Goal: Task Accomplishment & Management: Use online tool/utility

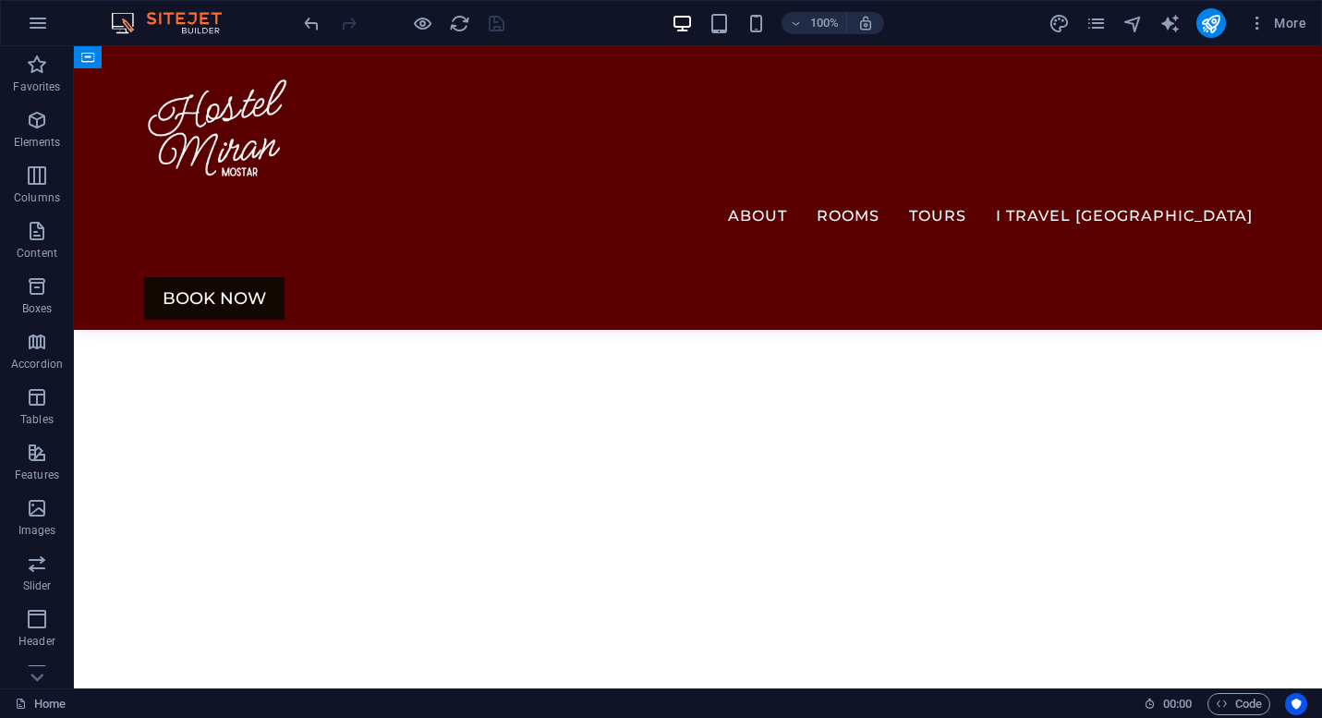
scroll to position [1835, 0]
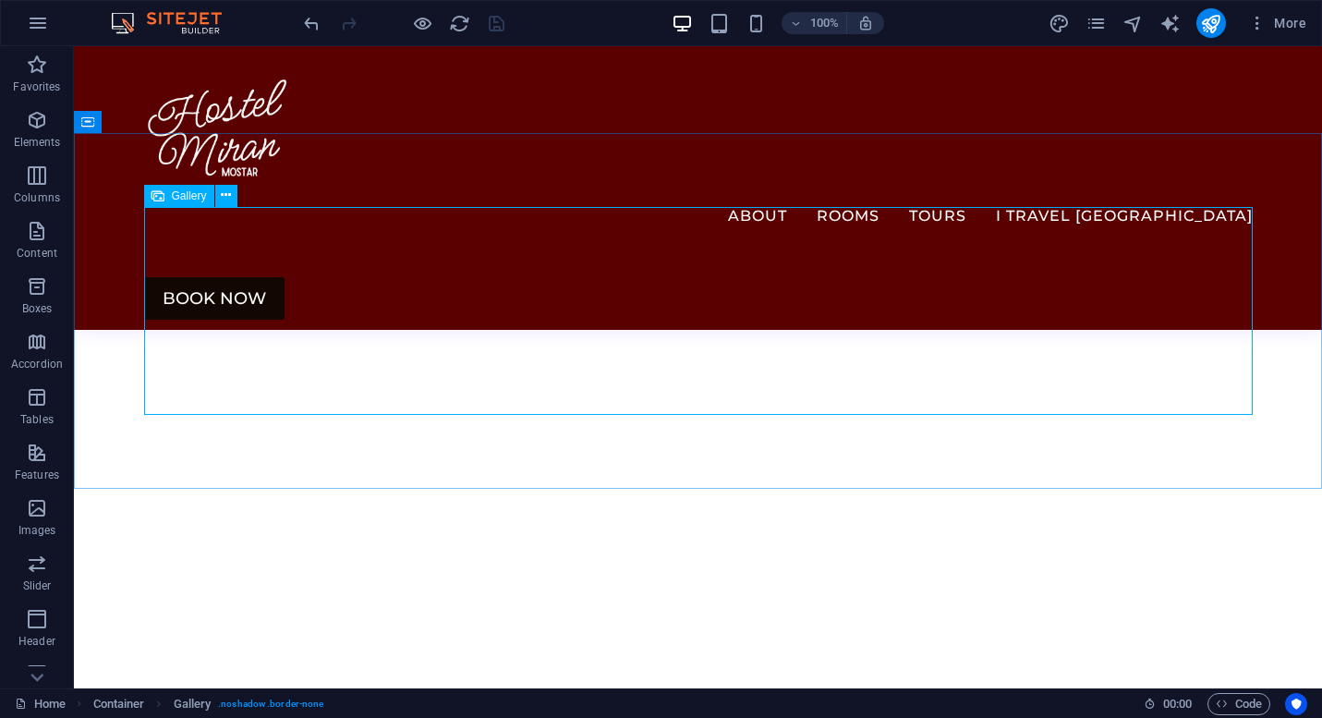
click at [178, 195] on span "Gallery" at bounding box center [189, 195] width 35 height 11
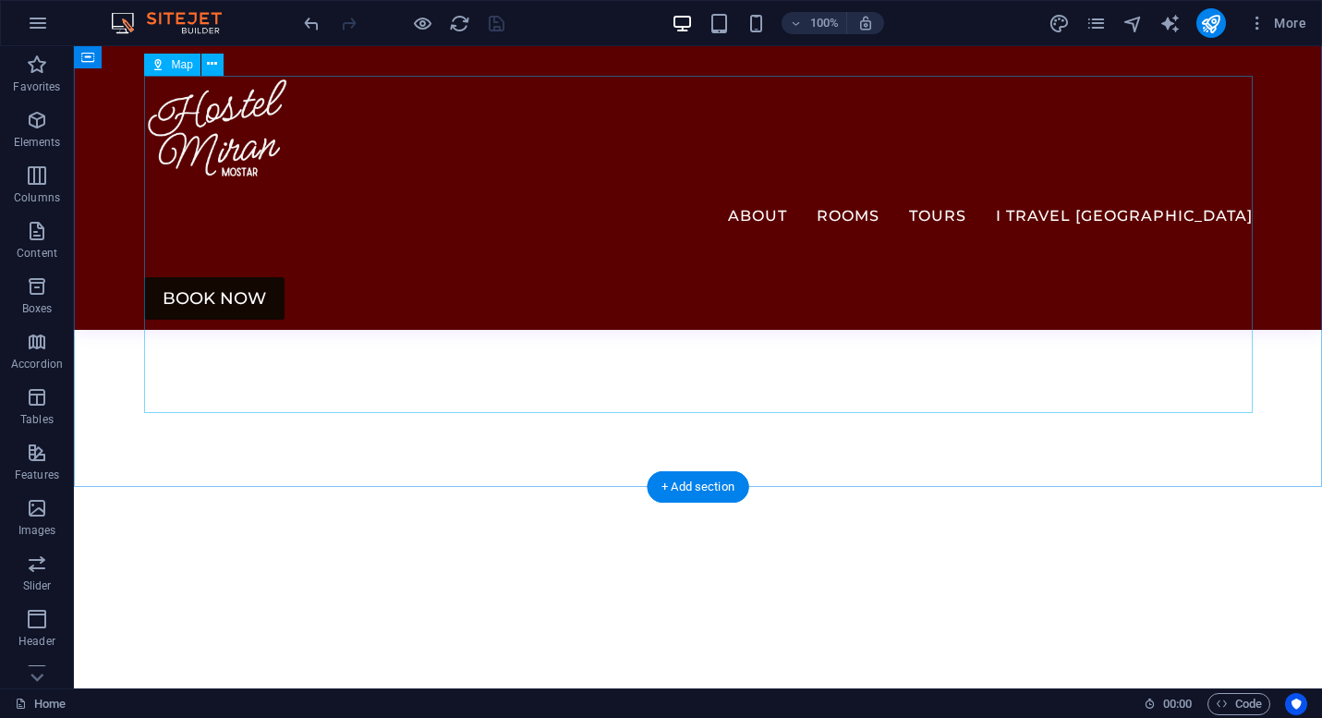
scroll to position [1481, 0]
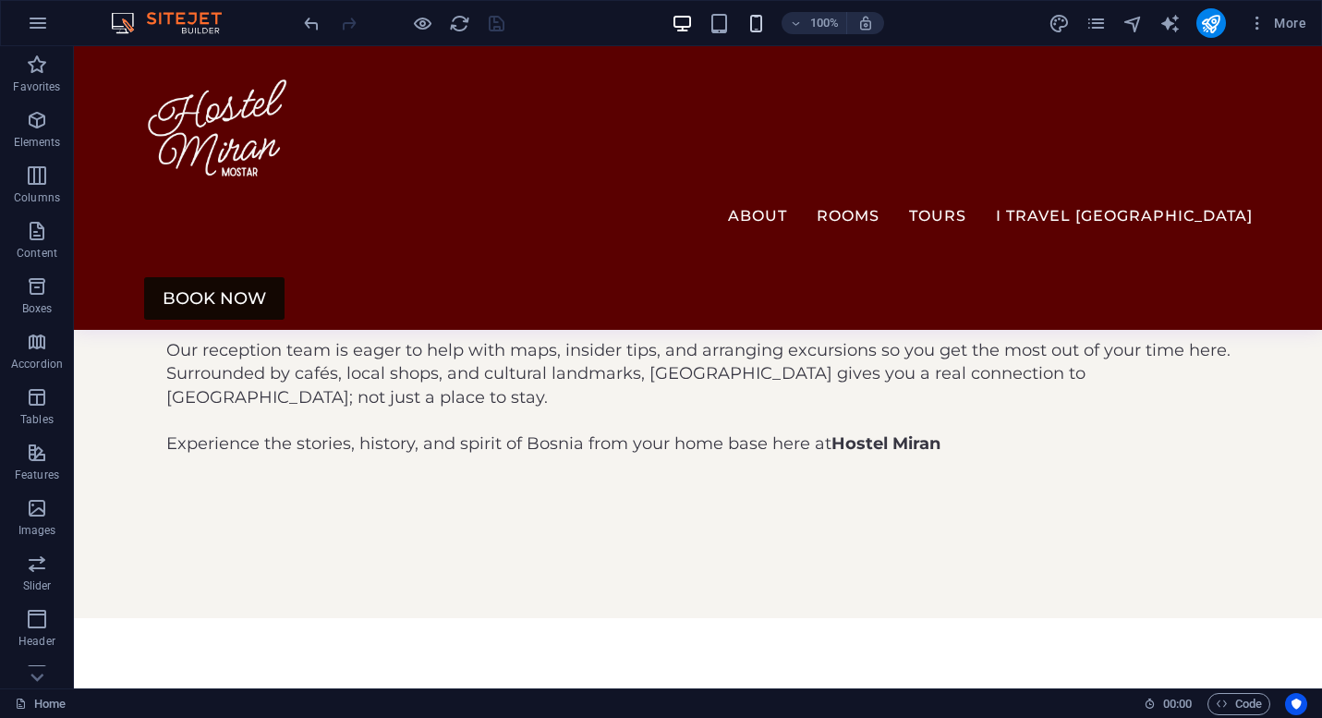
click at [764, 18] on icon "button" at bounding box center [756, 23] width 21 height 21
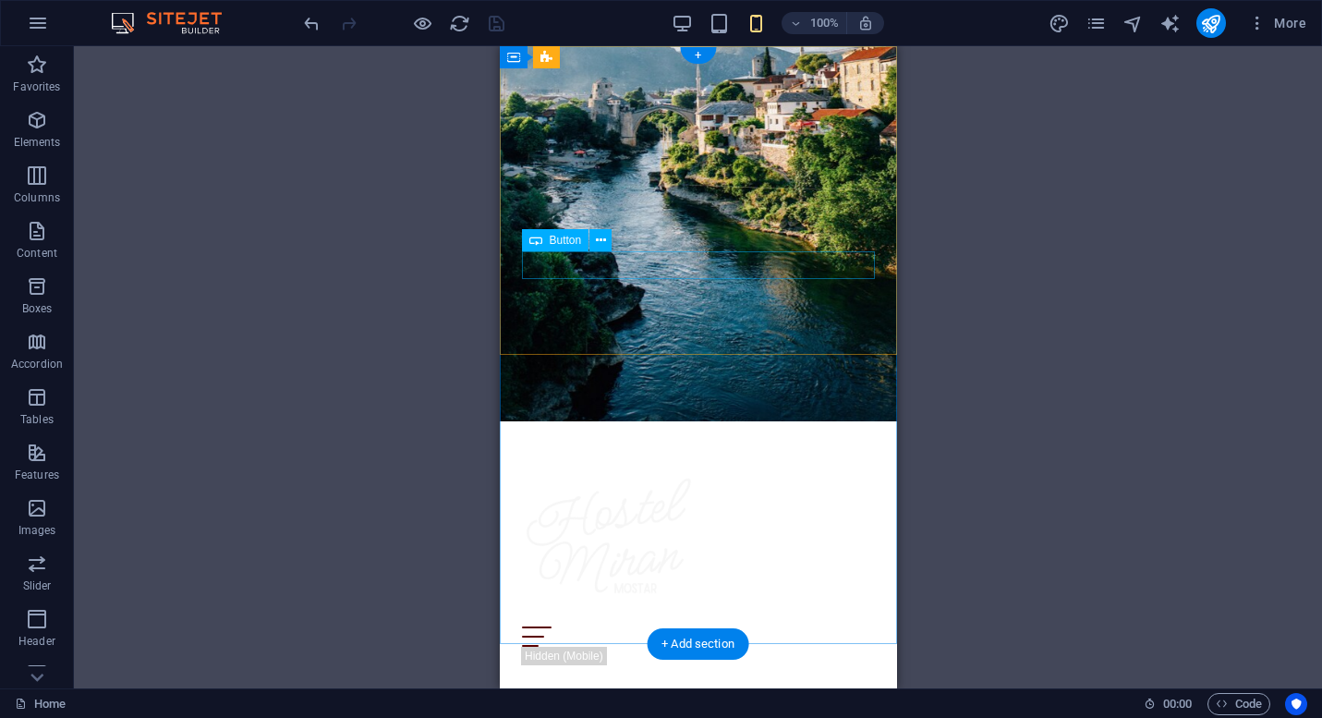
scroll to position [0, 0]
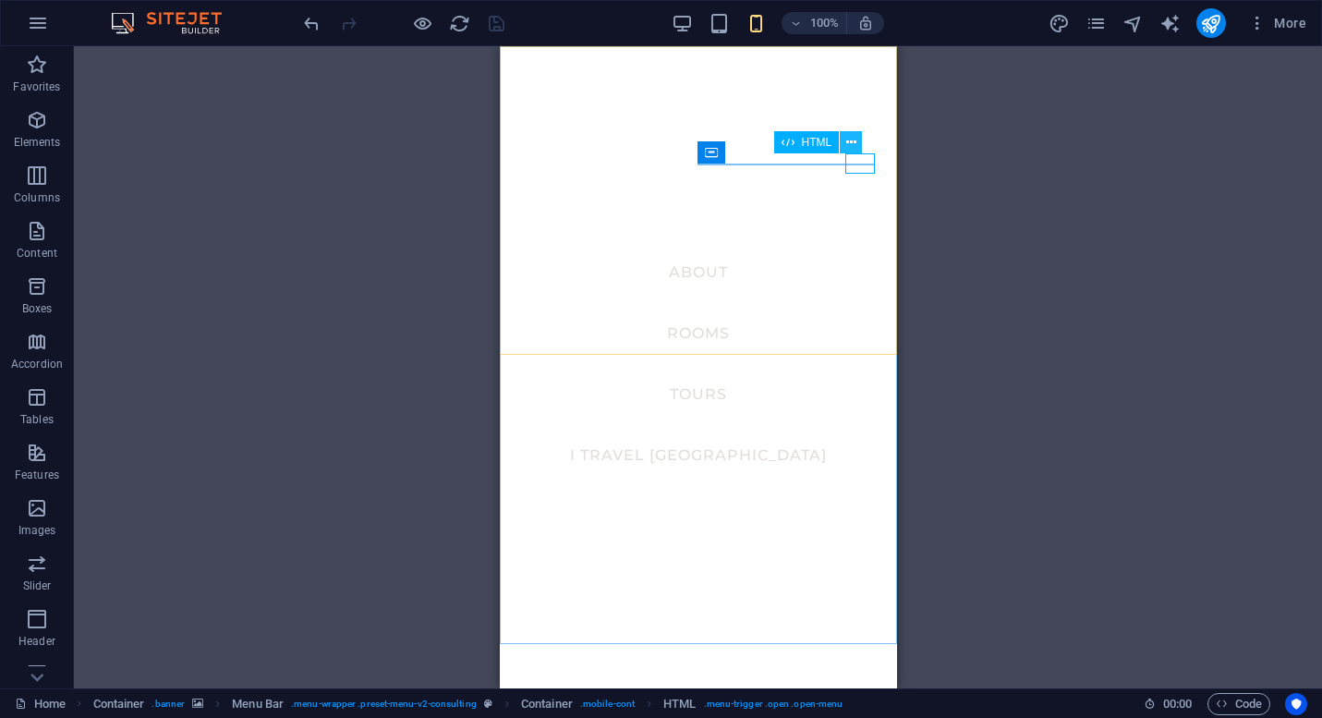
click at [857, 141] on button at bounding box center [851, 142] width 22 height 22
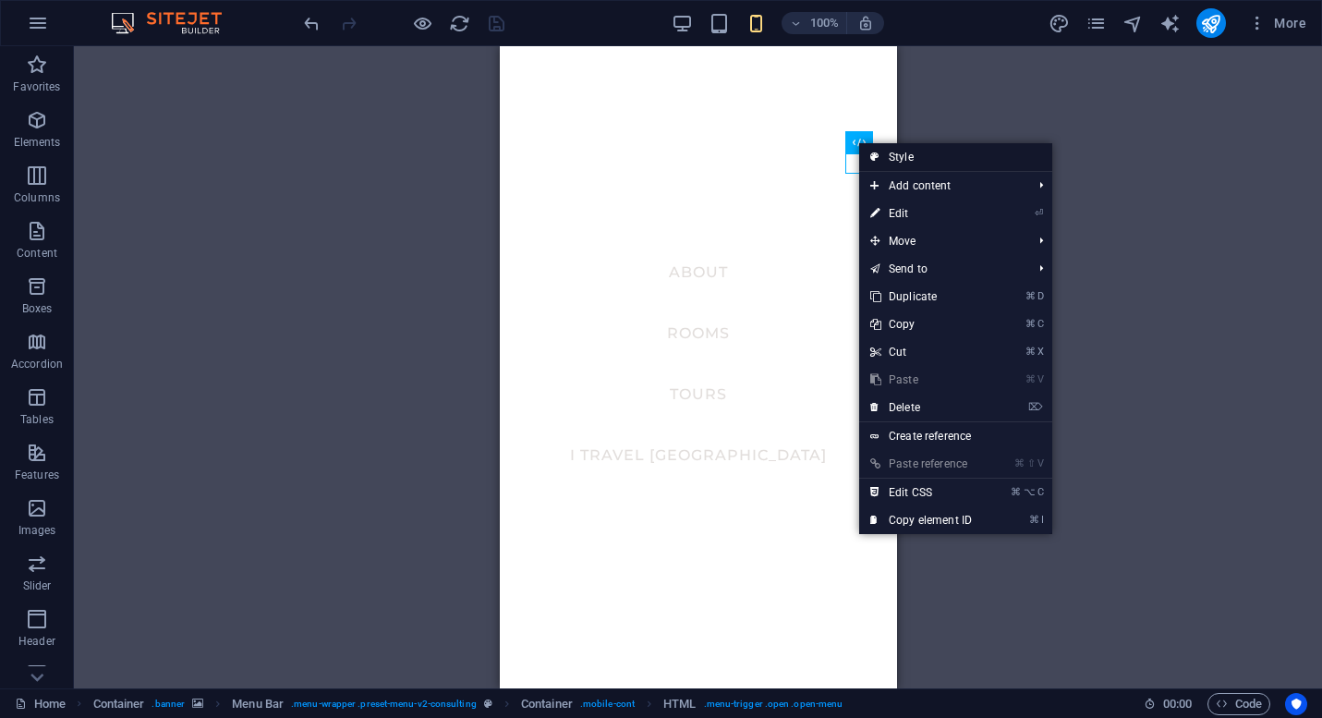
click at [918, 150] on link "Style" at bounding box center [955, 157] width 193 height 28
select select "rem"
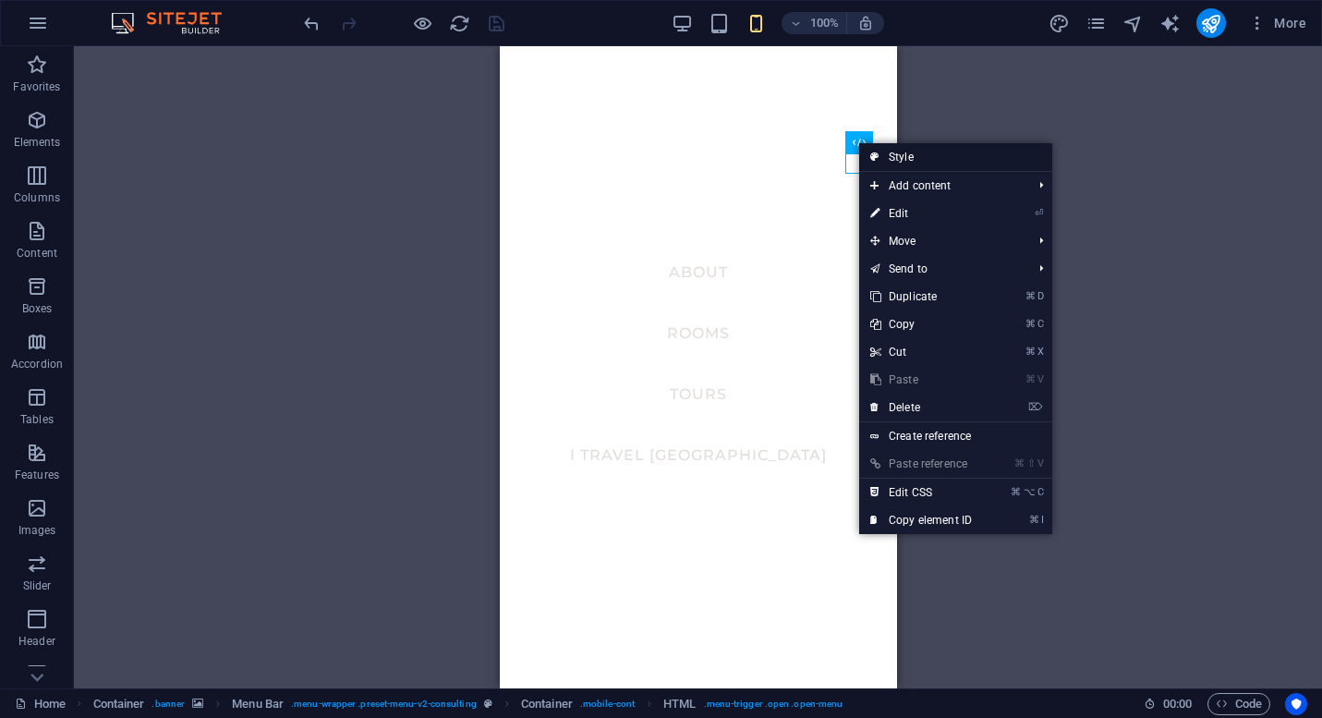
select select "sticky_menu"
select select "px"
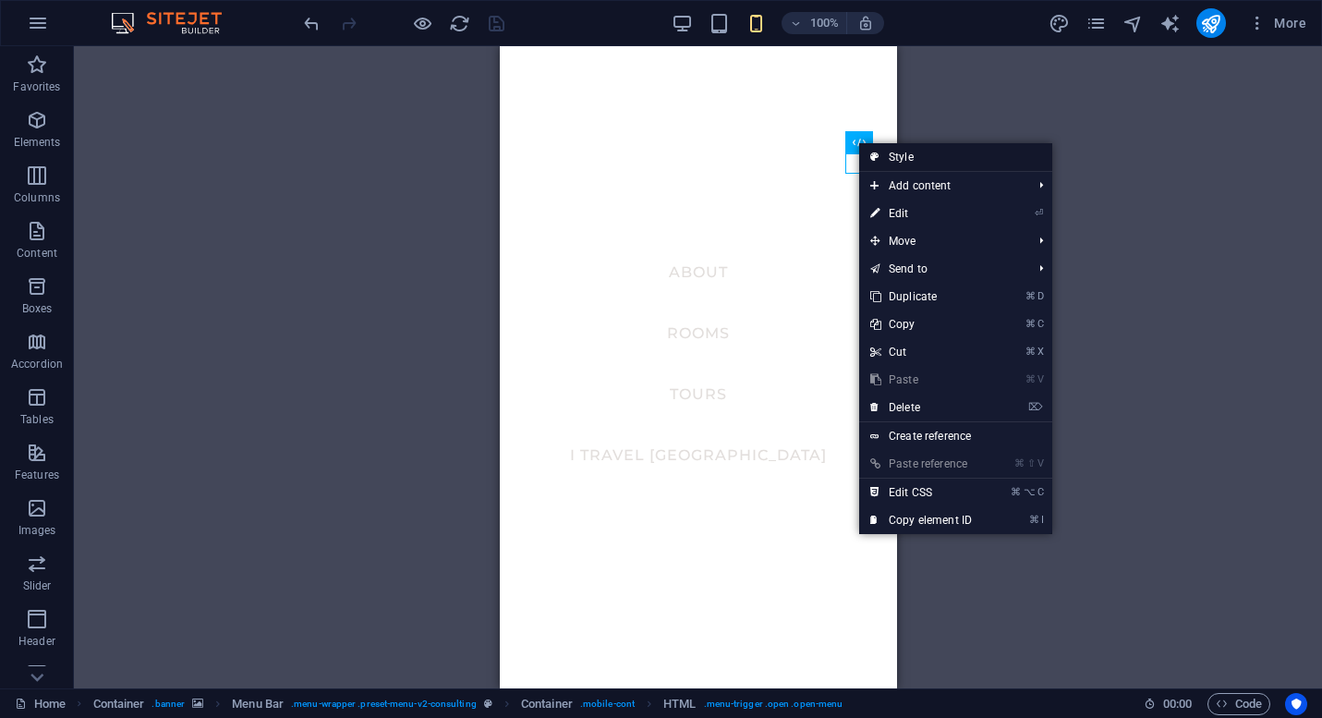
select select "hover_border_bottom"
select select "px"
select select "rem"
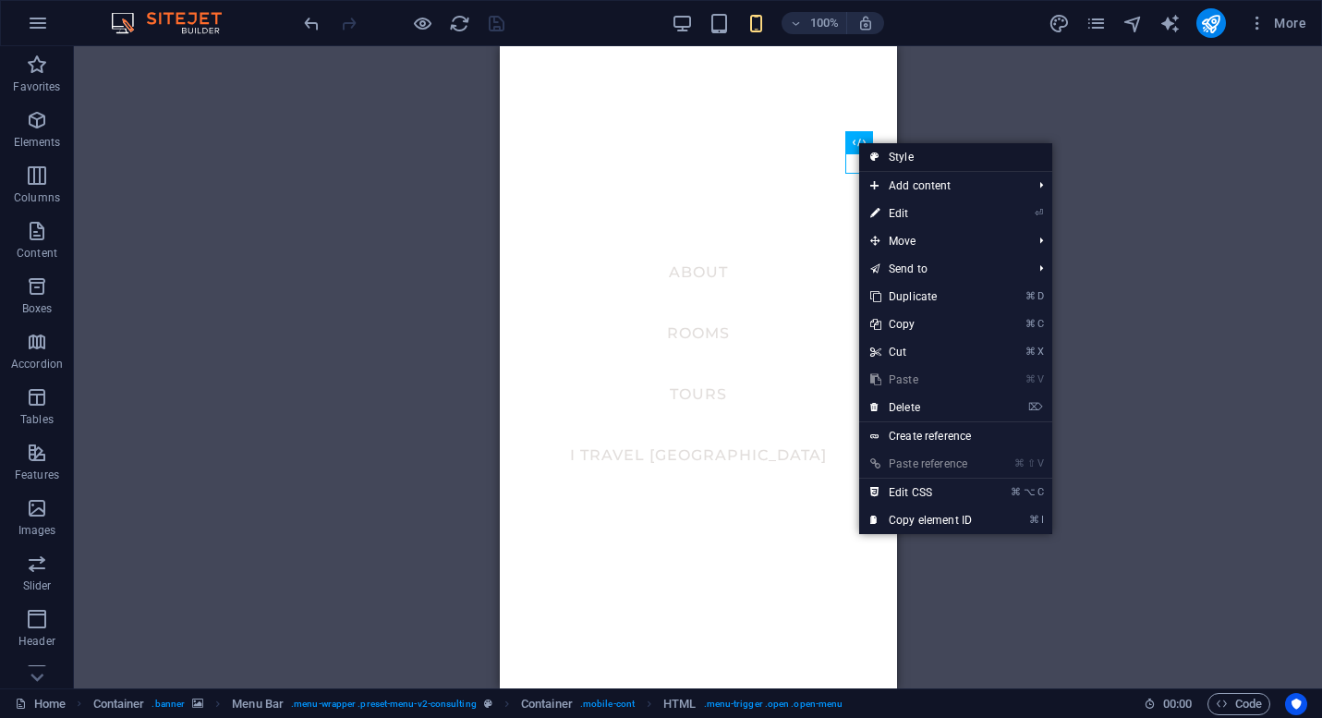
select select "rem"
select select "500"
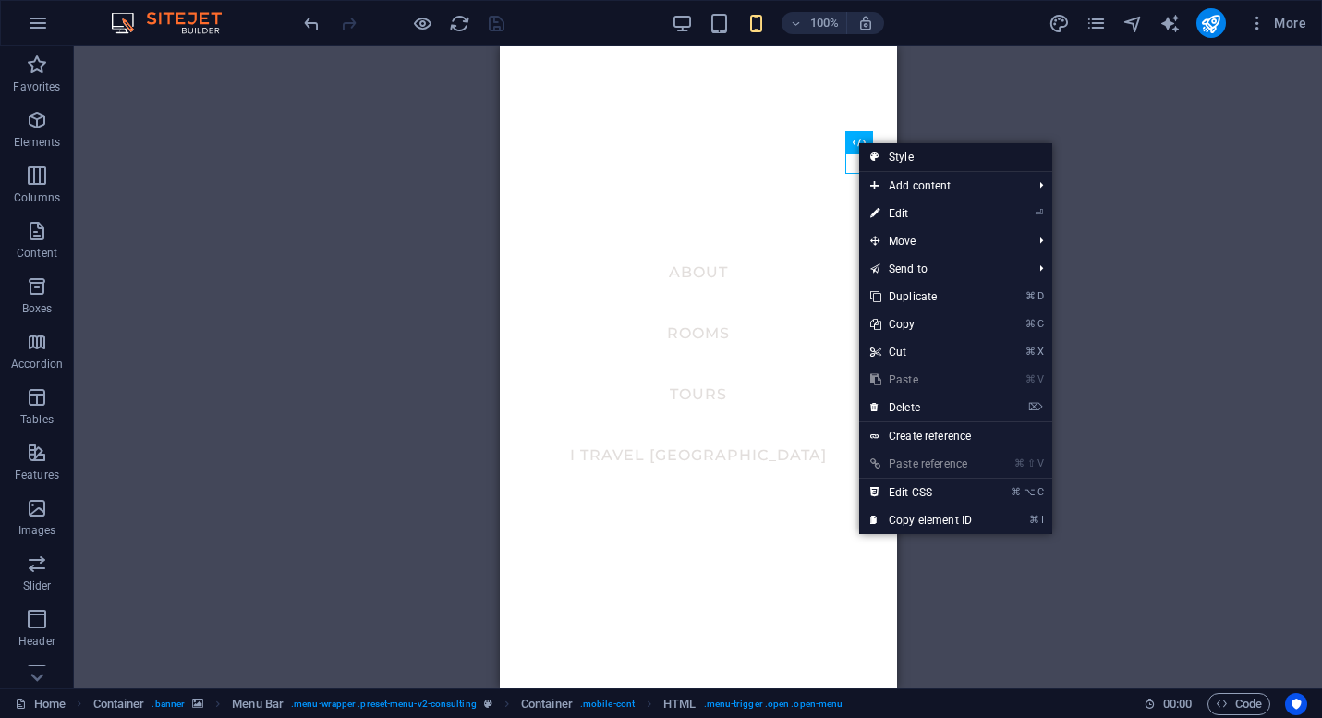
select select "px"
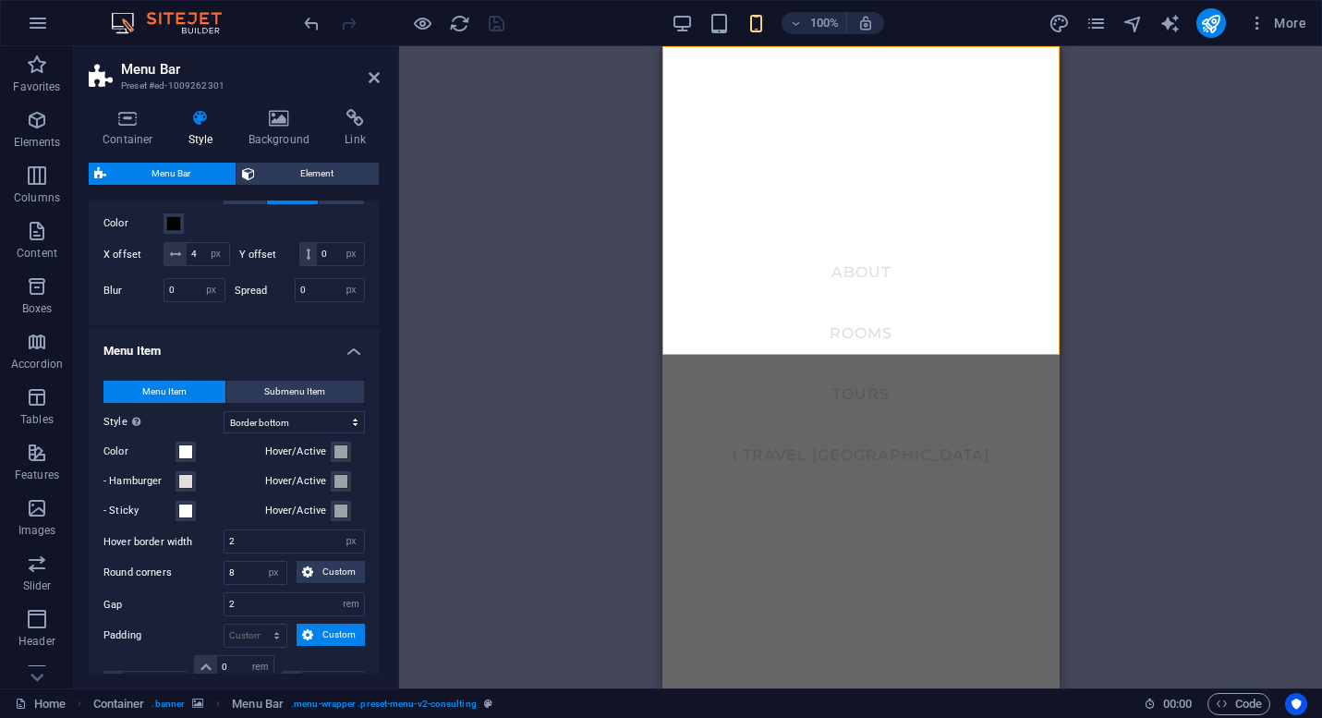
scroll to position [867, 0]
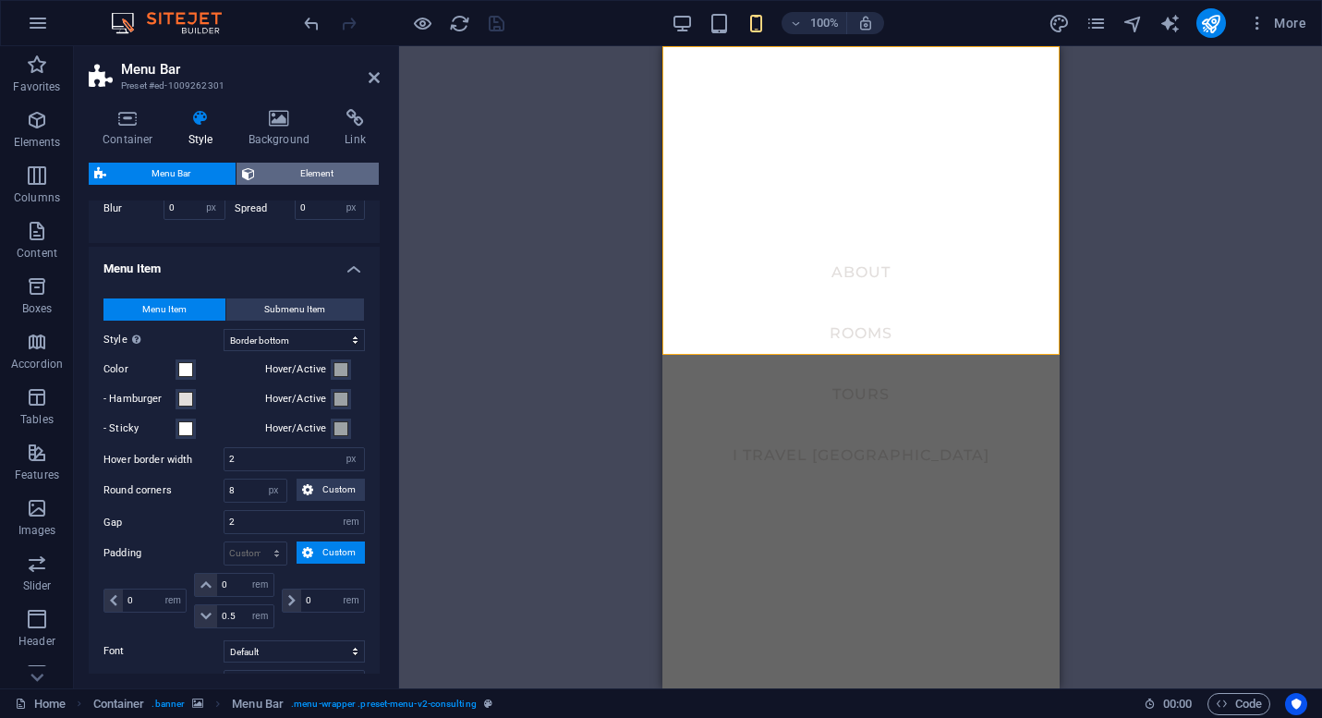
click at [308, 176] on span "Element" at bounding box center [317, 174] width 113 height 22
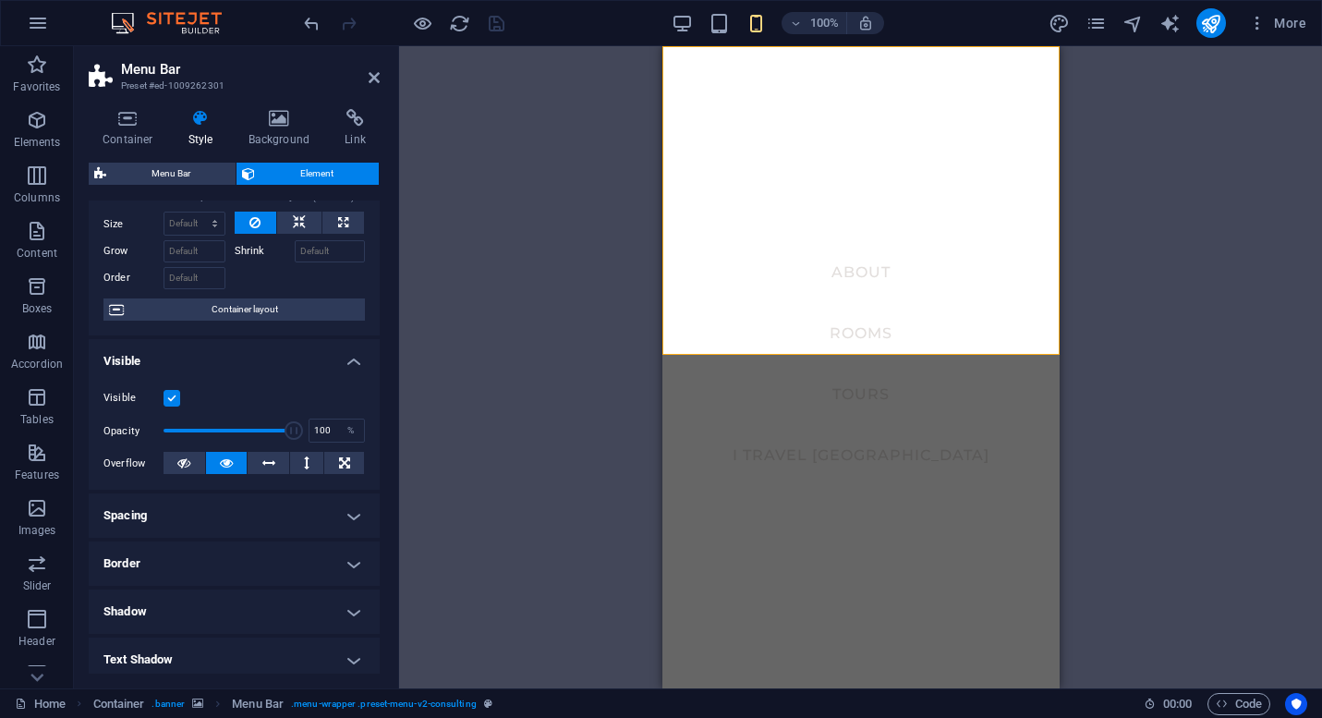
scroll to position [0, 0]
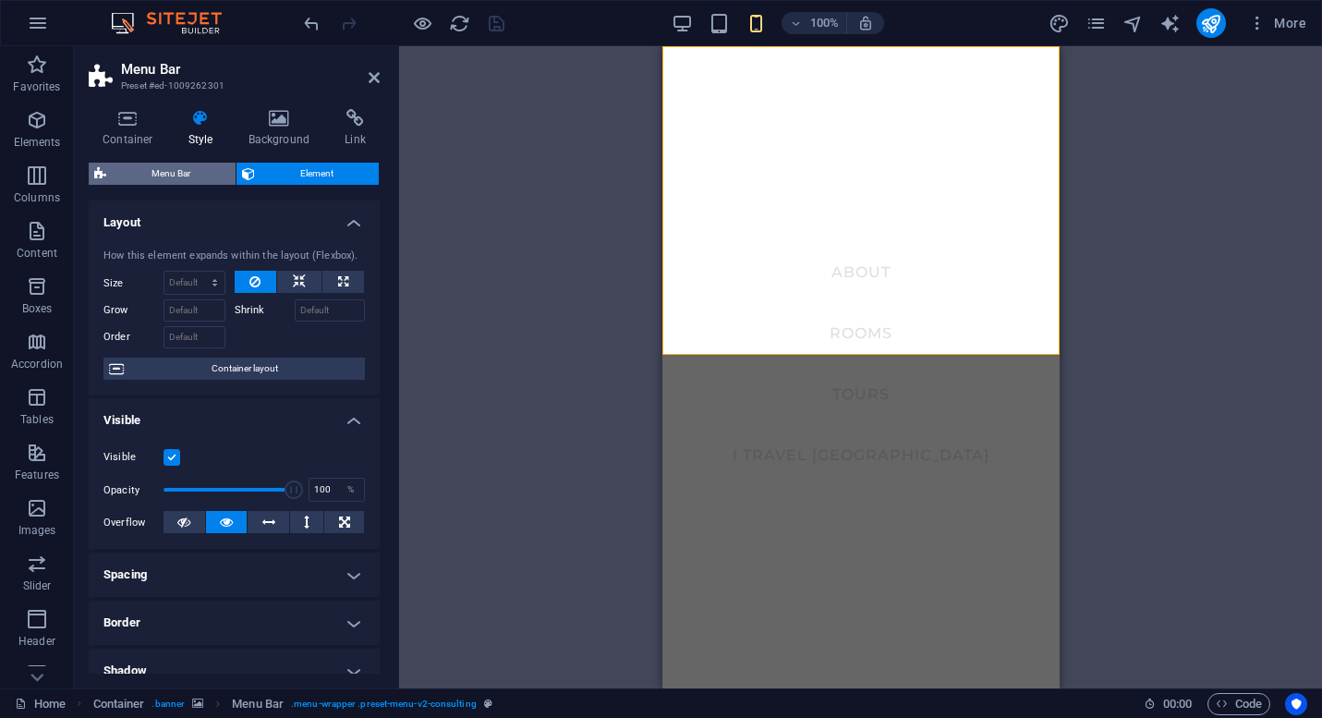
click at [178, 168] on span "Menu Bar" at bounding box center [171, 174] width 118 height 22
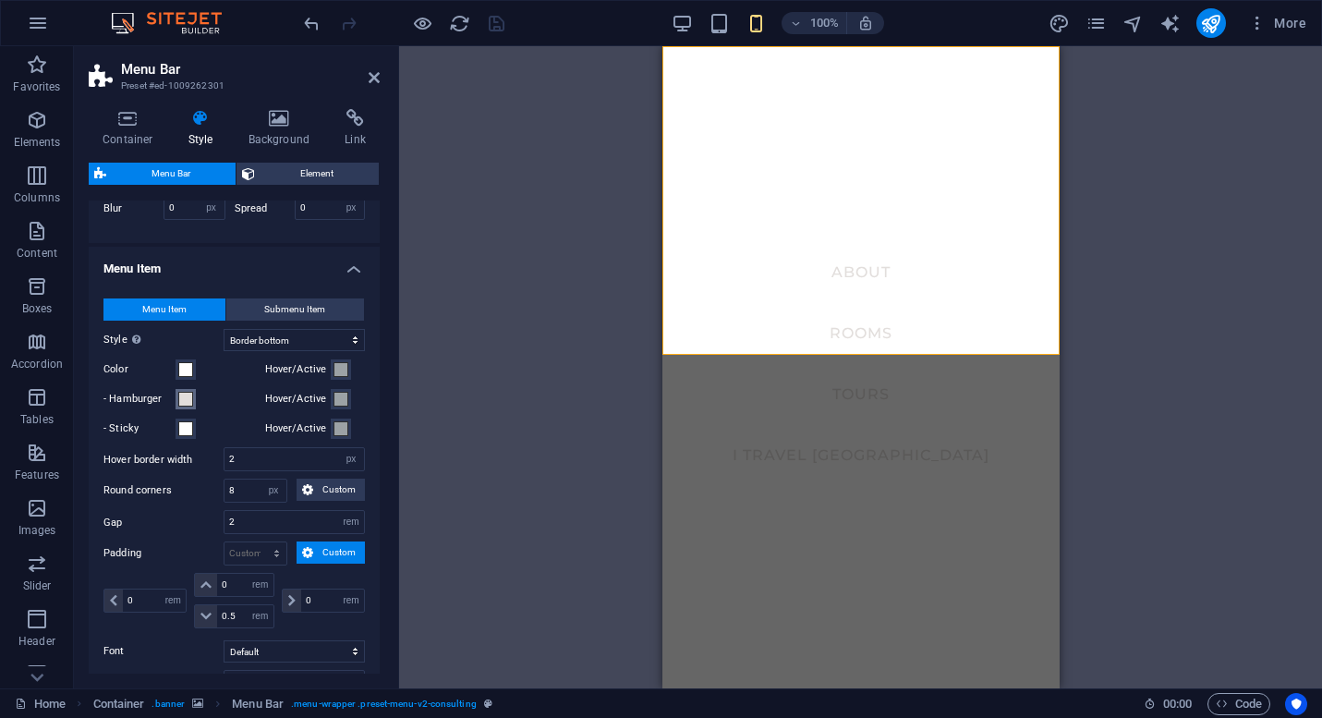
click at [187, 406] on span at bounding box center [185, 399] width 15 height 15
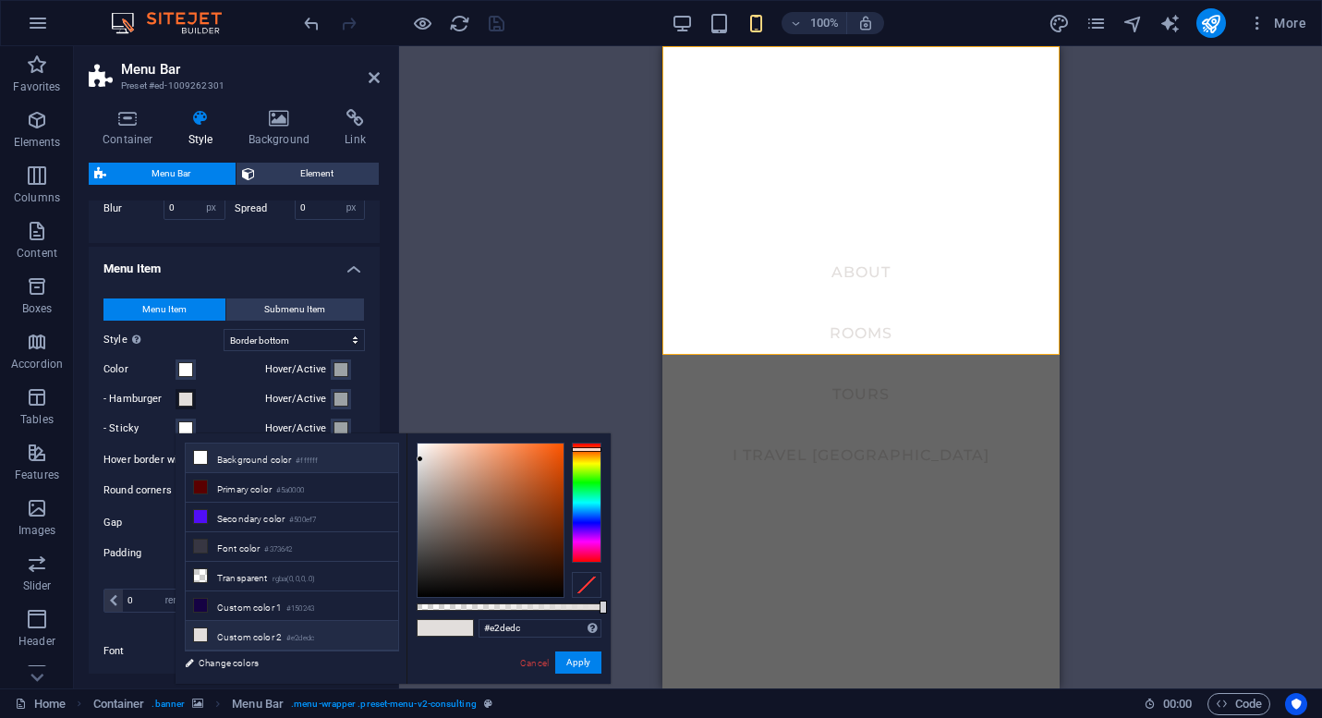
click at [237, 453] on li "Background color #ffffff" at bounding box center [292, 458] width 212 height 30
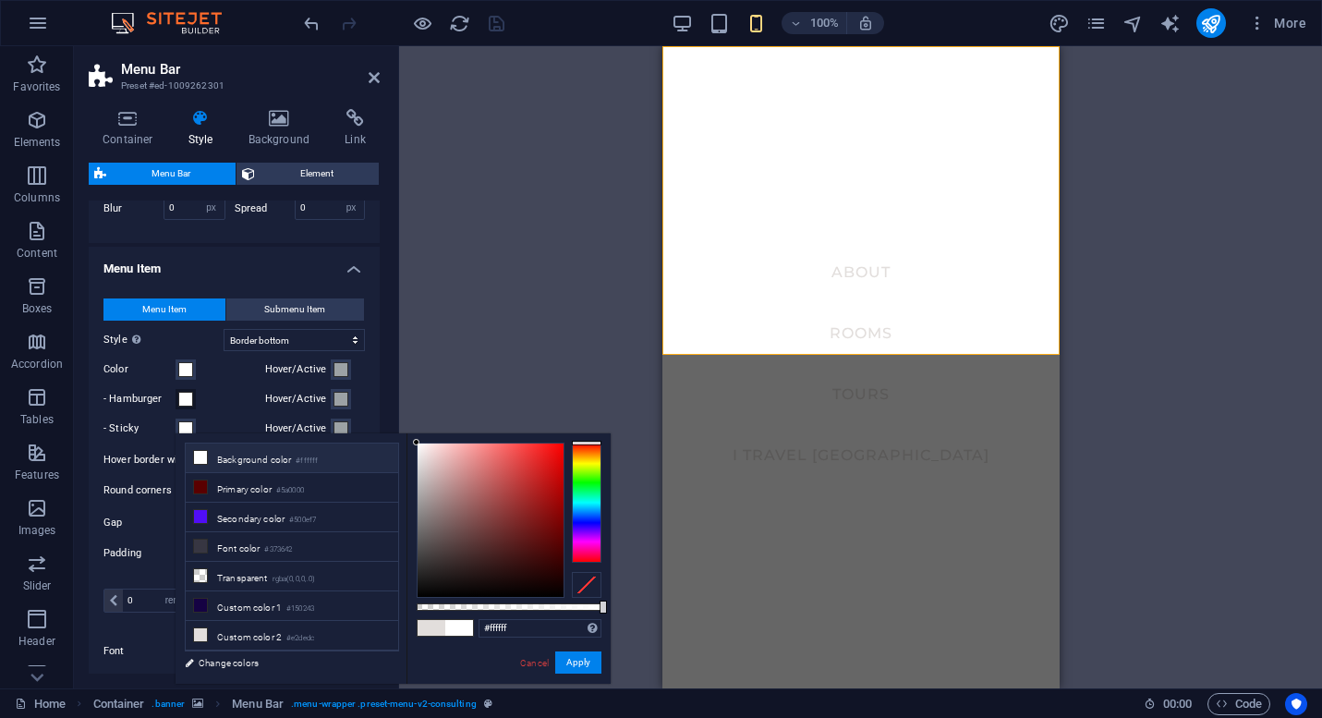
click at [221, 410] on div "- Hamburger" at bounding box center [180, 399] width 154 height 22
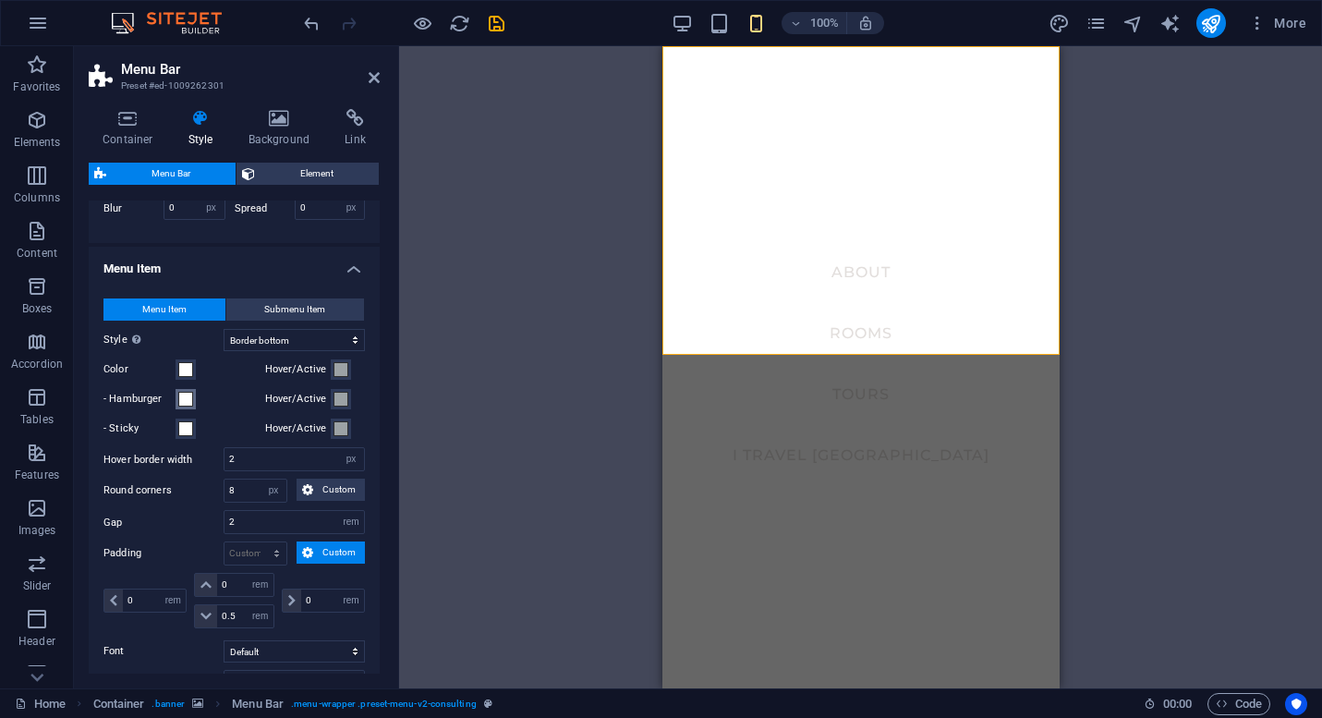
click at [189, 406] on span at bounding box center [185, 399] width 15 height 15
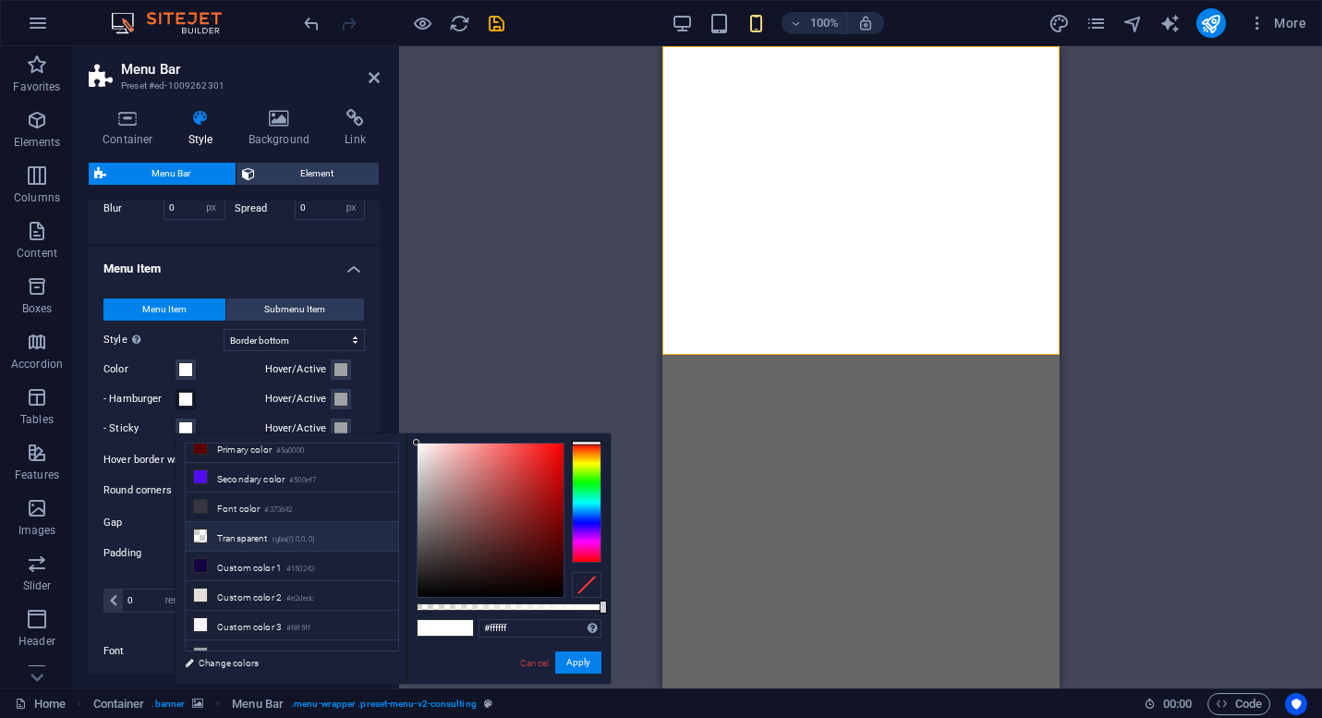
scroll to position [44, 0]
click at [250, 590] on li "Custom color 2 #e2dedc" at bounding box center [292, 591] width 212 height 30
type input "#e2dedc"
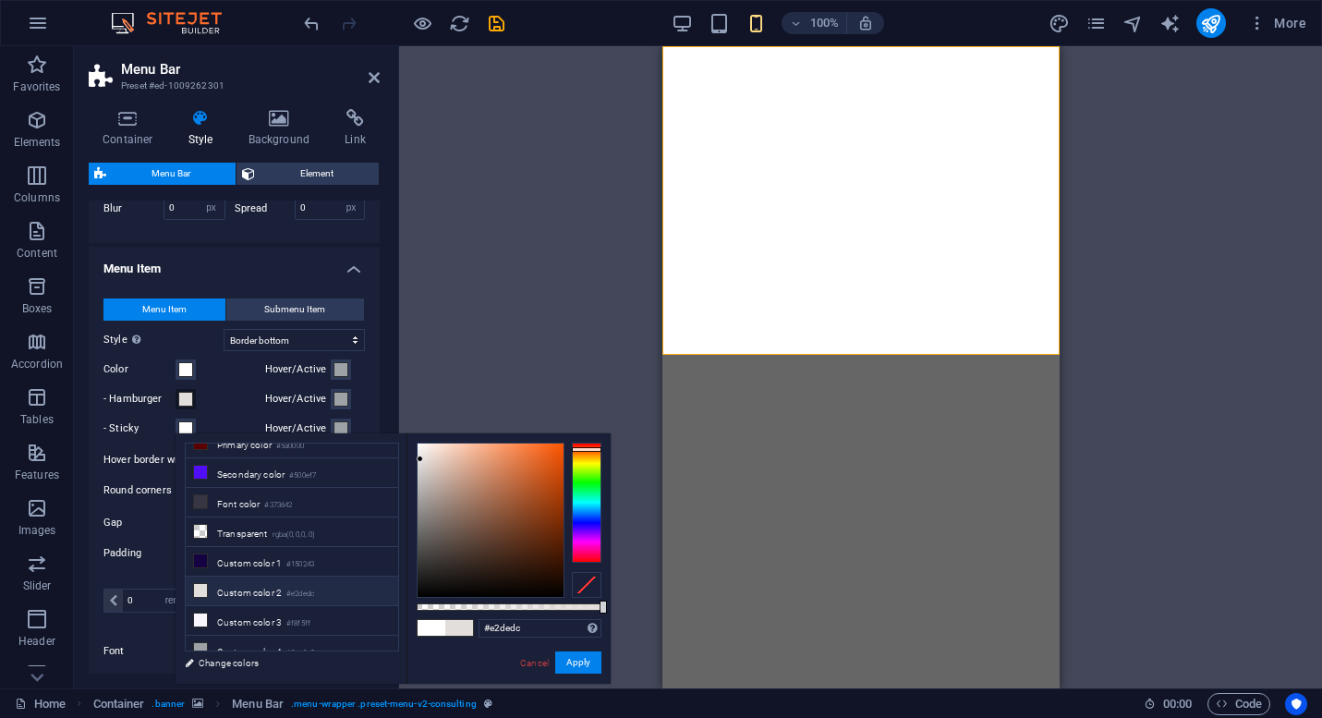
click at [225, 381] on div "Color" at bounding box center [180, 369] width 154 height 22
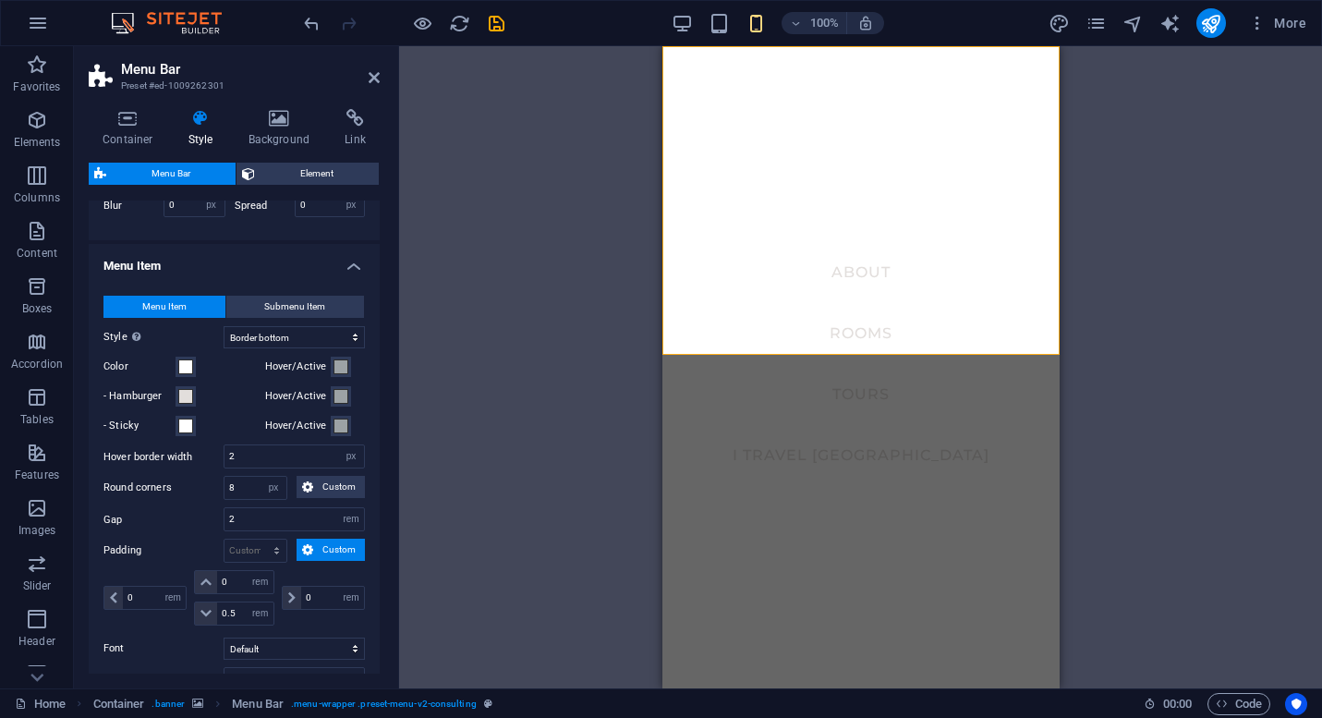
scroll to position [878, 0]
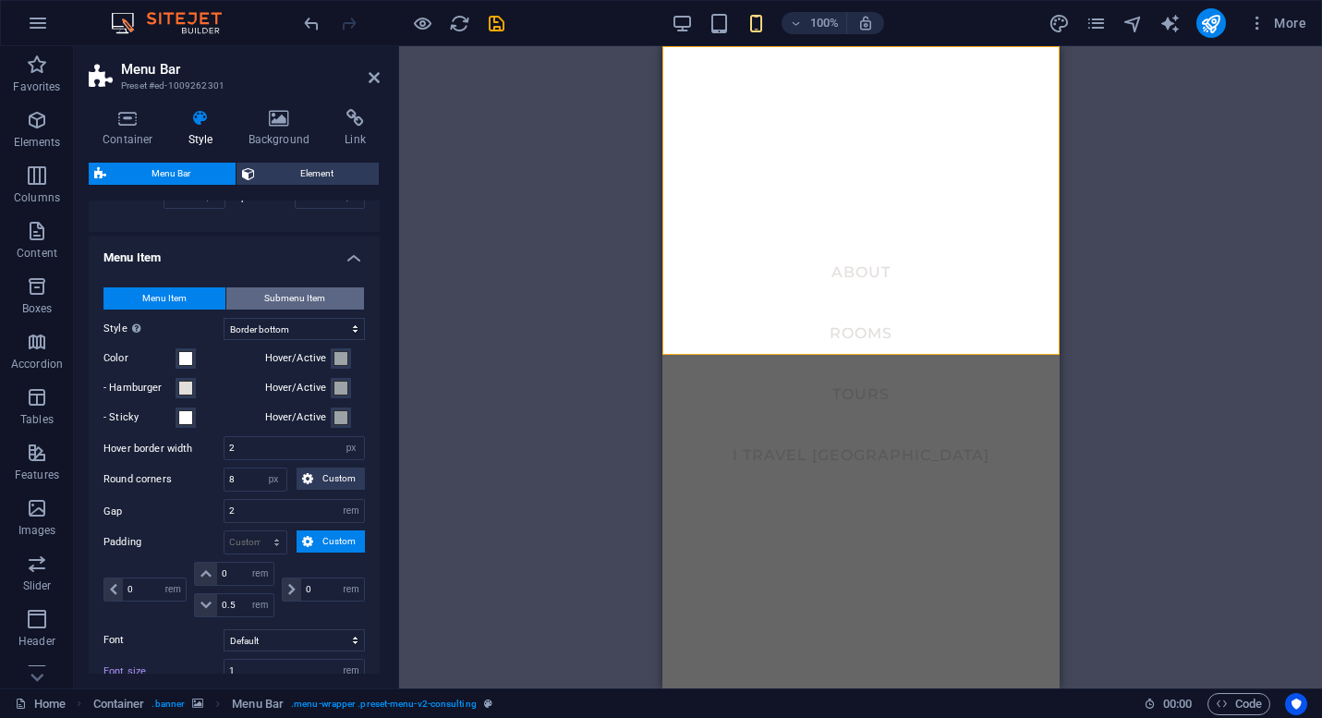
click at [282, 309] on span "Submenu Item" at bounding box center [294, 298] width 61 height 22
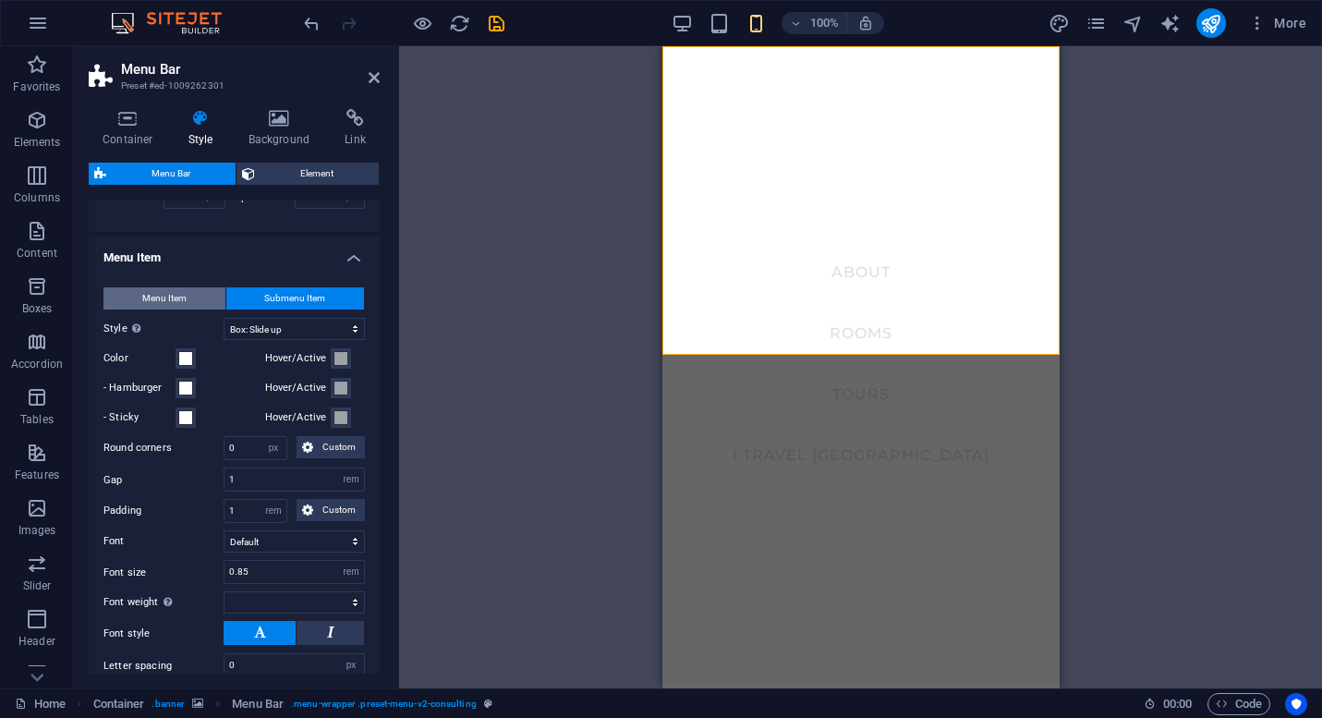
select select
click at [176, 309] on span "Menu Item" at bounding box center [164, 298] width 44 height 22
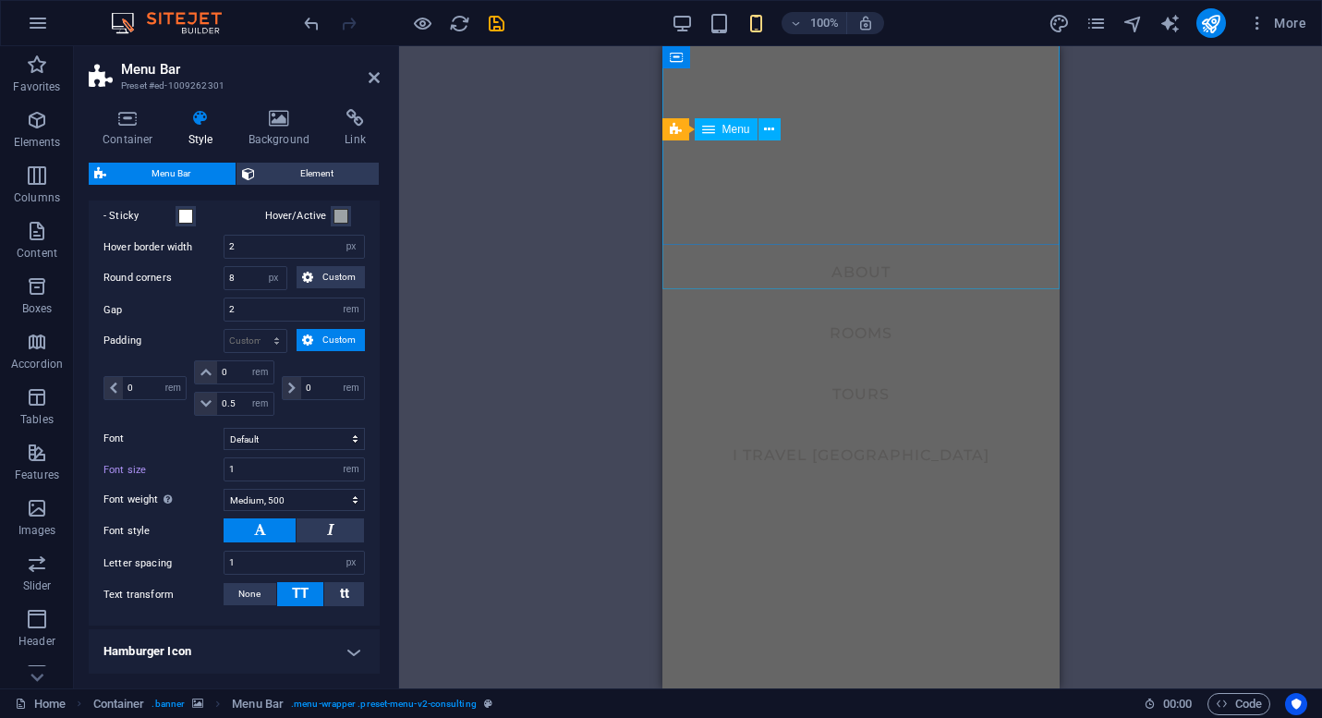
scroll to position [0, 0]
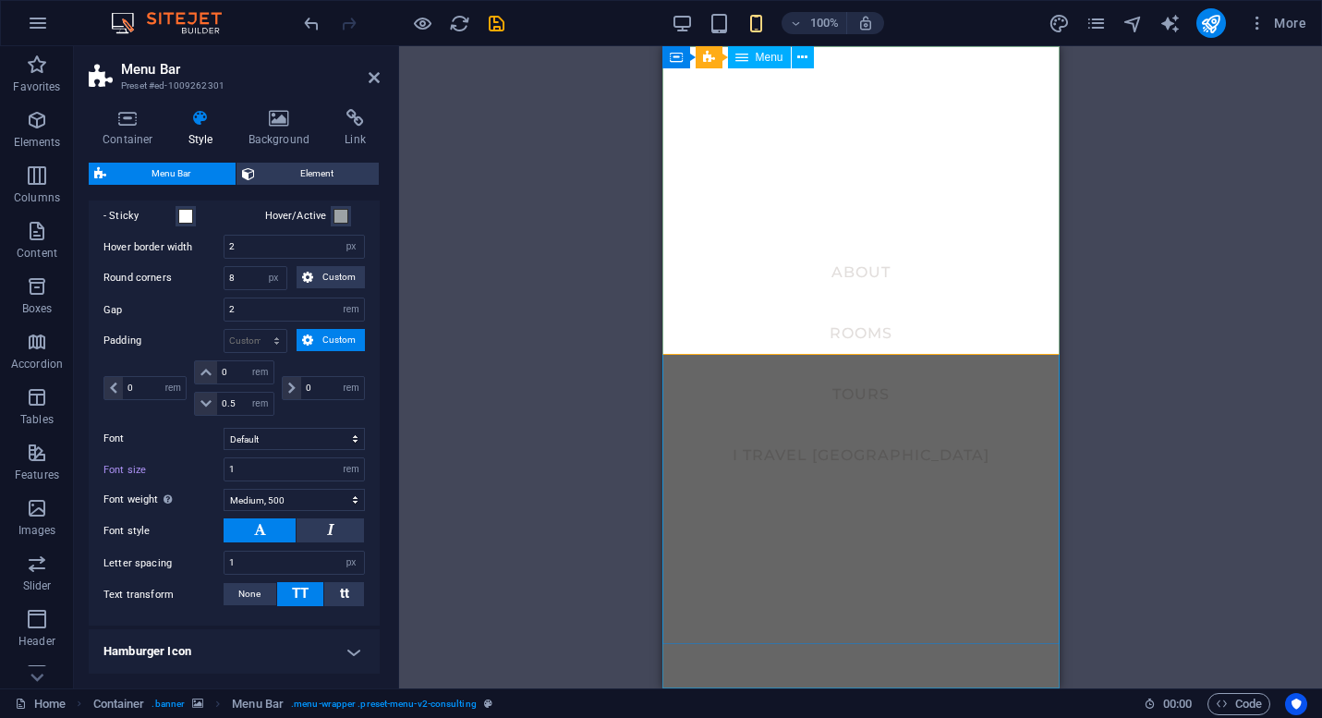
click at [743, 247] on nav "About Rooms Tours I travel [GEOGRAPHIC_DATA]" at bounding box center [859, 367] width 397 height 642
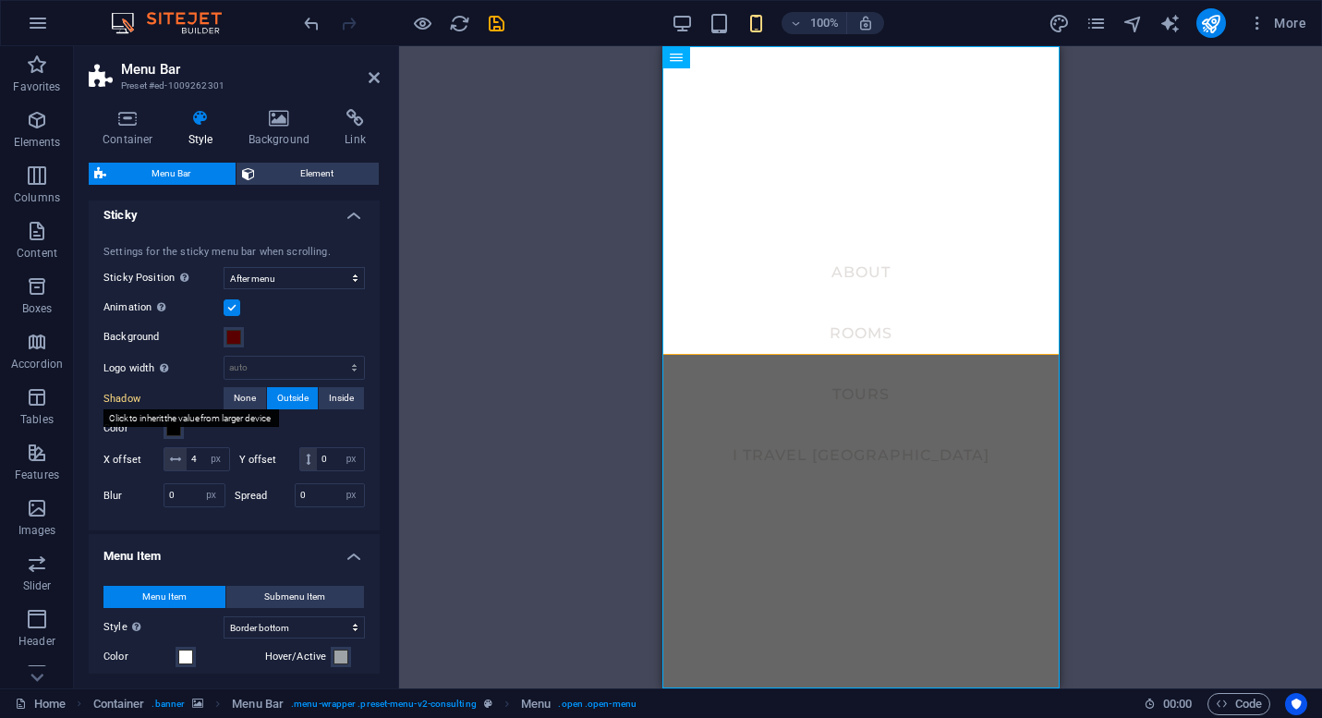
scroll to position [587, 0]
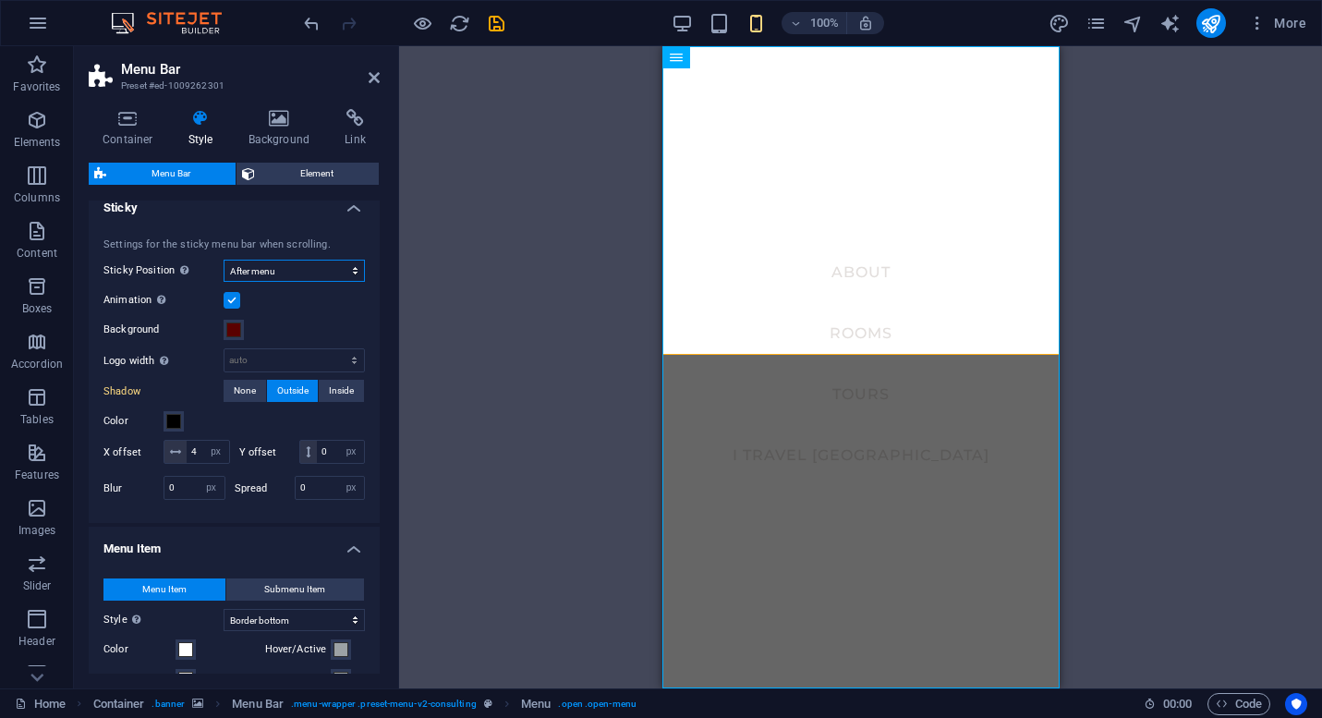
click at [286, 266] on select "Off Instant After menu After banner When scrolling up" at bounding box center [294, 271] width 141 height 22
click at [224, 260] on select "Off Instant After menu After banner When scrolling up" at bounding box center [294, 271] width 141 height 22
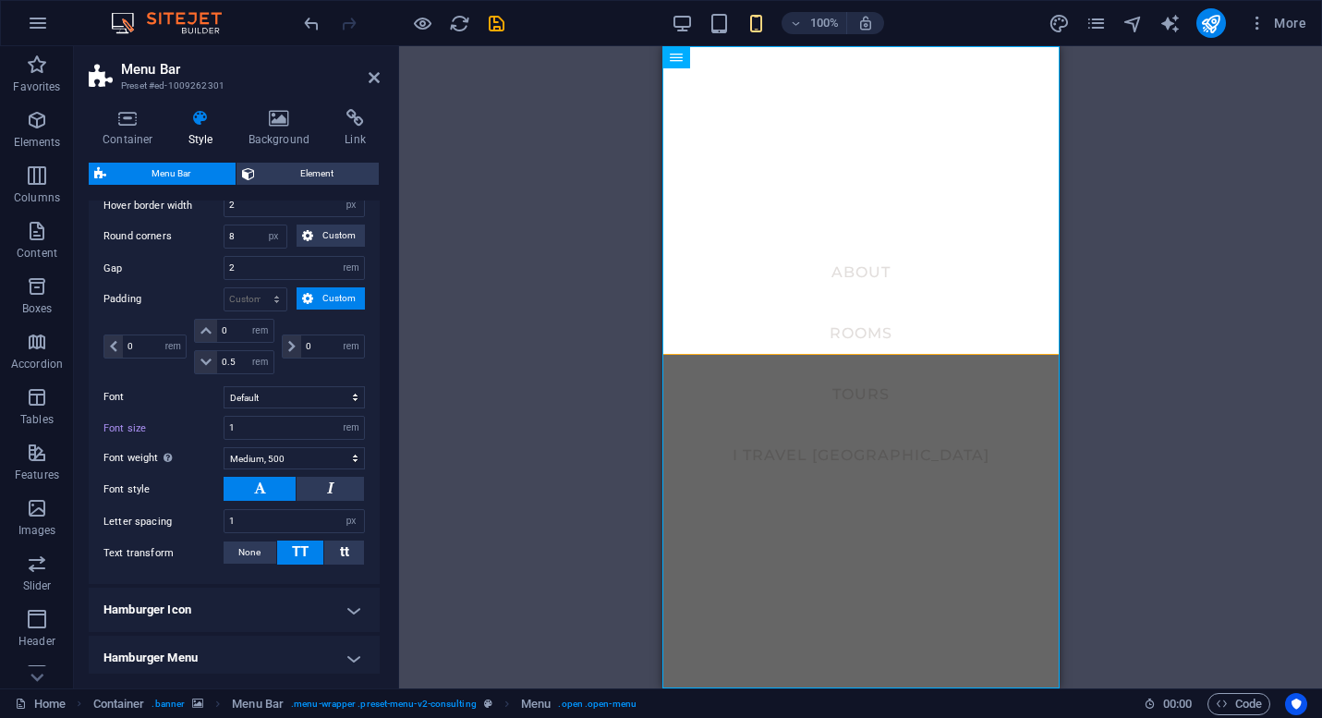
scroll to position [1271, 0]
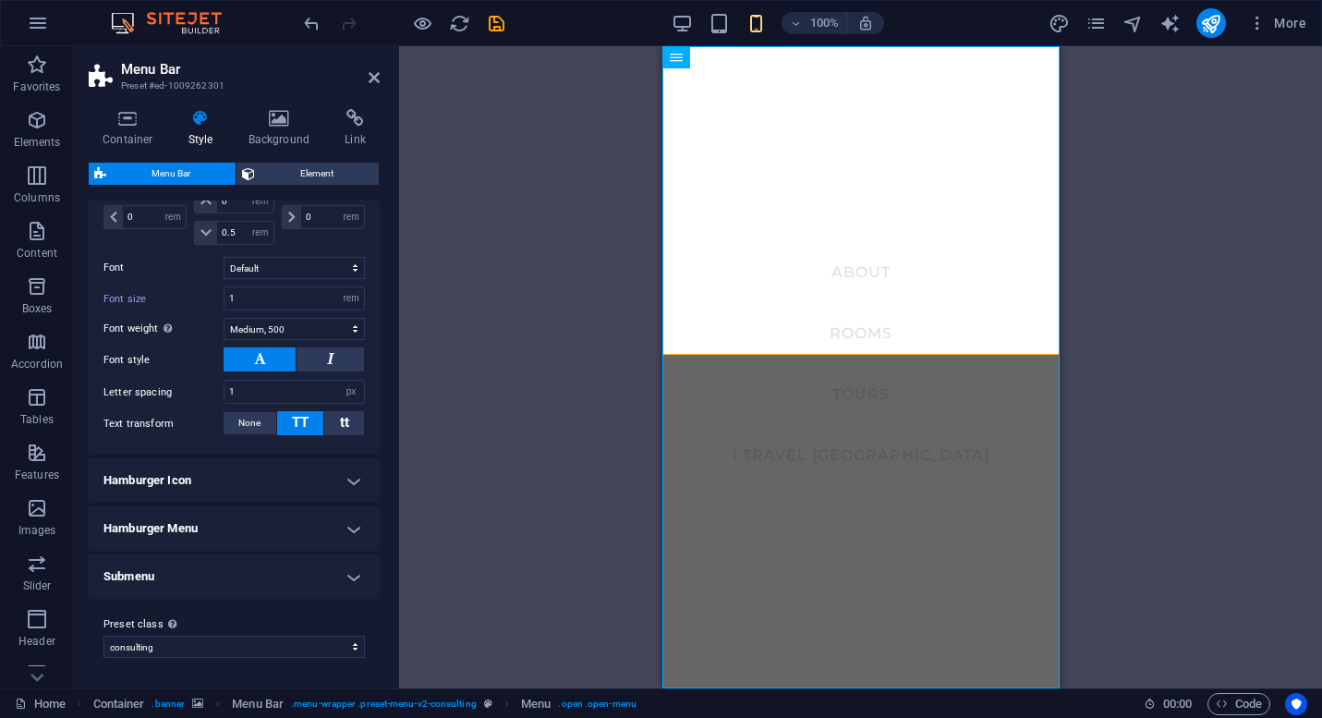
click at [342, 489] on h4 "Hamburger Icon" at bounding box center [234, 480] width 291 height 44
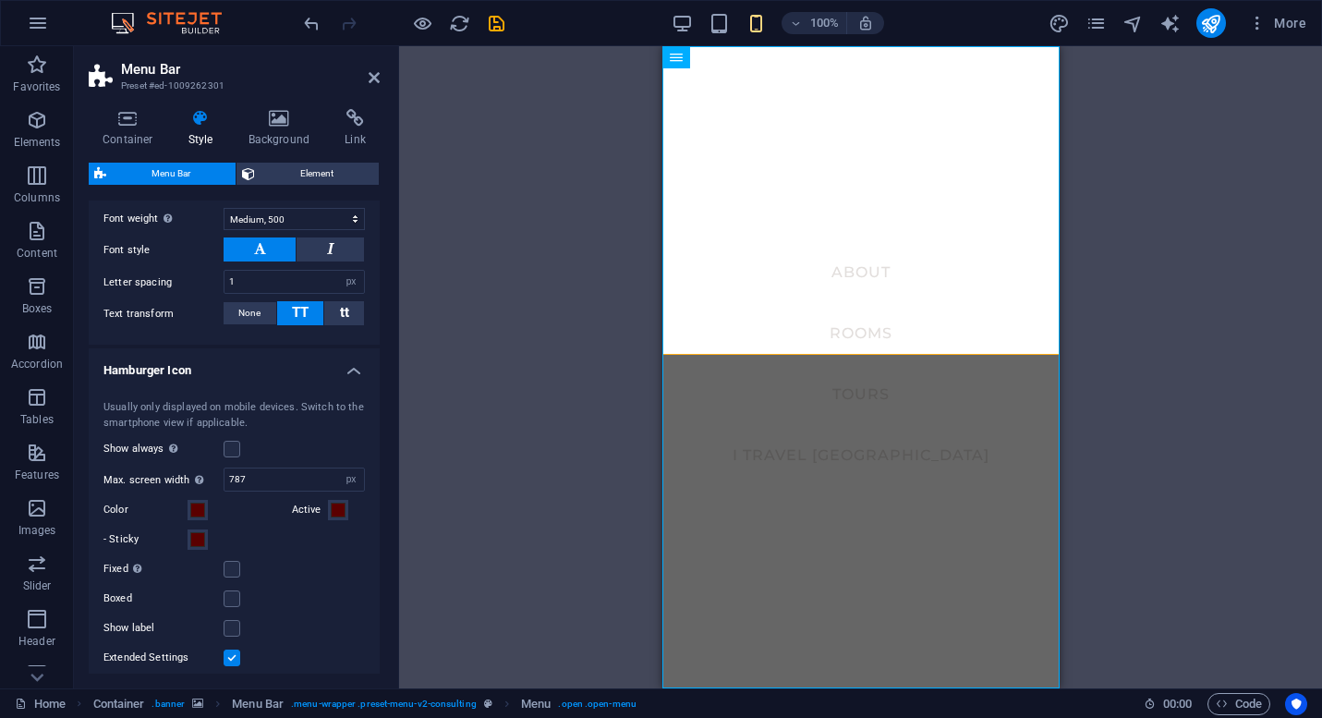
scroll to position [1488, 0]
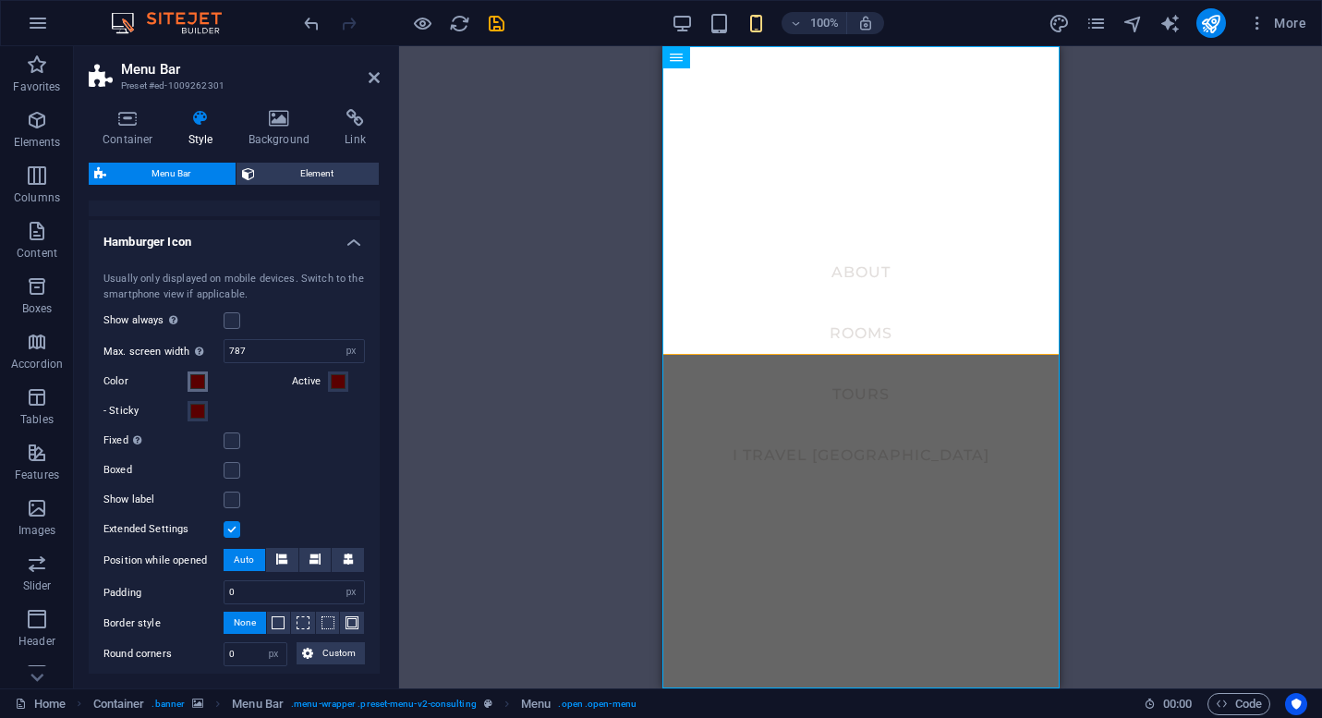
click at [195, 389] on span at bounding box center [197, 381] width 15 height 15
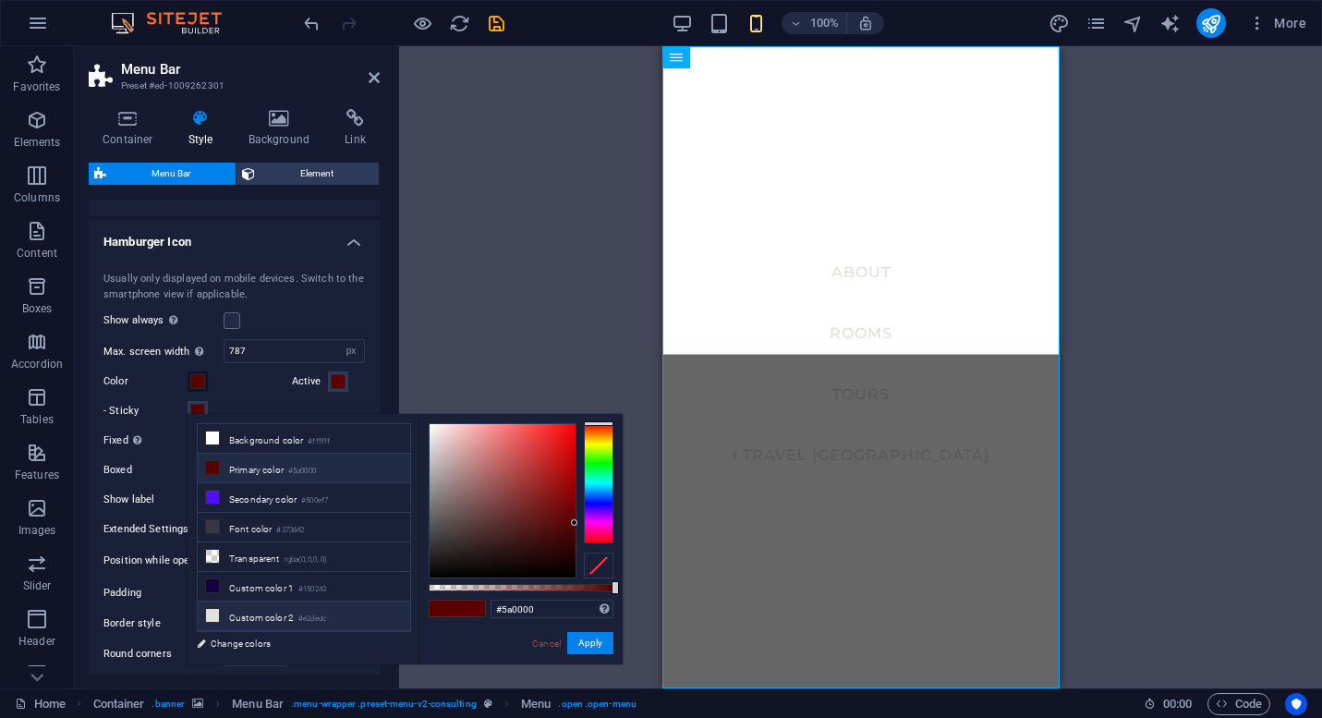
click at [264, 613] on li "Custom color 2 #e2dedc" at bounding box center [304, 616] width 212 height 30
type input "#e2dedc"
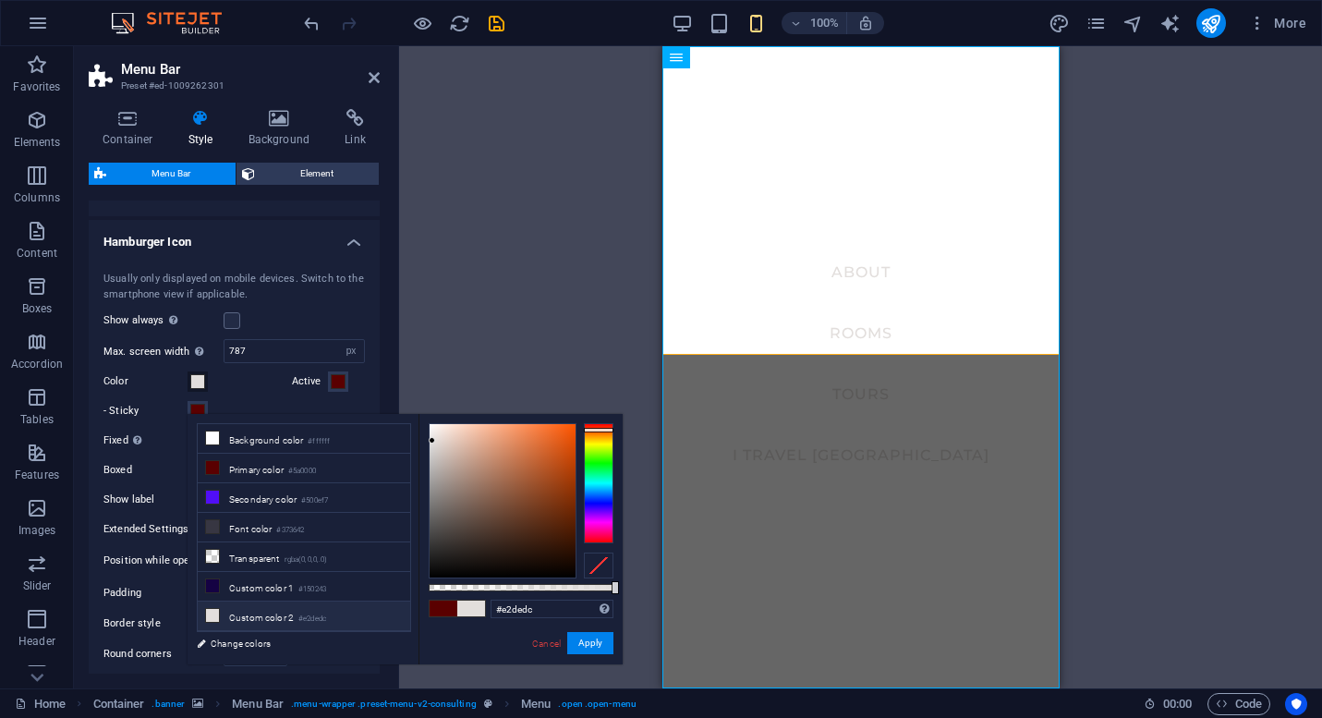
click at [146, 422] on label "- Sticky" at bounding box center [145, 411] width 84 height 22
click at [188, 421] on button "- Sticky" at bounding box center [198, 411] width 20 height 20
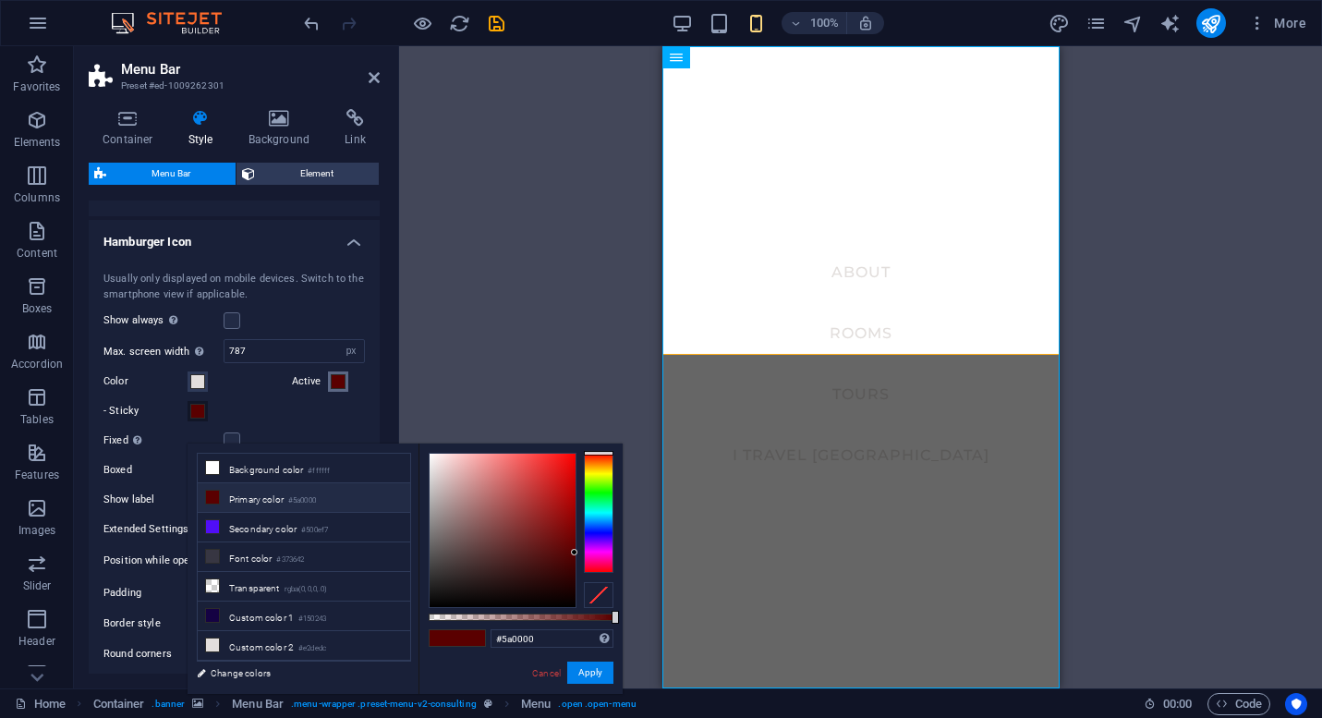
click at [334, 389] on span at bounding box center [338, 381] width 15 height 15
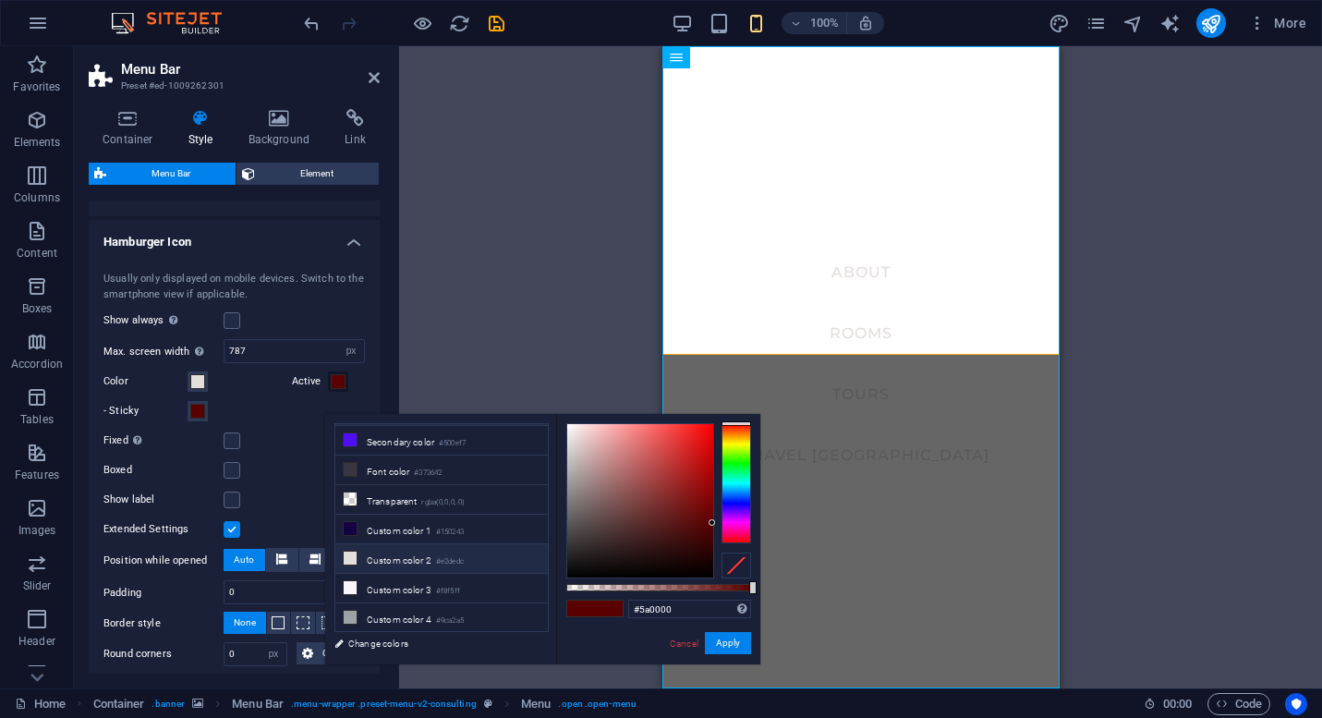
scroll to position [84, 0]
click at [411, 580] on li "Custom color 4 #9ca2a5" at bounding box center [441, 591] width 212 height 30
type input "#9ca2a5"
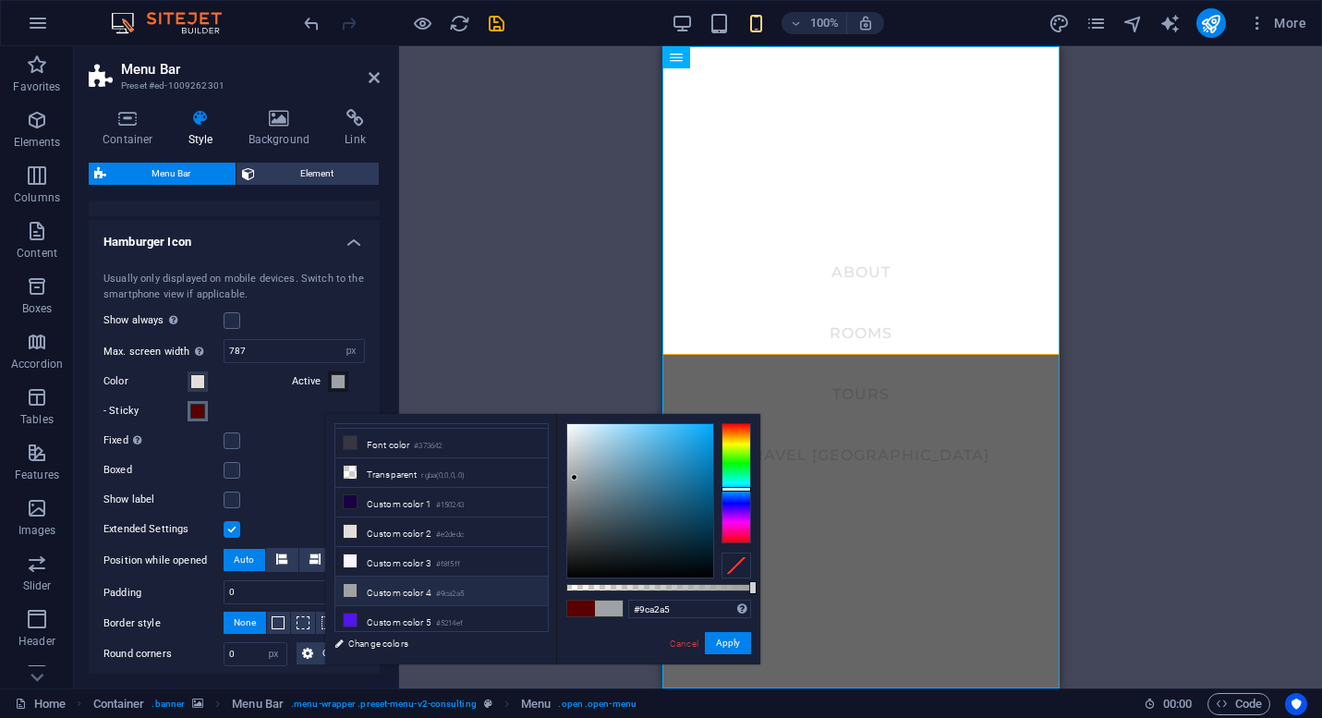
click at [198, 418] on span at bounding box center [197, 411] width 15 height 15
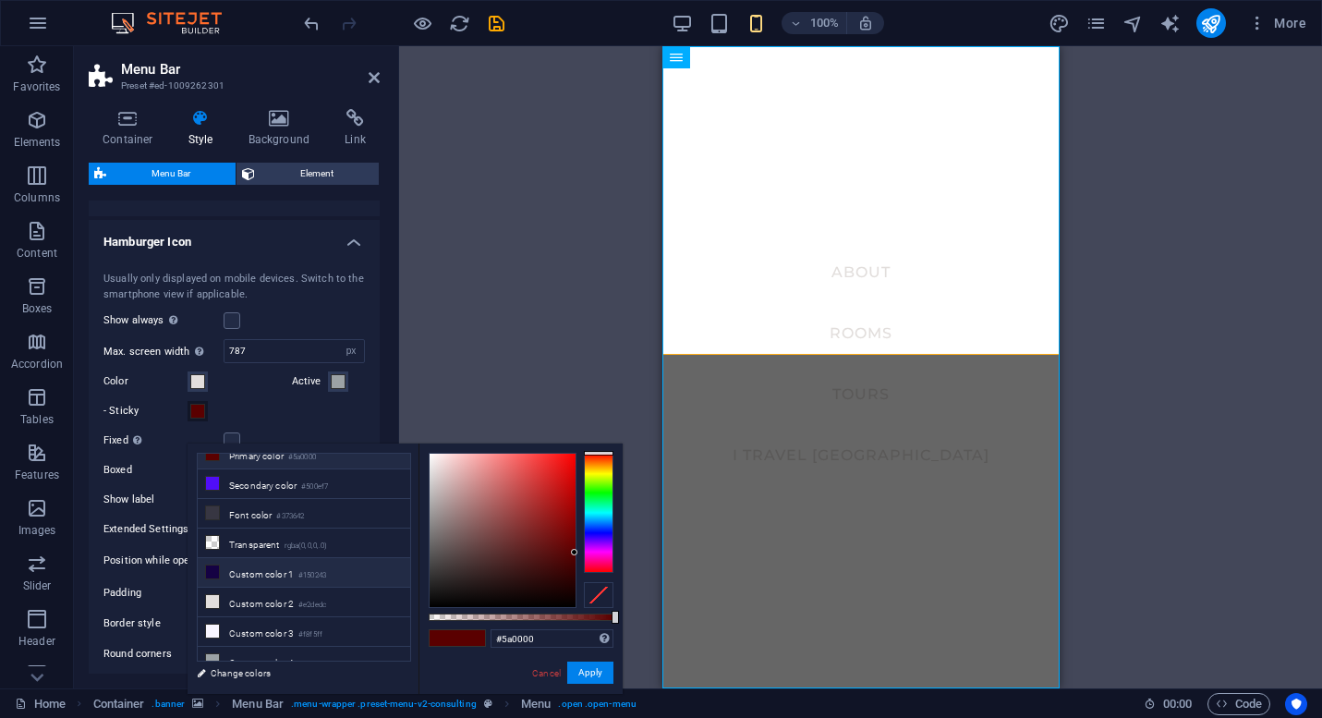
scroll to position [51, 0]
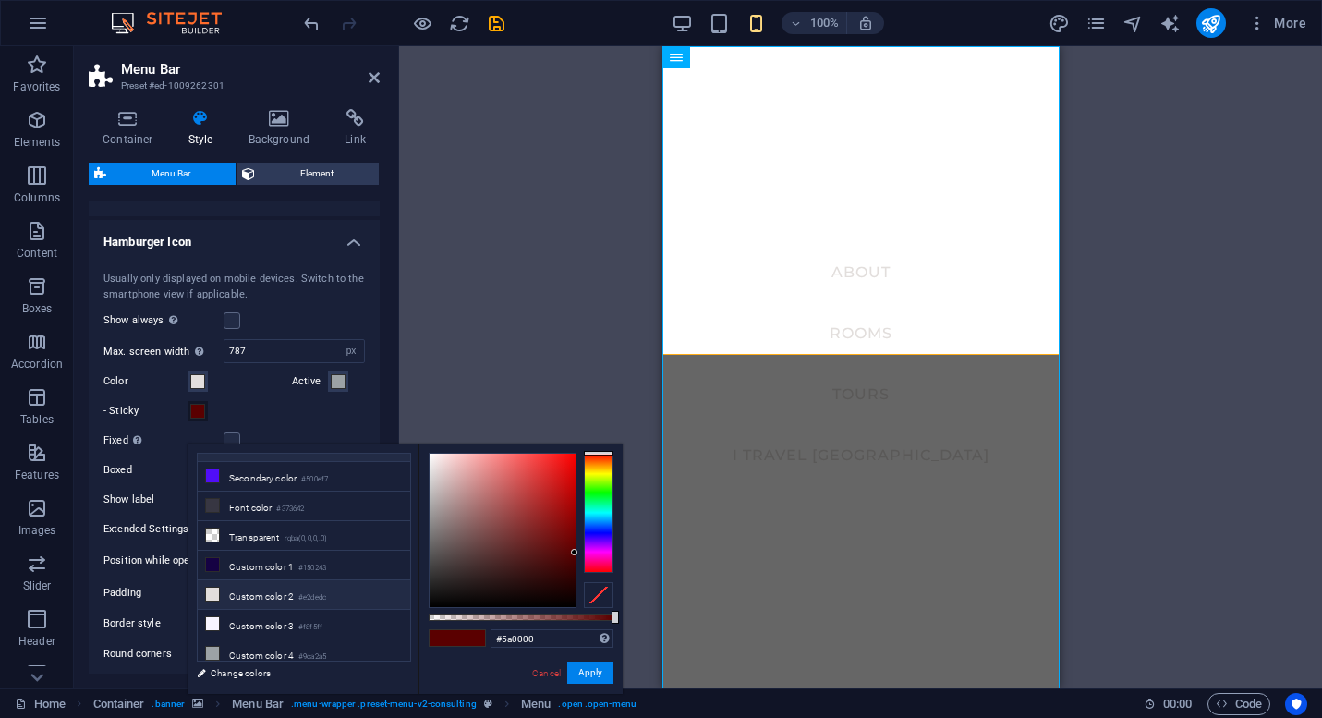
click at [293, 588] on li "Custom color 2 #e2dedc" at bounding box center [304, 595] width 212 height 30
type input "#e2dedc"
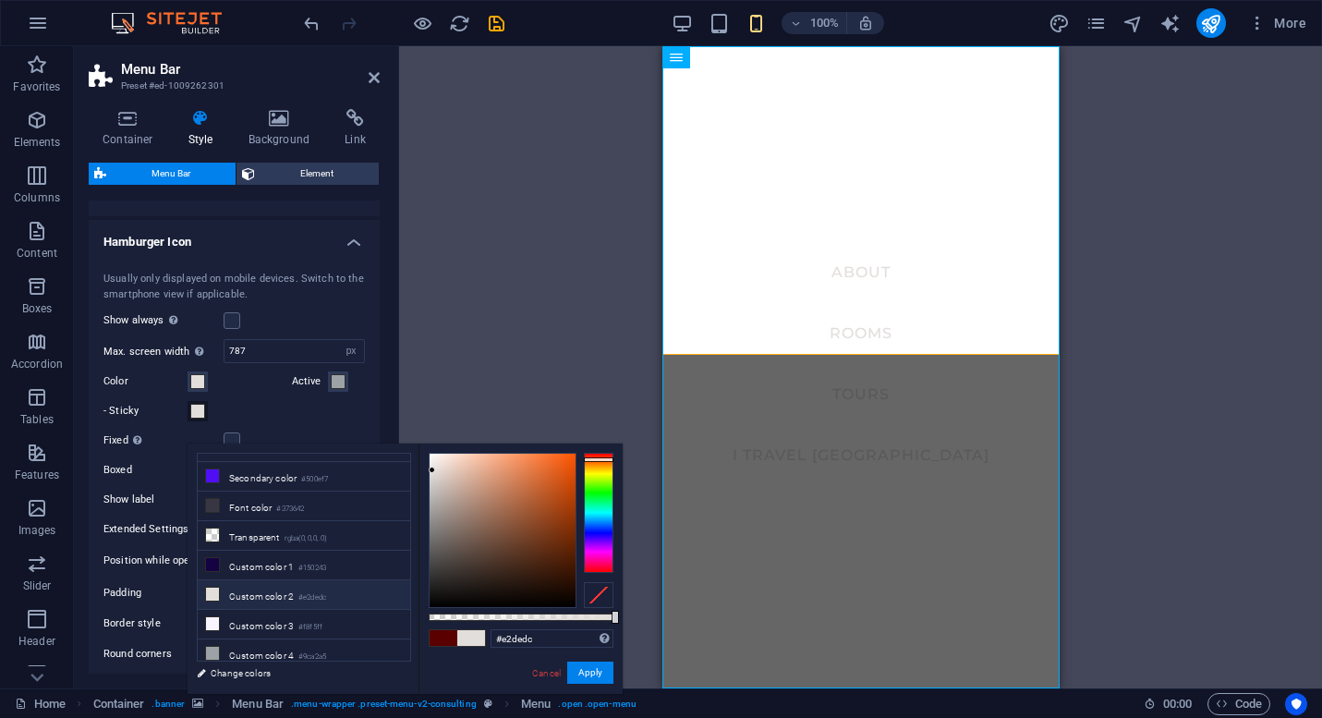
click at [279, 422] on div "- Sticky" at bounding box center [233, 411] width 261 height 22
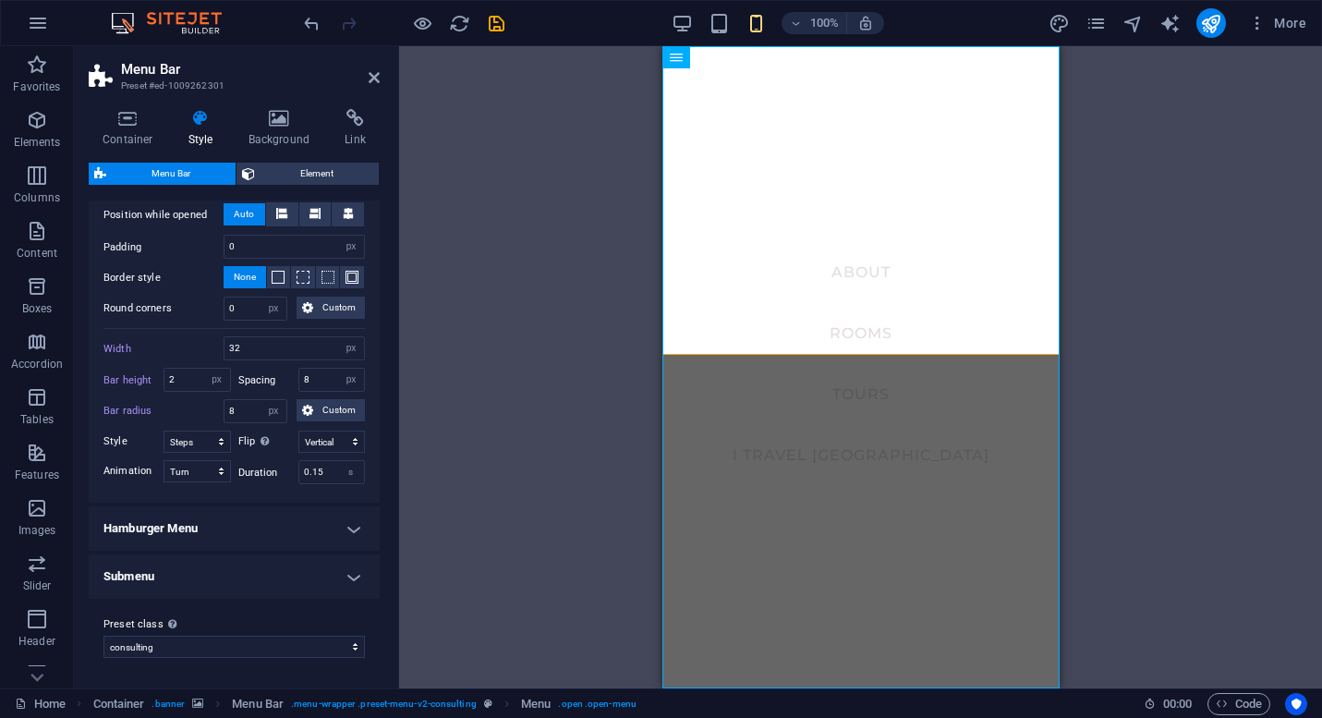
scroll to position [1855, 0]
click at [259, 539] on h4 "Hamburger Menu" at bounding box center [234, 528] width 291 height 44
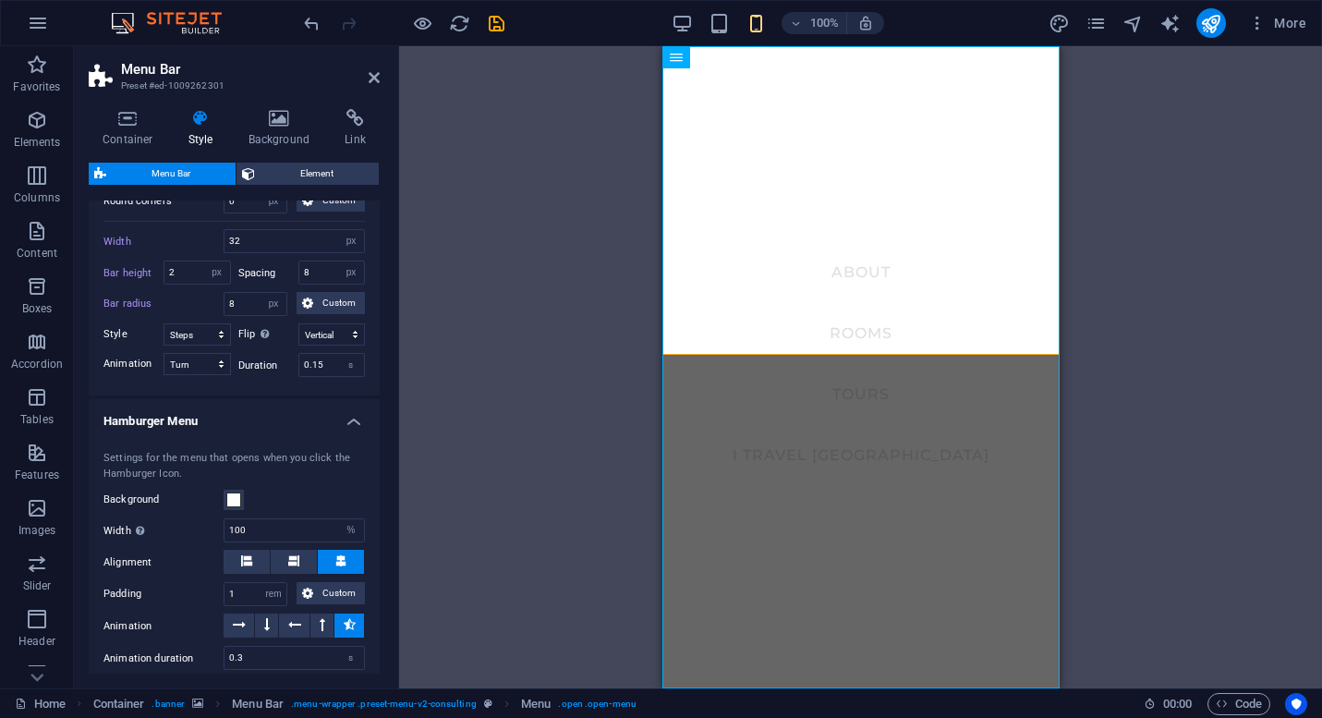
scroll to position [2066, 0]
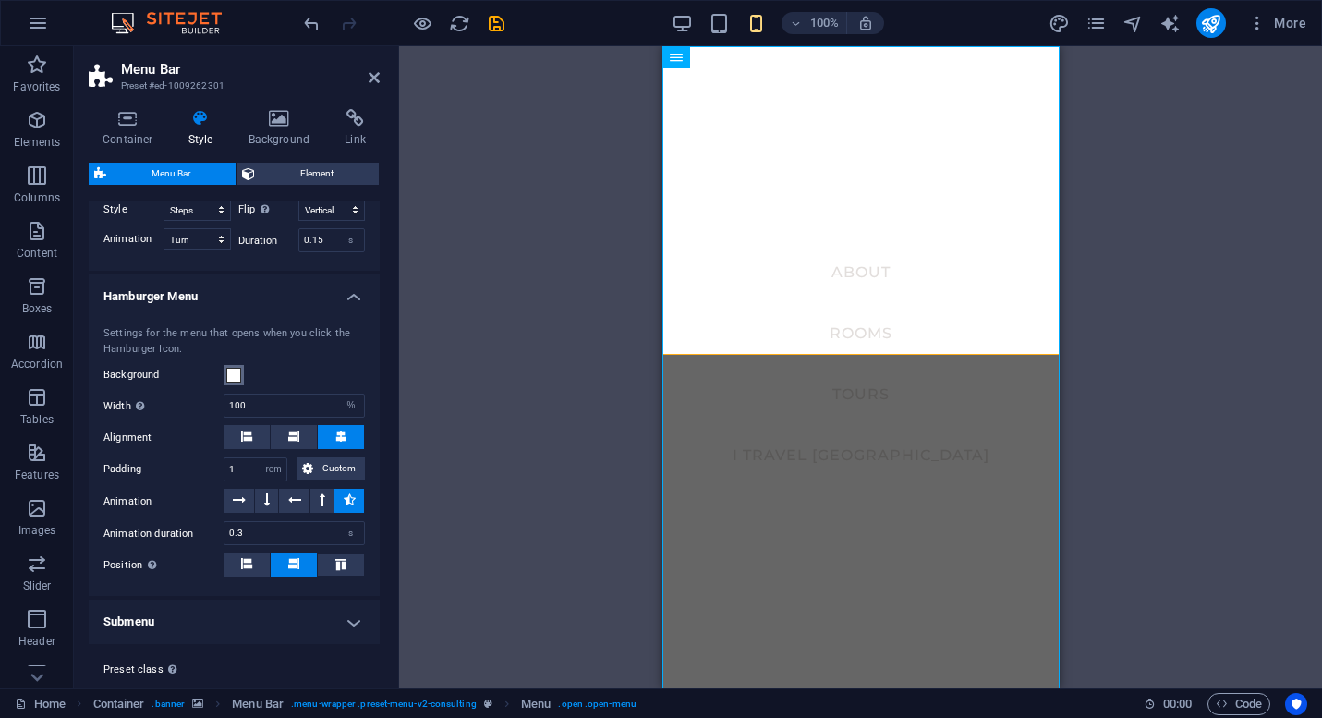
click at [240, 382] on span at bounding box center [233, 375] width 15 height 15
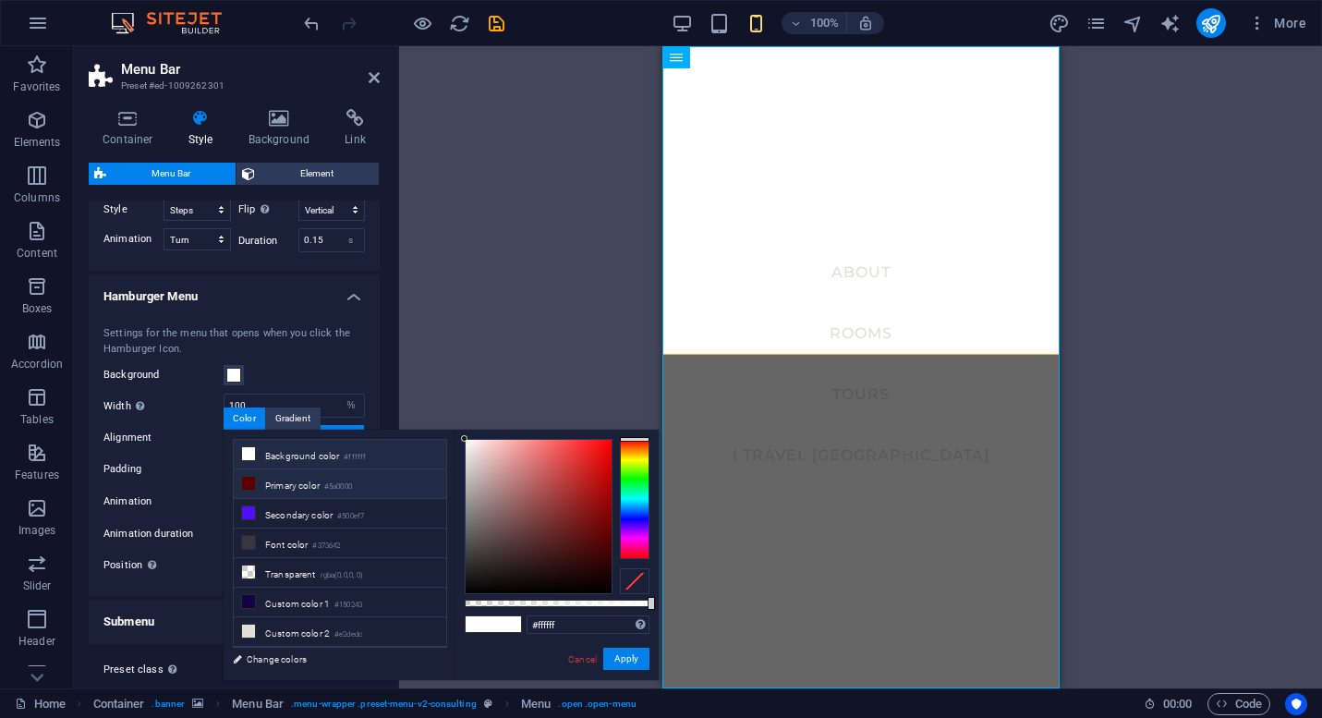
click at [262, 483] on li "Primary color #5a0000" at bounding box center [340, 484] width 212 height 30
type input "#5a0000"
click at [292, 357] on div "Settings for the menu that opens when you click the Hamburger Icon." at bounding box center [233, 341] width 261 height 30
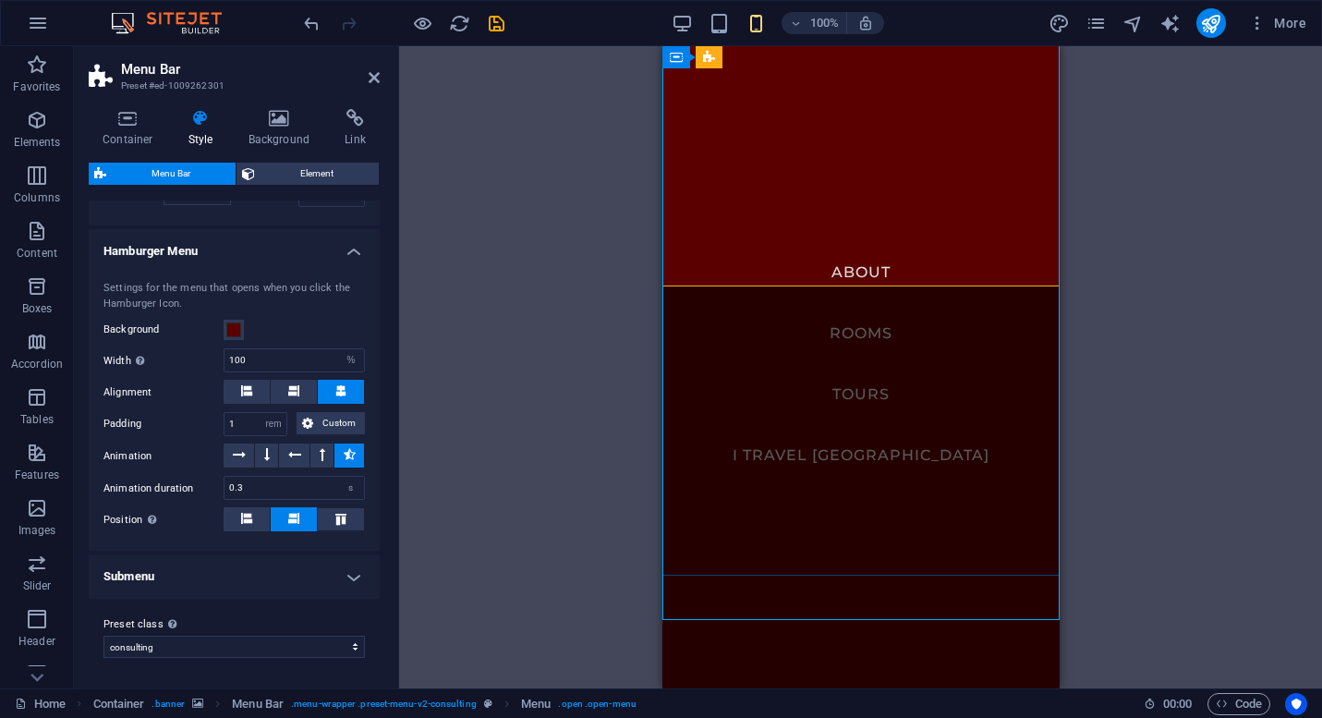
scroll to position [0, 0]
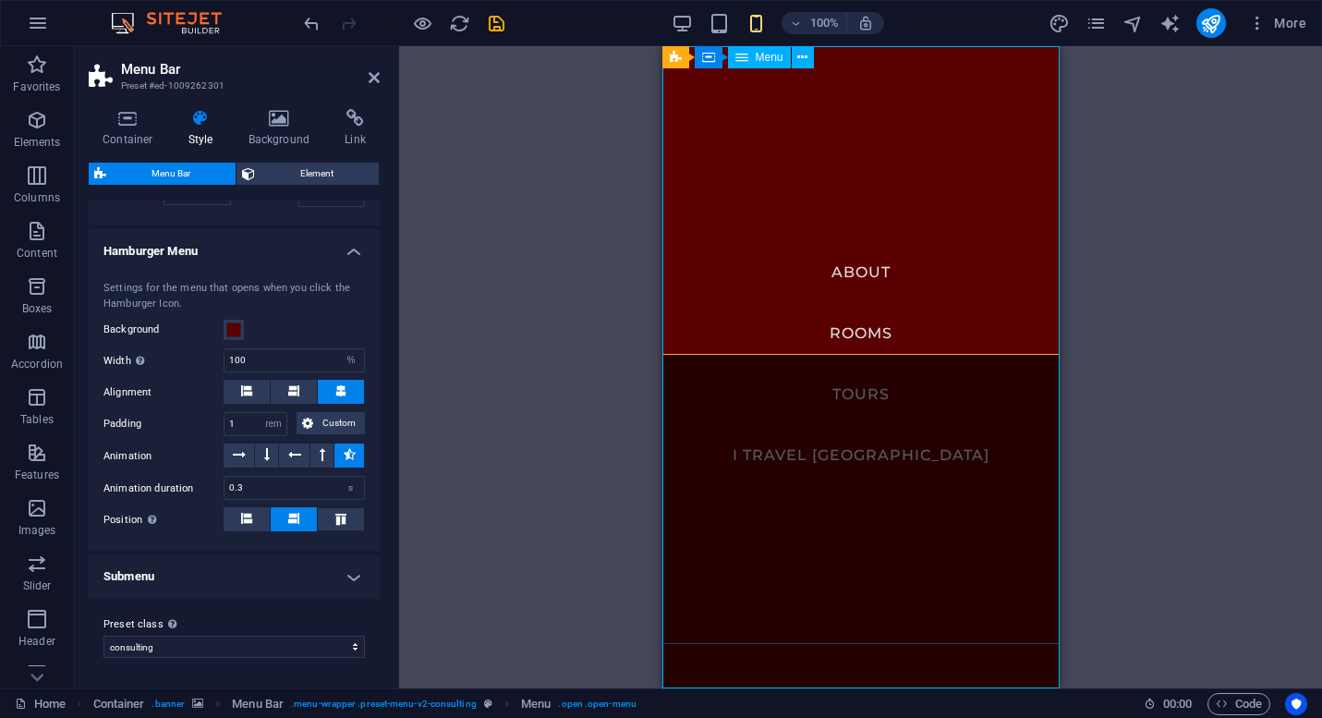
click at [1006, 172] on nav "About Rooms Tours I travel [GEOGRAPHIC_DATA]" at bounding box center [859, 367] width 397 height 642
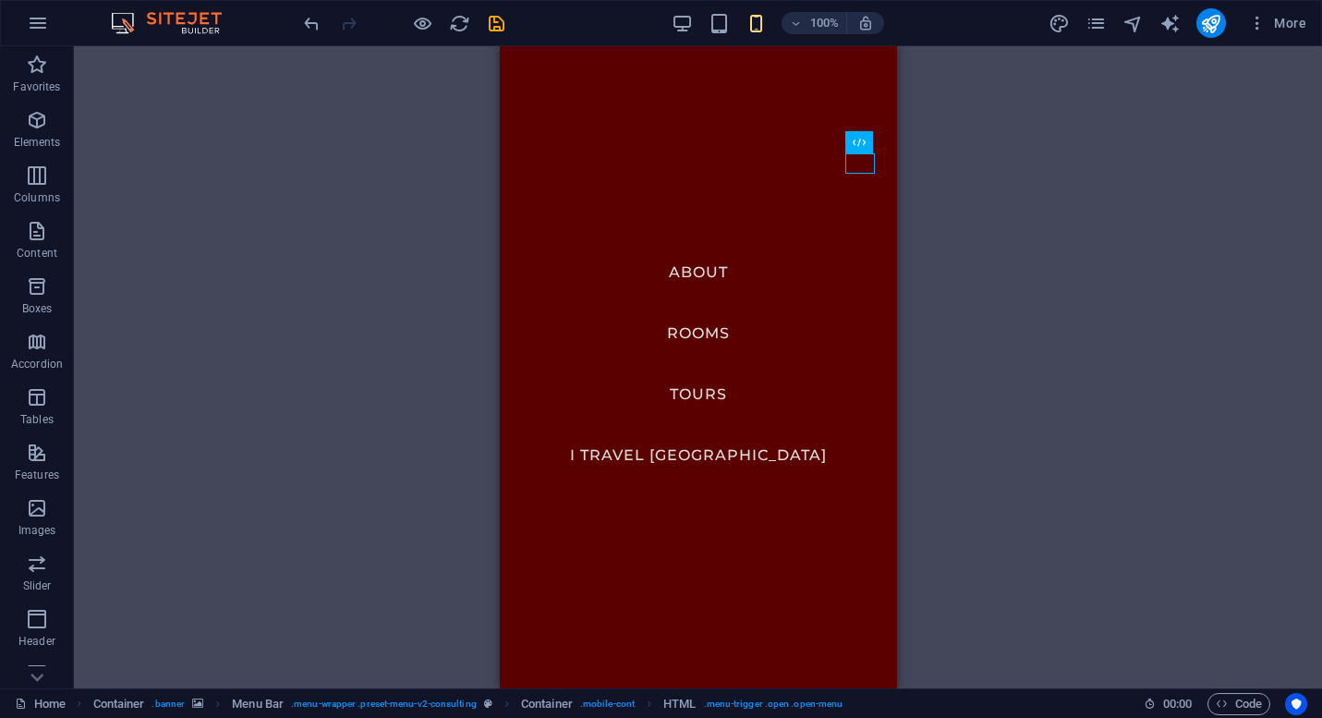
drag, startPoint x: 863, startPoint y: 163, endPoint x: 1026, endPoint y: 108, distance: 172.4
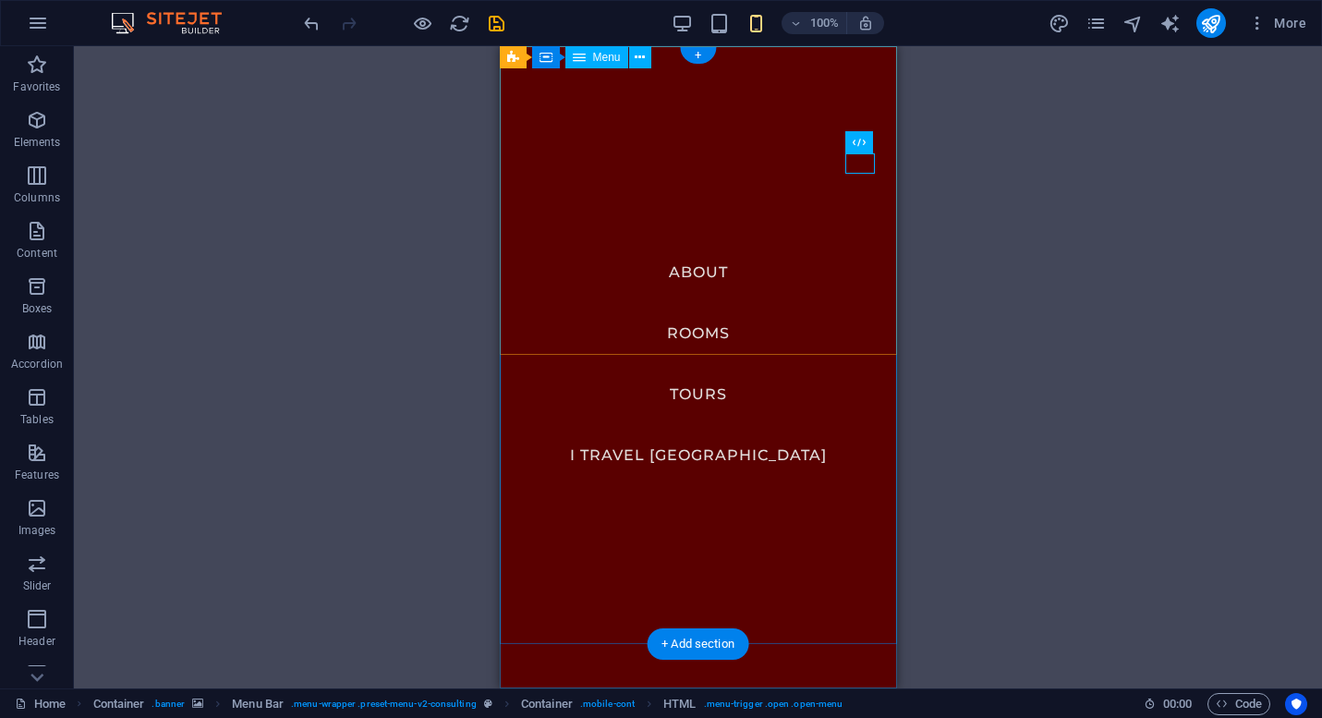
drag, startPoint x: 863, startPoint y: 168, endPoint x: 863, endPoint y: 79, distance: 88.7
click at [832, 91] on nav "About Rooms Tours I travel [GEOGRAPHIC_DATA]" at bounding box center [697, 367] width 397 height 642
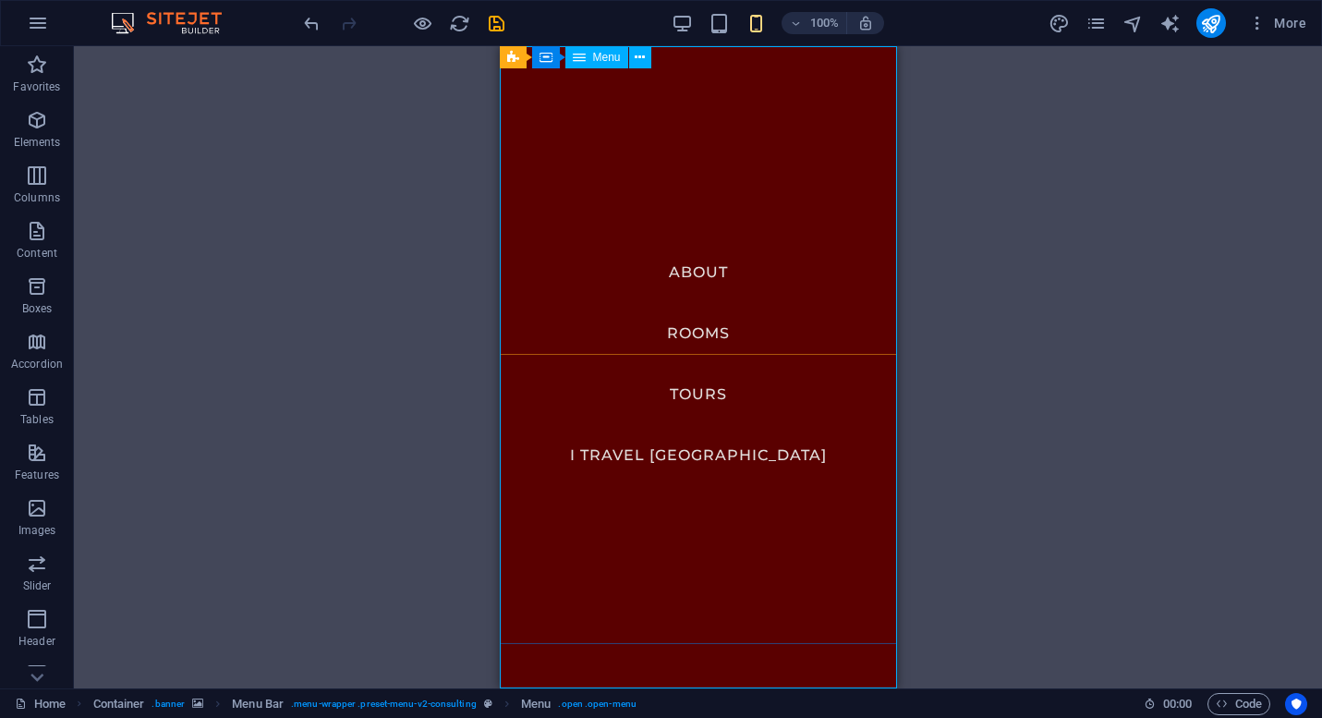
click at [596, 59] on span "Menu" at bounding box center [607, 57] width 28 height 11
click at [642, 57] on icon at bounding box center [640, 57] width 10 height 19
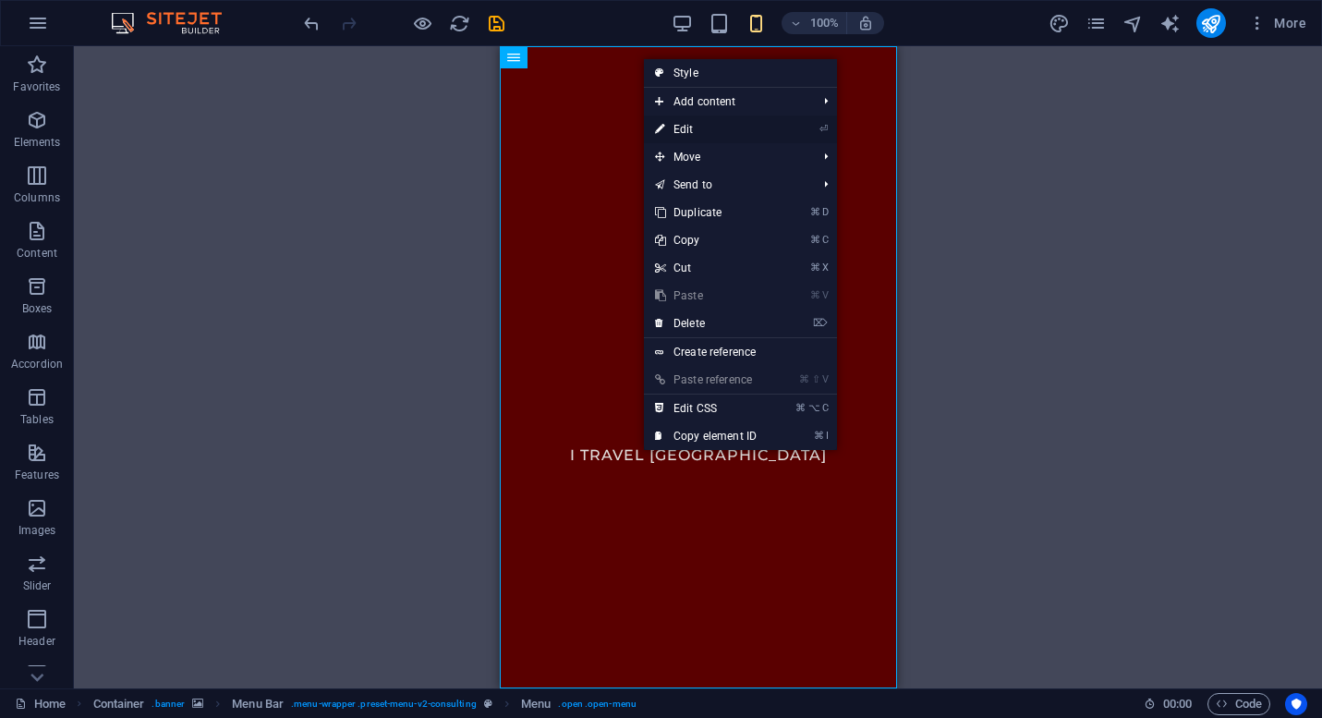
click at [702, 133] on link "⏎ Edit" at bounding box center [706, 129] width 124 height 28
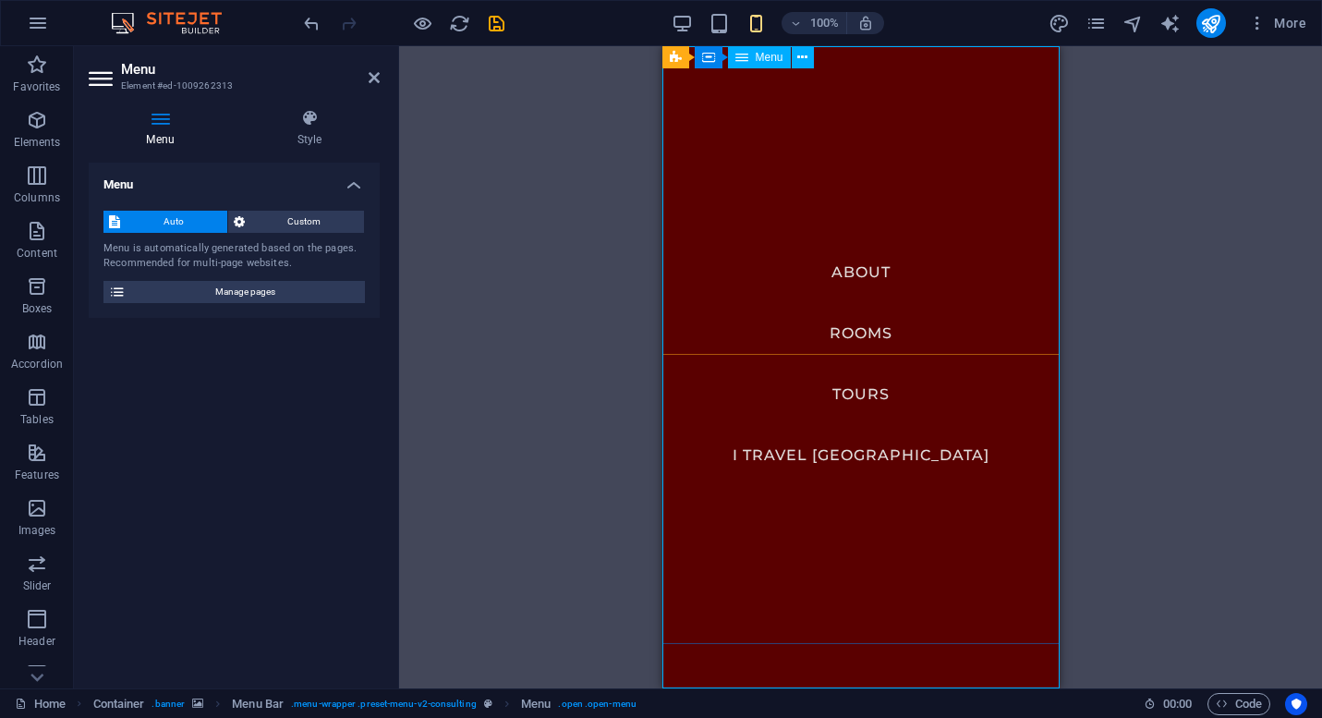
type input "0"
click at [303, 126] on icon at bounding box center [309, 118] width 140 height 18
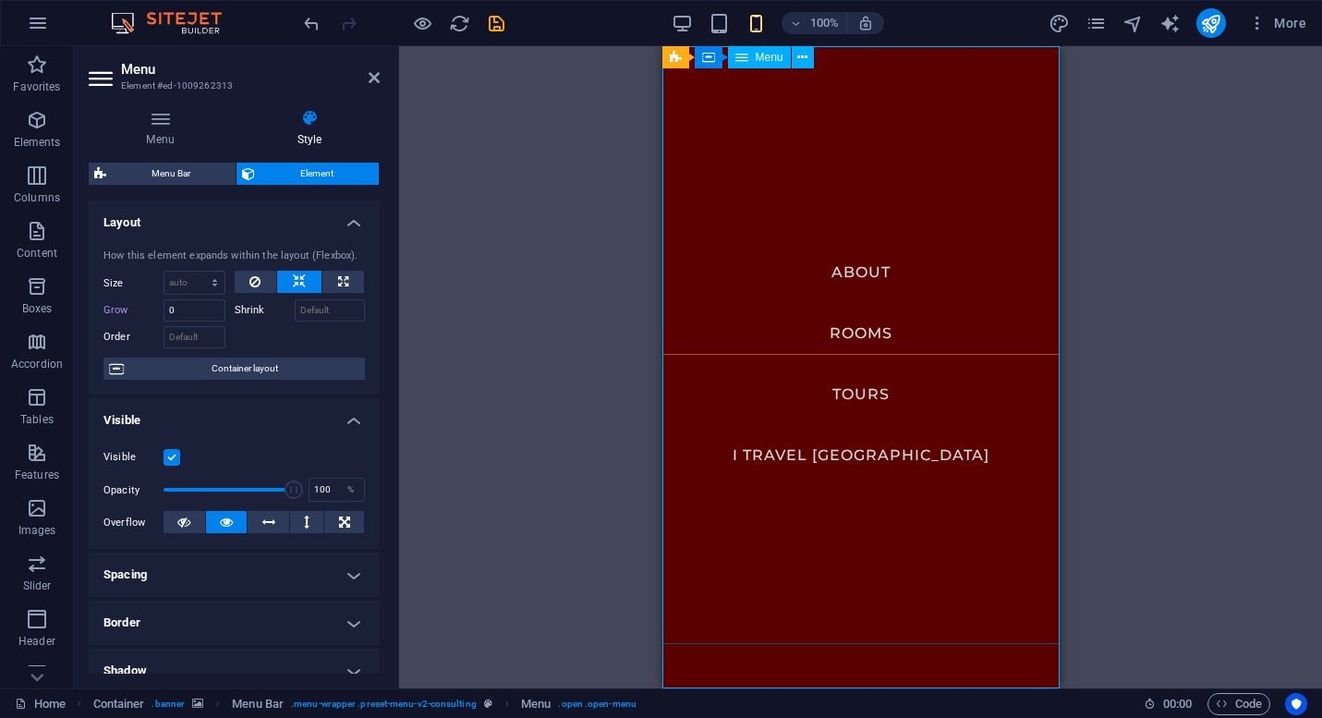
click at [758, 239] on nav "About Rooms Tours I travel [GEOGRAPHIC_DATA]" at bounding box center [859, 367] width 397 height 642
click at [807, 51] on button at bounding box center [803, 57] width 22 height 22
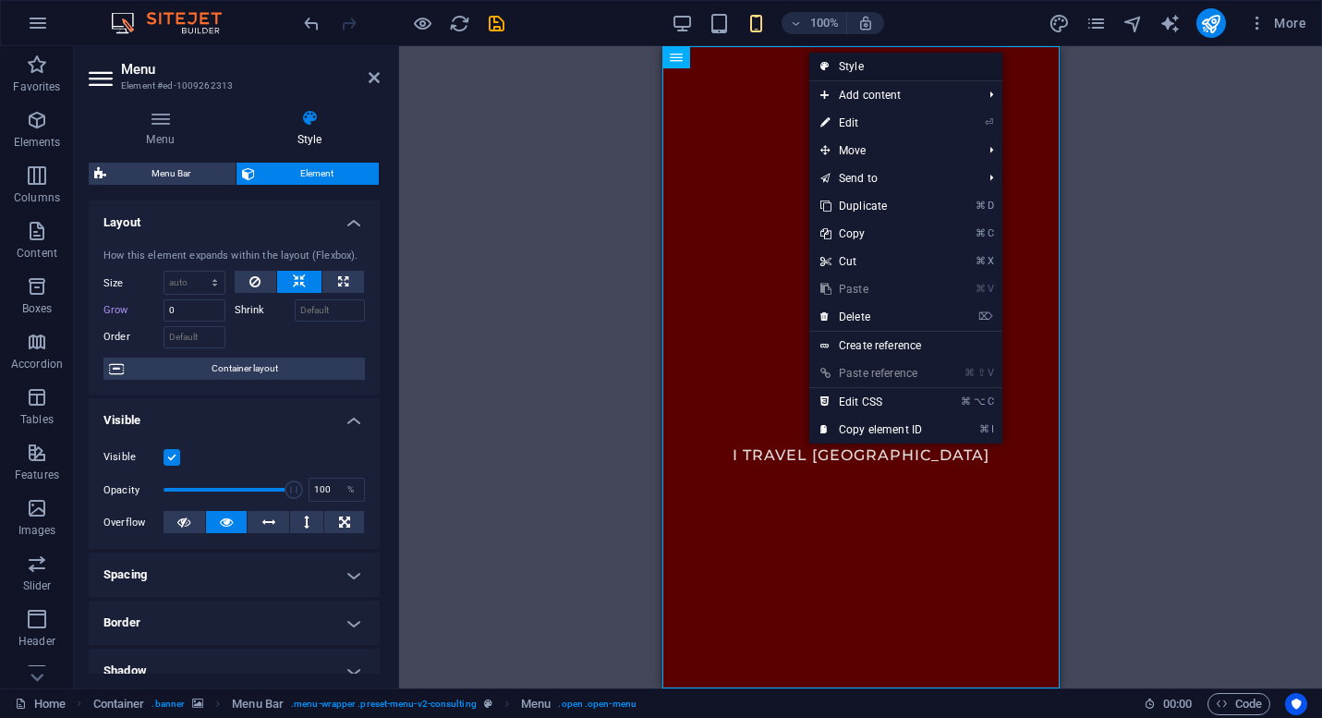
click at [855, 64] on link "Style" at bounding box center [905, 67] width 193 height 28
select select "rem"
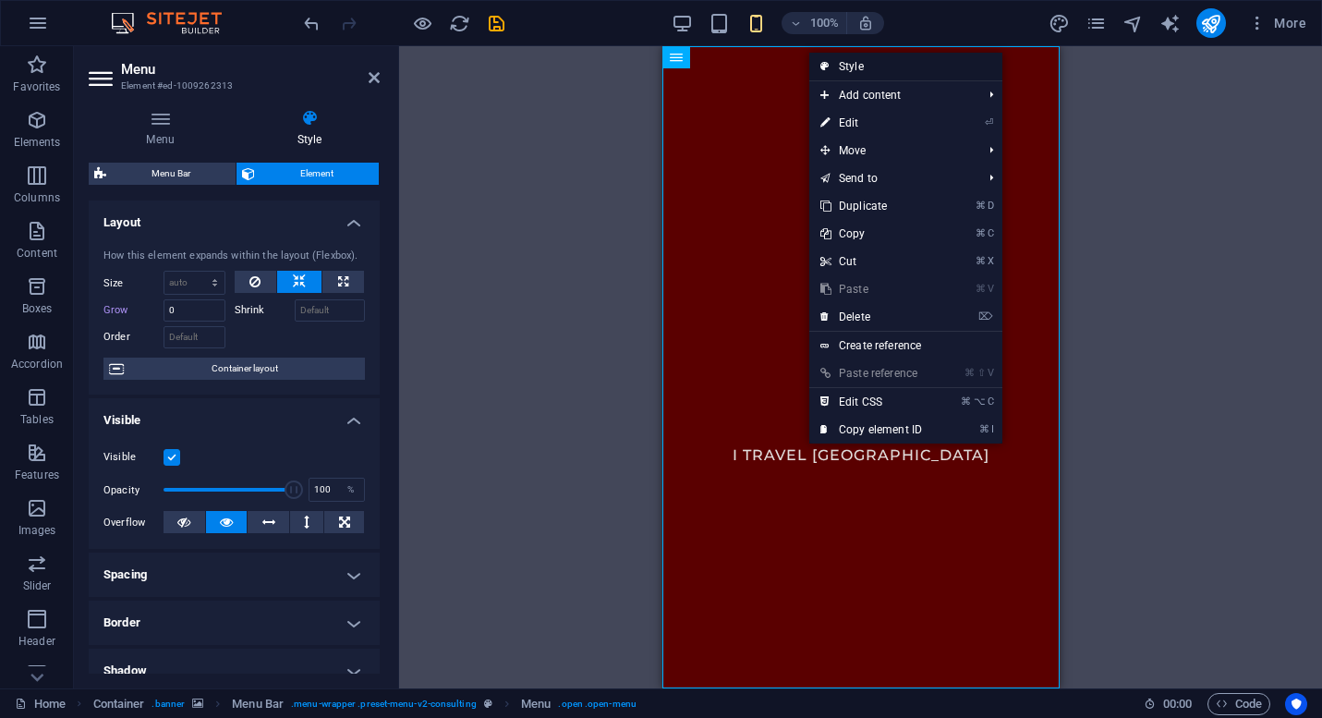
select select "sticky_menu"
select select "px"
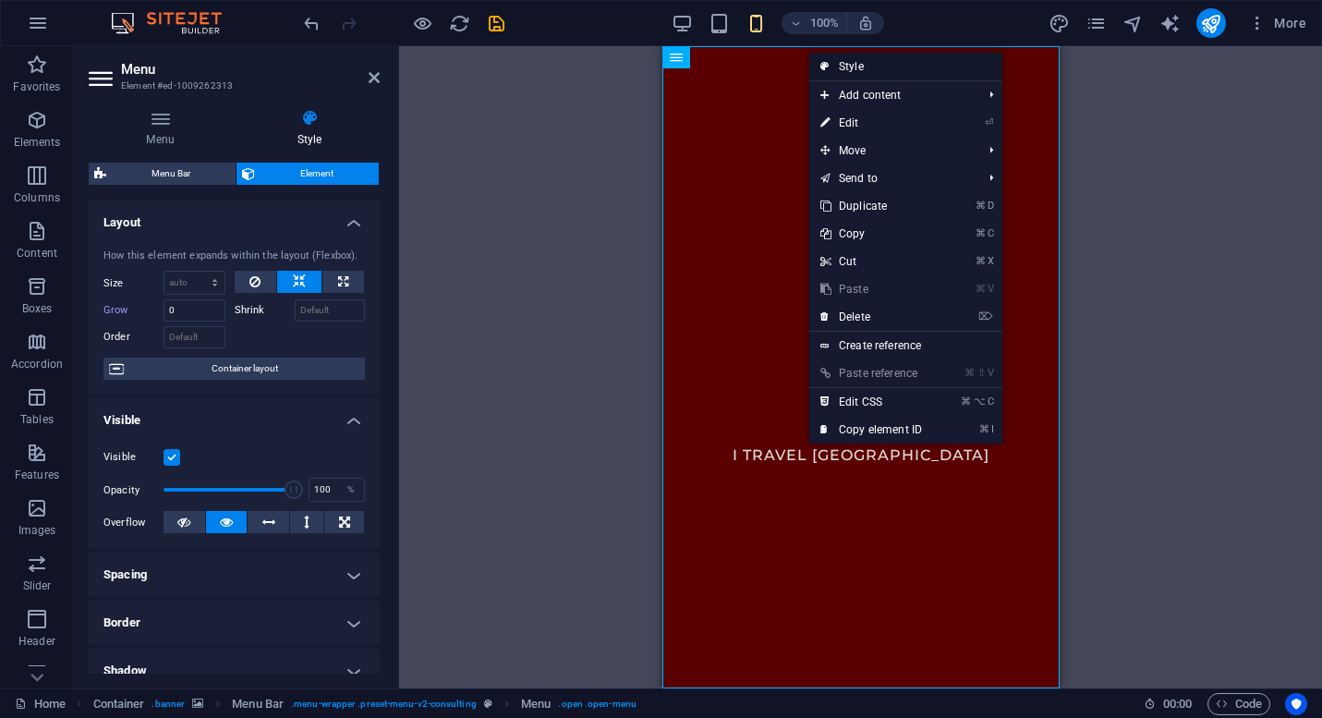
select select "hover_border_bottom"
select select "px"
select select "rem"
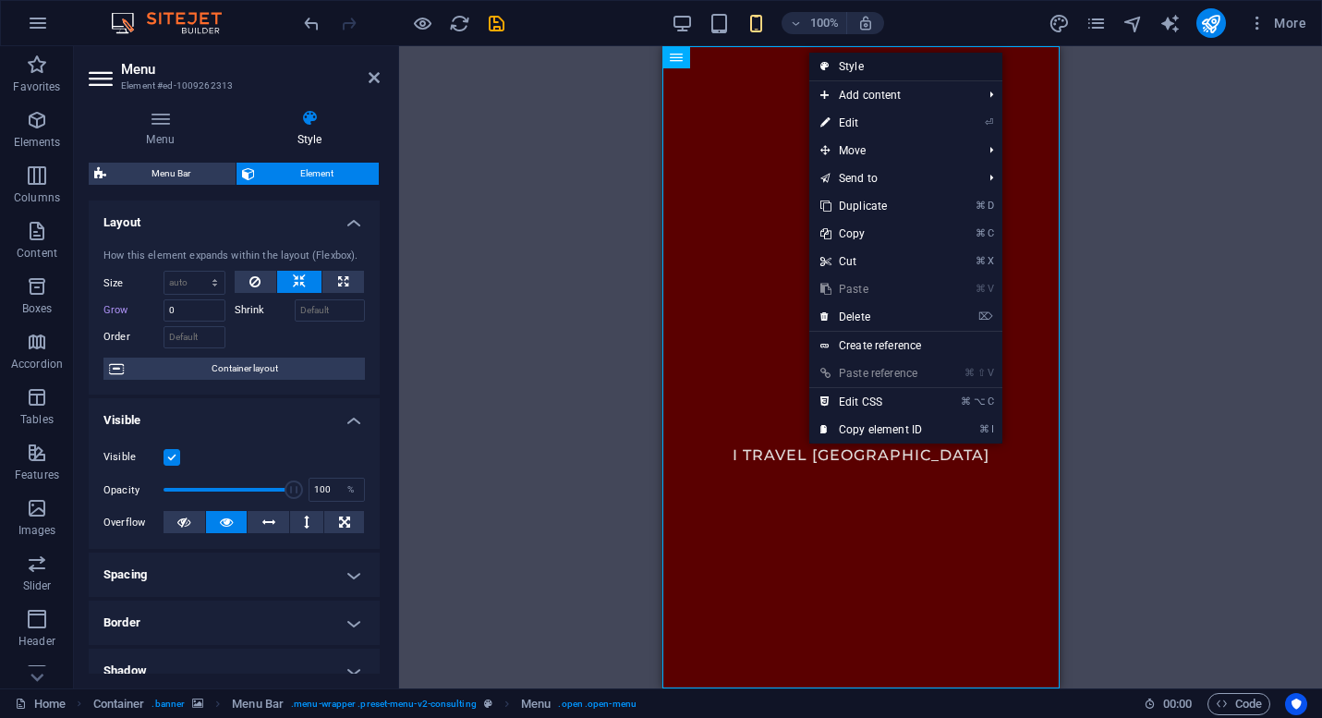
select select "rem"
select select "500"
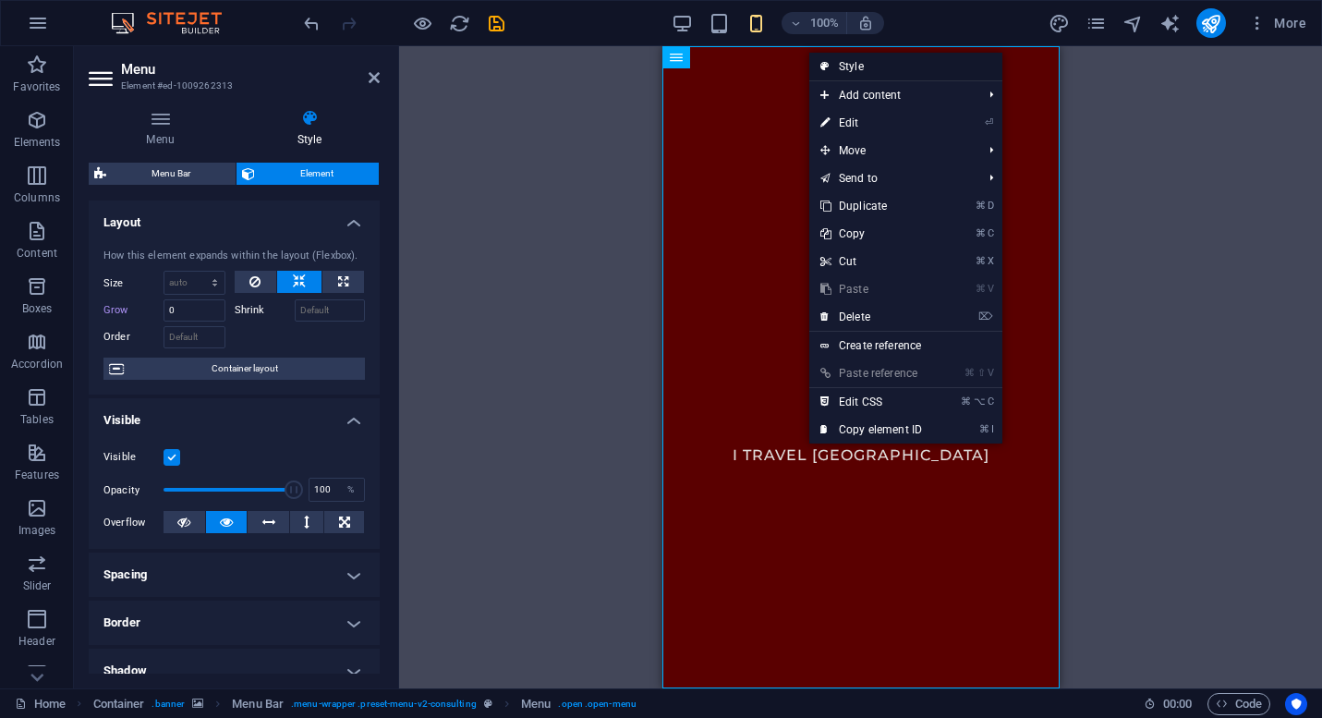
select select "px"
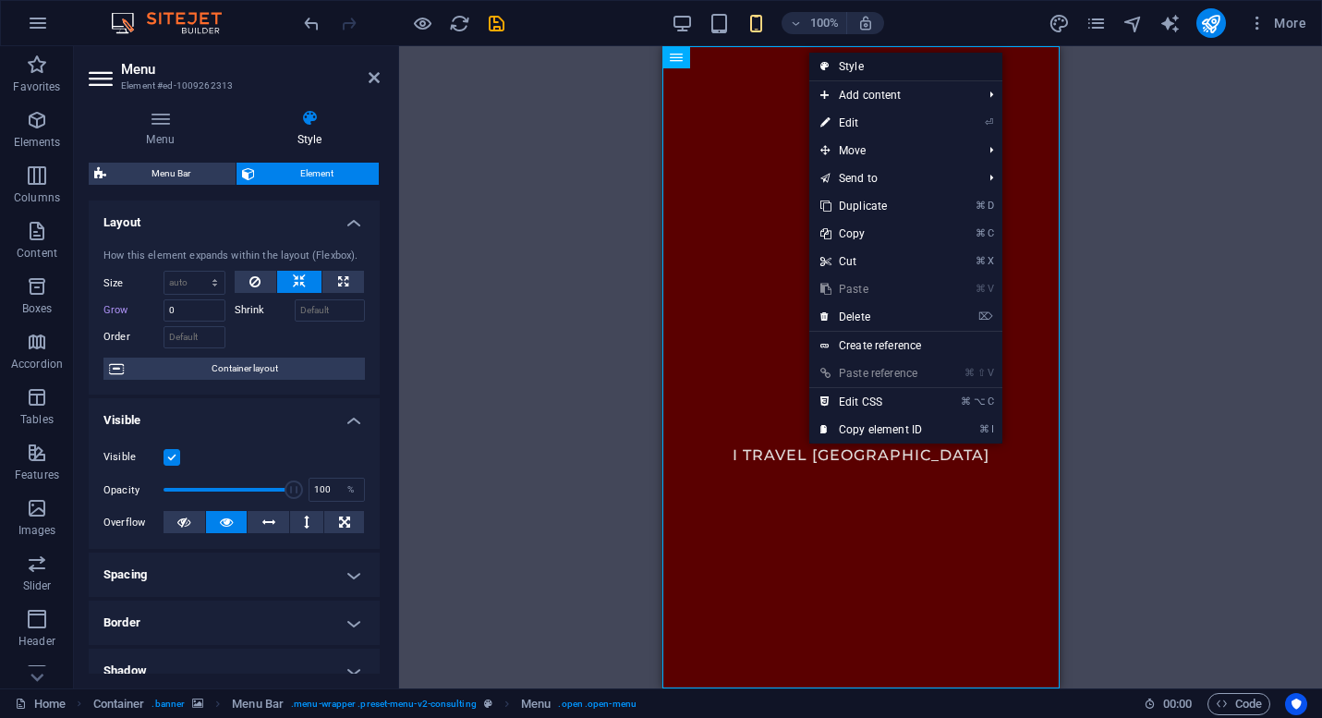
select select "px"
select select "steps"
select select "flip_vertical"
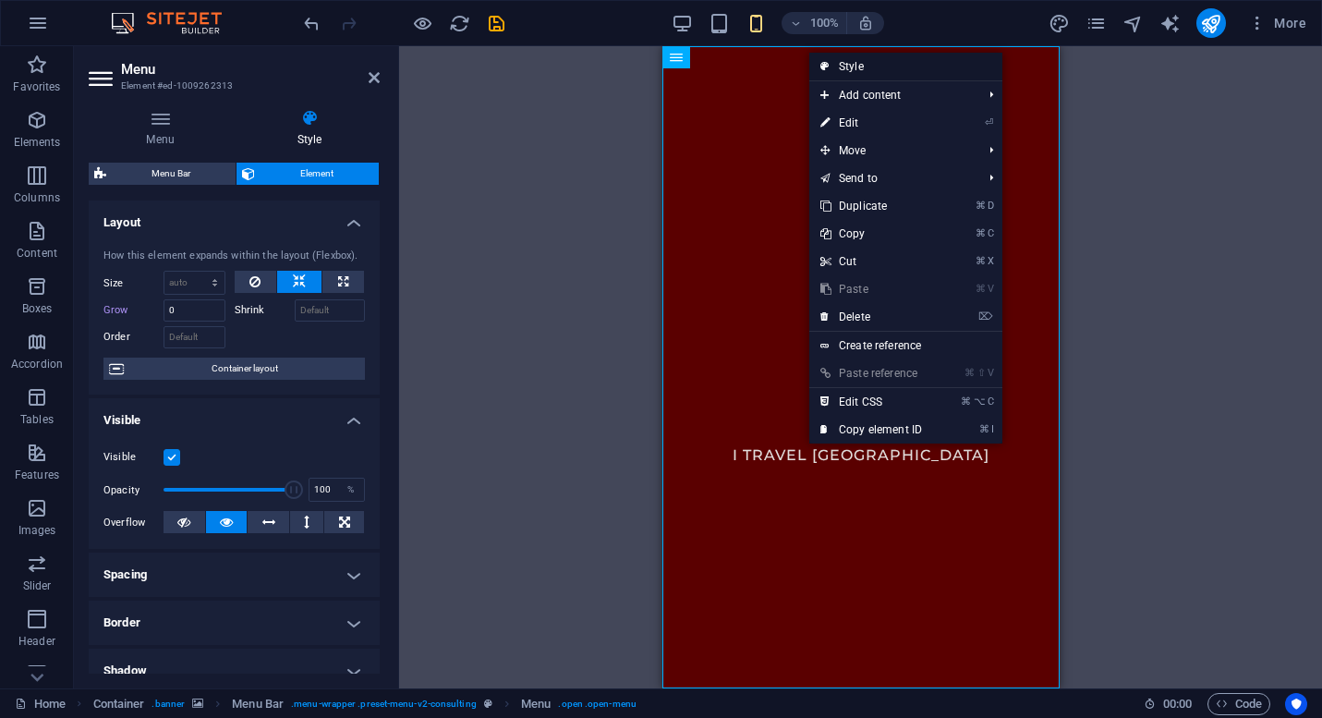
select select "turn"
select select "%"
select select "rem"
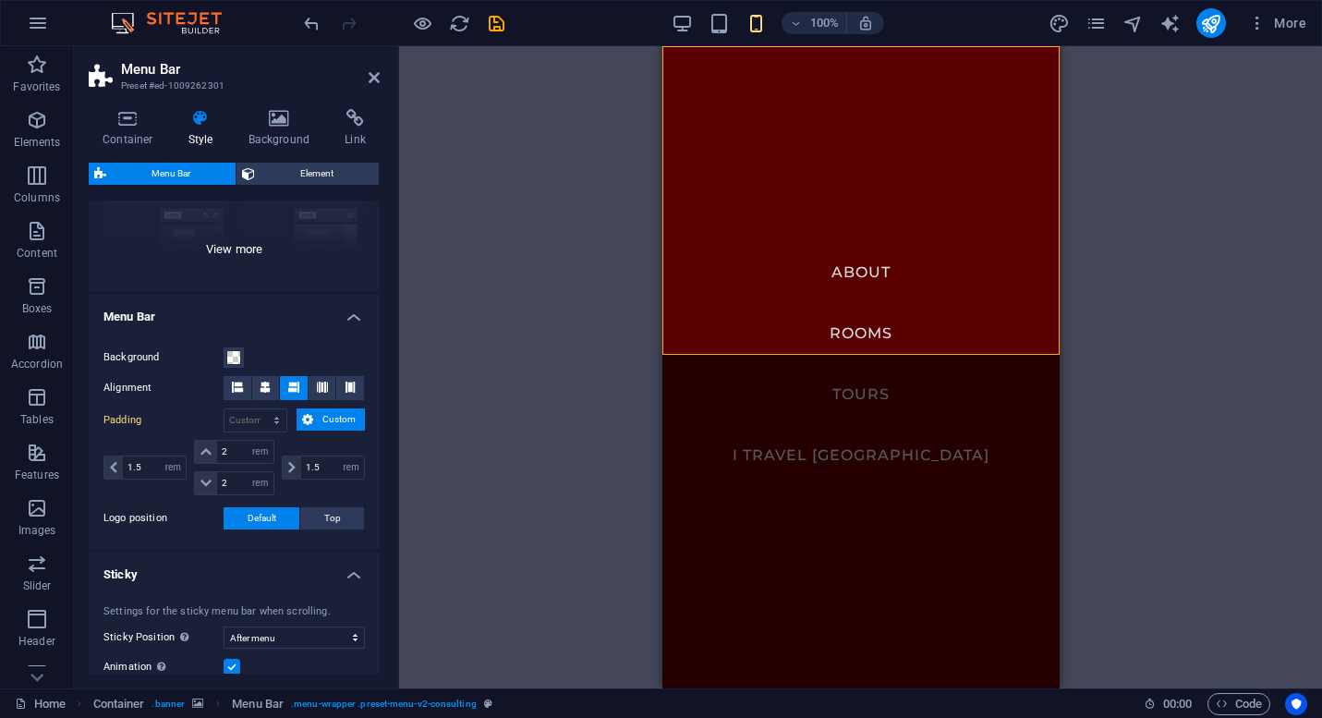
scroll to position [259, 0]
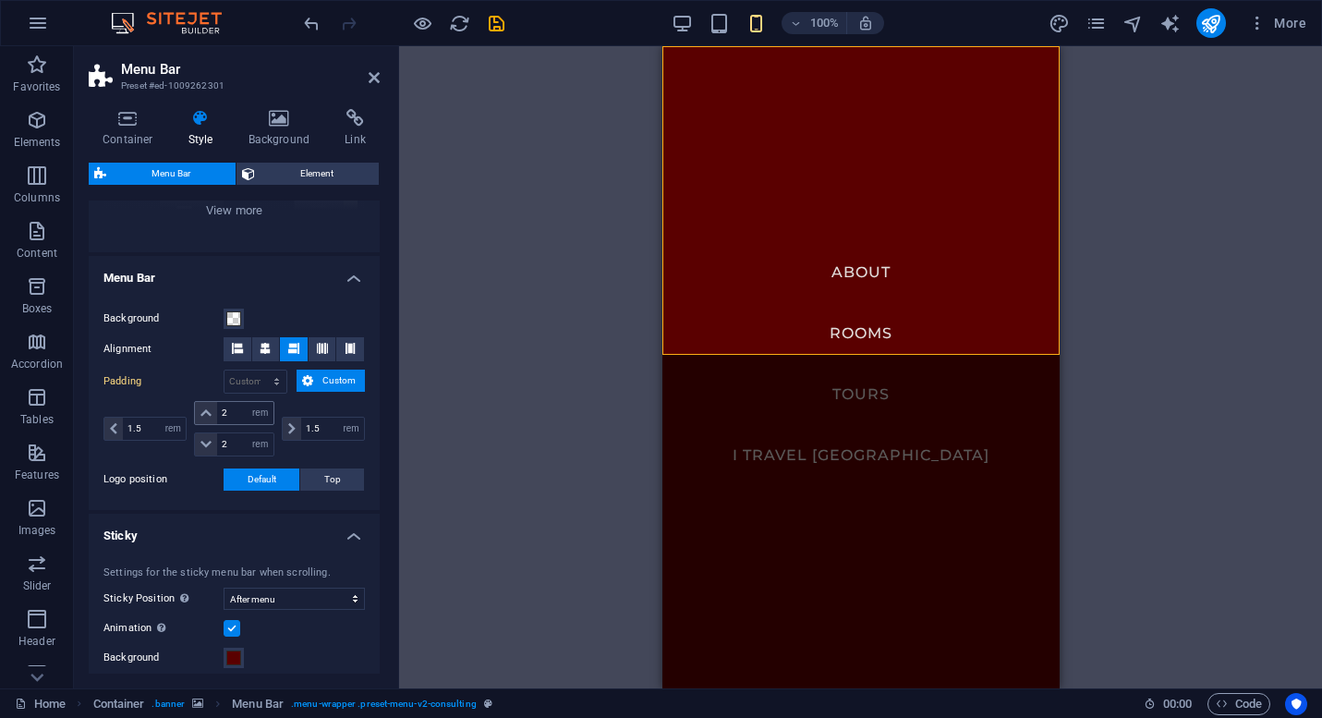
click at [202, 413] on icon at bounding box center [205, 412] width 11 height 11
click at [224, 410] on input "2" at bounding box center [244, 413] width 55 height 22
type input "1"
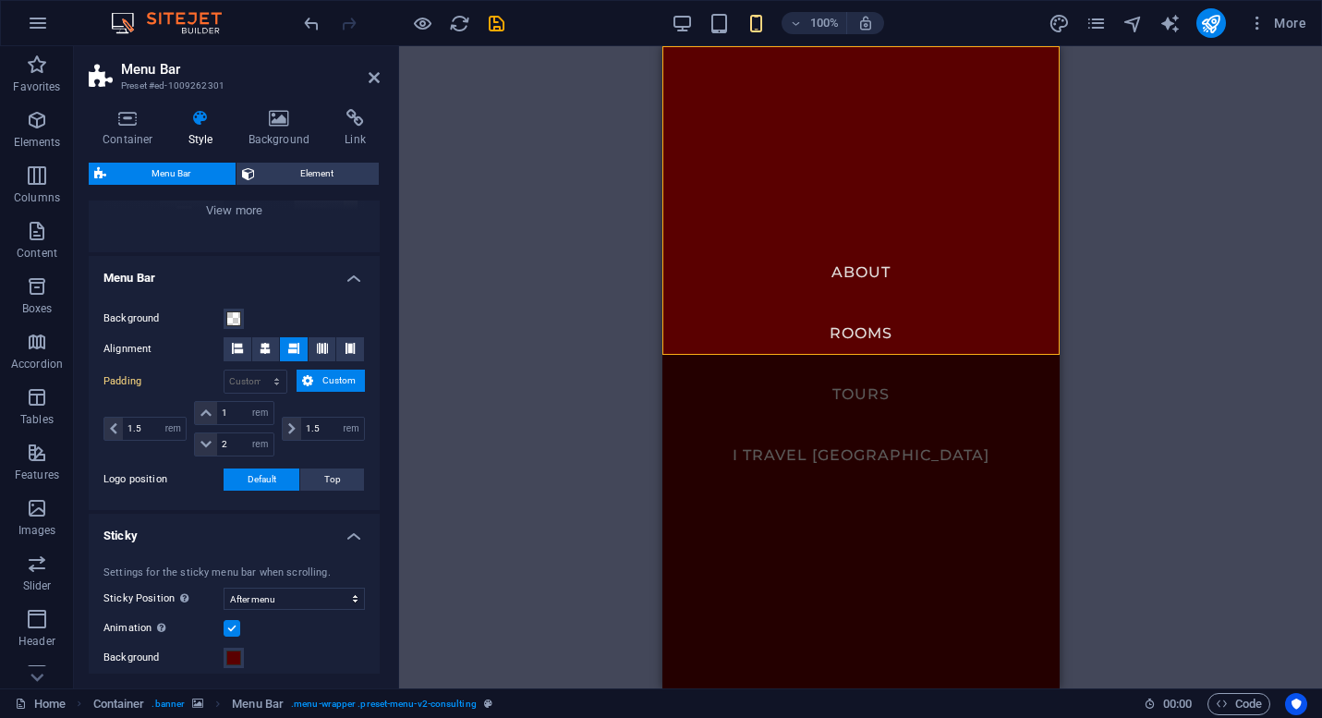
click at [197, 478] on label "Logo position" at bounding box center [163, 479] width 120 height 22
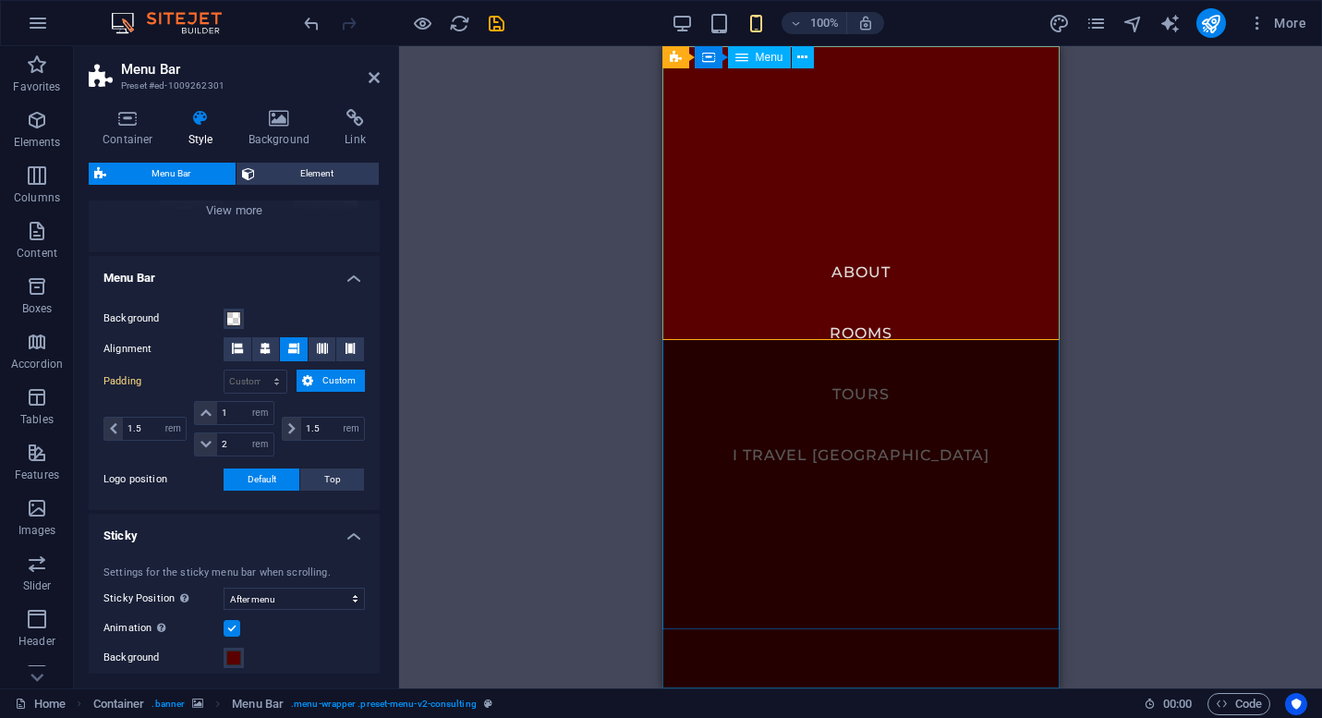
click at [871, 138] on nav "About Rooms Tours I travel [GEOGRAPHIC_DATA]" at bounding box center [859, 367] width 397 height 642
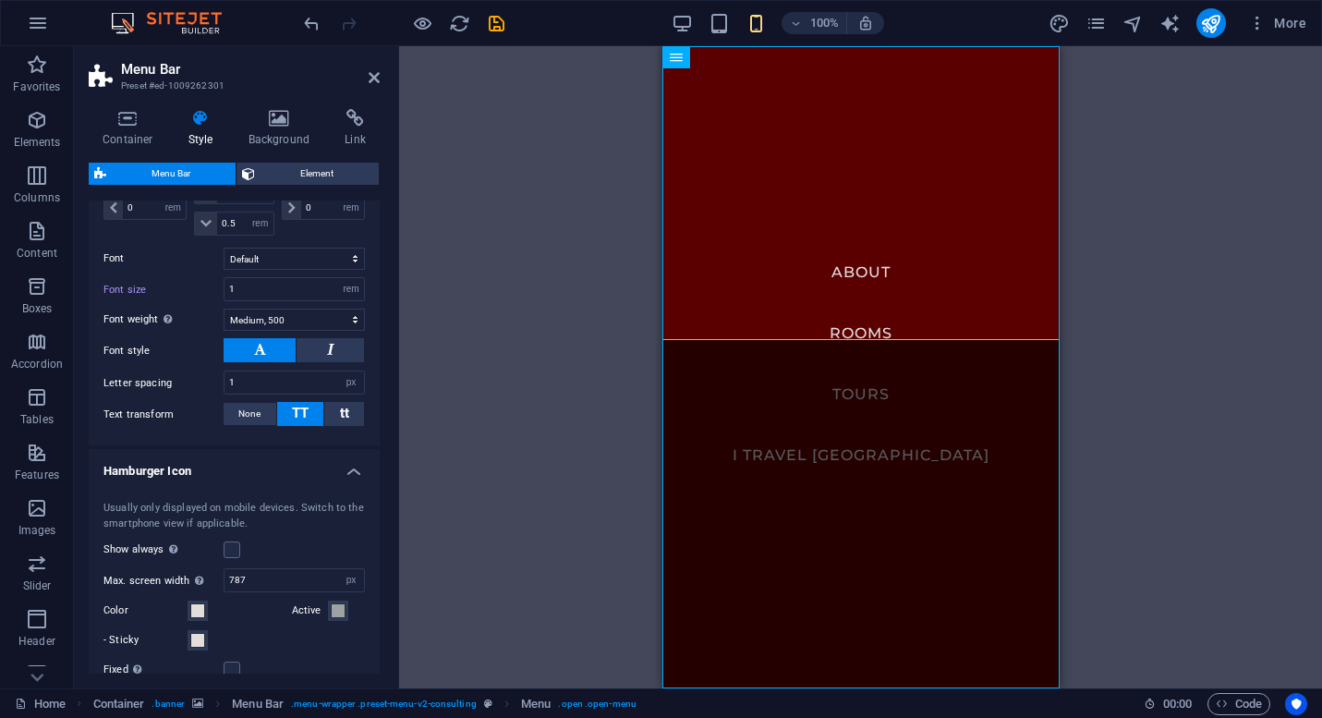
scroll to position [1266, 0]
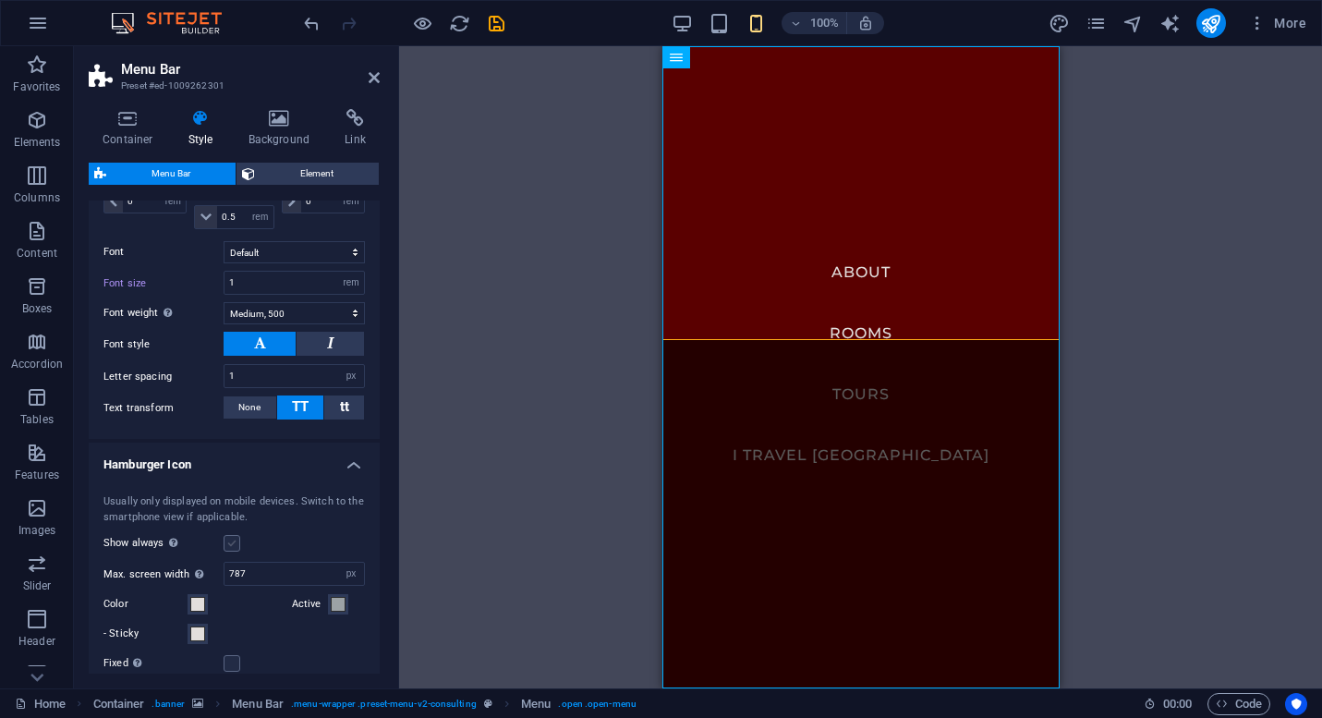
click at [231, 552] on label at bounding box center [232, 543] width 17 height 17
click at [0, 0] on input "Show always Shows the trigger for all viewports." at bounding box center [0, 0] width 0 height 0
click at [234, 552] on label at bounding box center [232, 543] width 17 height 17
click at [0, 0] on input "Show always Shows the trigger for all viewports." at bounding box center [0, 0] width 0 height 0
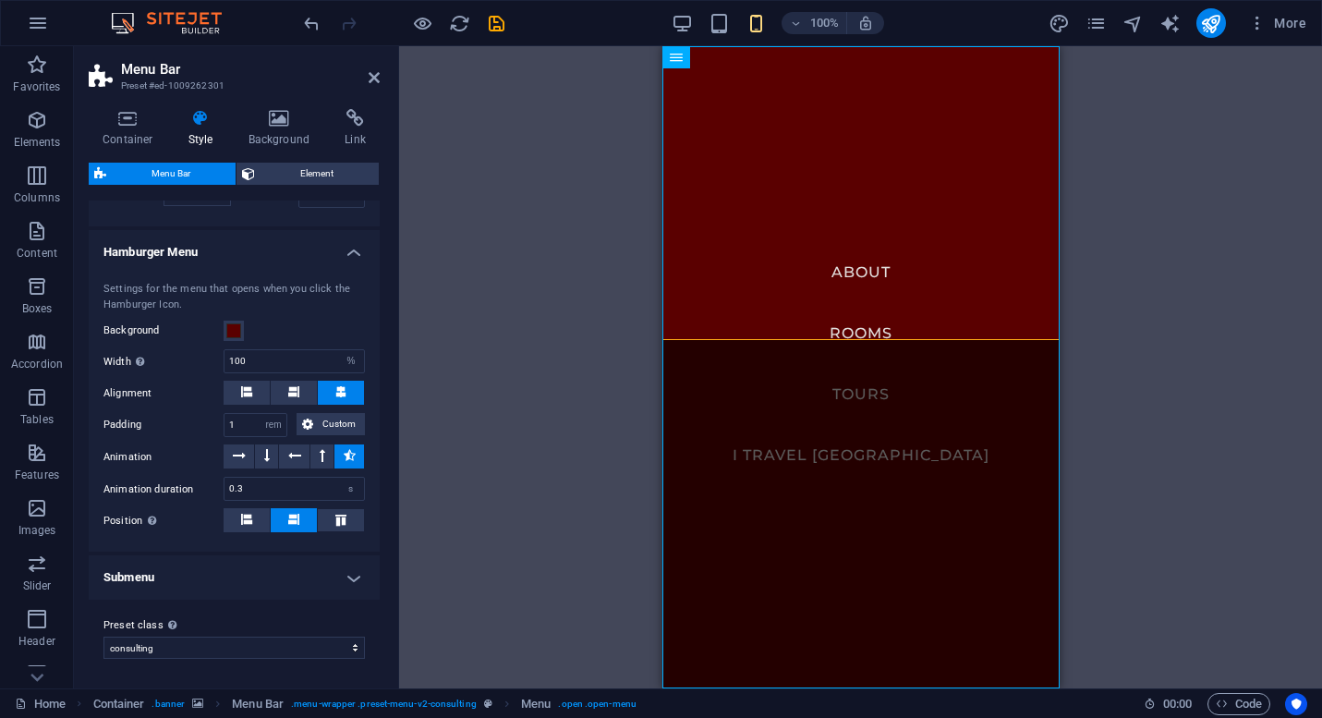
scroll to position [2130, 0]
click at [246, 427] on input "1" at bounding box center [255, 424] width 62 height 22
type input "0.75"
click at [434, 451] on div "Drag here to replace the existing content. Press “Ctrl” if you want to create a…" at bounding box center [860, 367] width 923 height 642
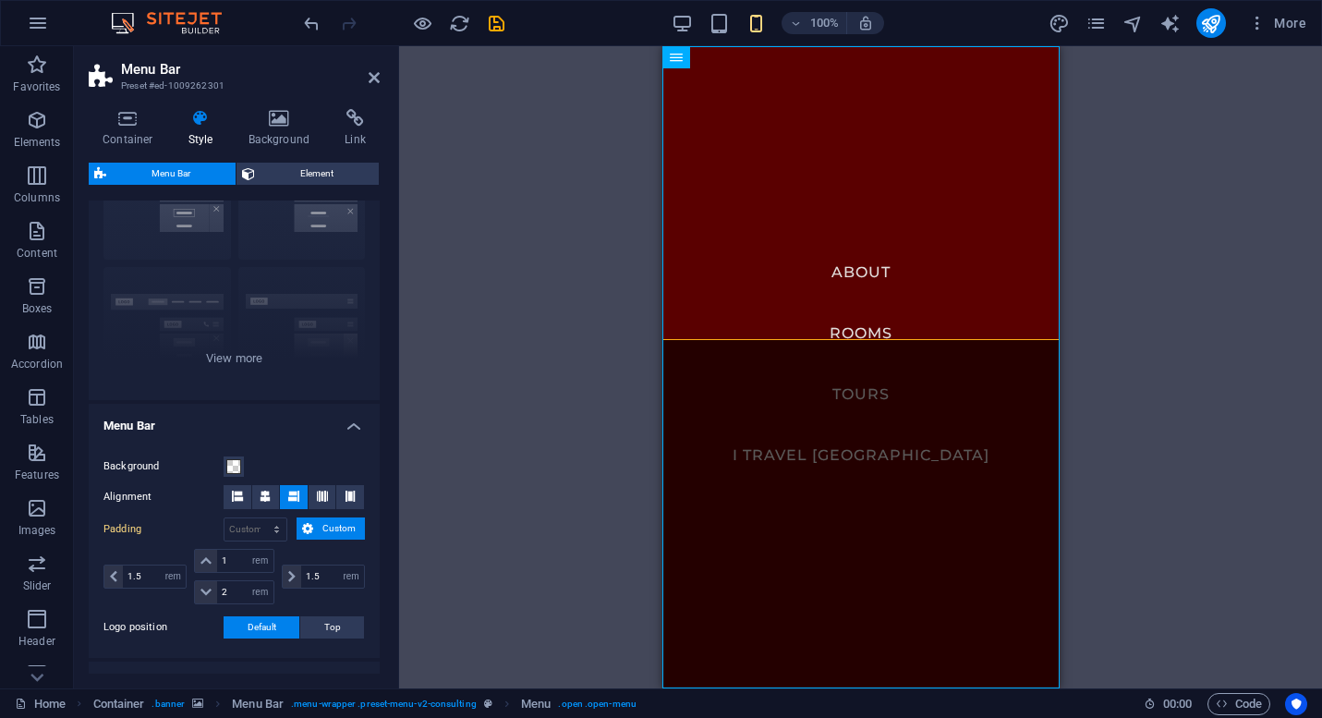
scroll to position [0, 0]
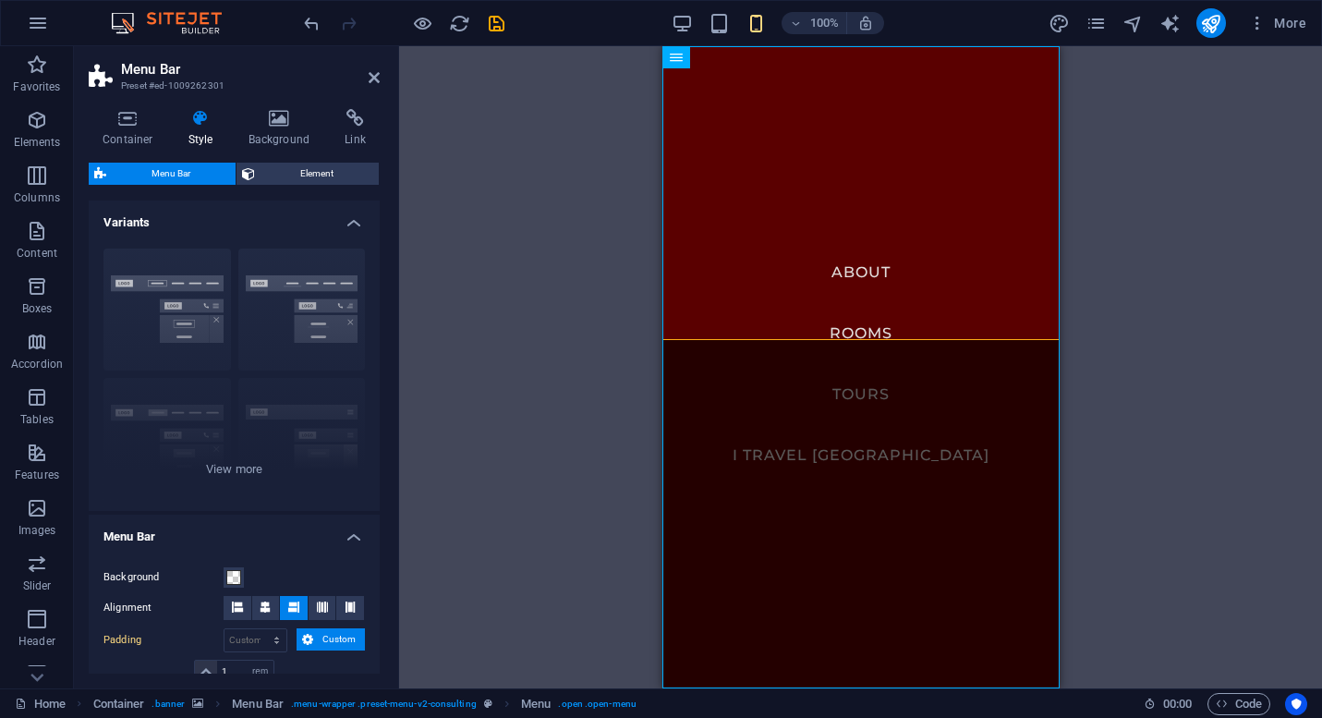
click at [474, 406] on div "Drag here to replace the existing content. Press “Ctrl” if you want to create a…" at bounding box center [860, 367] width 923 height 642
click at [373, 79] on icon at bounding box center [374, 77] width 11 height 15
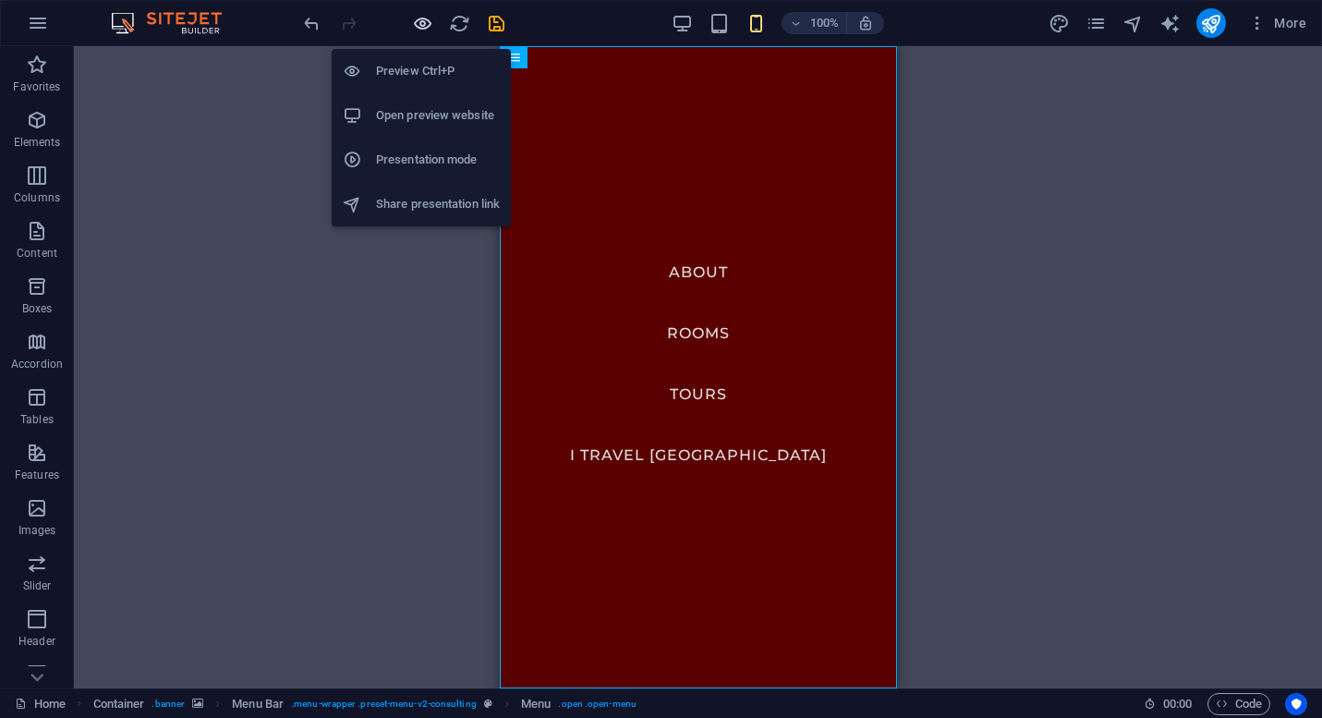
click at [419, 26] on icon "button" at bounding box center [422, 23] width 21 height 21
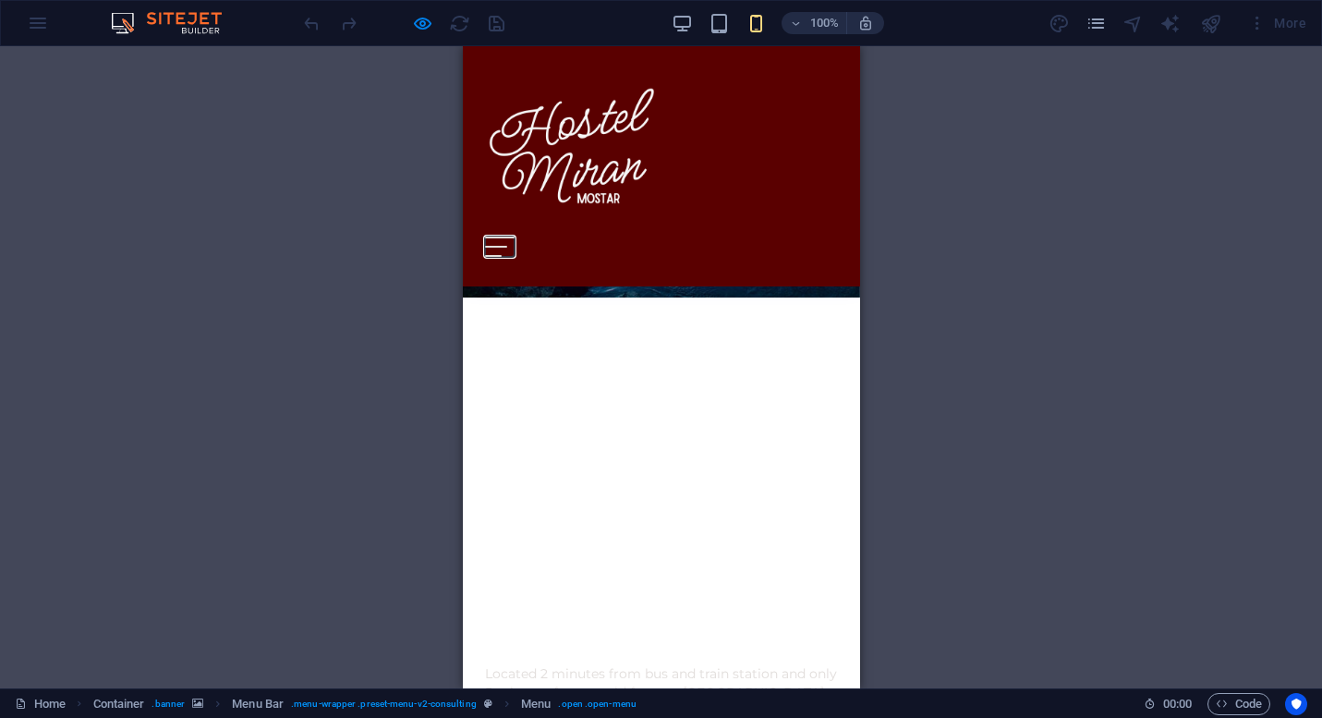
scroll to position [457, 0]
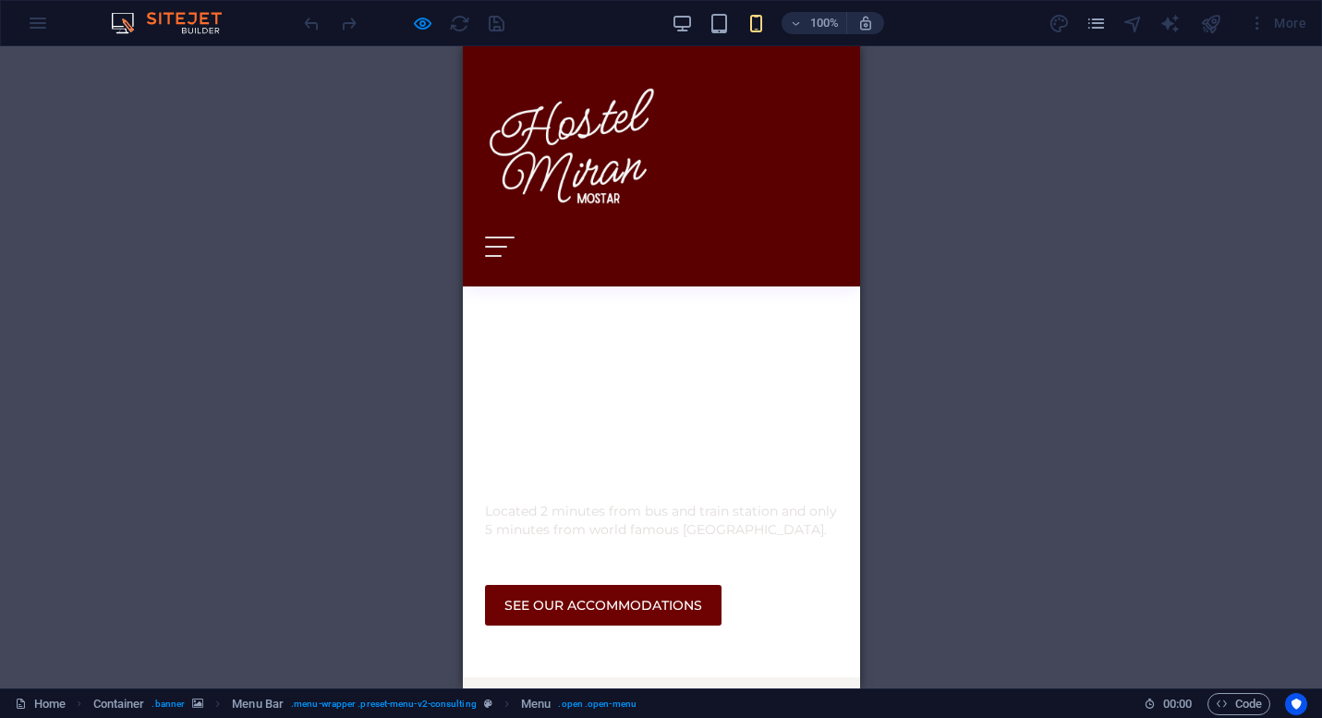
click at [741, 249] on div "Menu About Rooms Tours I travel [GEOGRAPHIC_DATA] Book now" at bounding box center [660, 166] width 397 height 240
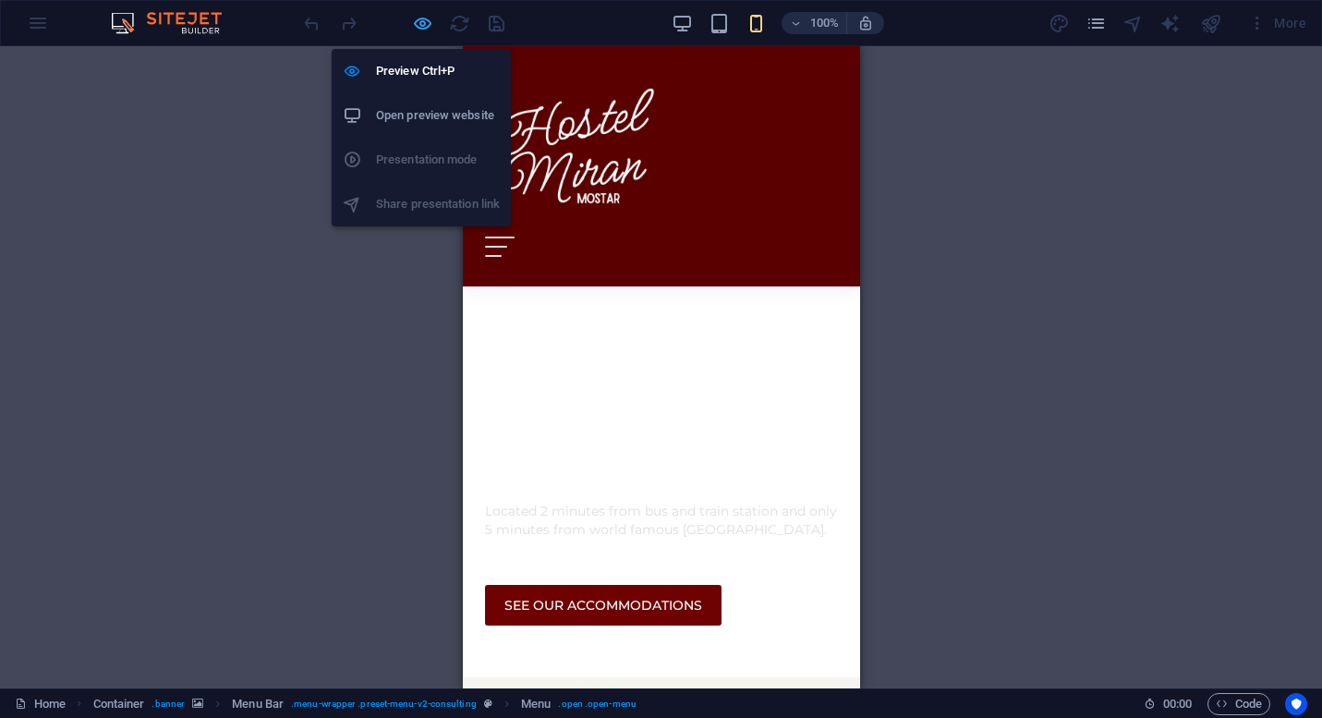
click at [420, 21] on icon "button" at bounding box center [422, 23] width 21 height 21
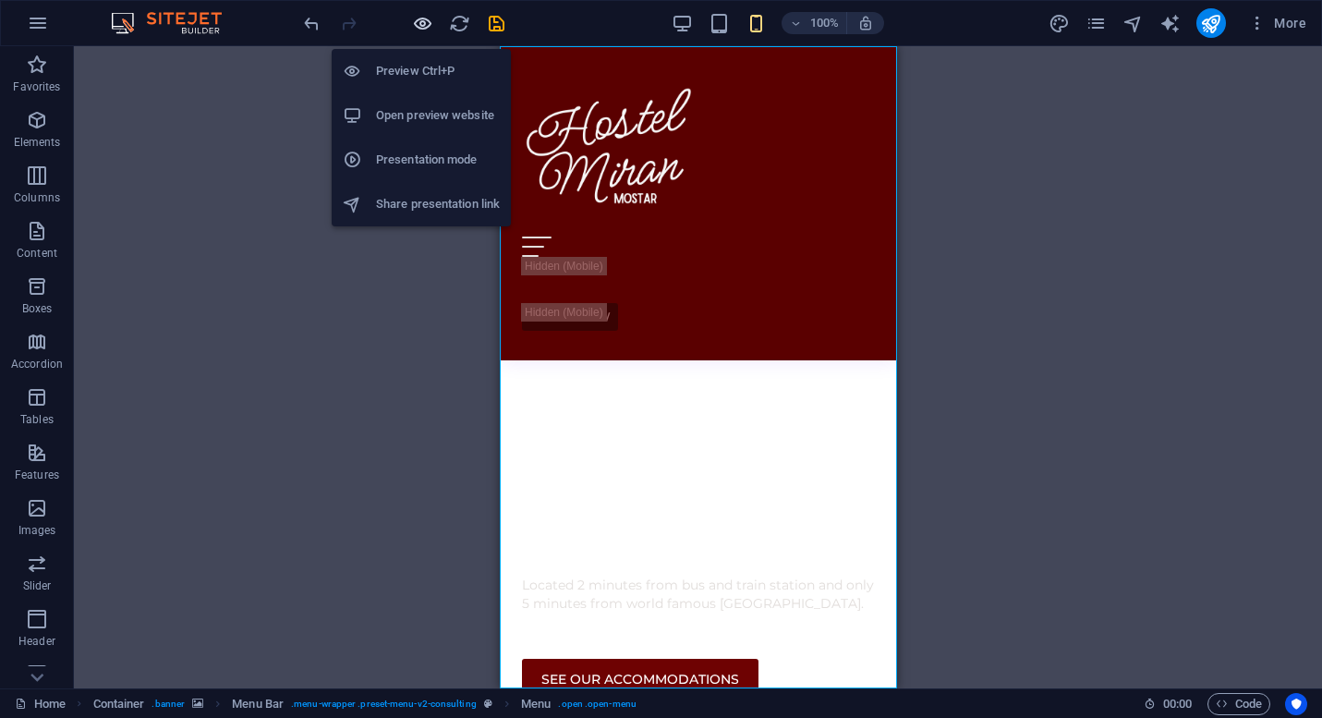
click at [431, 24] on icon "button" at bounding box center [422, 23] width 21 height 21
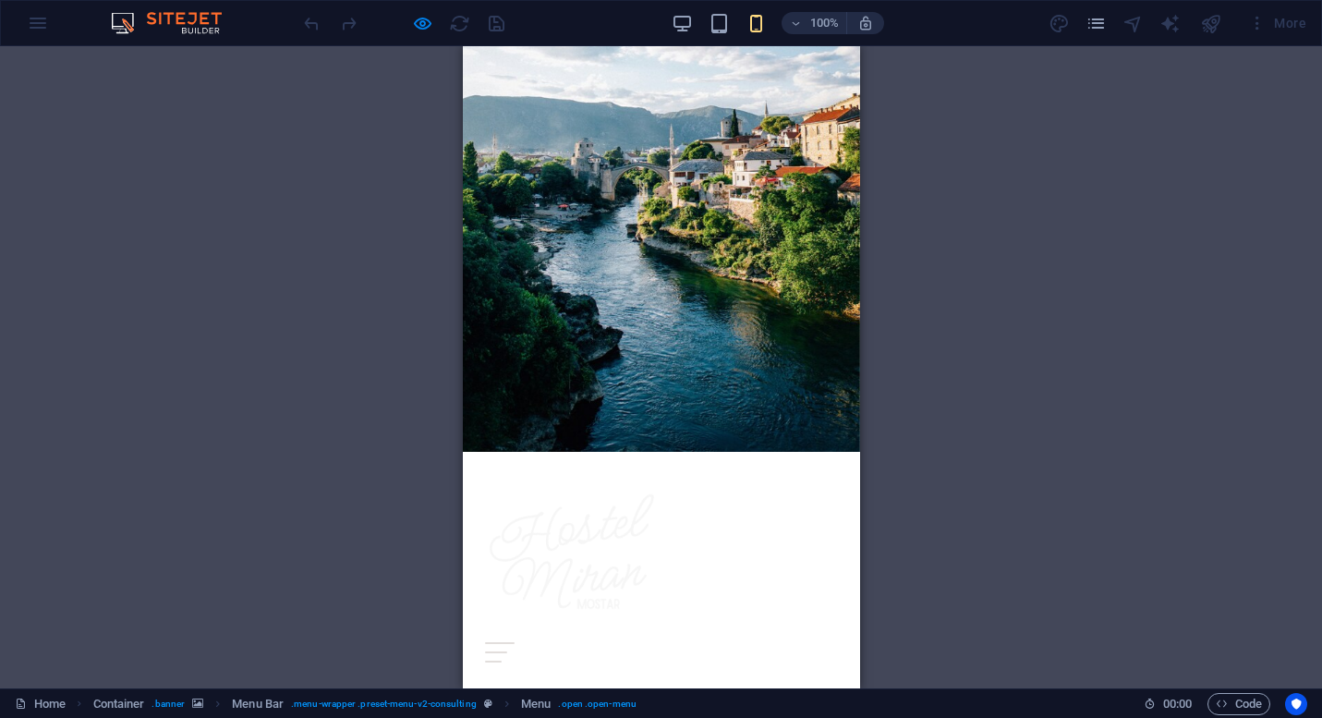
scroll to position [0, 0]
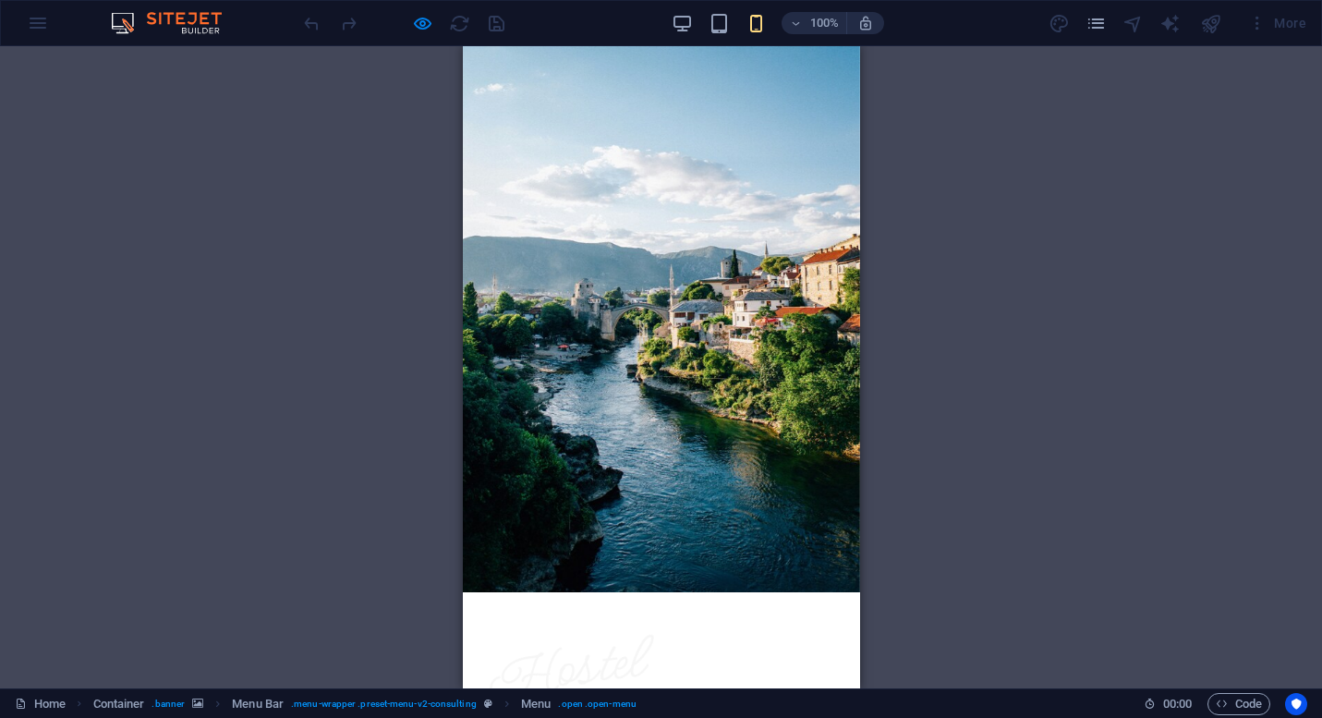
click at [584, 607] on img at bounding box center [572, 695] width 176 height 176
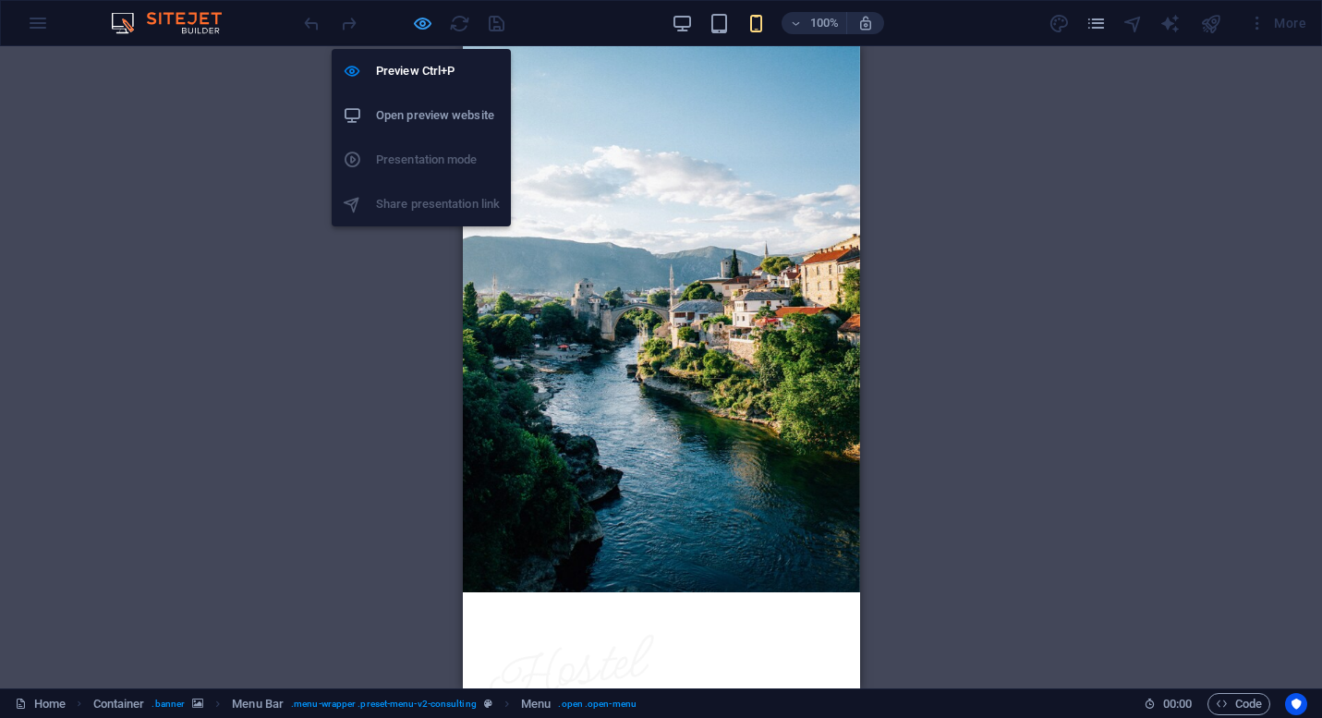
click at [428, 24] on icon "button" at bounding box center [422, 23] width 21 height 21
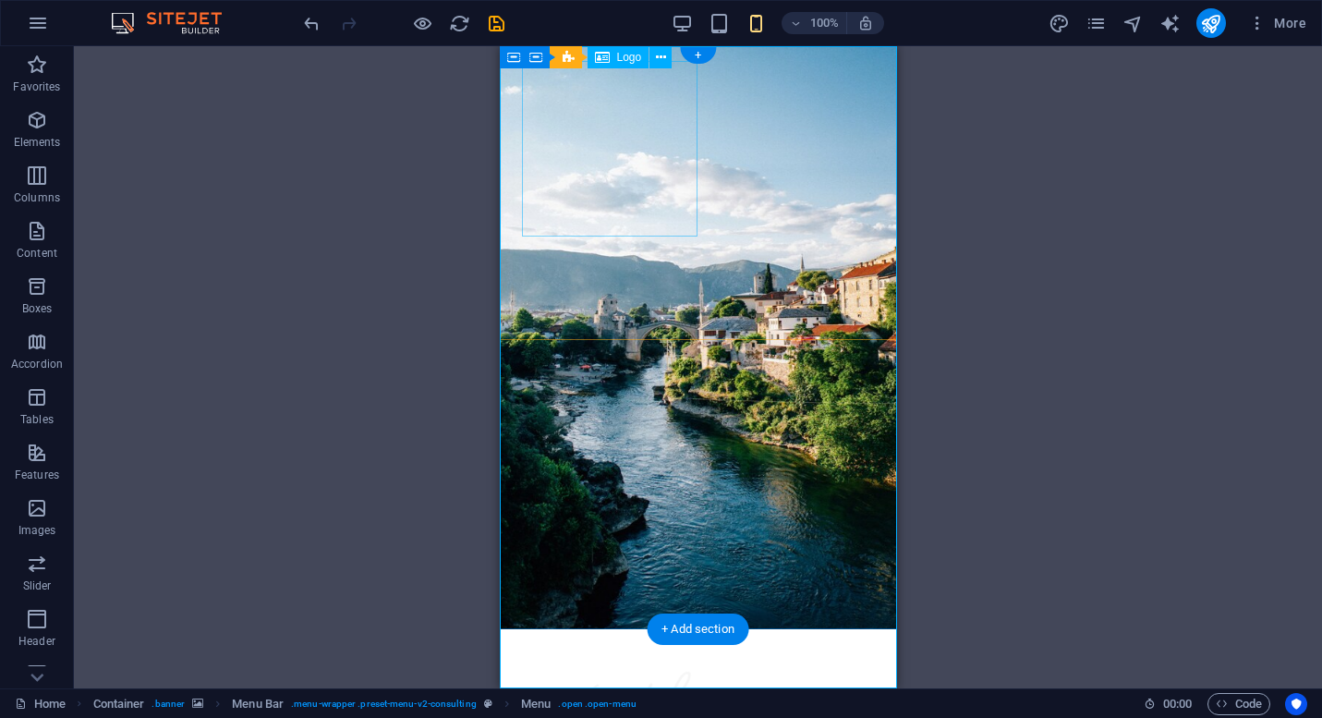
click at [601, 644] on div at bounding box center [697, 732] width 353 height 176
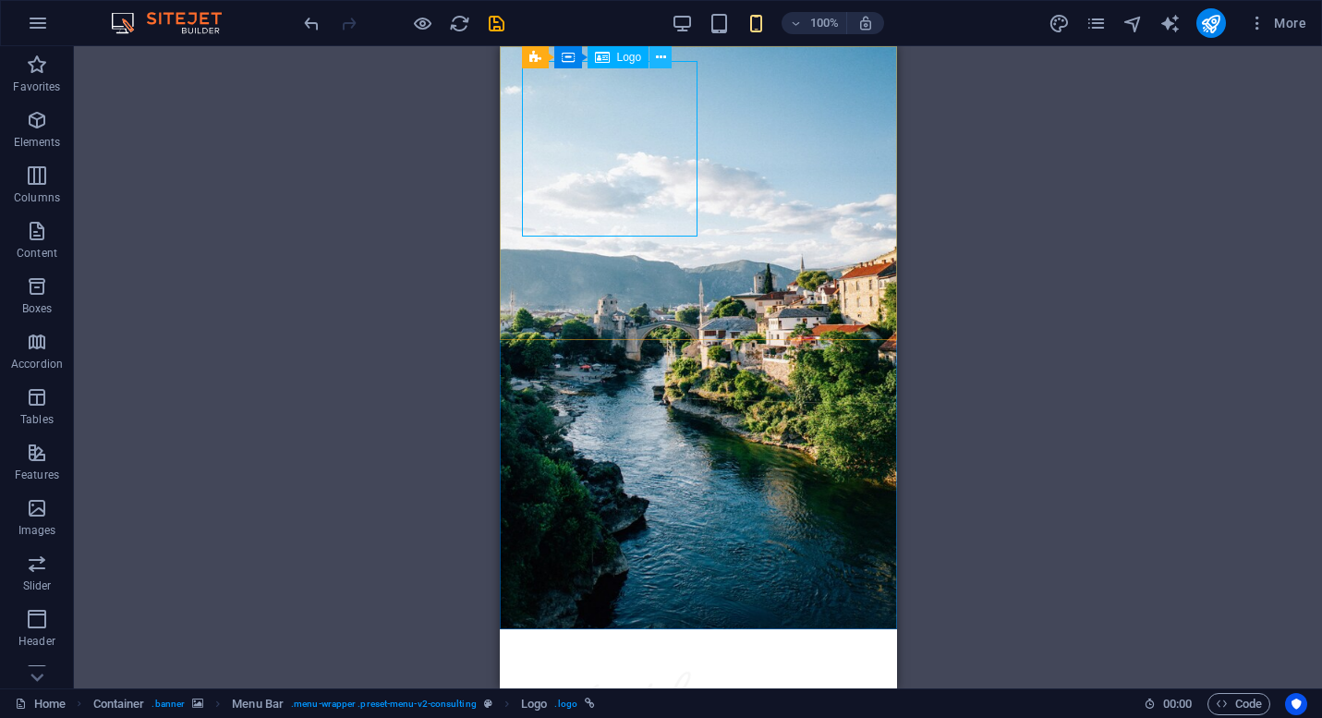
click at [660, 59] on icon at bounding box center [661, 57] width 10 height 19
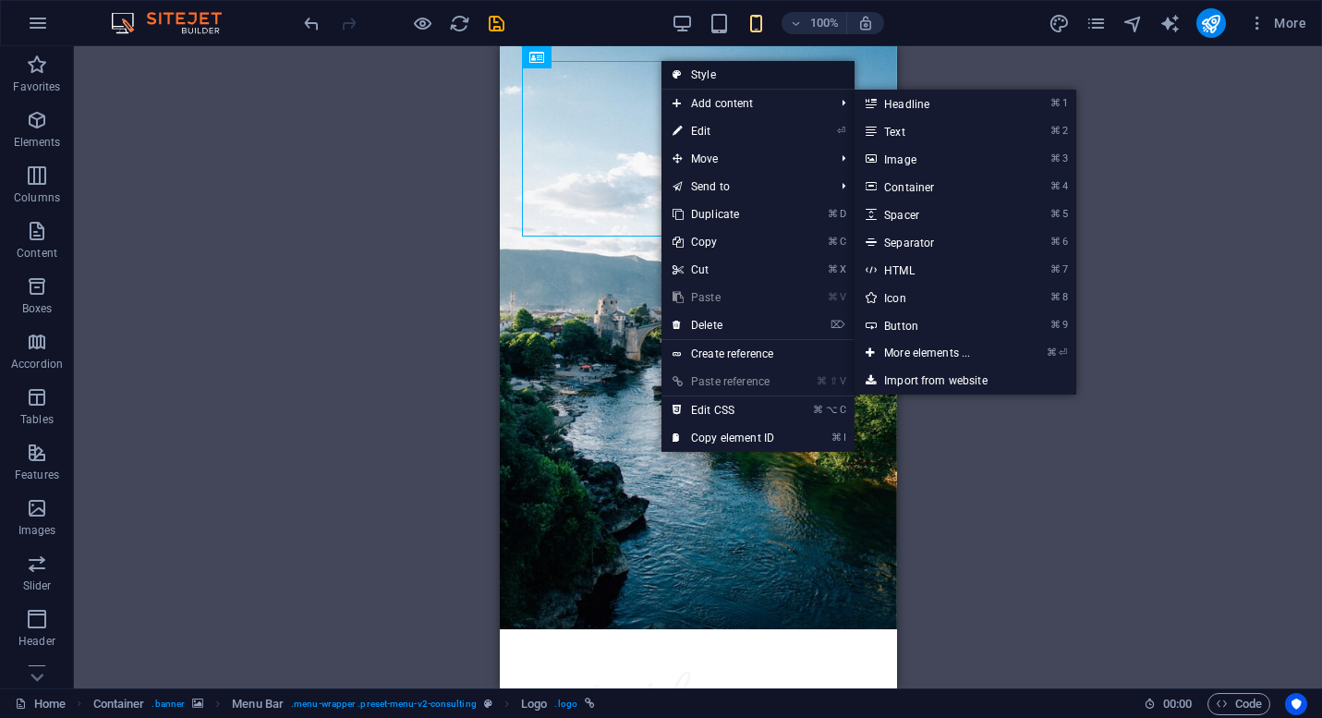
click at [716, 76] on link "Style" at bounding box center [757, 75] width 193 height 28
select select "rem"
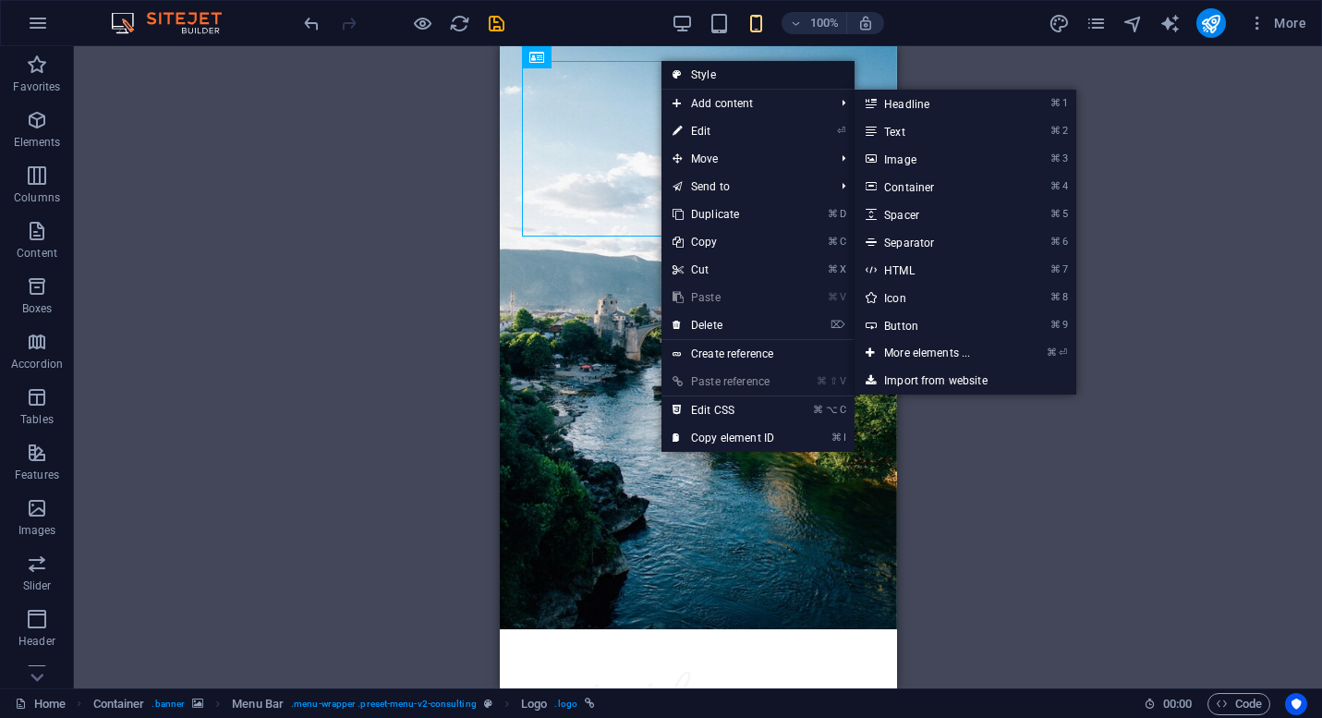
select select "sticky_menu"
select select "px"
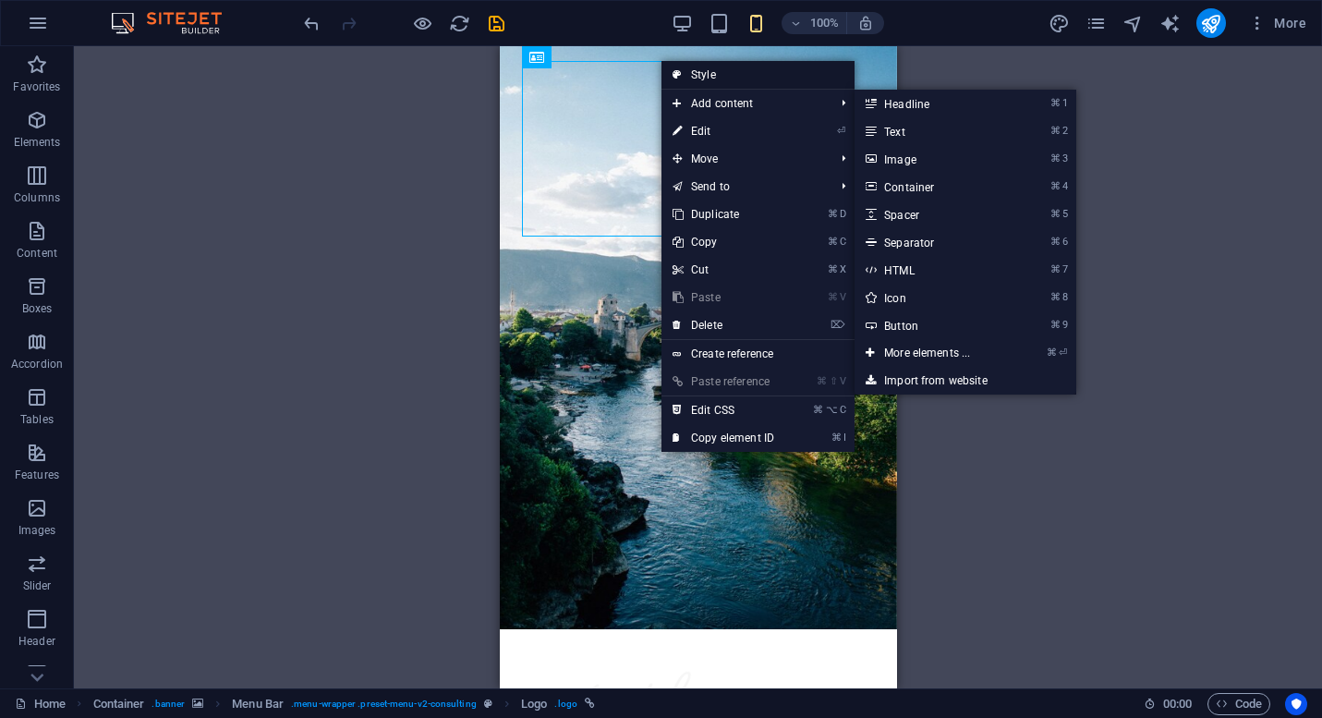
select select "hover_border_bottom"
select select "px"
select select "rem"
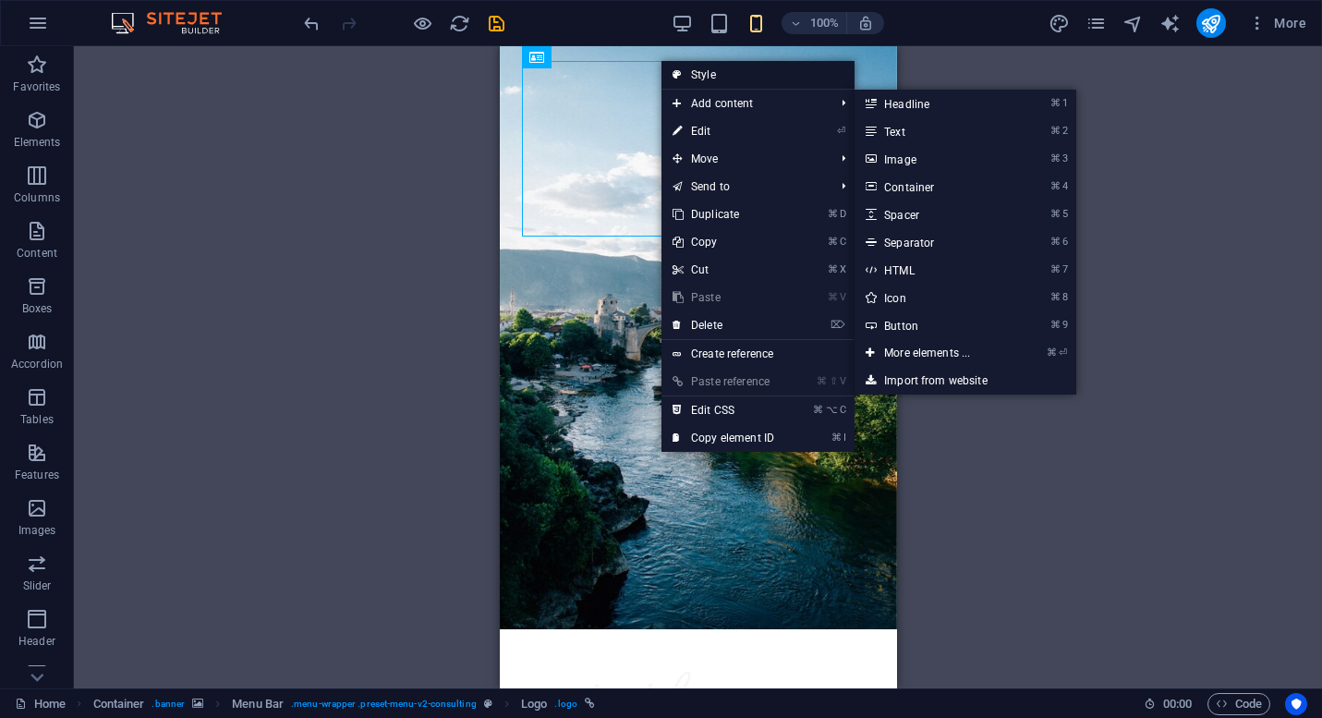
select select "rem"
select select "500"
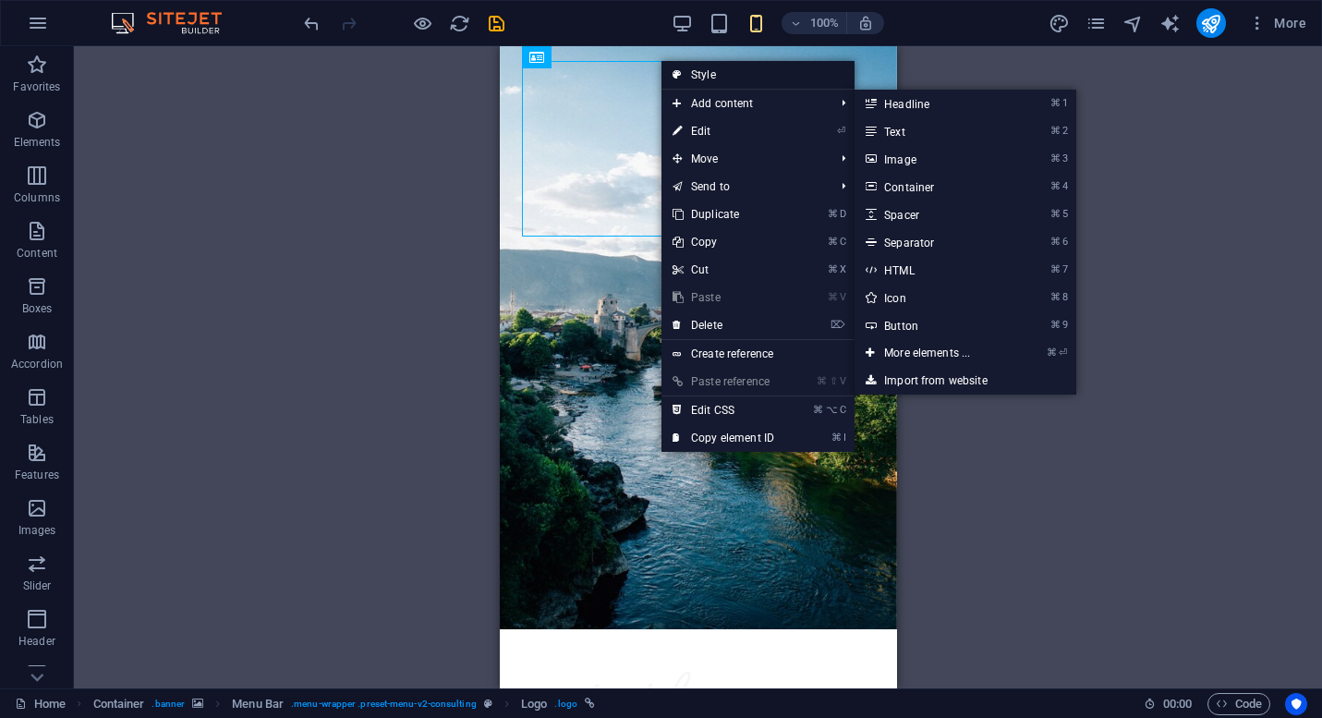
select select "px"
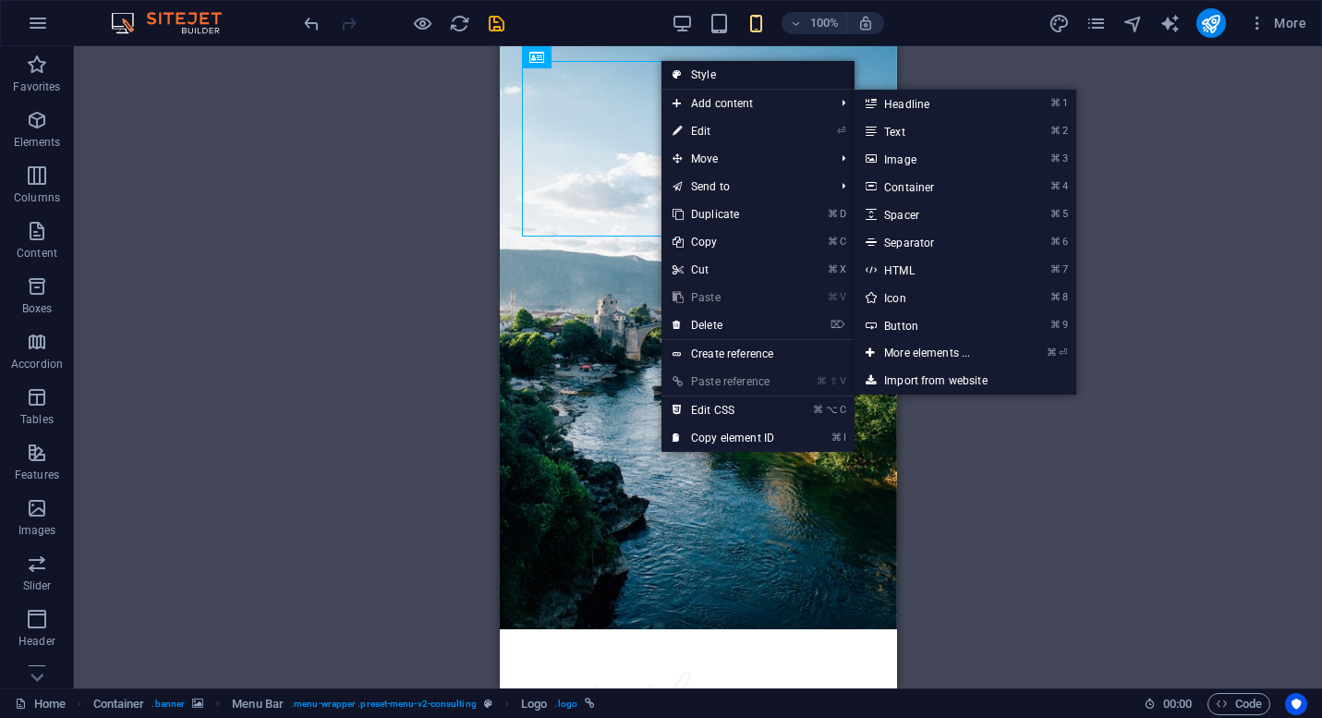
select select "px"
select select "steps"
select select "flip_vertical"
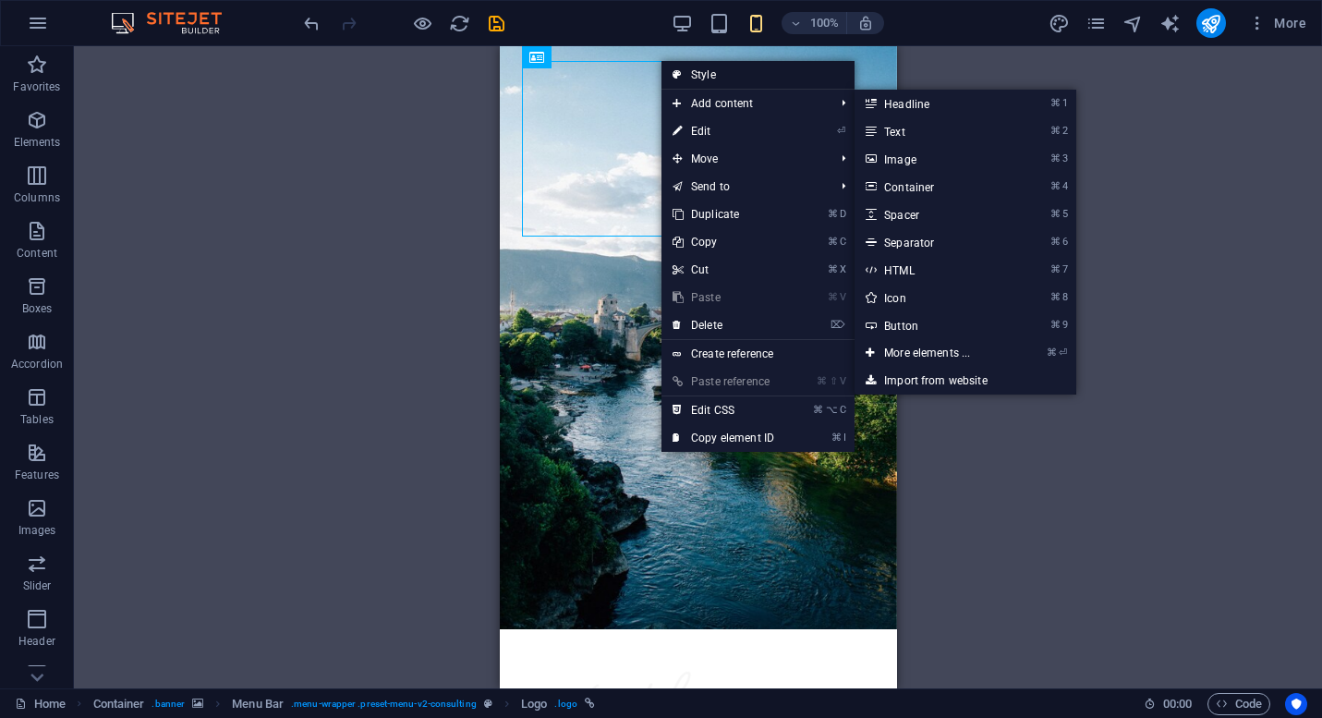
select select "turn"
select select "%"
select select "rem"
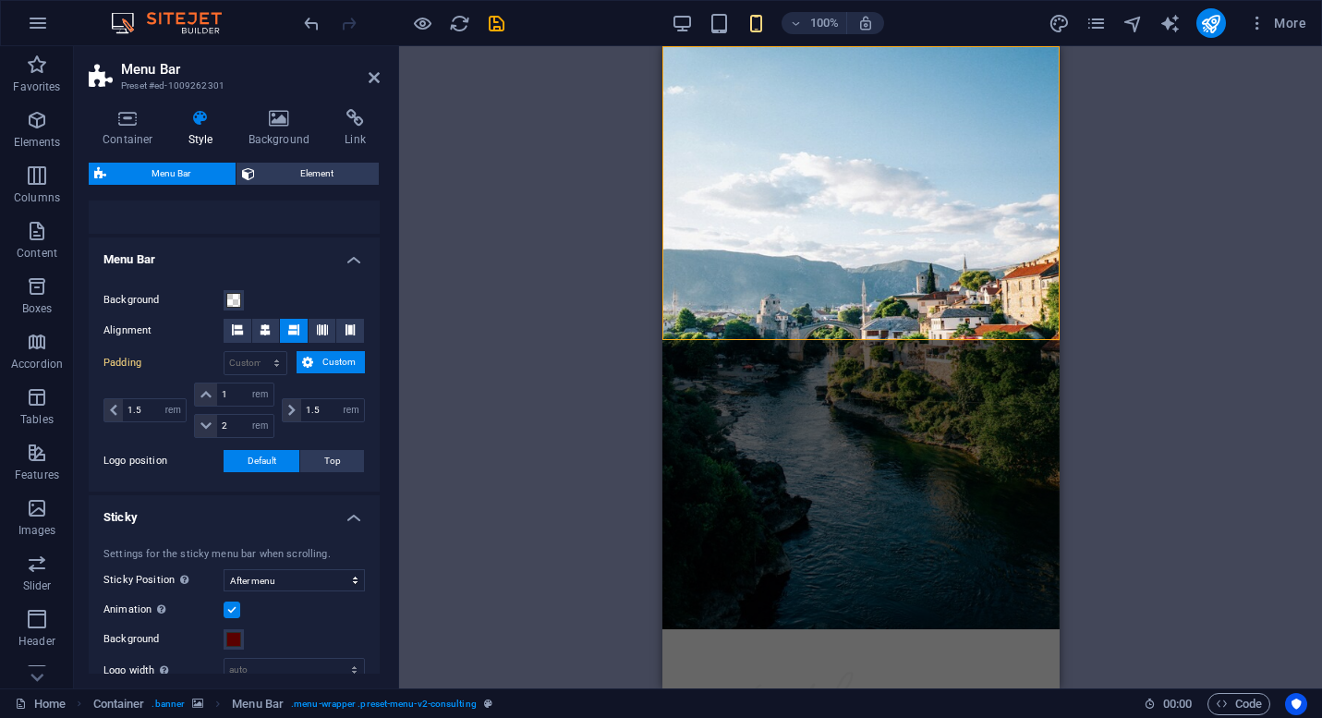
scroll to position [419, 0]
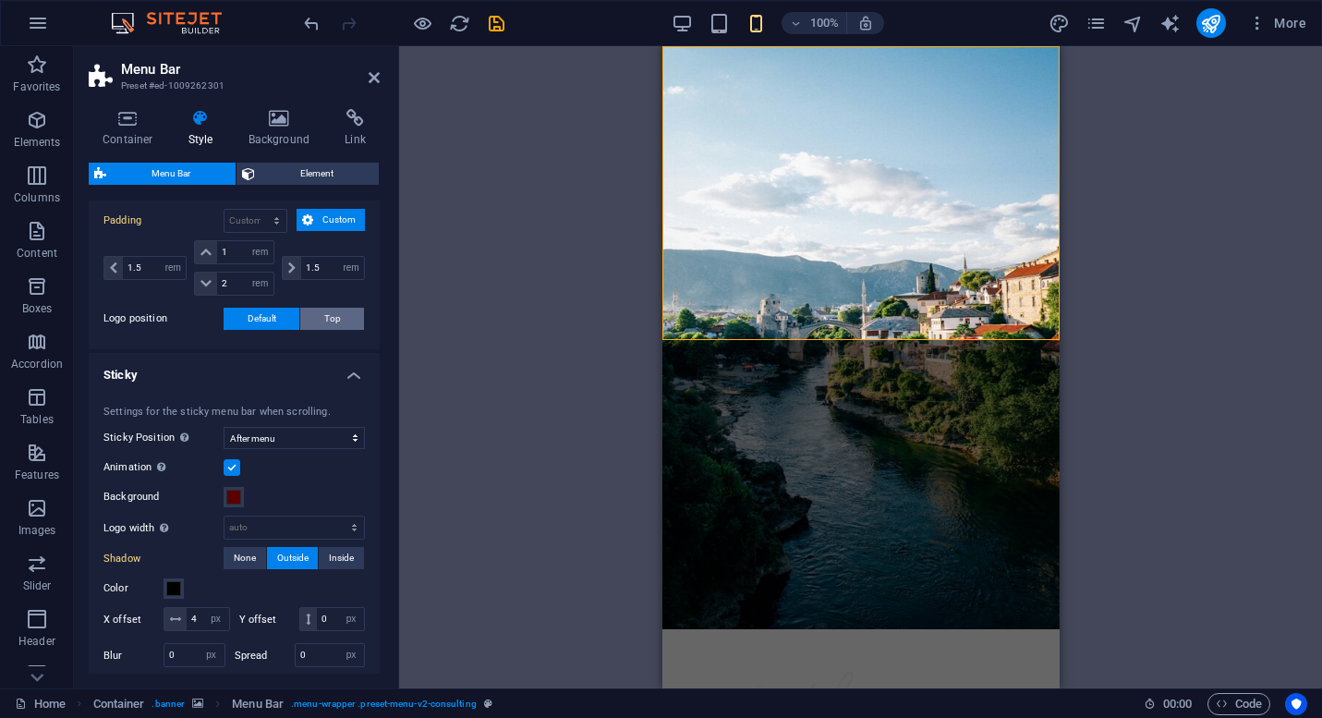
click at [320, 320] on button "Top" at bounding box center [332, 319] width 64 height 22
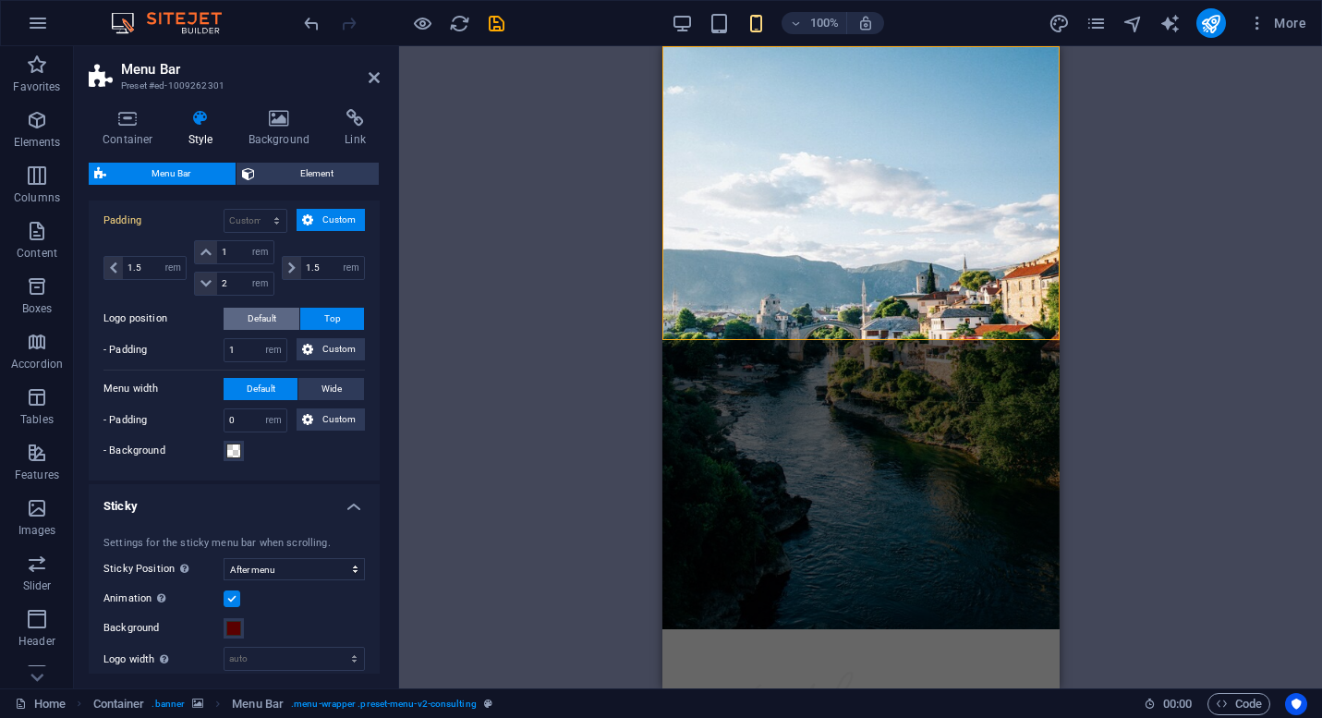
click at [272, 314] on span "Default" at bounding box center [262, 319] width 29 height 22
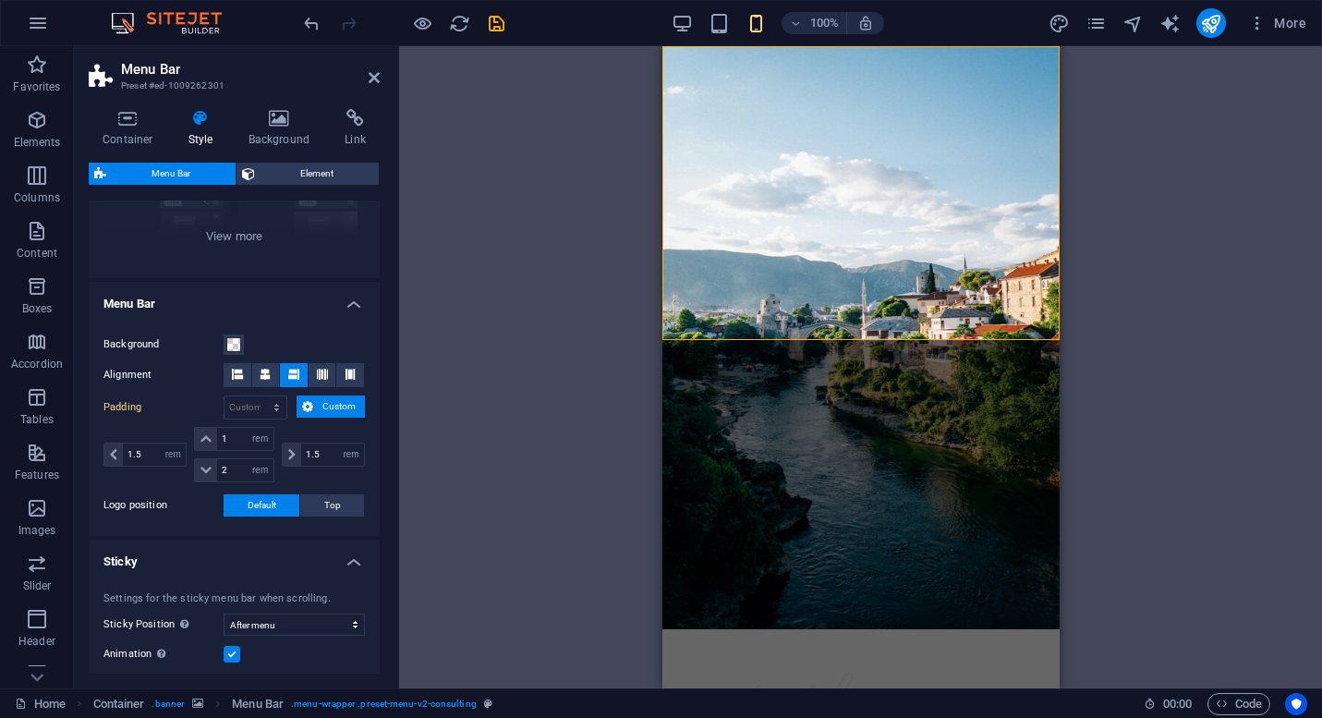
scroll to position [232, 0]
click at [204, 443] on icon at bounding box center [205, 439] width 11 height 11
click at [231, 441] on input "1" at bounding box center [244, 440] width 55 height 22
type input "0.75"
click at [449, 468] on div "Drag here to replace the existing content. Press “Ctrl” if you want to create a…" at bounding box center [860, 367] width 923 height 642
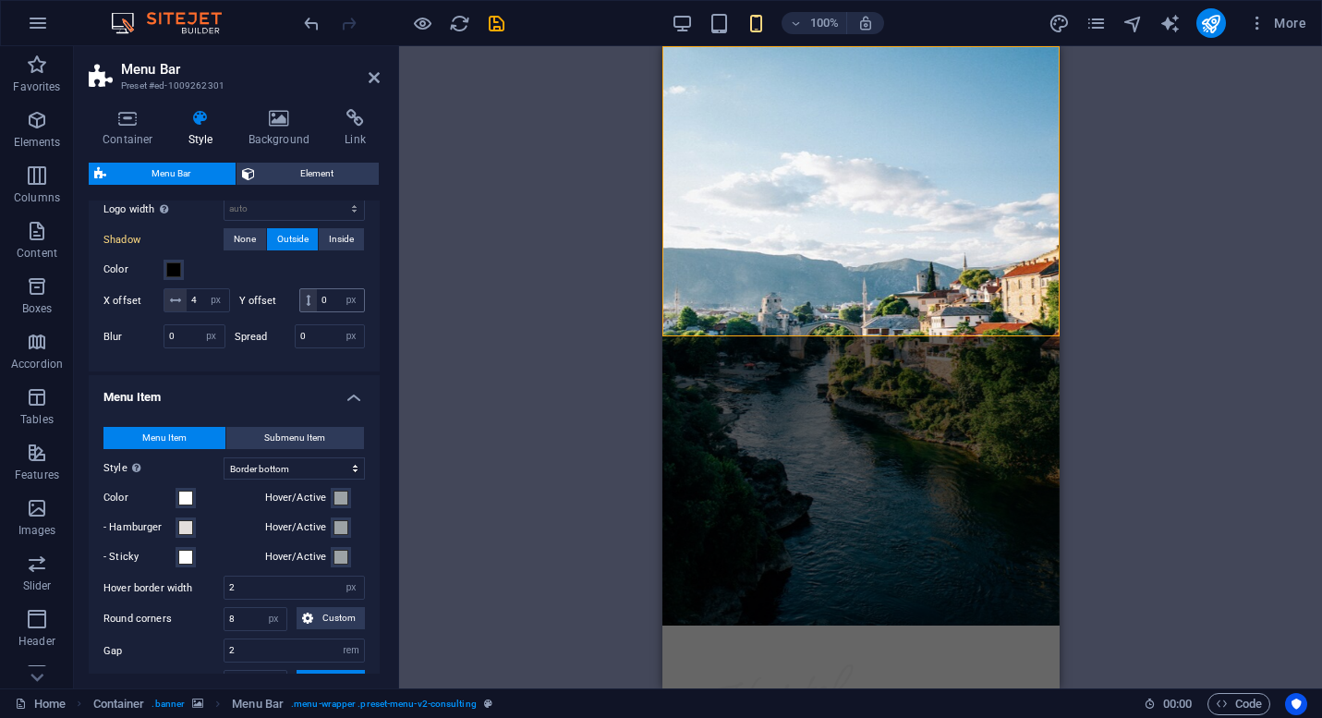
scroll to position [739, 0]
click at [129, 120] on icon at bounding box center [128, 118] width 79 height 18
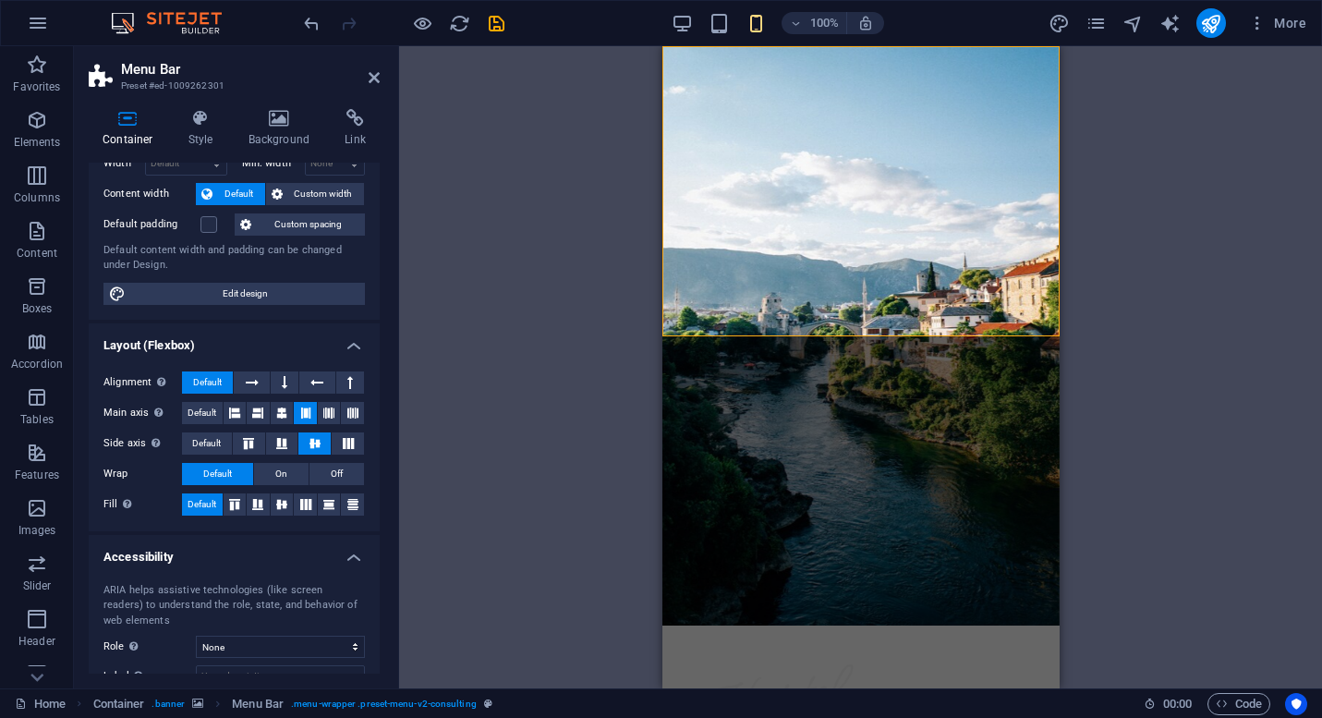
scroll to position [89, 0]
click at [765, 637] on div at bounding box center [860, 725] width 353 height 176
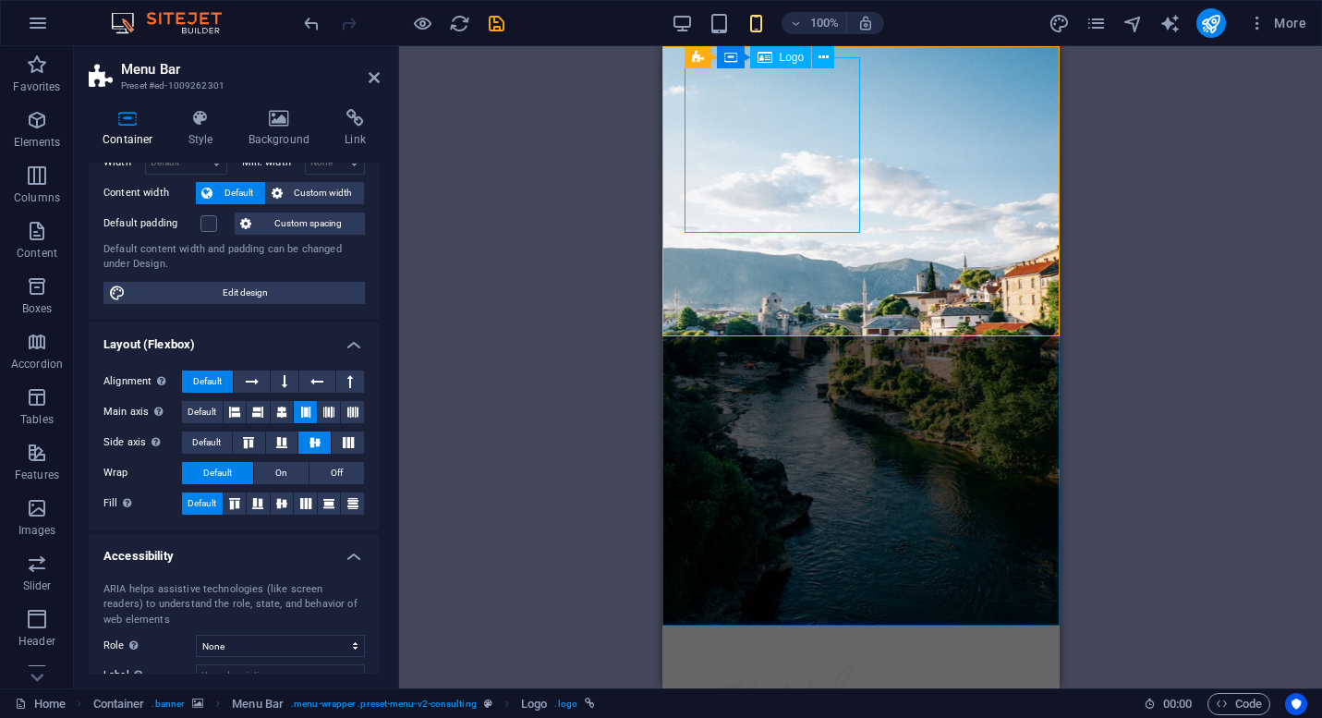
click at [780, 56] on span "Logo" at bounding box center [792, 57] width 25 height 11
click at [819, 59] on icon at bounding box center [824, 57] width 10 height 19
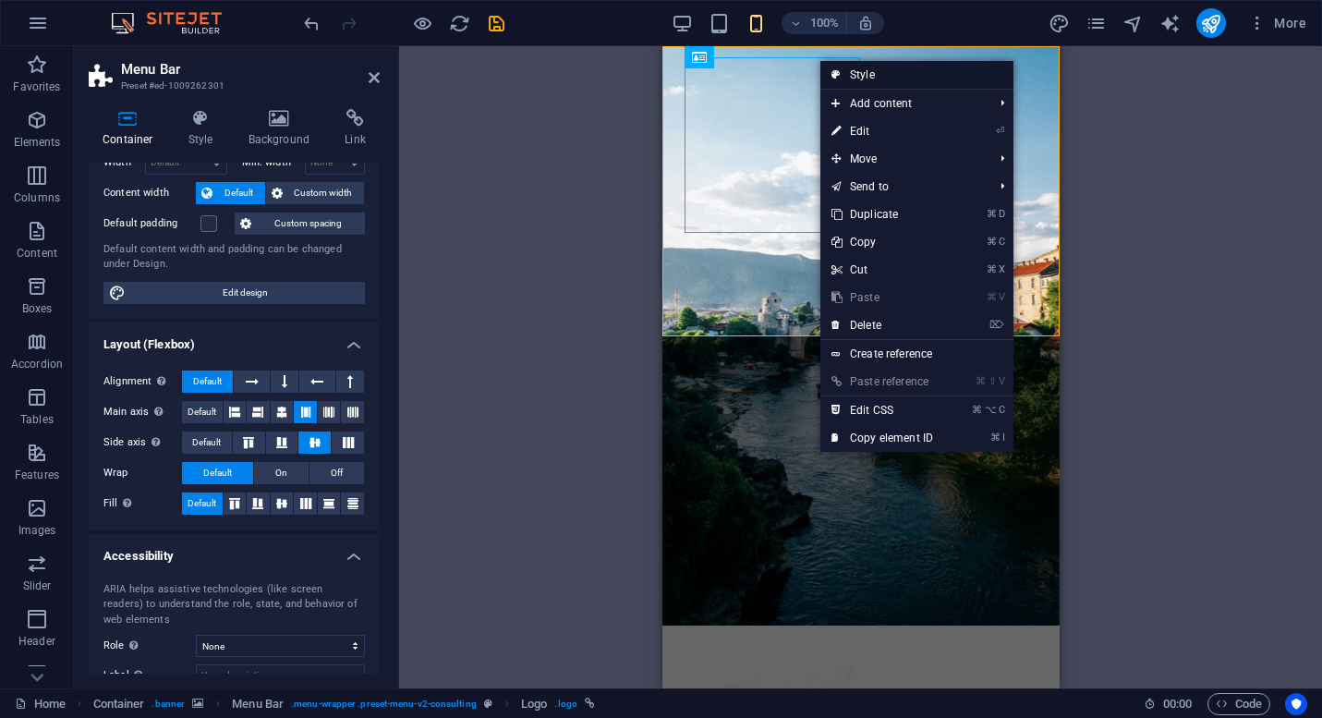
click at [861, 75] on link "Style" at bounding box center [916, 75] width 193 height 28
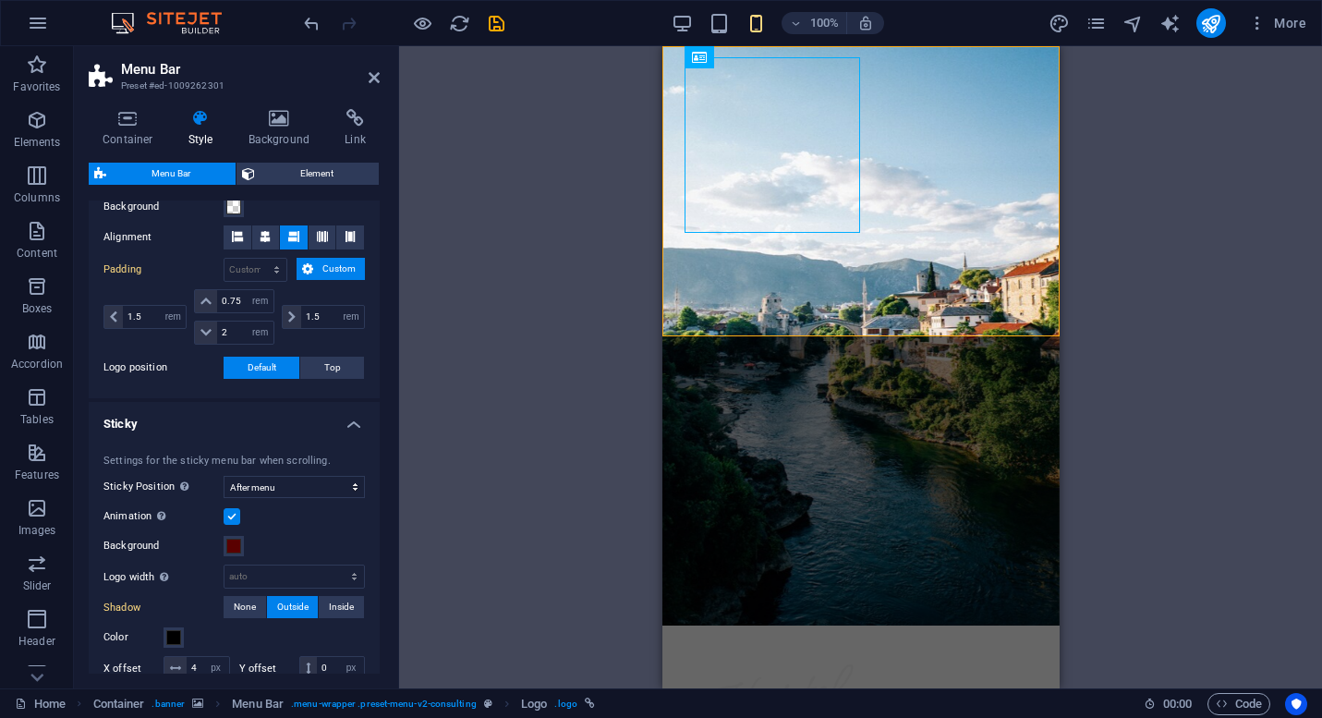
scroll to position [442, 0]
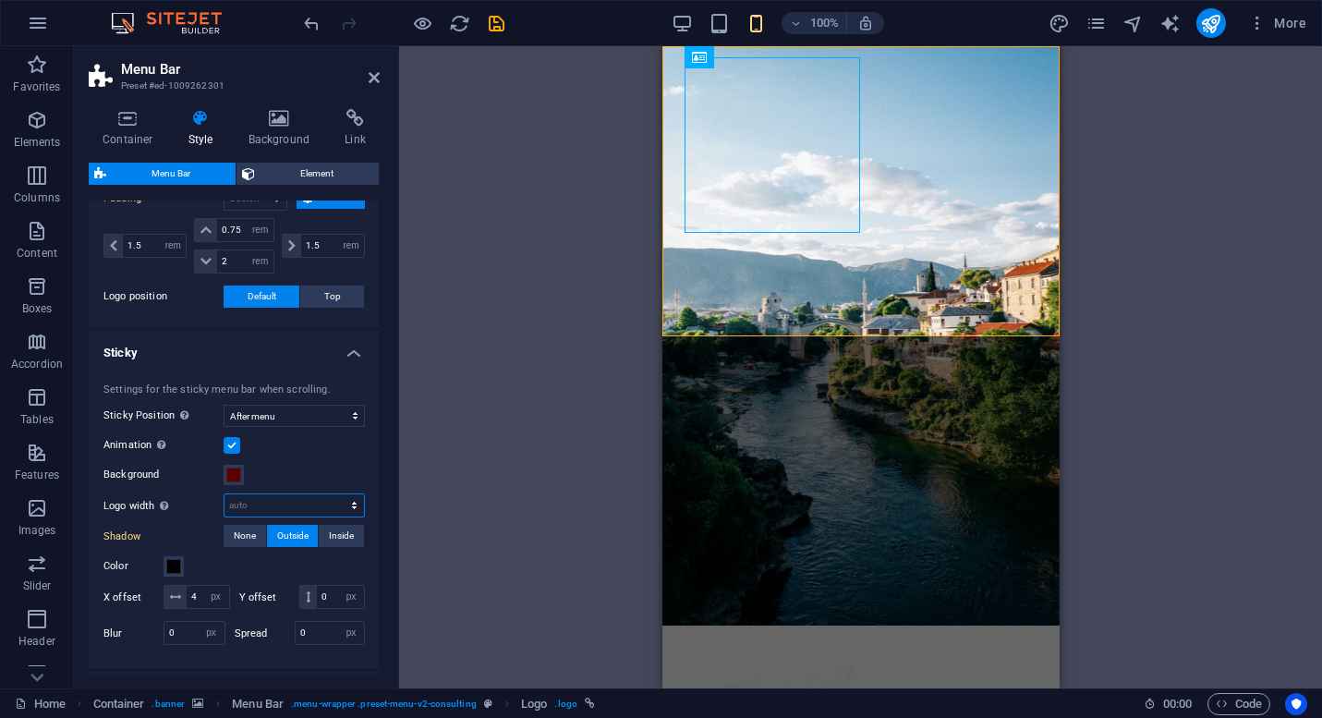
click at [275, 501] on select "auto px rem % vh vw" at bounding box center [293, 505] width 139 height 22
select select "px"
click at [334, 494] on select "auto px rem % vh vw" at bounding box center [293, 505] width 139 height 22
click at [288, 507] on input "number" at bounding box center [293, 505] width 139 height 22
type input "30"
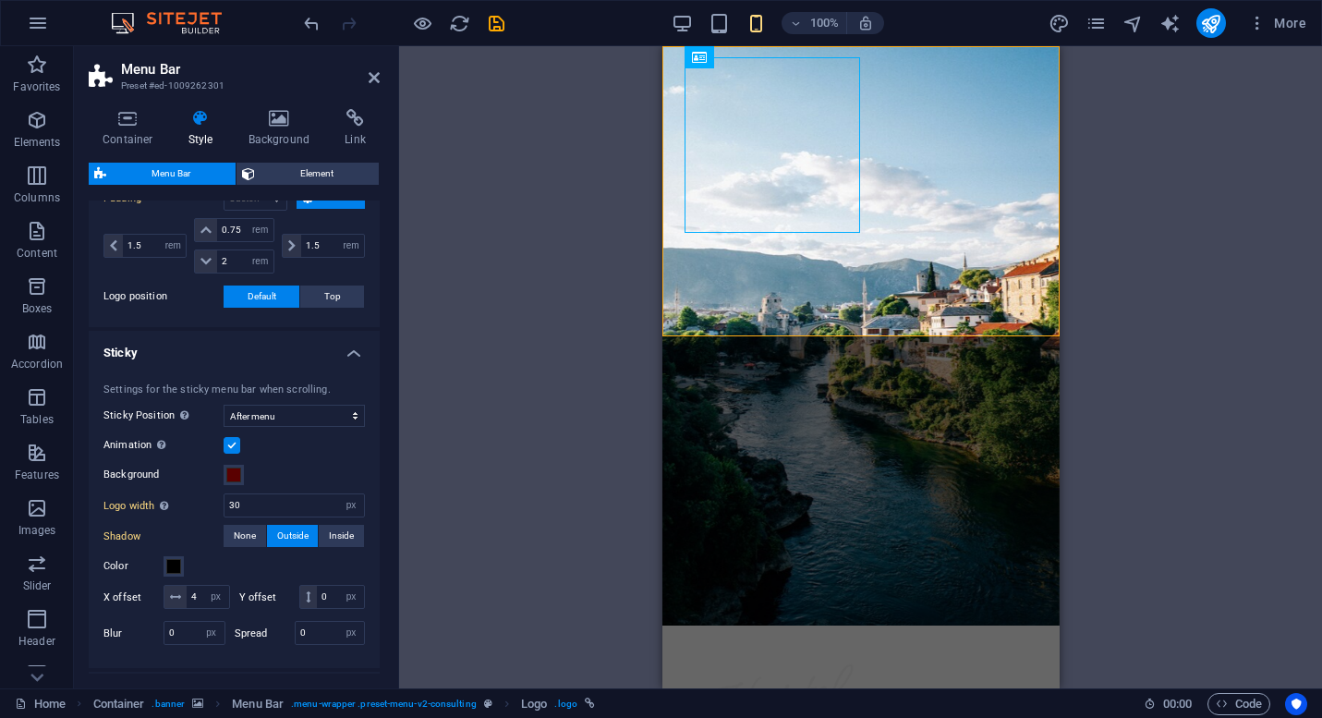
click at [456, 500] on div "Drag here to replace the existing content. Press “Ctrl” if you want to create a…" at bounding box center [860, 367] width 923 height 642
click at [343, 459] on div "Settings for the sticky menu bar when scrolling. Sticky Position Affects the sc…" at bounding box center [234, 516] width 298 height 305
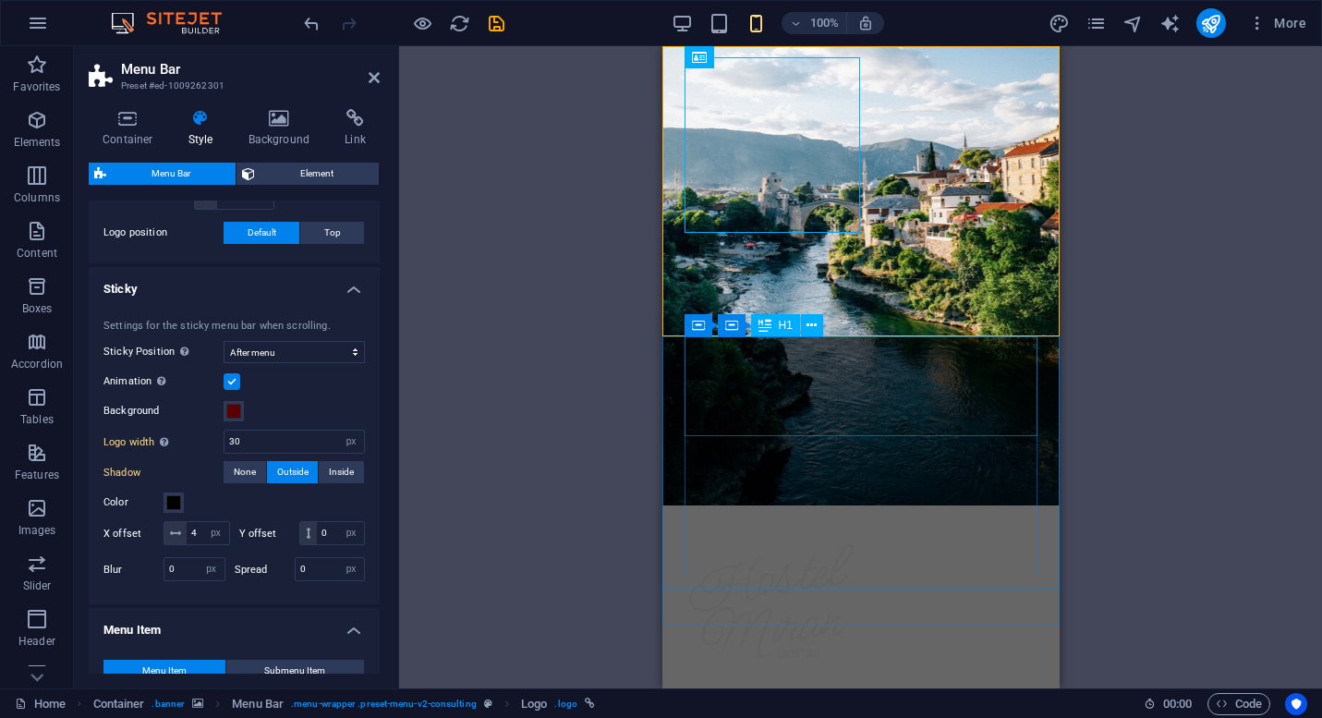
scroll to position [169, 0]
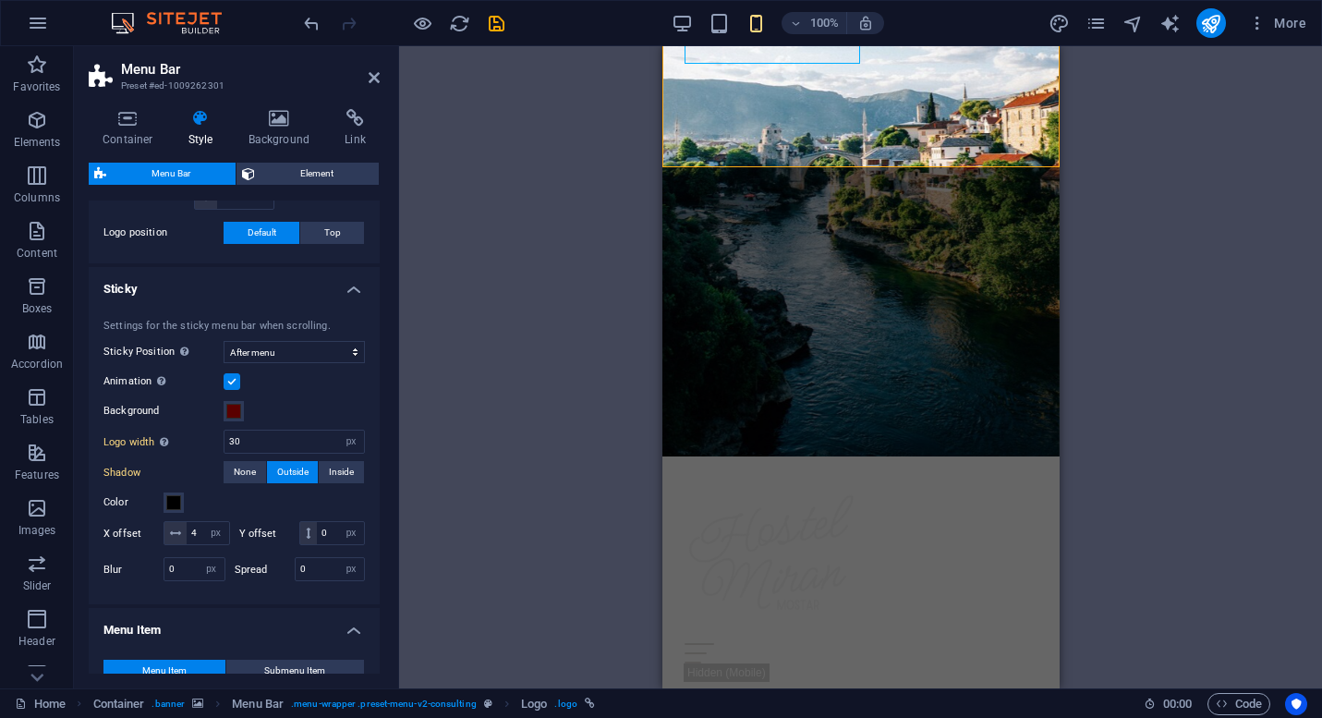
click at [476, 413] on div "Drag here to replace the existing content. Press “Ctrl” if you want to create a…" at bounding box center [860, 367] width 923 height 642
click at [244, 470] on span "None" at bounding box center [245, 472] width 22 height 22
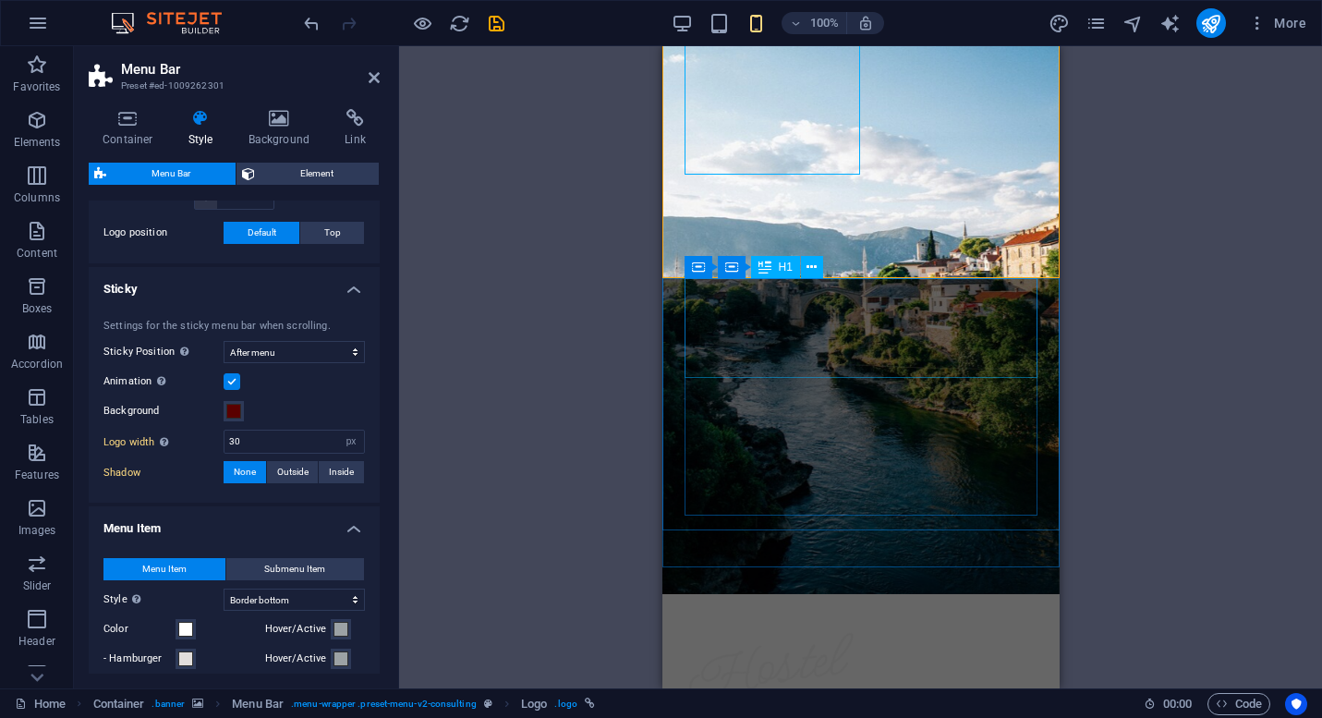
scroll to position [0, 0]
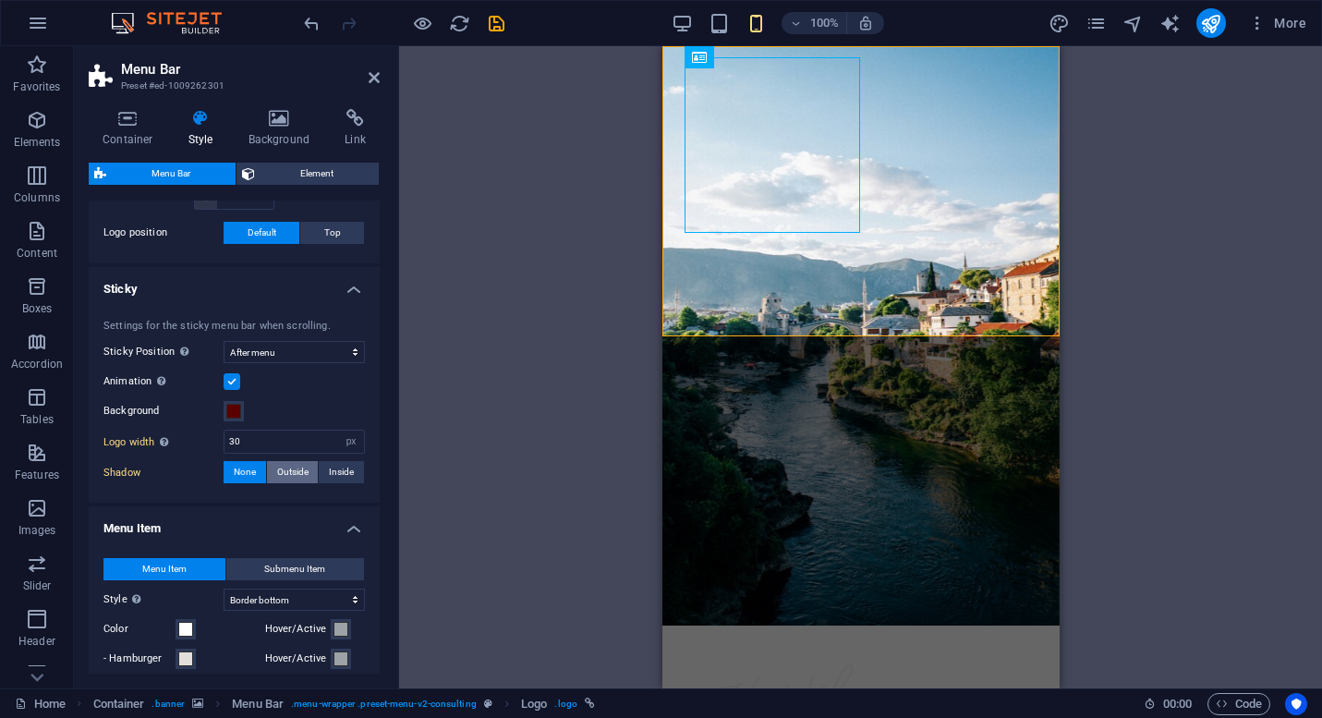
click at [292, 468] on span "Outside" at bounding box center [292, 472] width 31 height 22
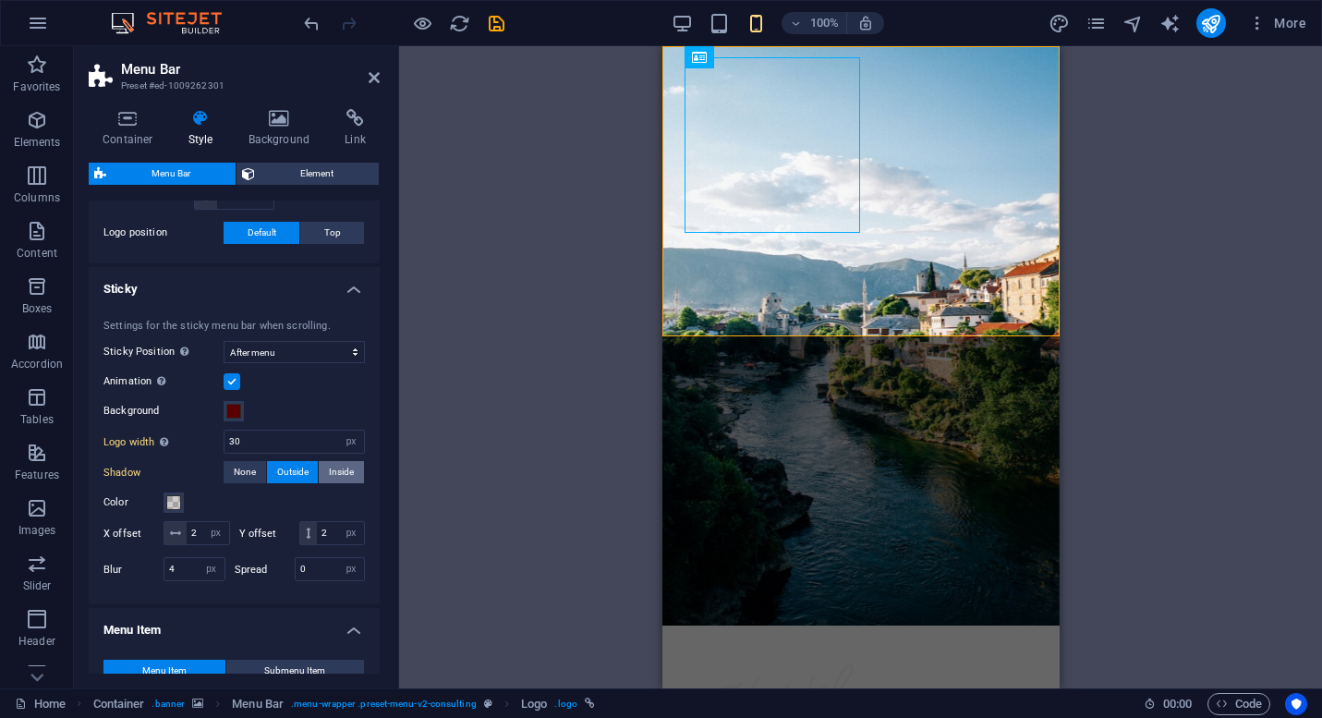
click at [332, 468] on span "Inside" at bounding box center [341, 472] width 25 height 22
click at [242, 470] on span "None" at bounding box center [245, 472] width 22 height 22
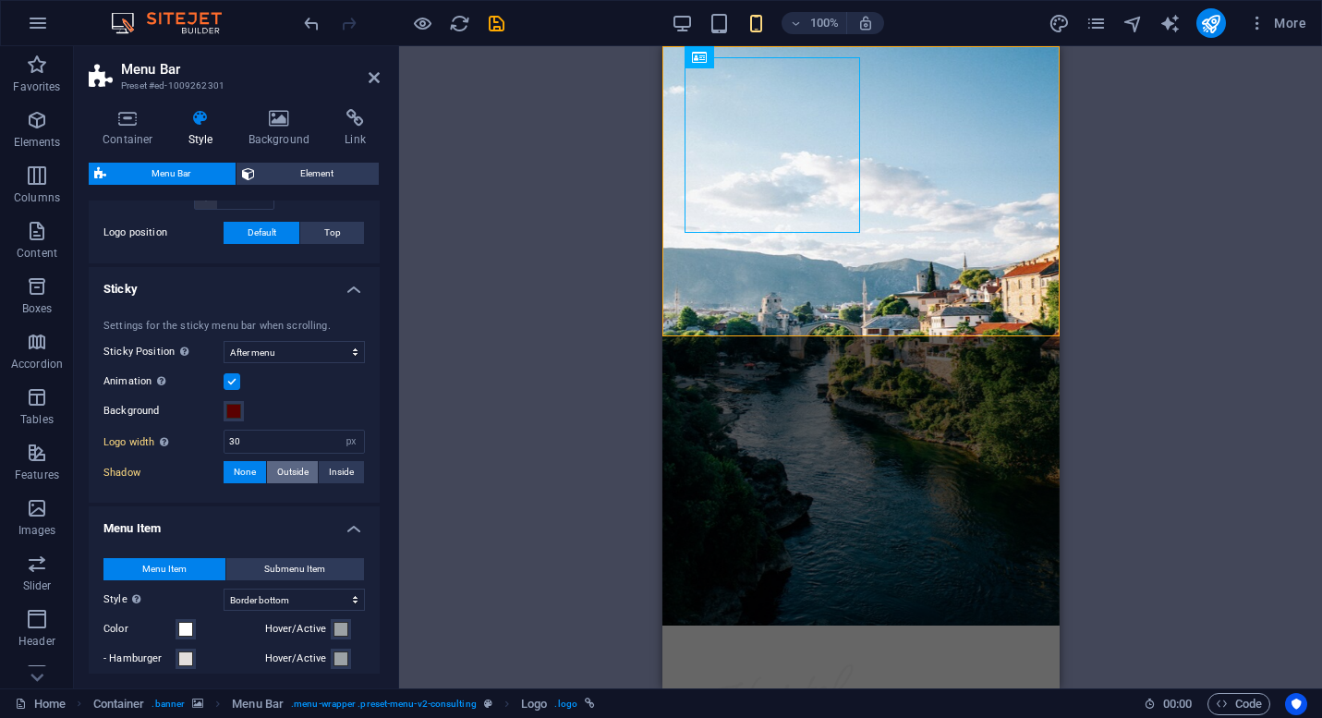
click at [285, 473] on span "Outside" at bounding box center [292, 472] width 31 height 22
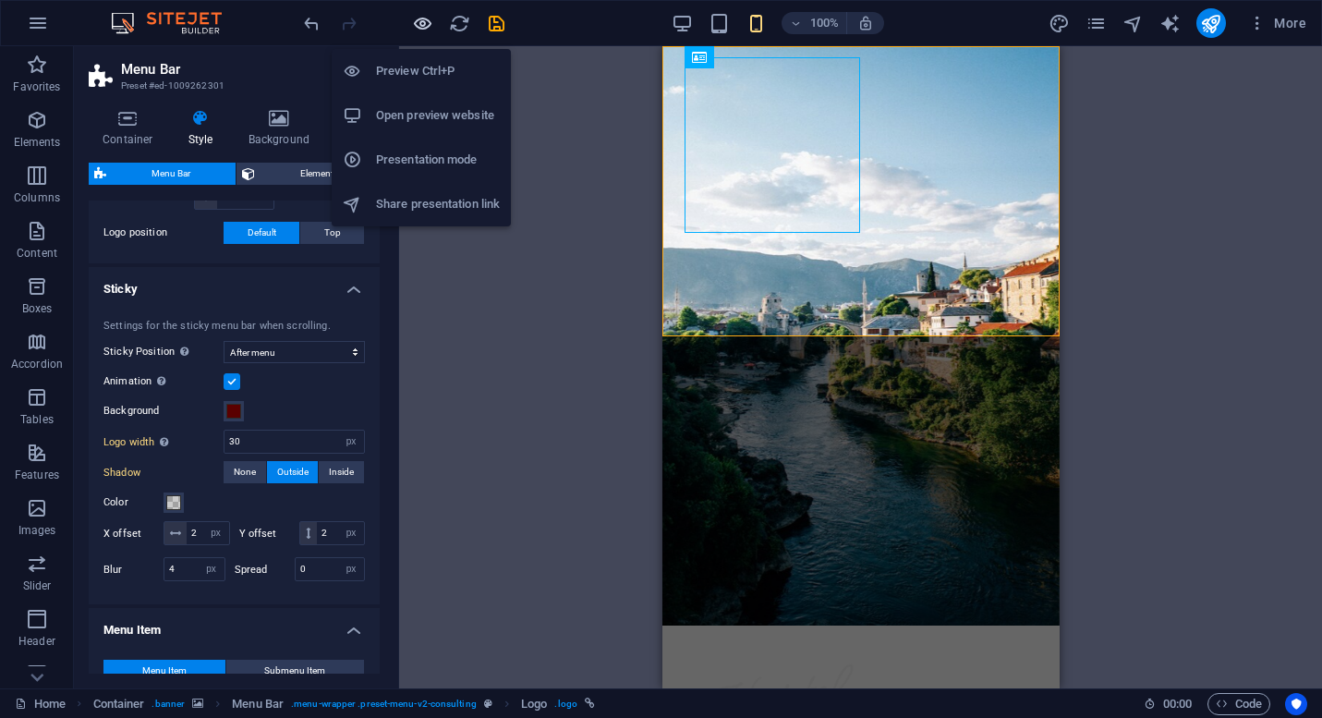
click at [425, 23] on icon "button" at bounding box center [422, 23] width 21 height 21
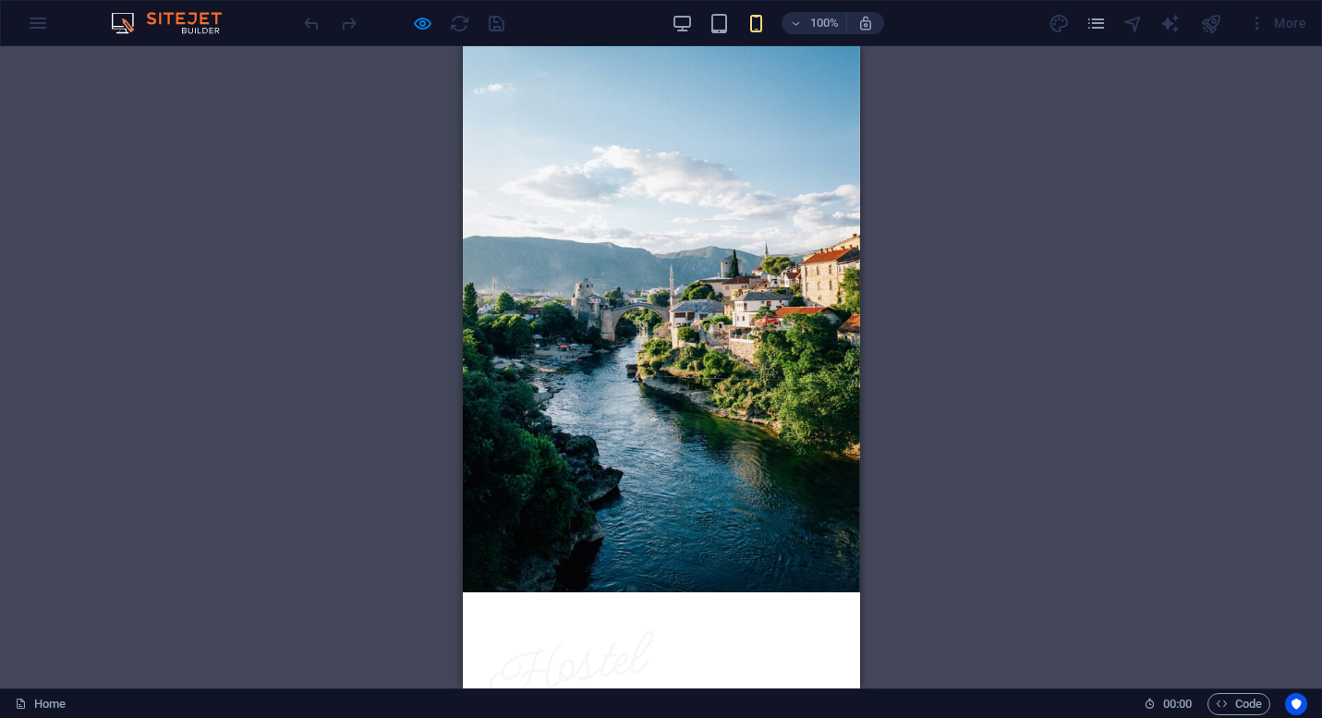
click at [569, 603] on img at bounding box center [572, 691] width 176 height 176
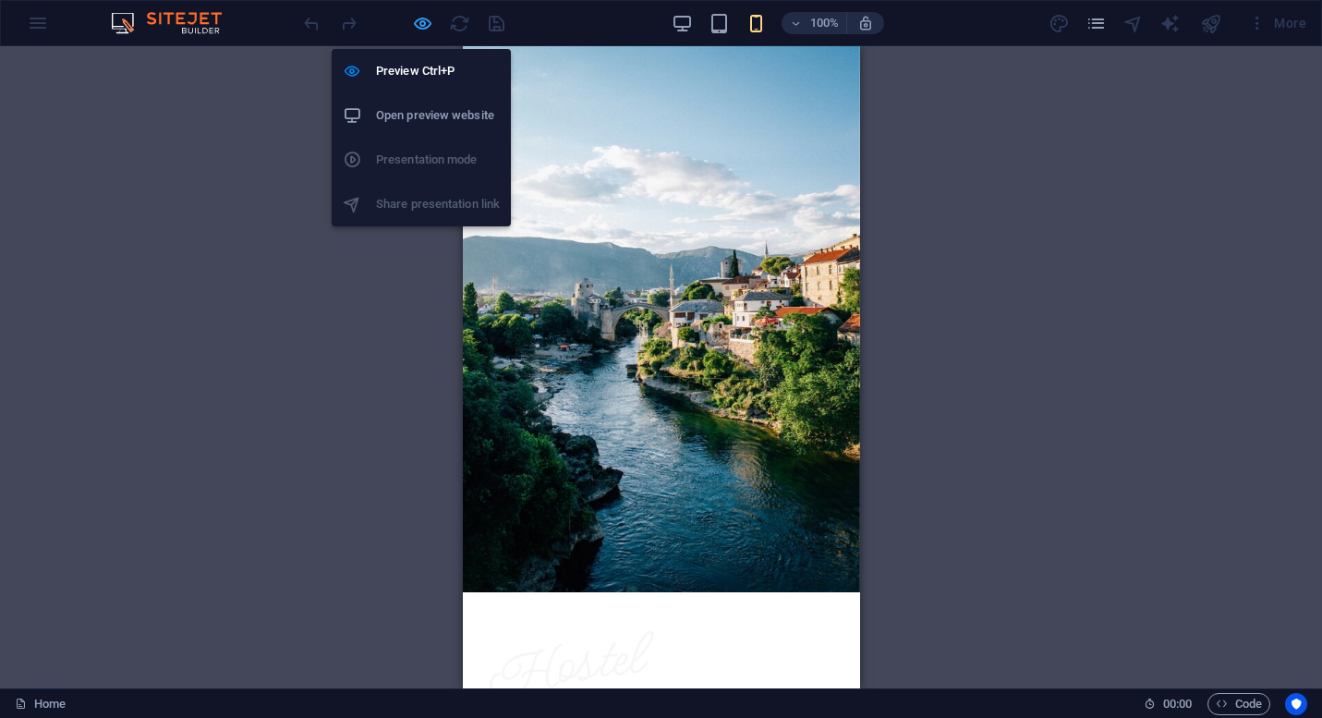
click at [416, 26] on icon "button" at bounding box center [422, 23] width 21 height 21
select select "rem"
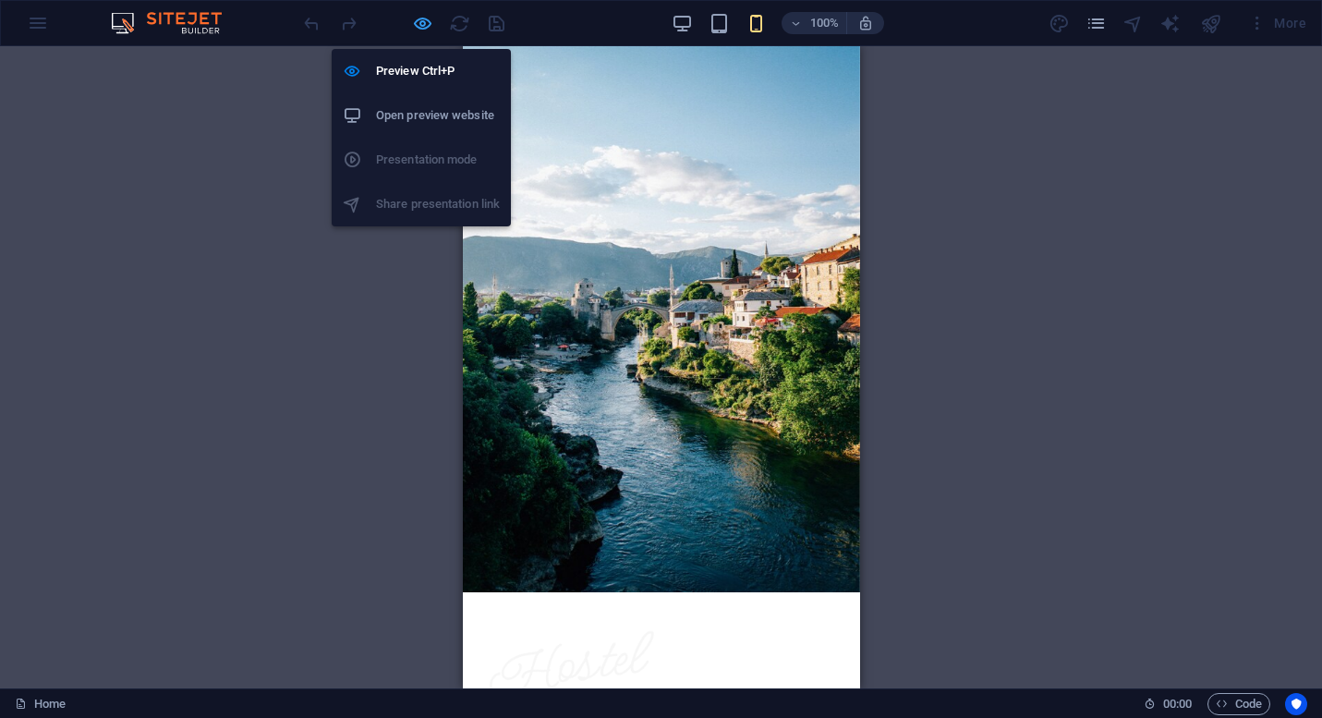
select select "sticky_menu"
select select "px"
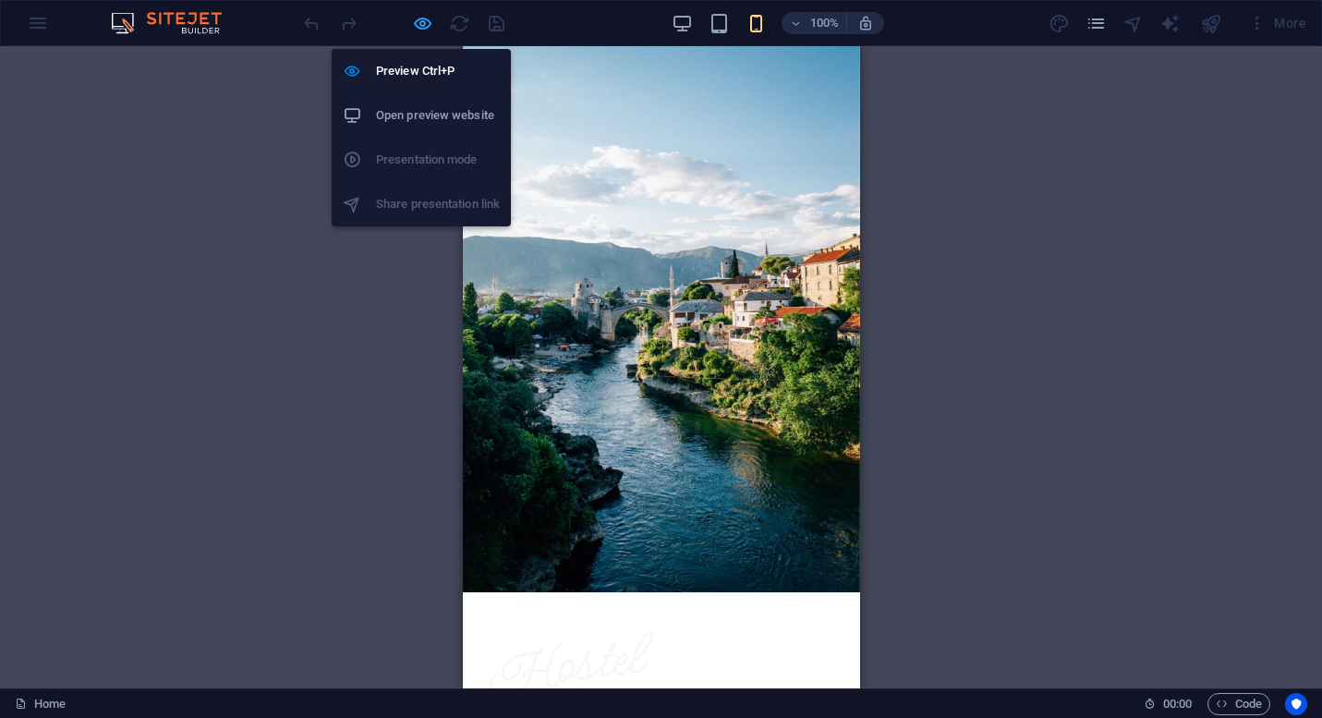
select select "px"
select select "hover_border_bottom"
select select "px"
select select "rem"
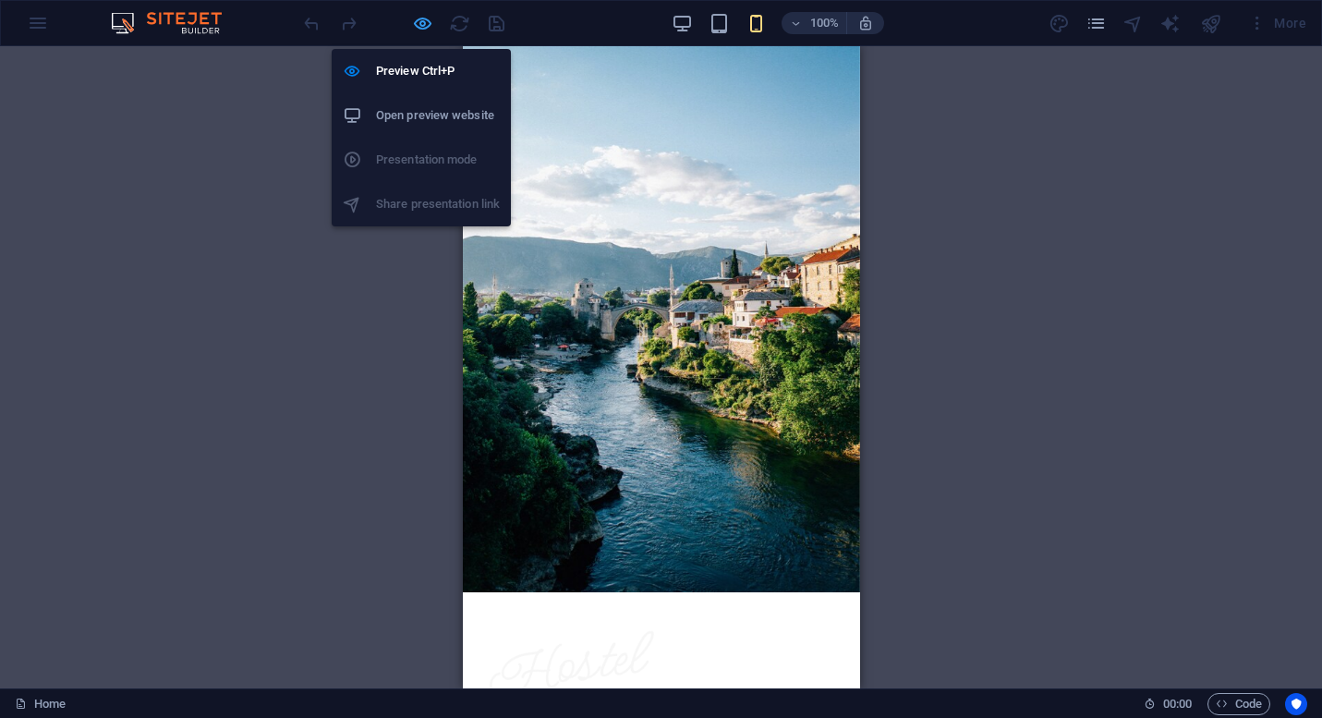
select select "rem"
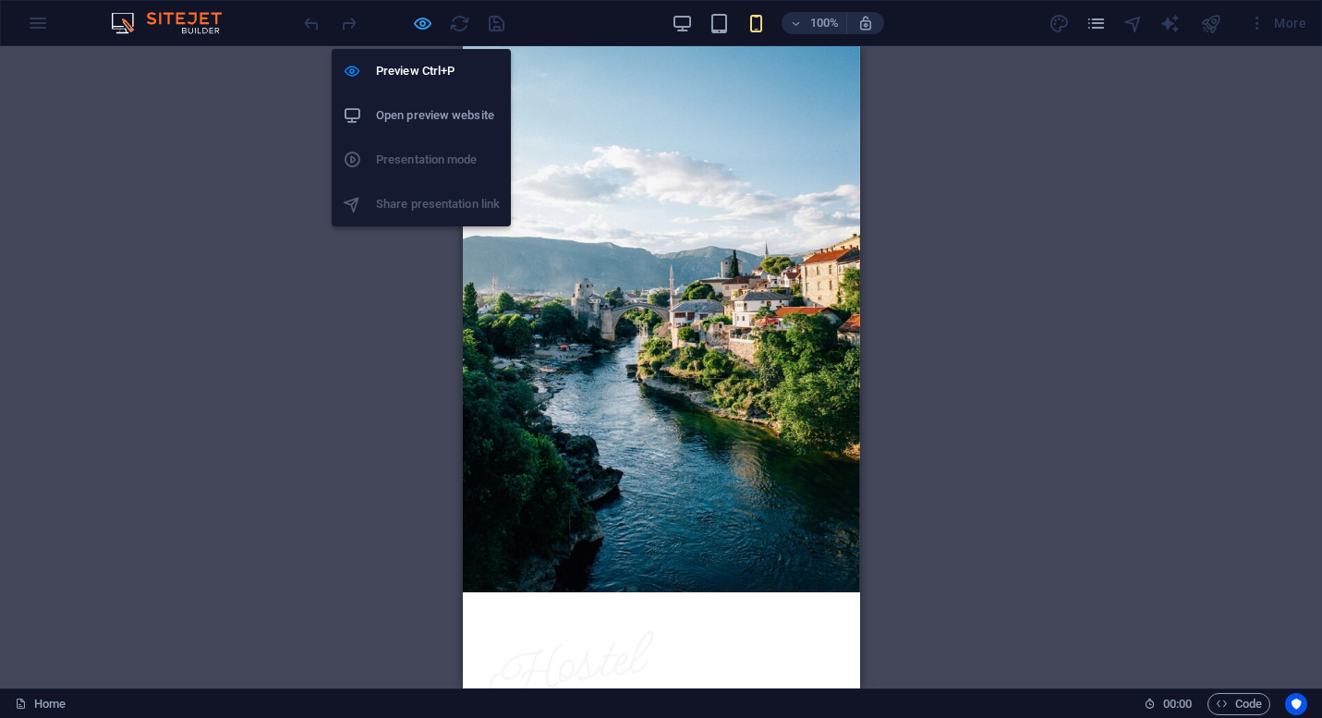
select select "500"
select select "px"
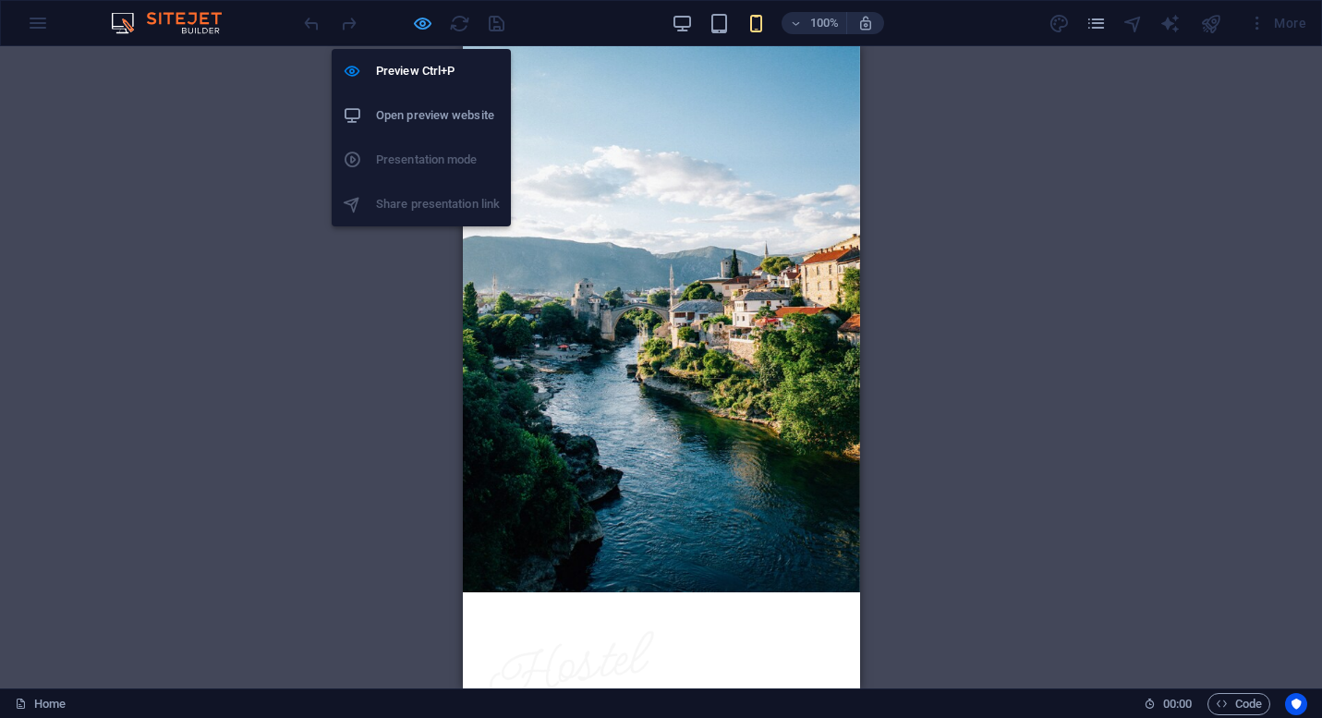
select select "px"
select select "steps"
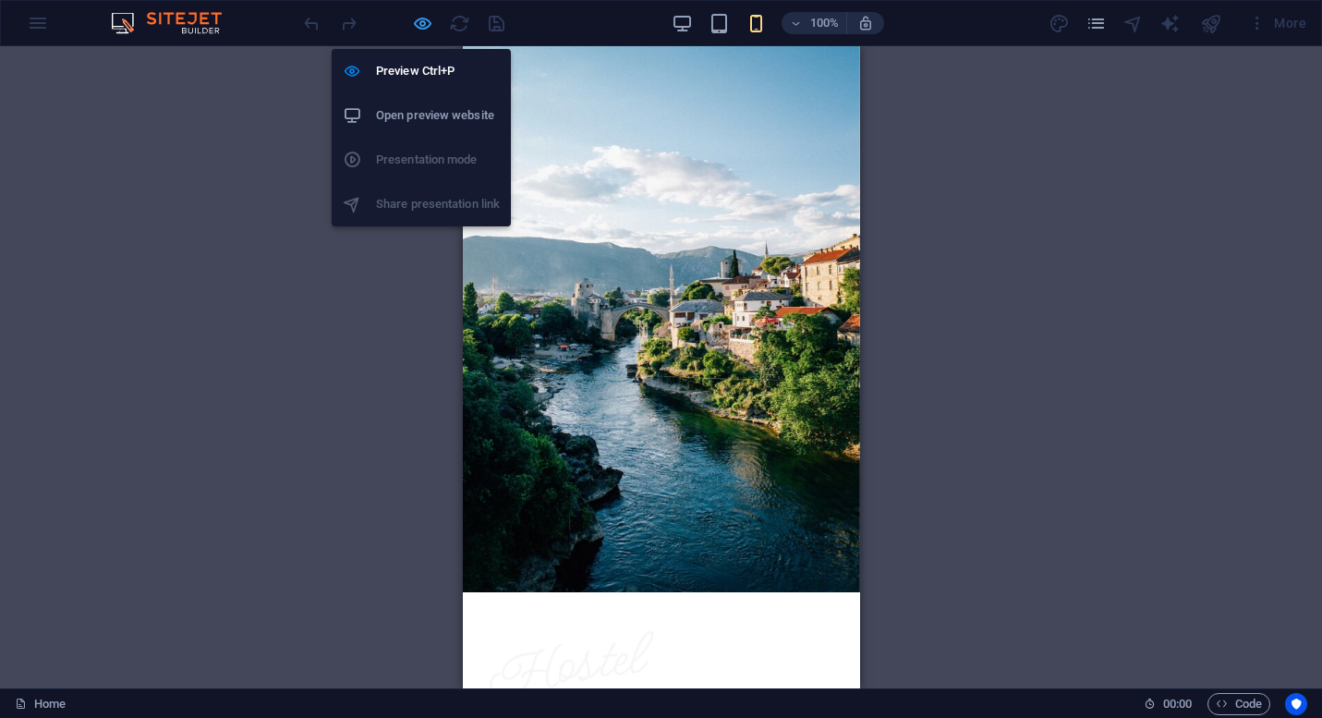
select select "flip_vertical"
select select "turn"
select select "%"
select select "rem"
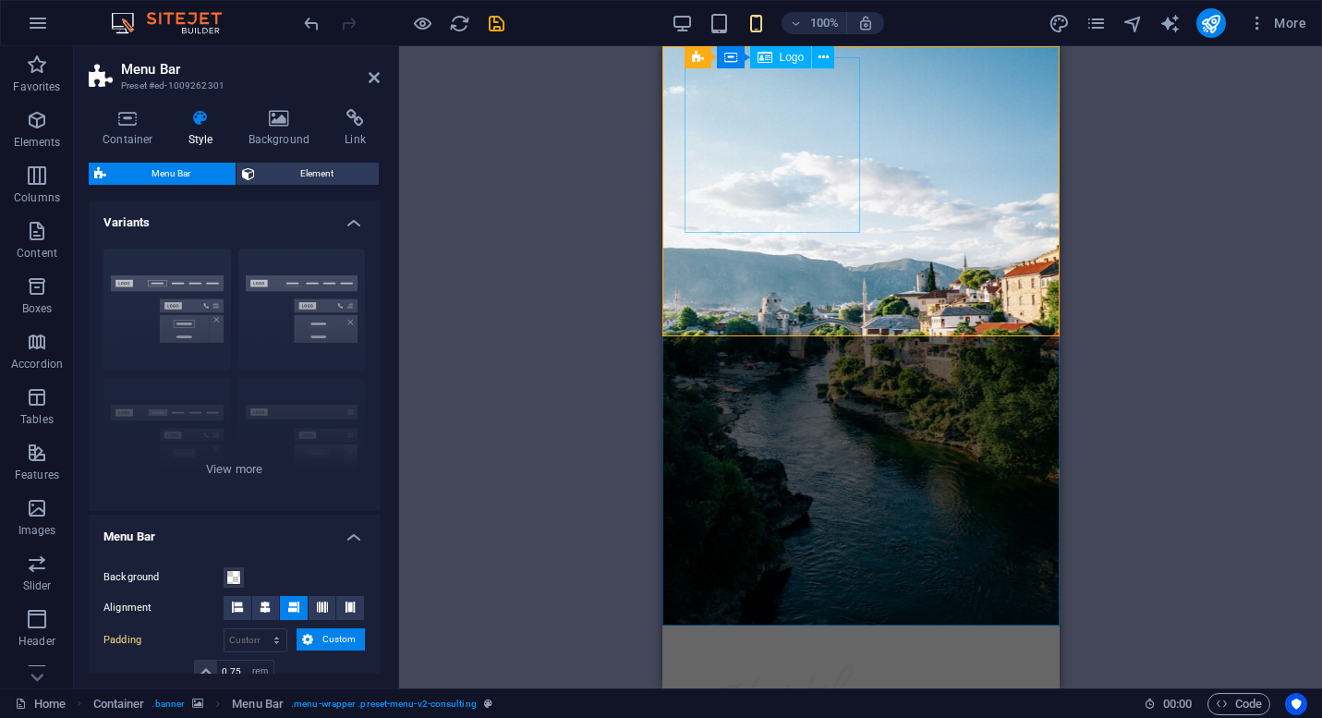
click at [732, 637] on div at bounding box center [860, 725] width 353 height 176
click at [789, 57] on span "Logo" at bounding box center [792, 57] width 25 height 11
click at [819, 59] on icon at bounding box center [824, 57] width 10 height 19
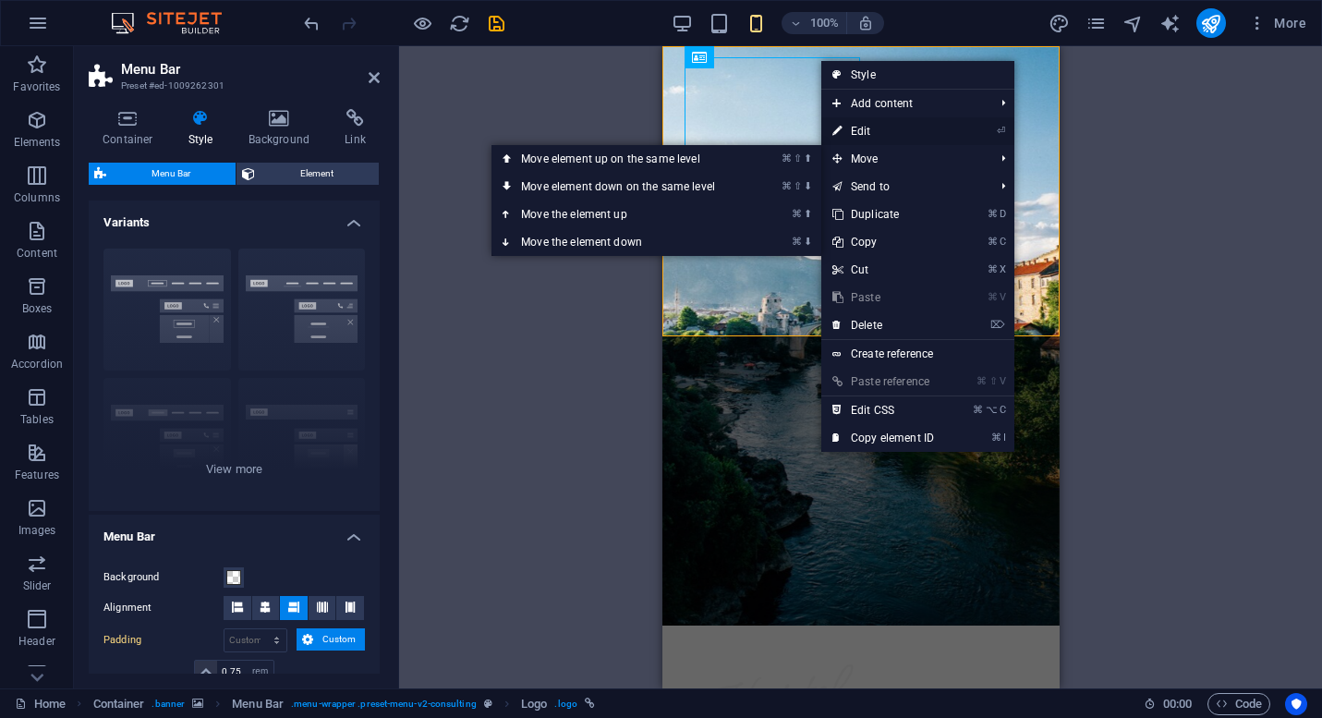
click at [869, 130] on link "⏎ Edit" at bounding box center [883, 131] width 124 height 28
select select "px"
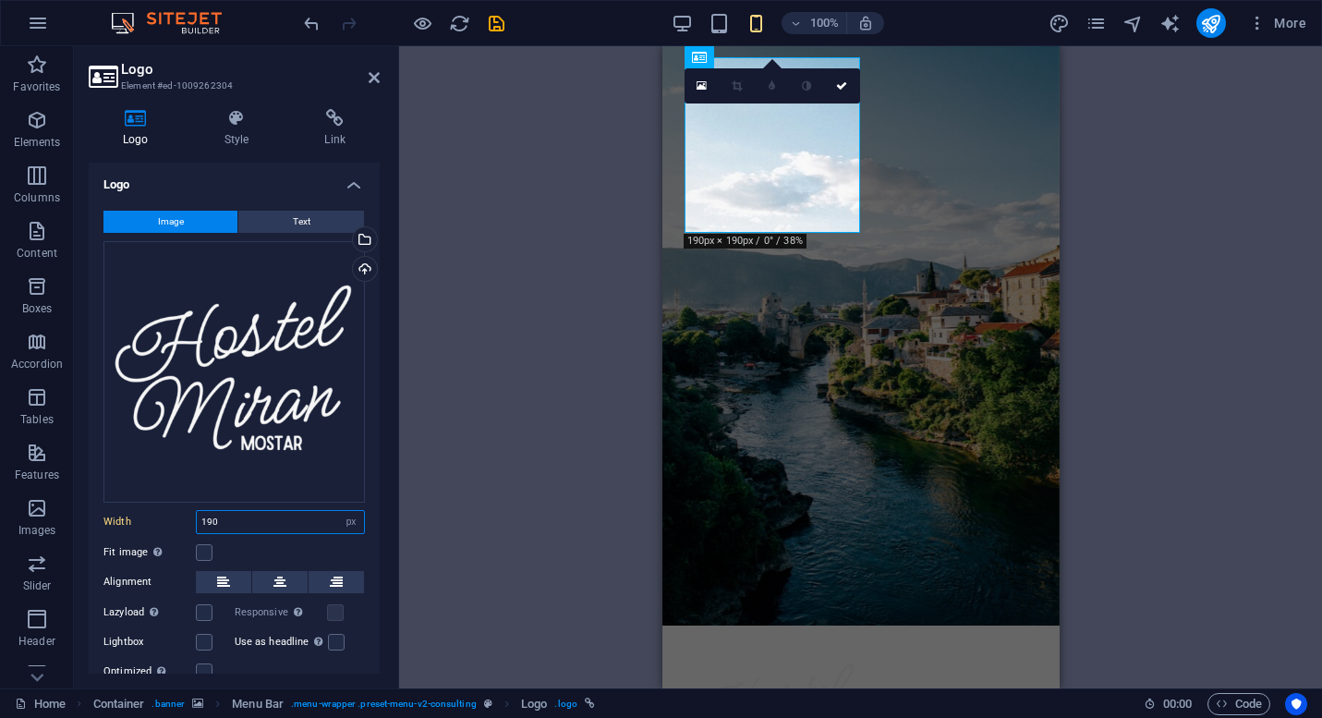
click at [258, 517] on input "190" at bounding box center [280, 522] width 167 height 22
click at [555, 419] on div "Container H1 Container Container Container Container Spacer Text Spacer Button …" at bounding box center [860, 367] width 923 height 642
click at [268, 525] on input "180" at bounding box center [280, 522] width 167 height 22
type input "160"
click at [443, 492] on div "Container H1 Container Container Container Container Spacer Text Spacer Button …" at bounding box center [860, 367] width 923 height 642
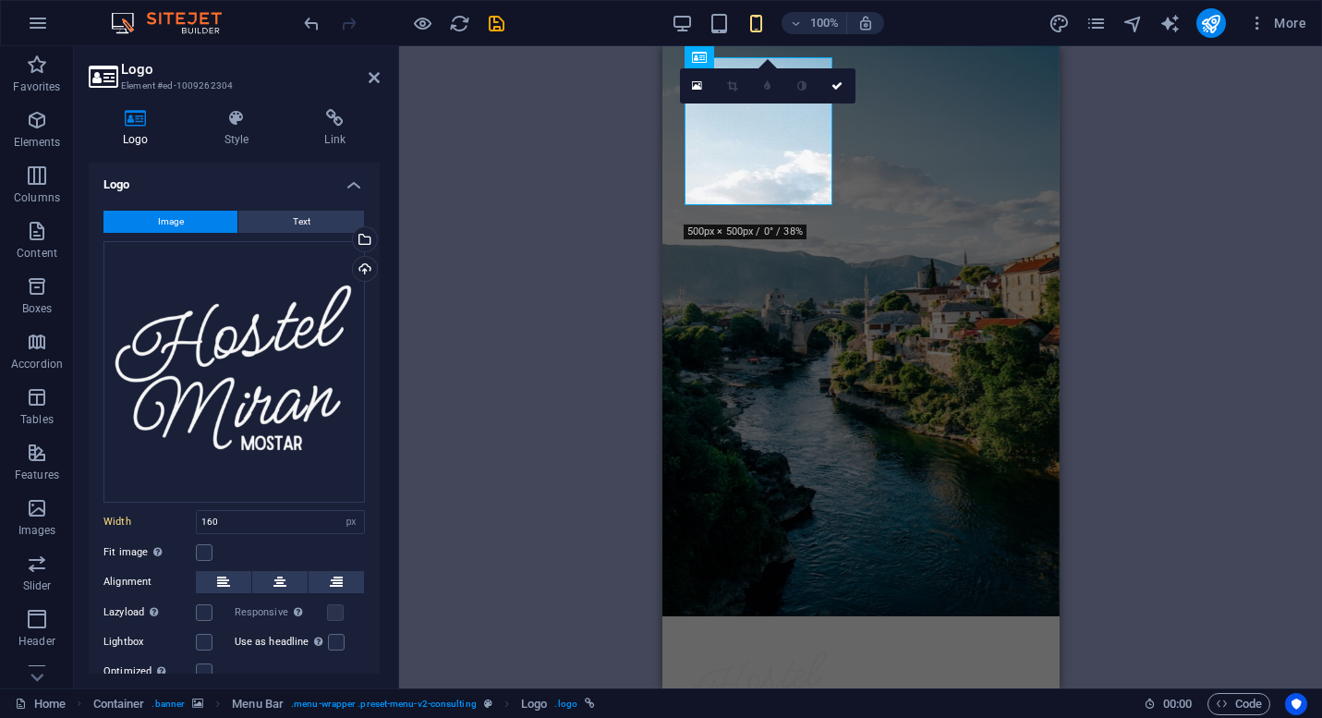
click at [537, 206] on div "Container Container H1 Container Container Container Container Spacer Text Spac…" at bounding box center [860, 367] width 923 height 642
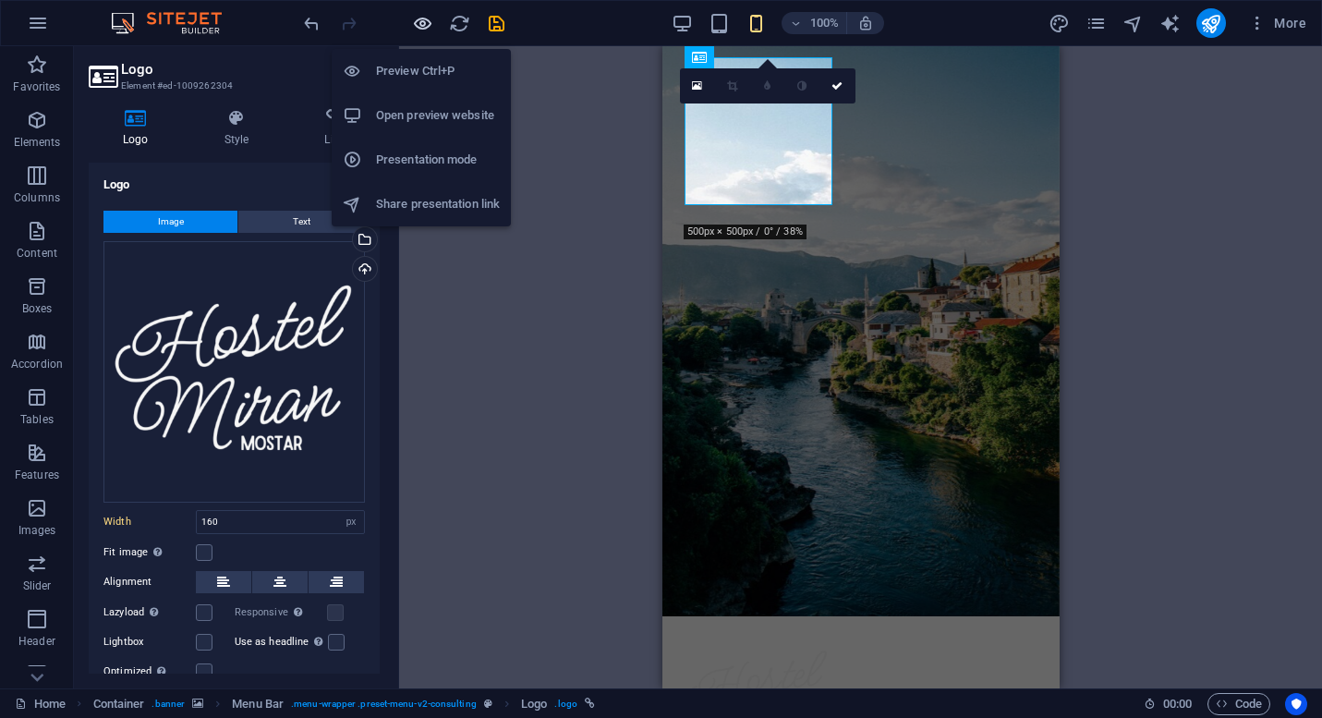
click at [430, 23] on icon "button" at bounding box center [422, 23] width 21 height 21
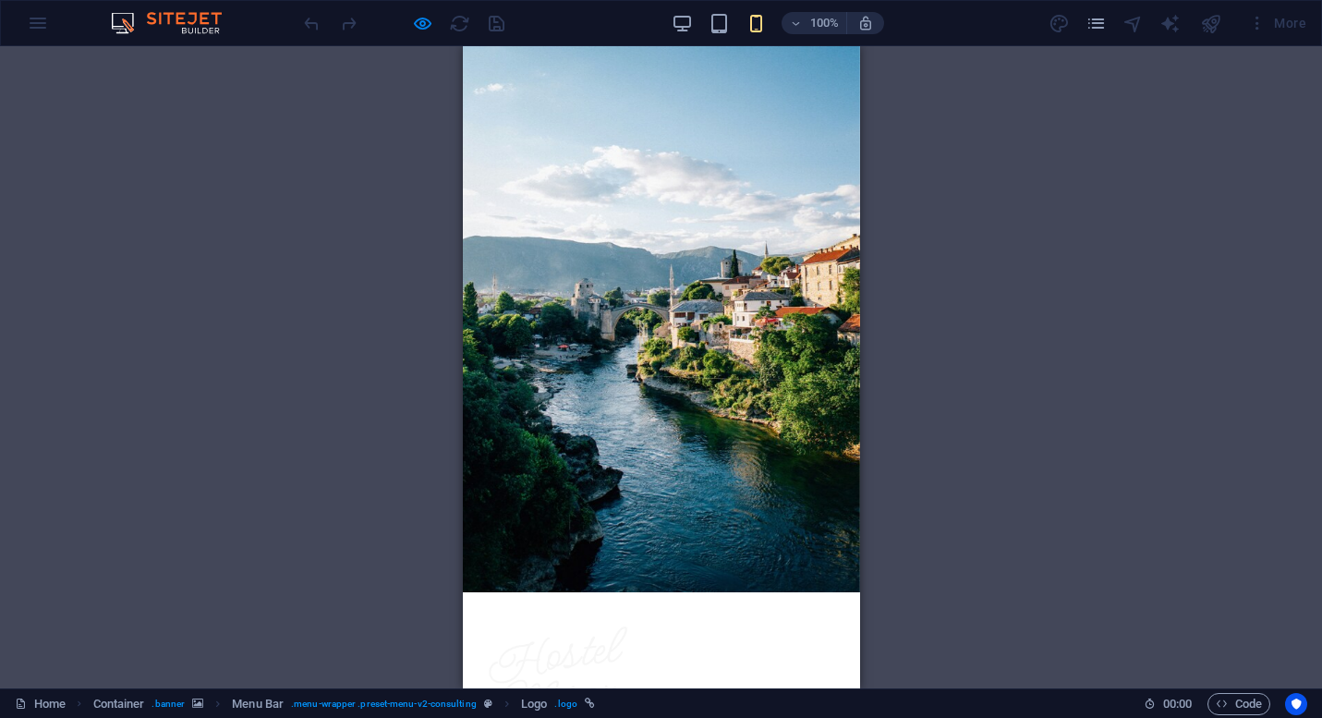
click at [837, 592] on div "Menu About Rooms Tours I travel [GEOGRAPHIC_DATA] Book now" at bounding box center [660, 696] width 397 height 209
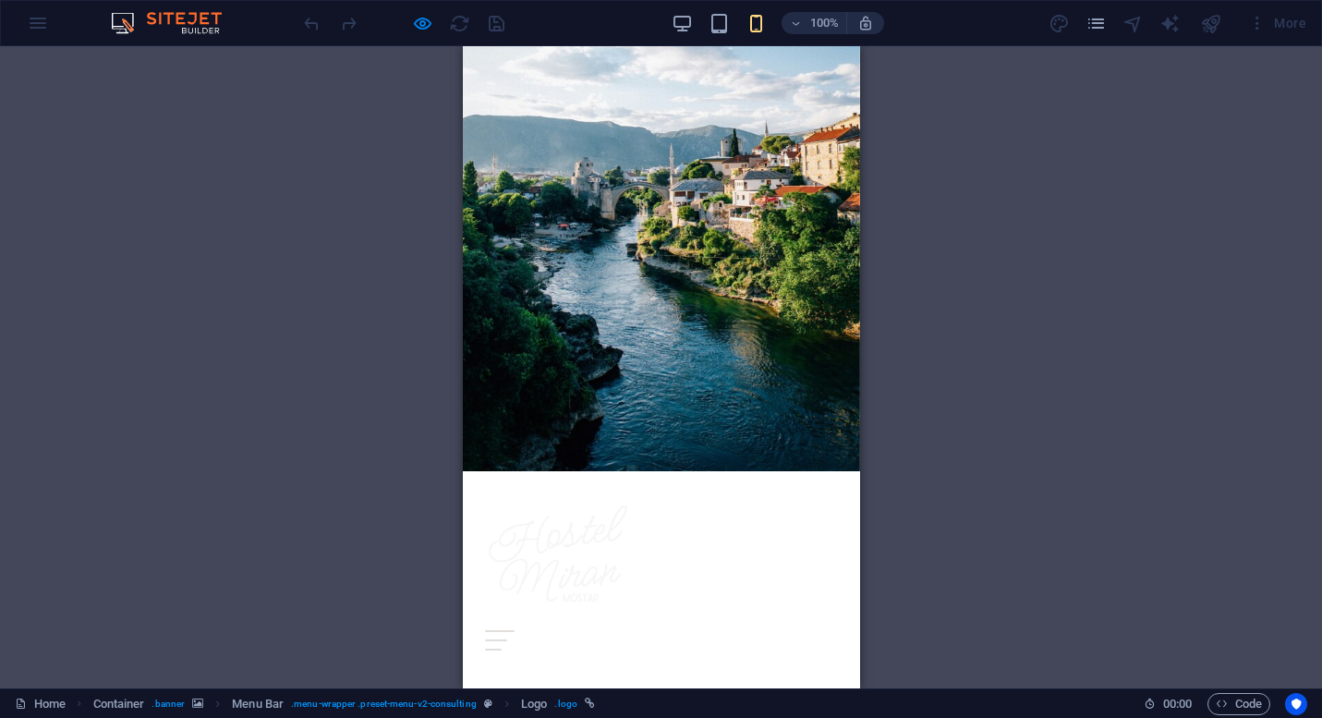
scroll to position [197, 0]
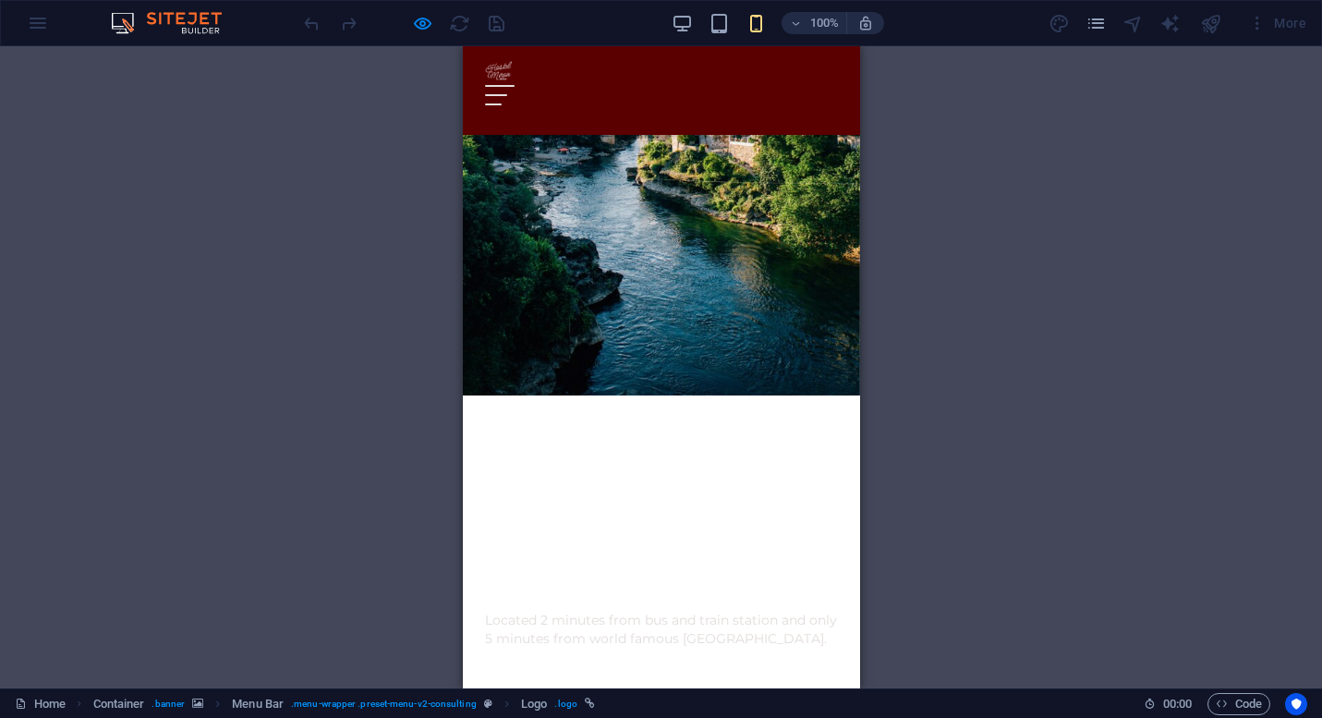
click at [502, 66] on img at bounding box center [498, 71] width 28 height 28
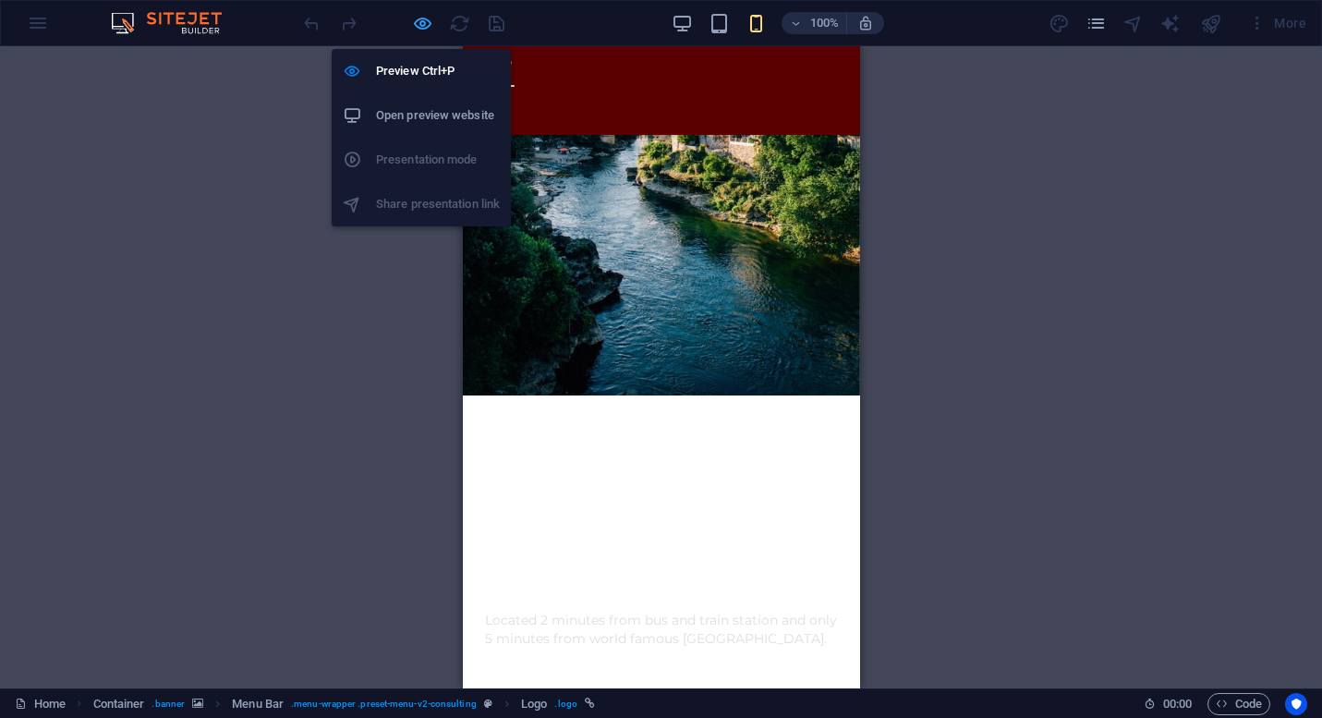
click at [428, 19] on icon "button" at bounding box center [422, 23] width 21 height 21
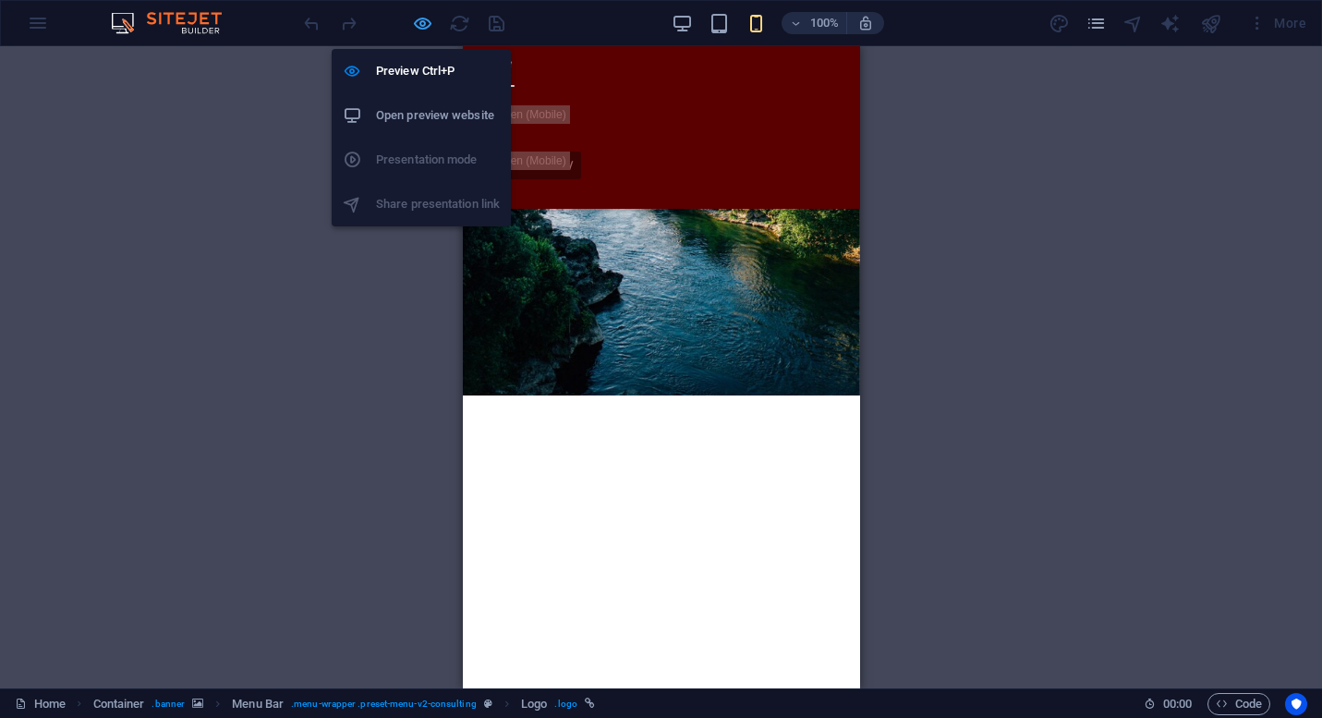
select select "px"
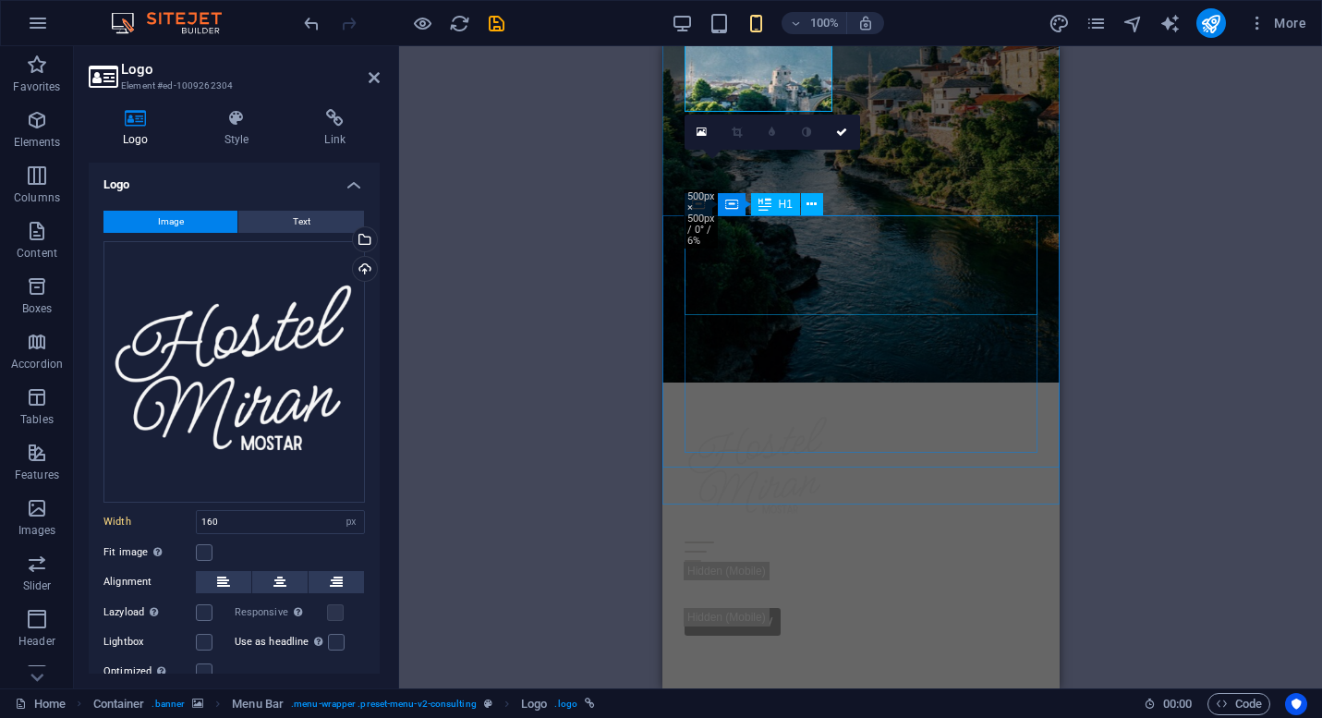
scroll to position [234, 0]
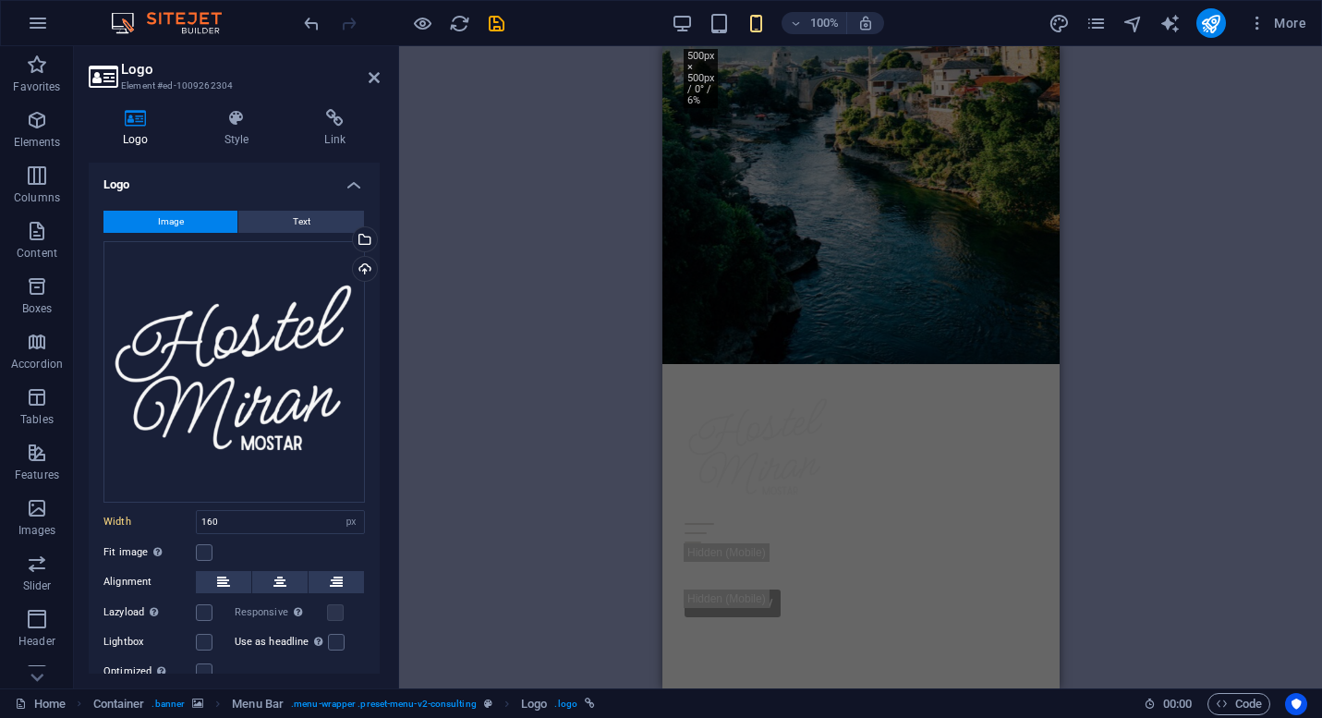
click at [552, 164] on div "Container H1 Container Container Container Container Spacer Text Spacer Button …" at bounding box center [860, 367] width 923 height 642
click at [695, 647] on div "Experience [GEOGRAPHIC_DATA]'s Longest Running Hostel" at bounding box center [860, 713] width 353 height 133
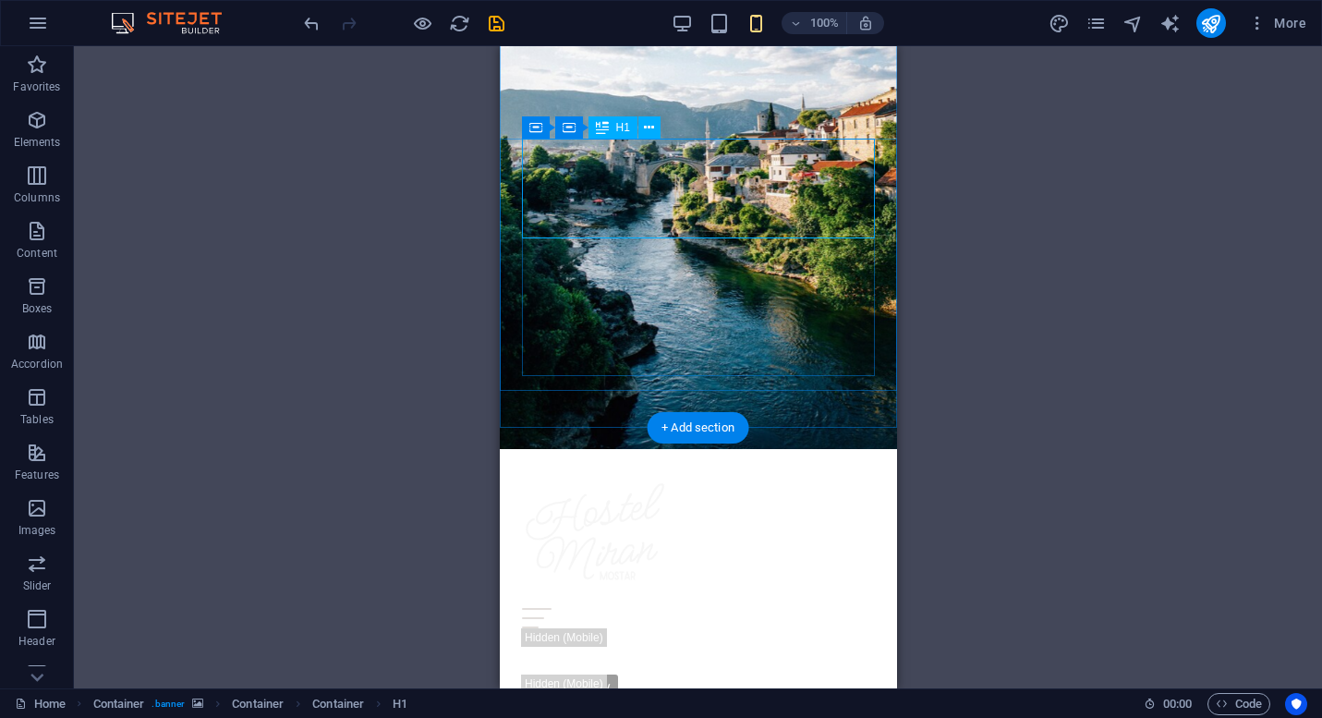
scroll to position [105, 0]
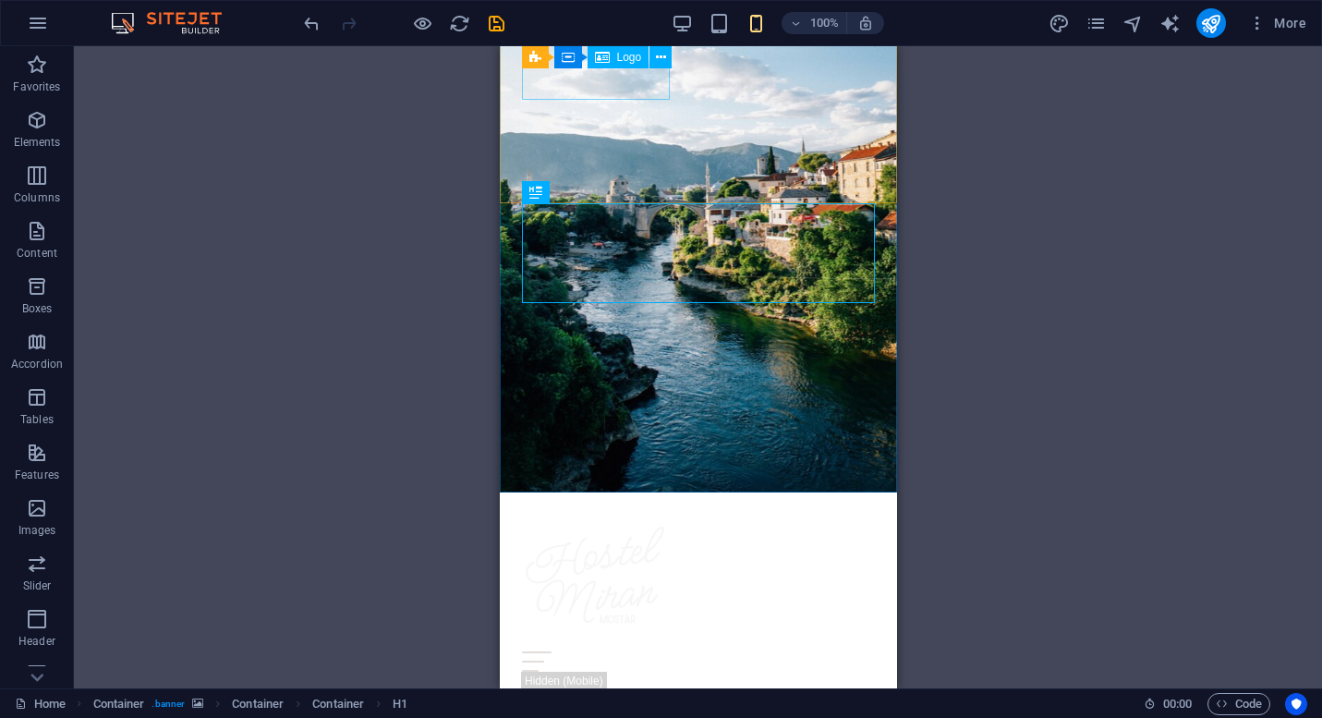
click at [613, 66] on div "Logo" at bounding box center [619, 57] width 62 height 22
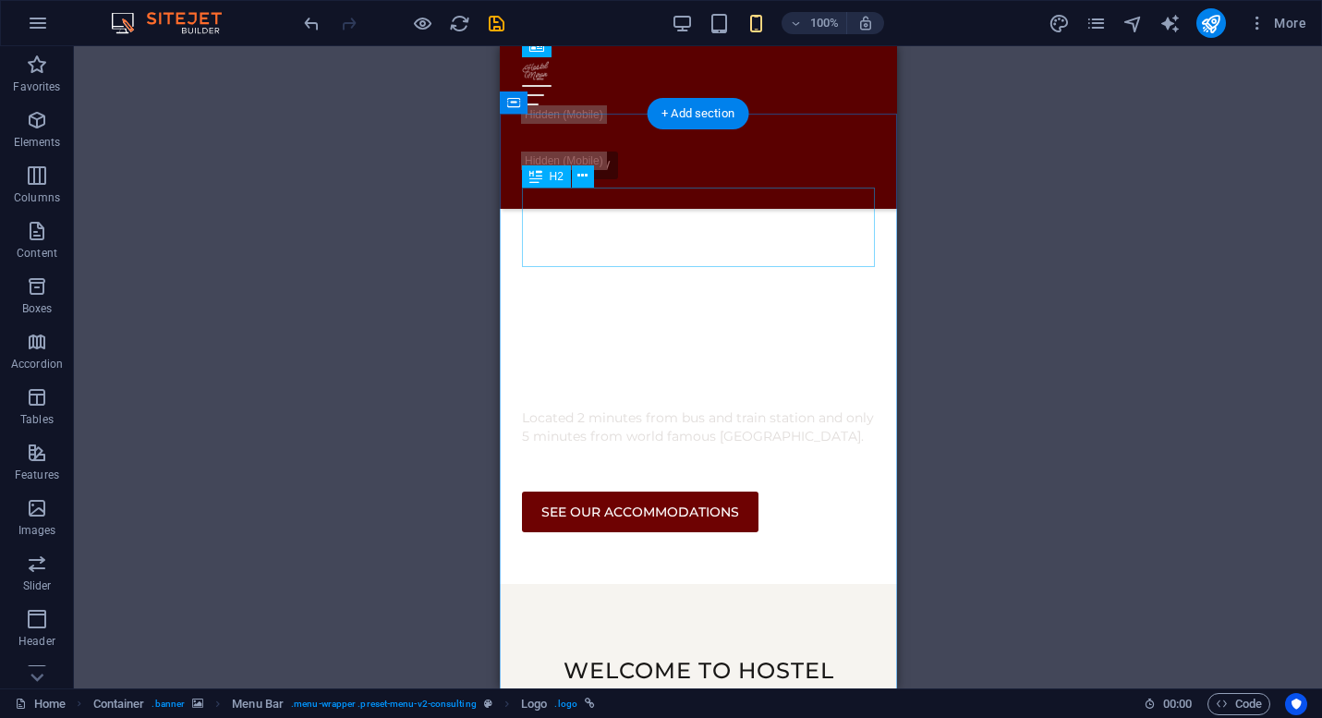
scroll to position [226, 0]
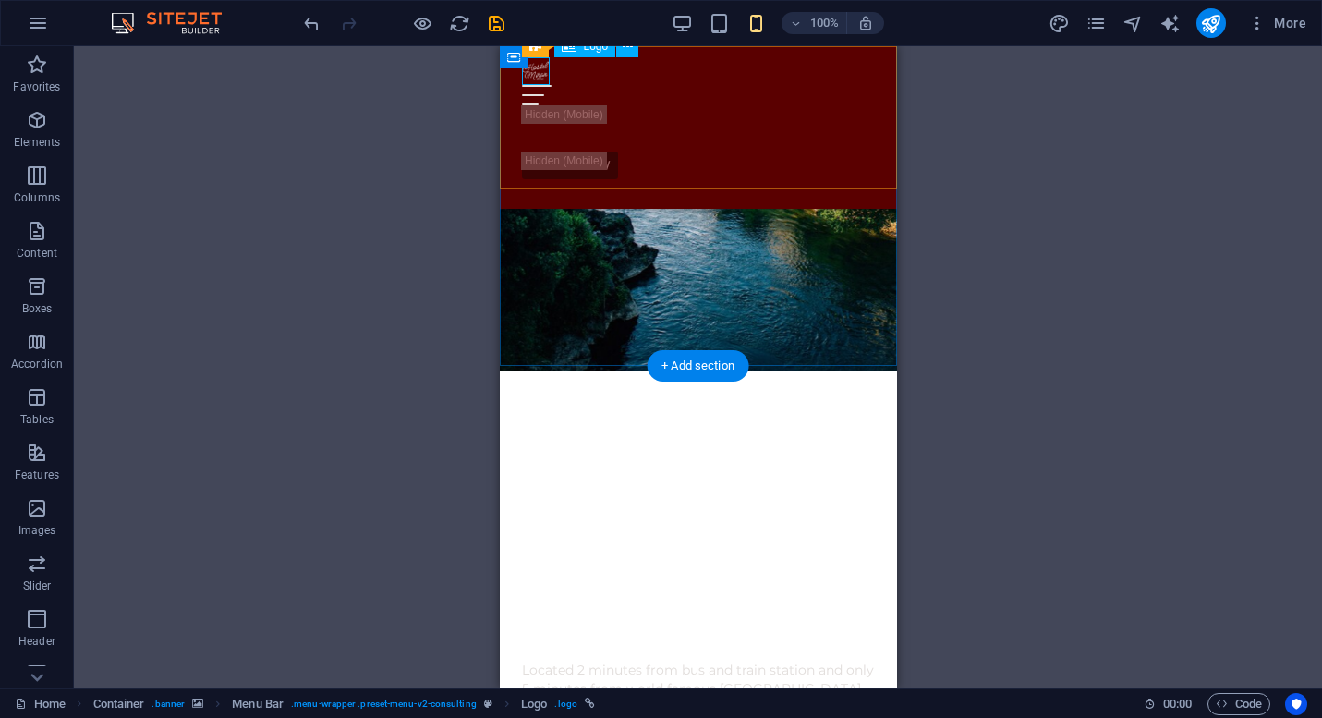
click at [537, 75] on div at bounding box center [697, 71] width 353 height 28
click at [625, 50] on icon at bounding box center [628, 46] width 10 height 19
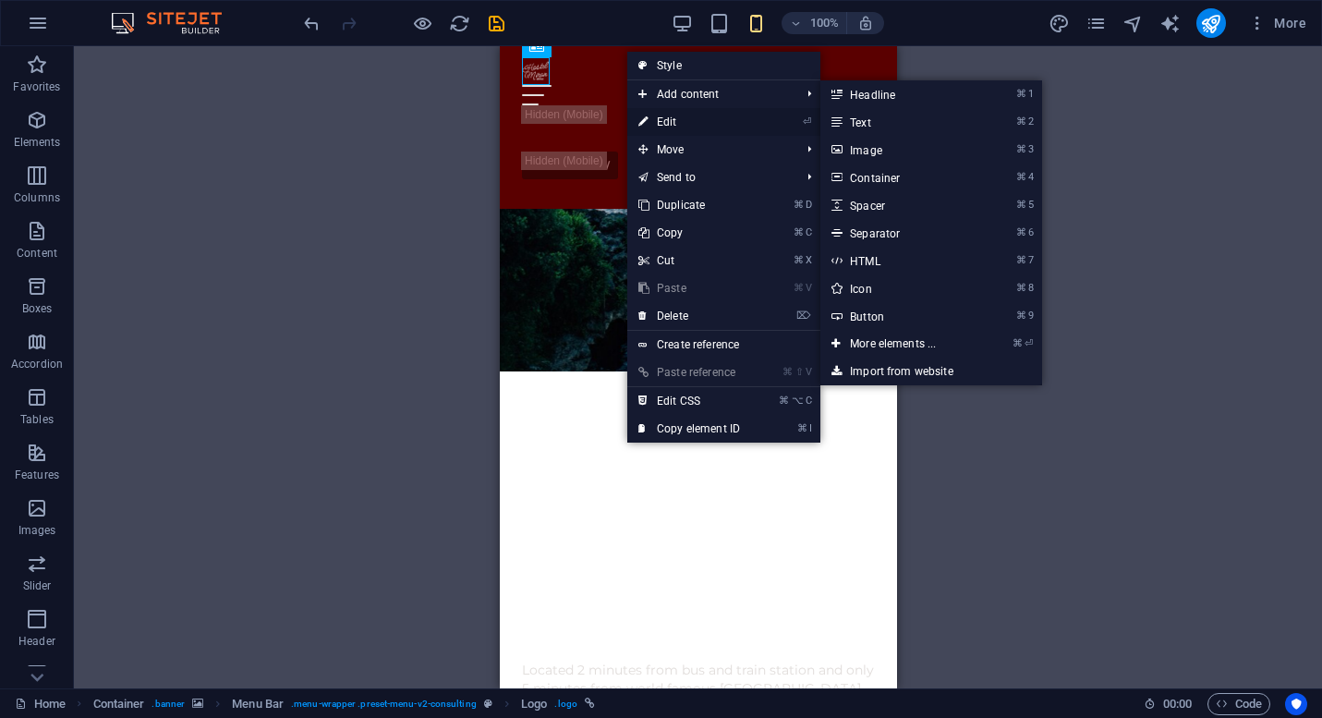
click at [674, 117] on link "⏎ Edit" at bounding box center [689, 122] width 124 height 28
select select "px"
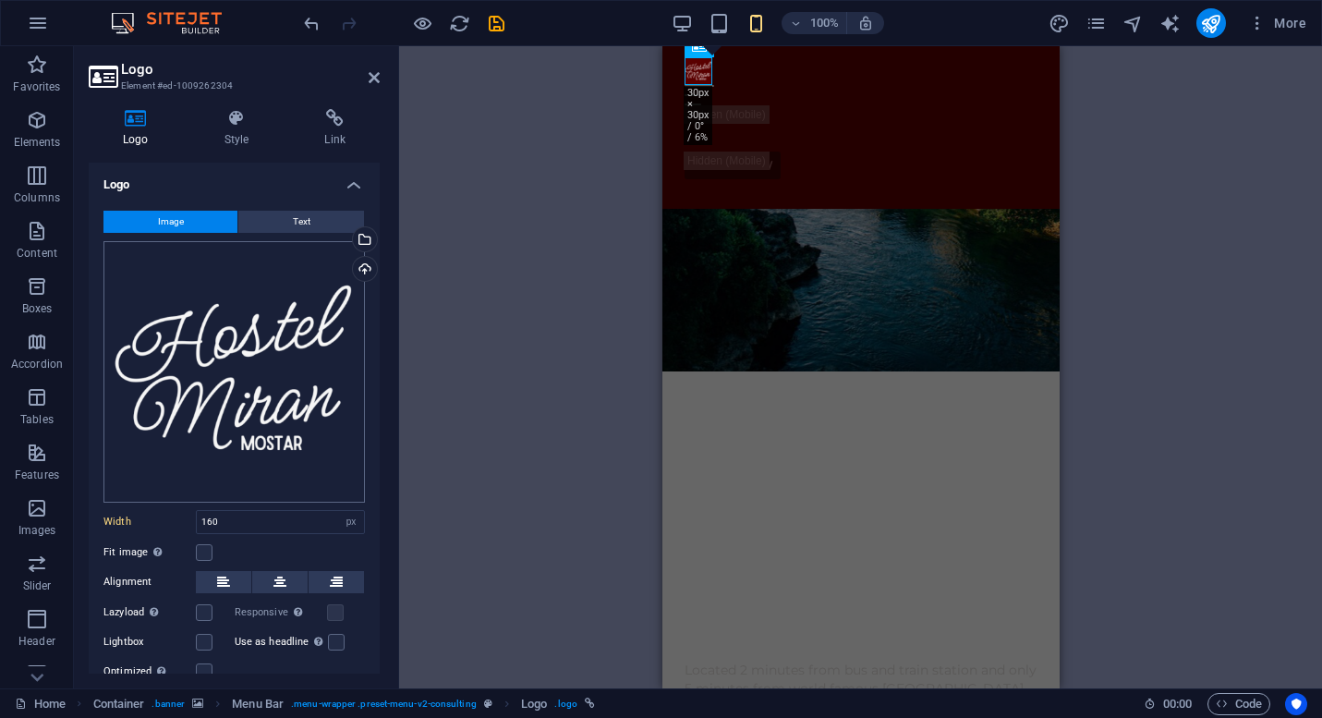
scroll to position [64, 0]
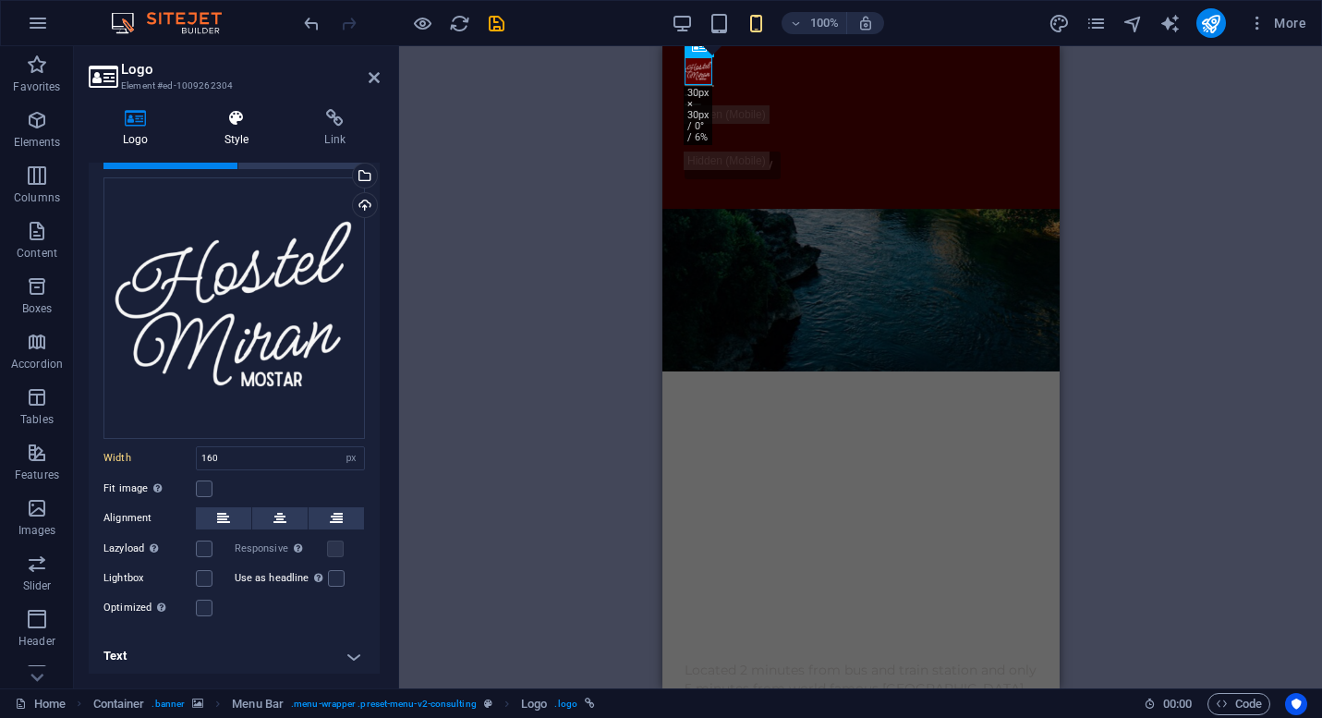
click at [243, 116] on icon at bounding box center [236, 118] width 93 height 18
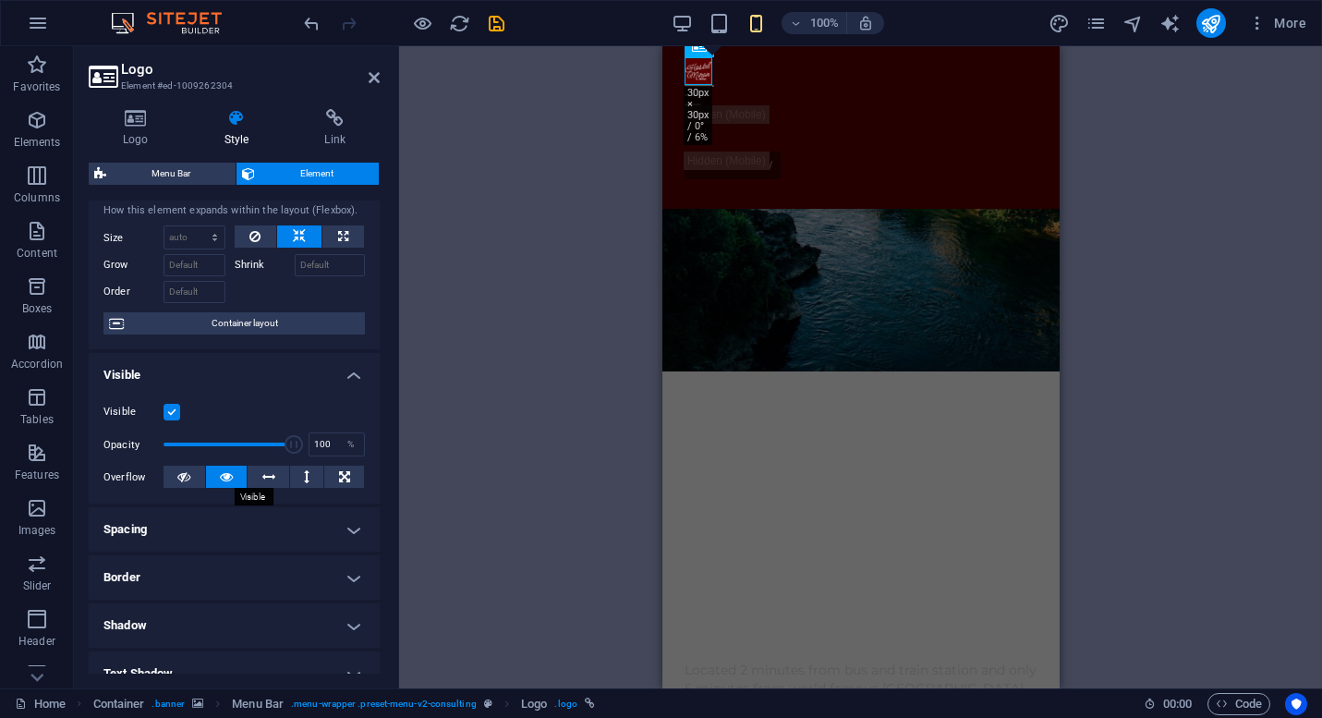
scroll to position [0, 0]
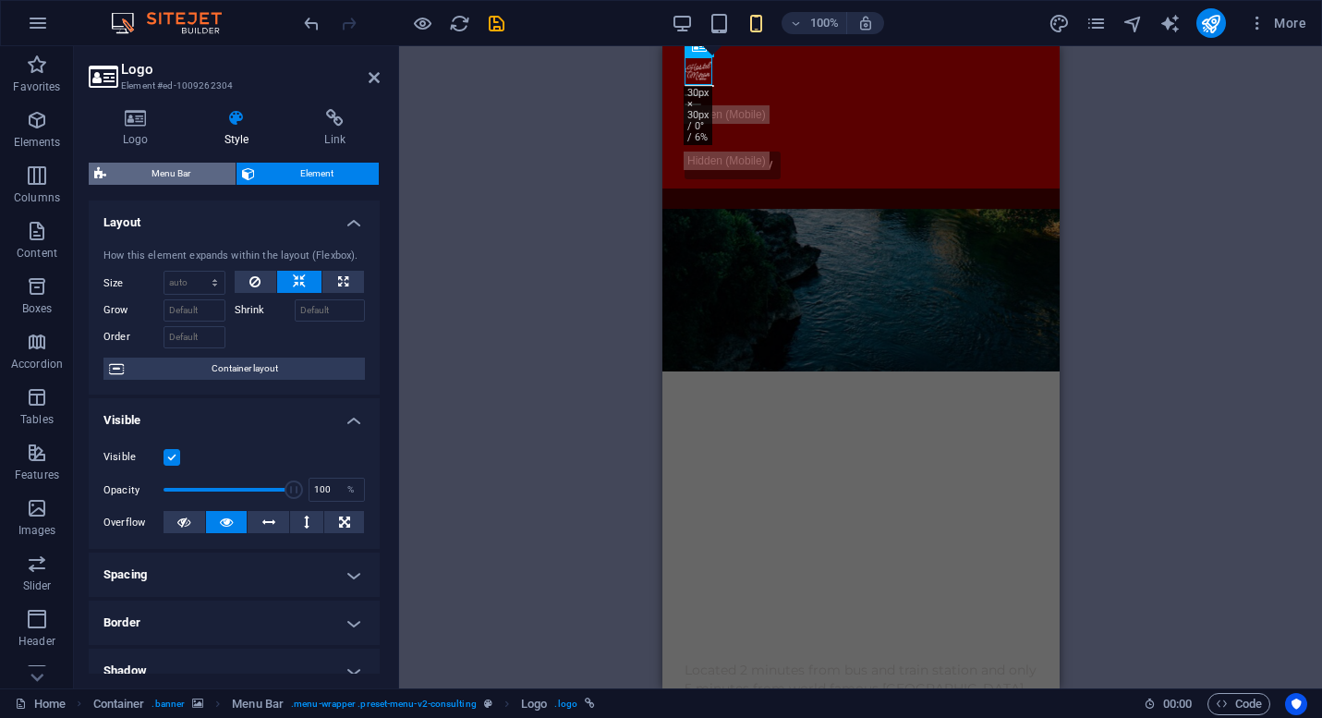
click at [169, 177] on span "Menu Bar" at bounding box center [171, 174] width 118 height 22
select select "rem"
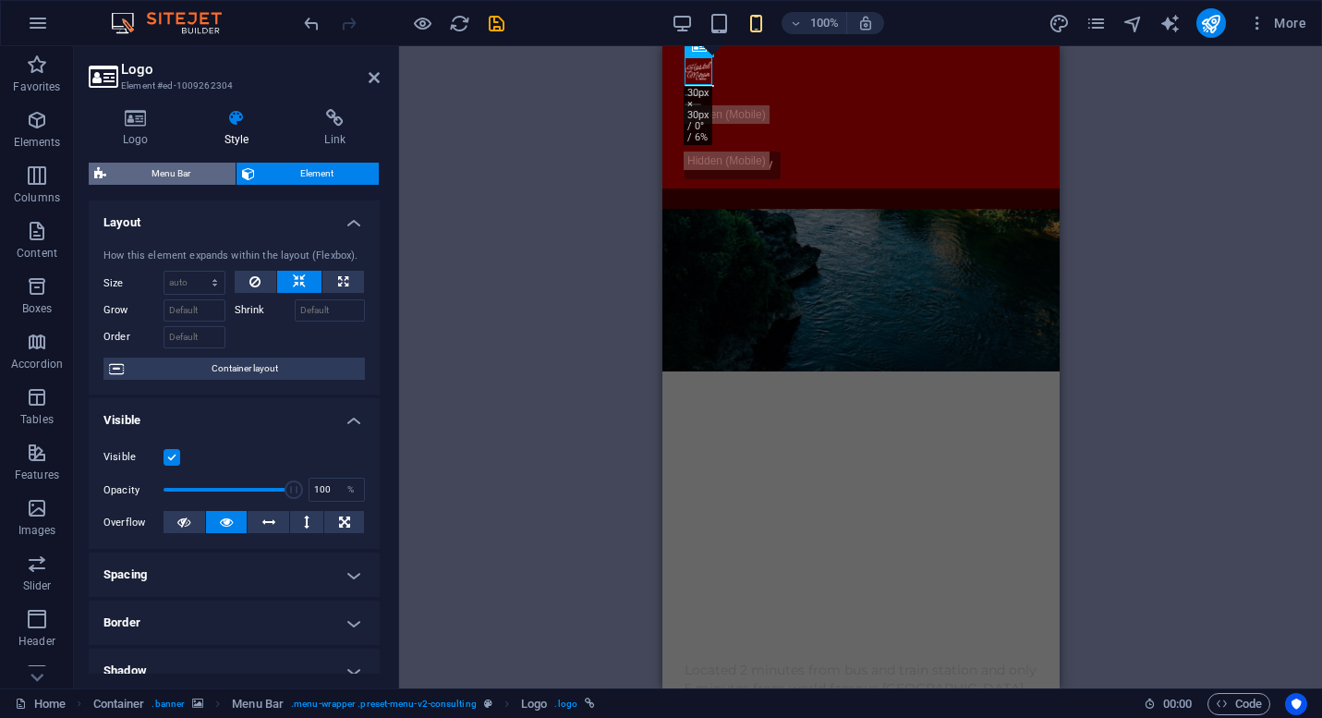
select select "sticky_menu"
select select "px"
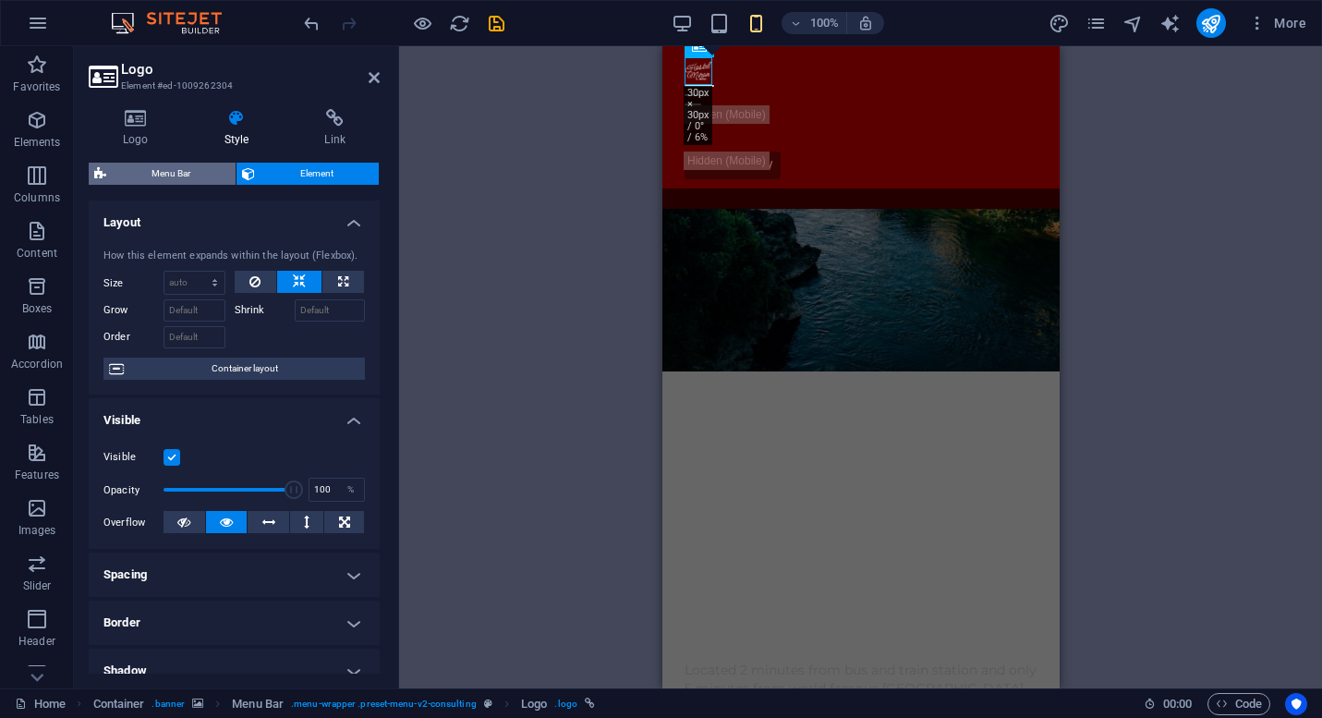
select select "px"
select select "hover_border_bottom"
select select "px"
select select "rem"
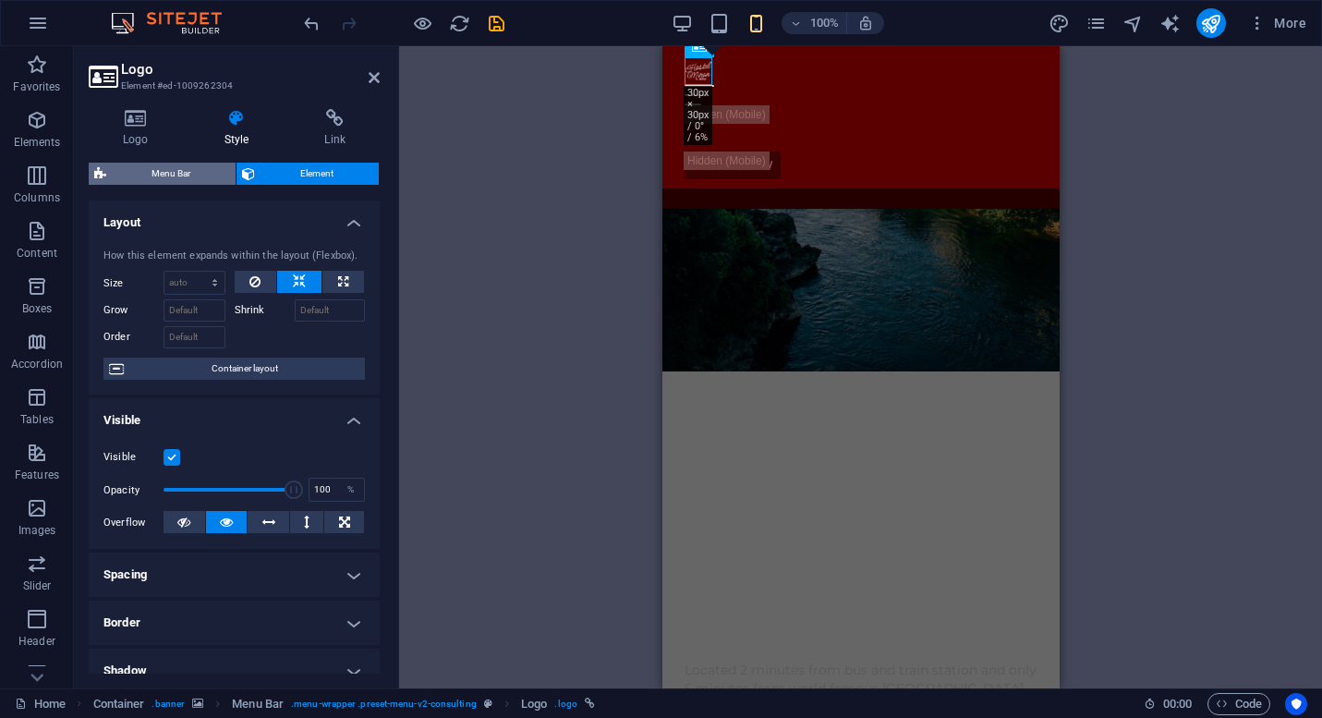
select select "rem"
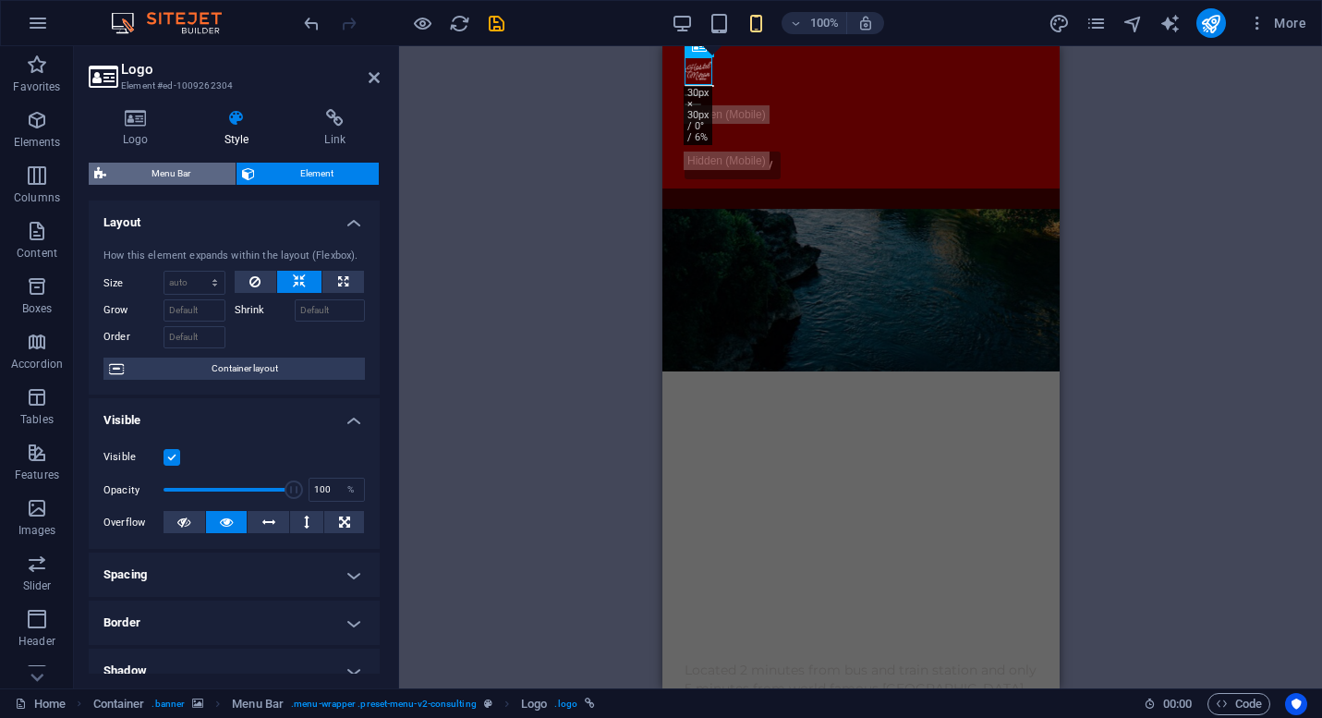
select select "500"
select select "px"
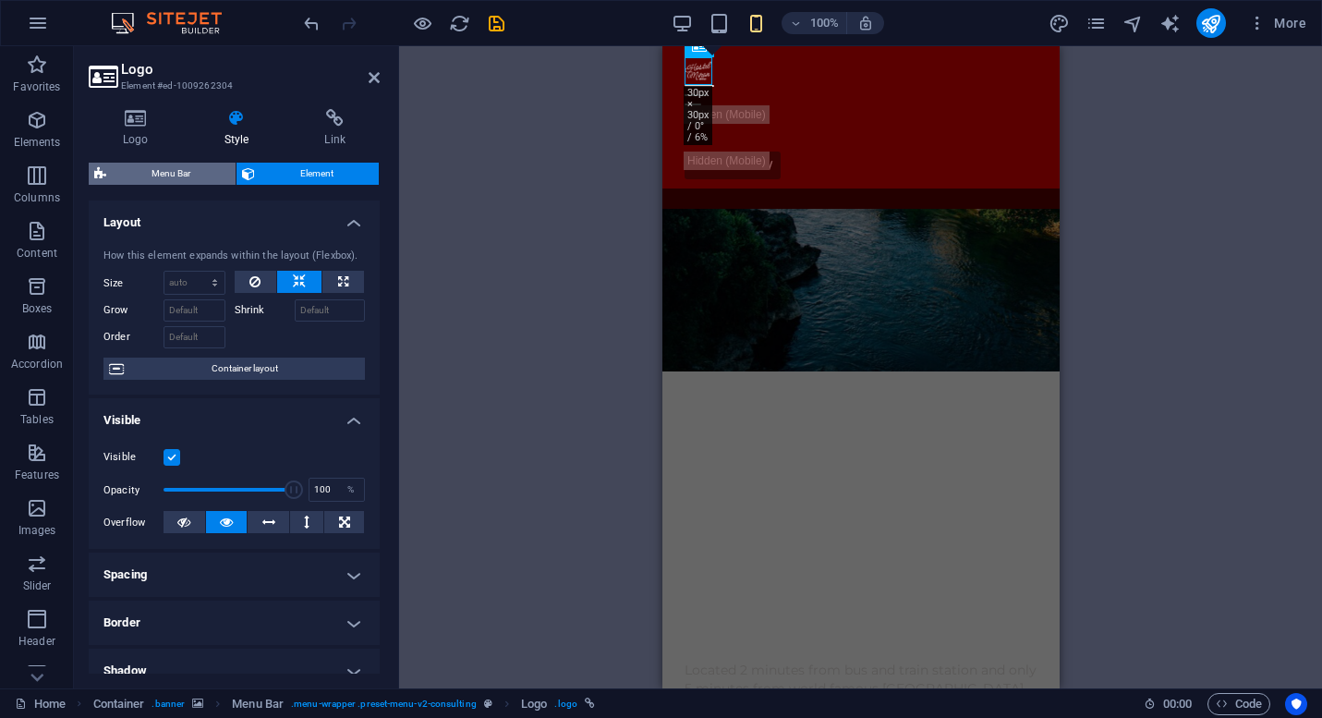
select select "px"
select select "steps"
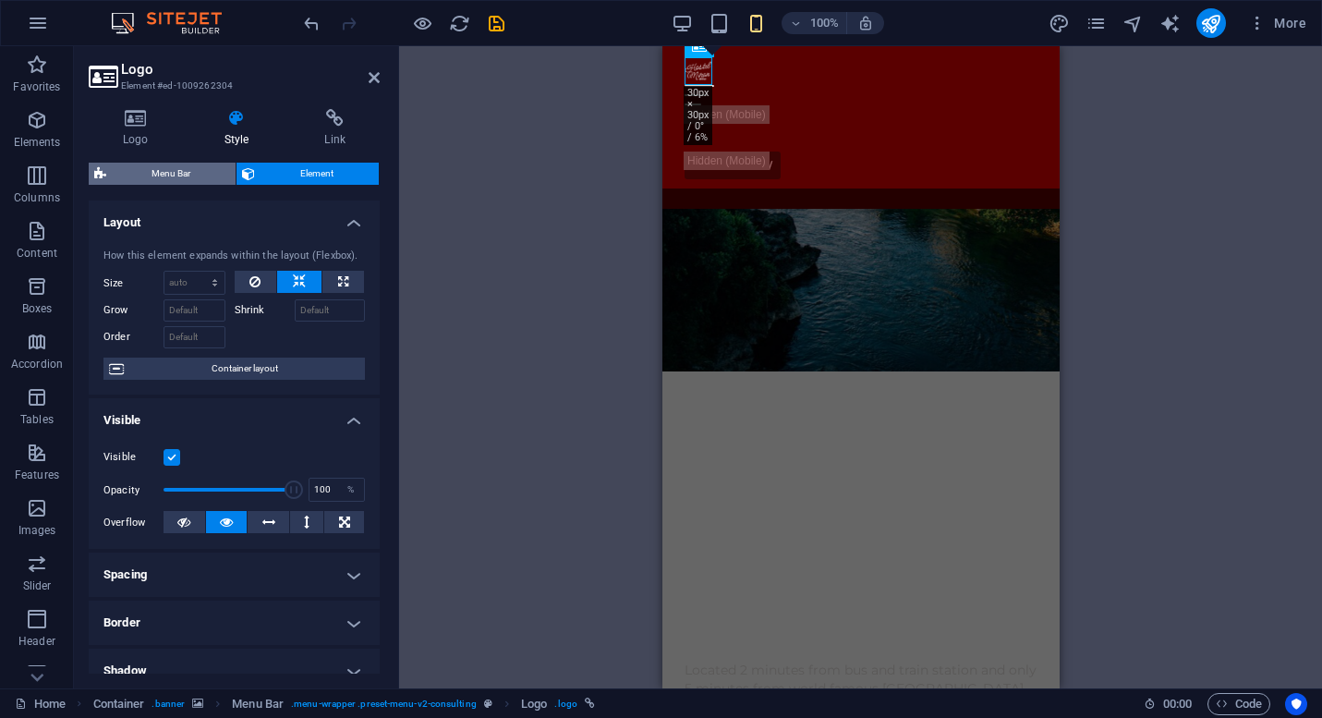
select select "flip_vertical"
select select "turn"
select select "%"
select select "rem"
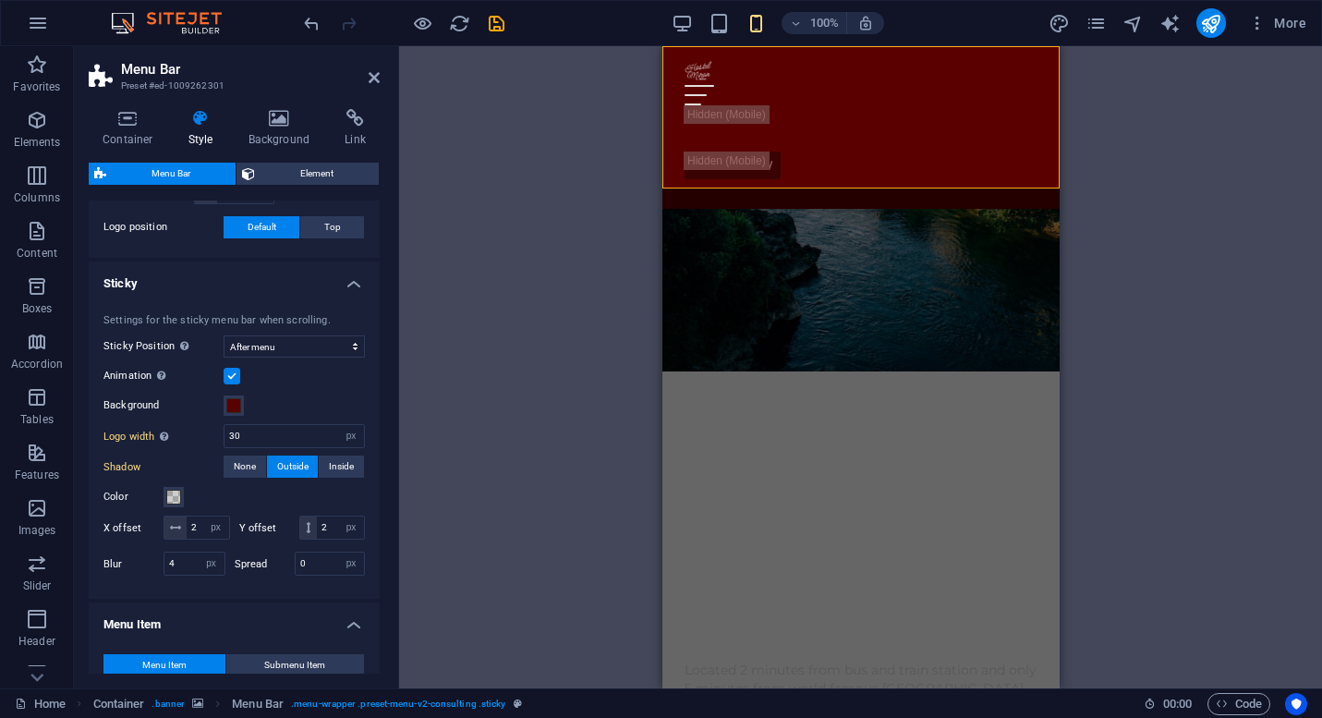
scroll to position [497, 0]
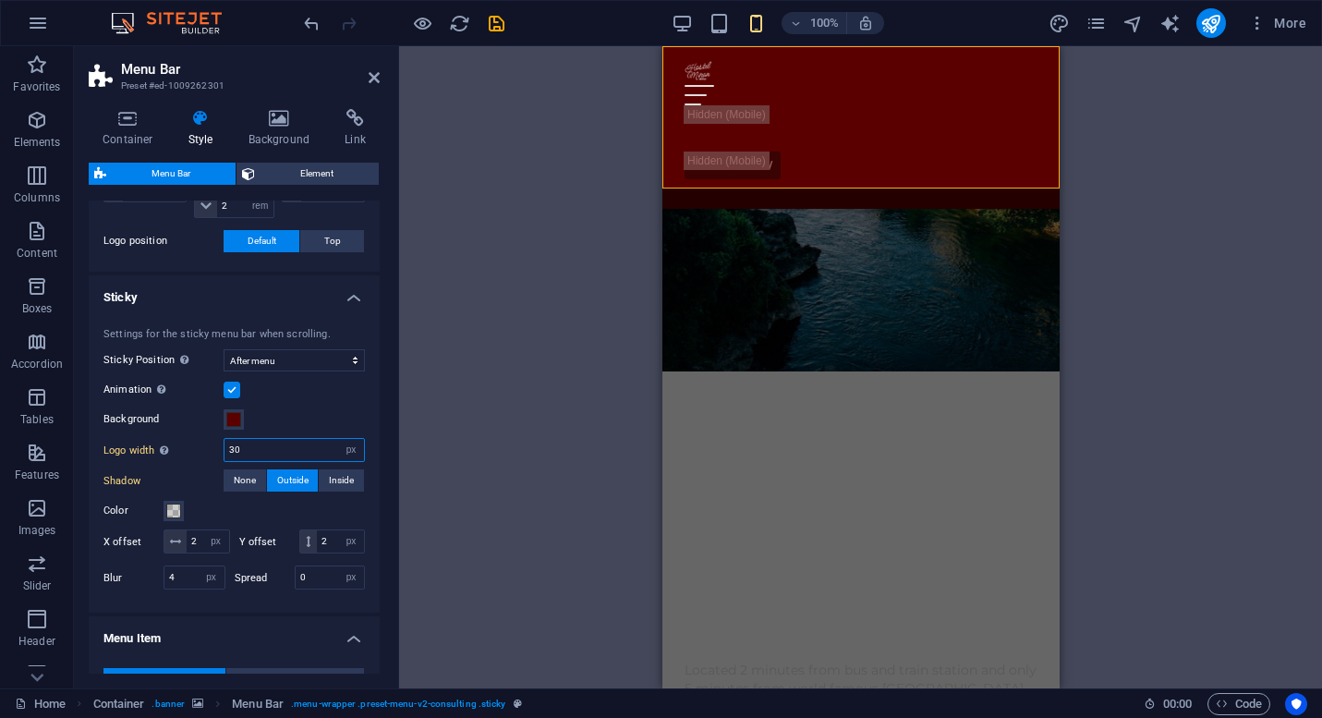
click at [264, 452] on input "30" at bounding box center [293, 450] width 139 height 22
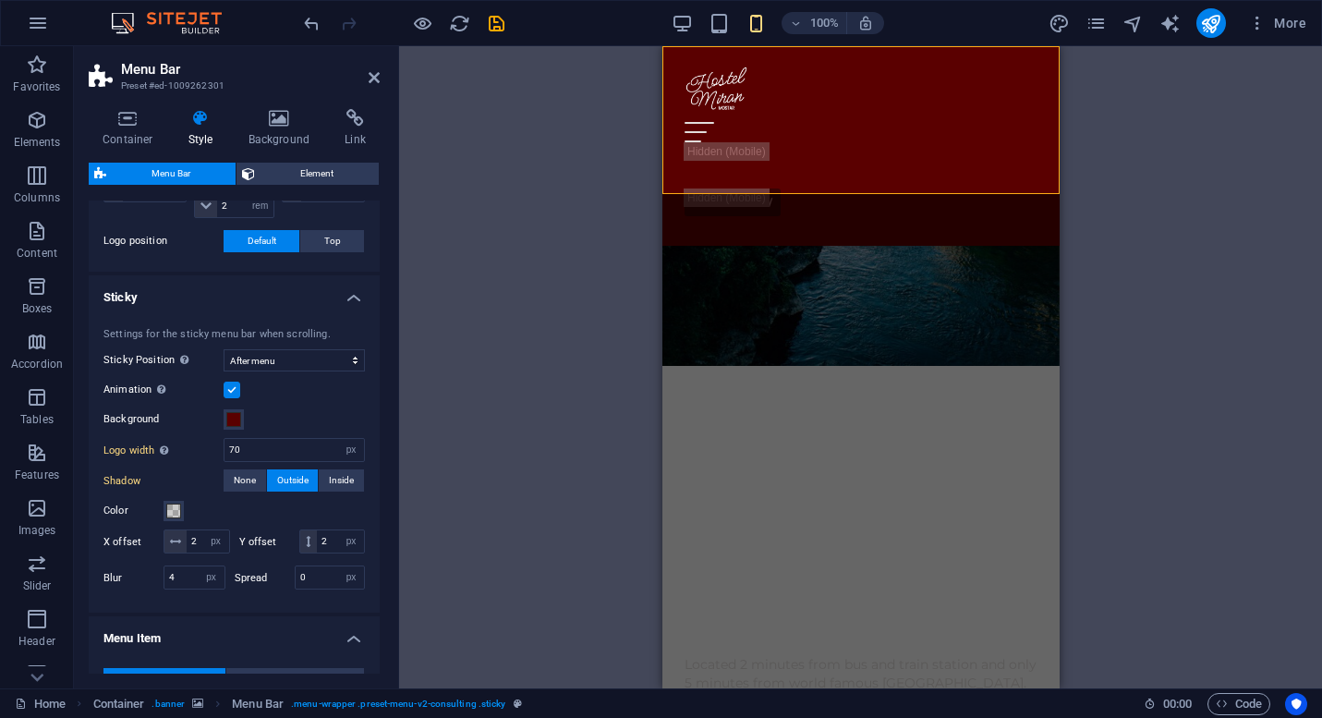
click at [488, 452] on div "Drag here to replace the existing content. Press “Ctrl” if you want to create a…" at bounding box center [860, 367] width 923 height 642
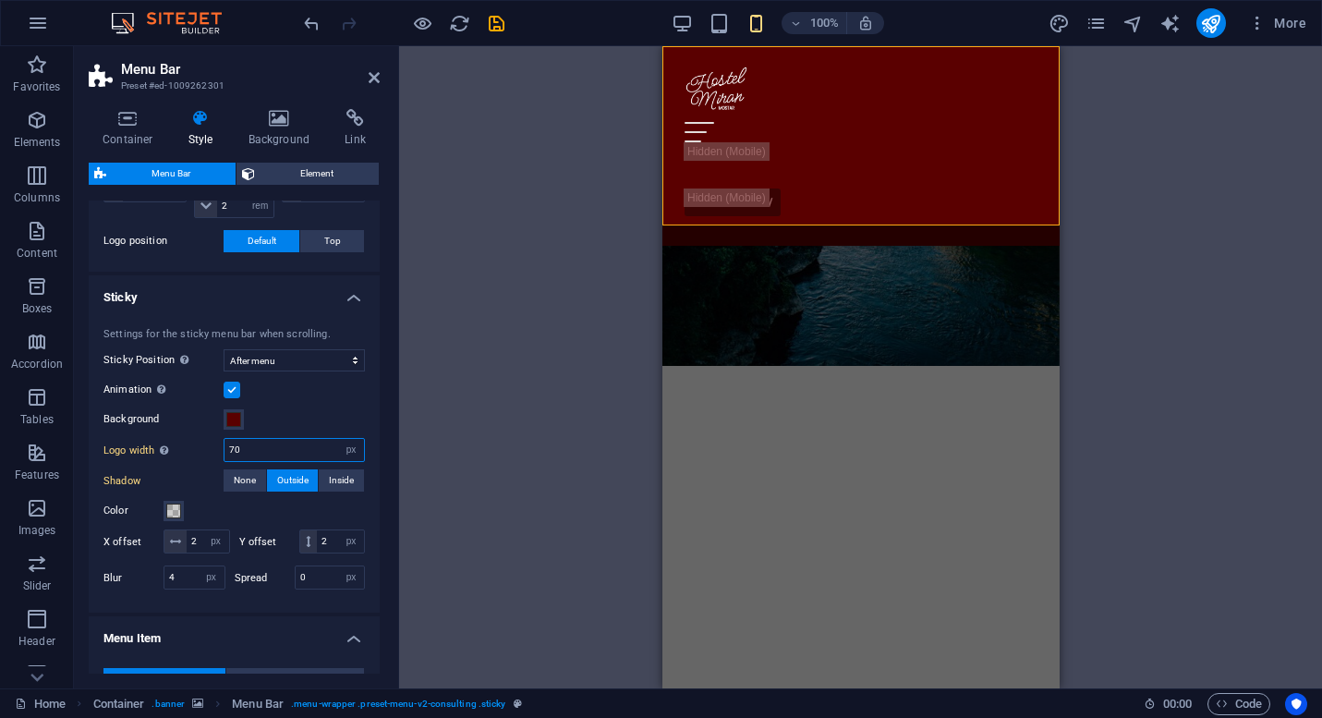
click at [271, 439] on input "70" at bounding box center [293, 450] width 139 height 22
type input "100"
click at [615, 441] on div "Drag here to replace the existing content. Press “Ctrl” if you want to create a…" at bounding box center [860, 367] width 923 height 642
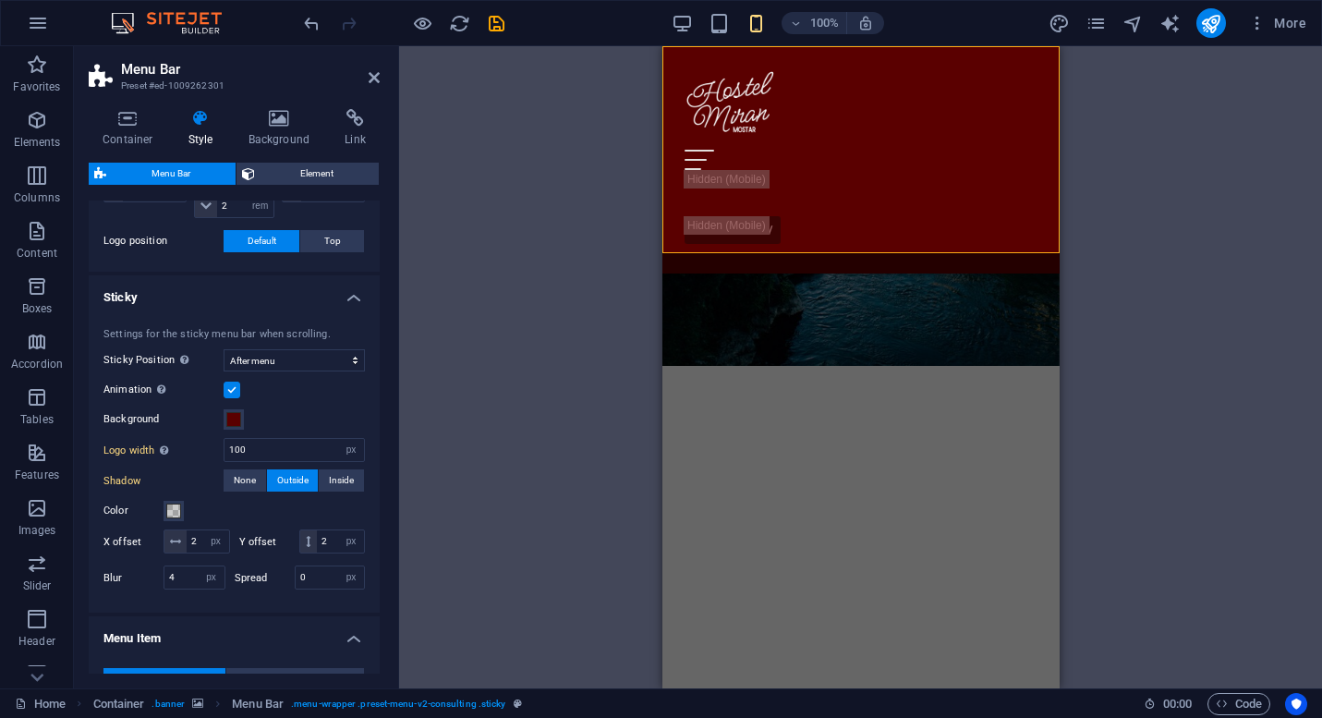
click at [480, 445] on div "Drag here to replace the existing content. Press “Ctrl” if you want to create a…" at bounding box center [860, 367] width 923 height 642
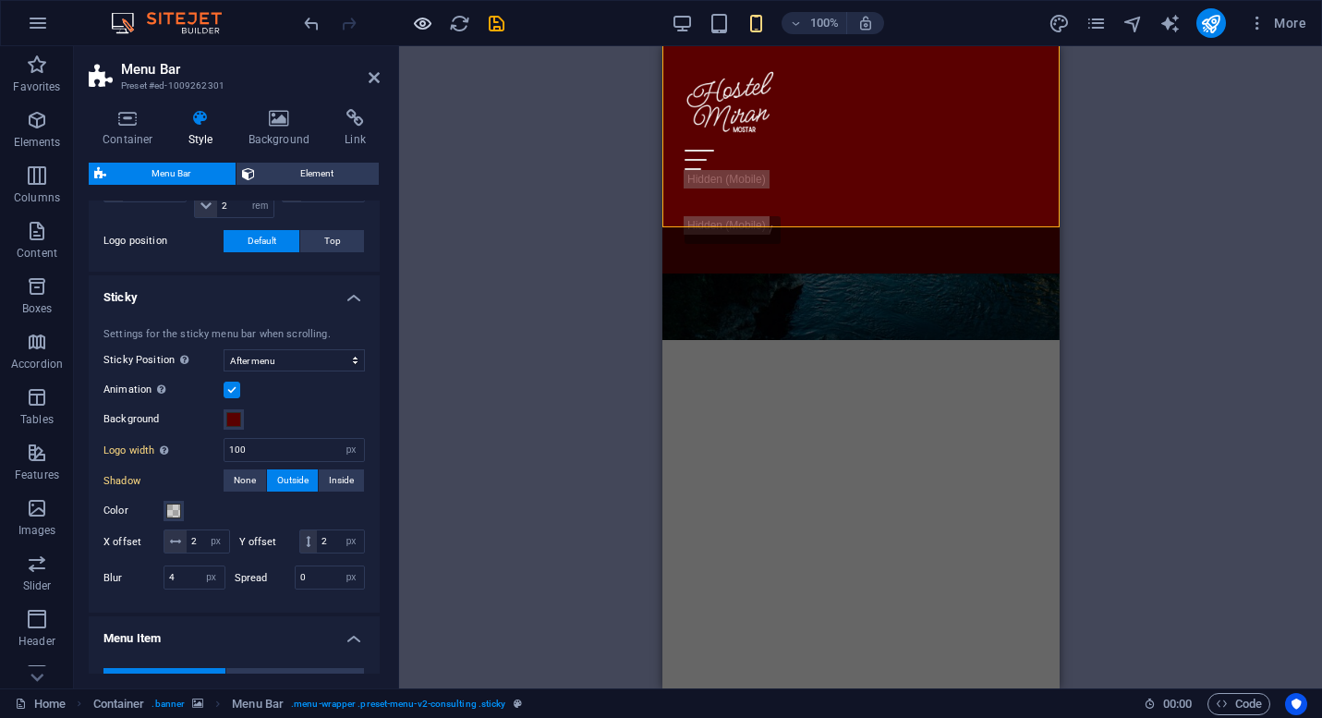
click at [423, 28] on icon "button" at bounding box center [422, 23] width 21 height 21
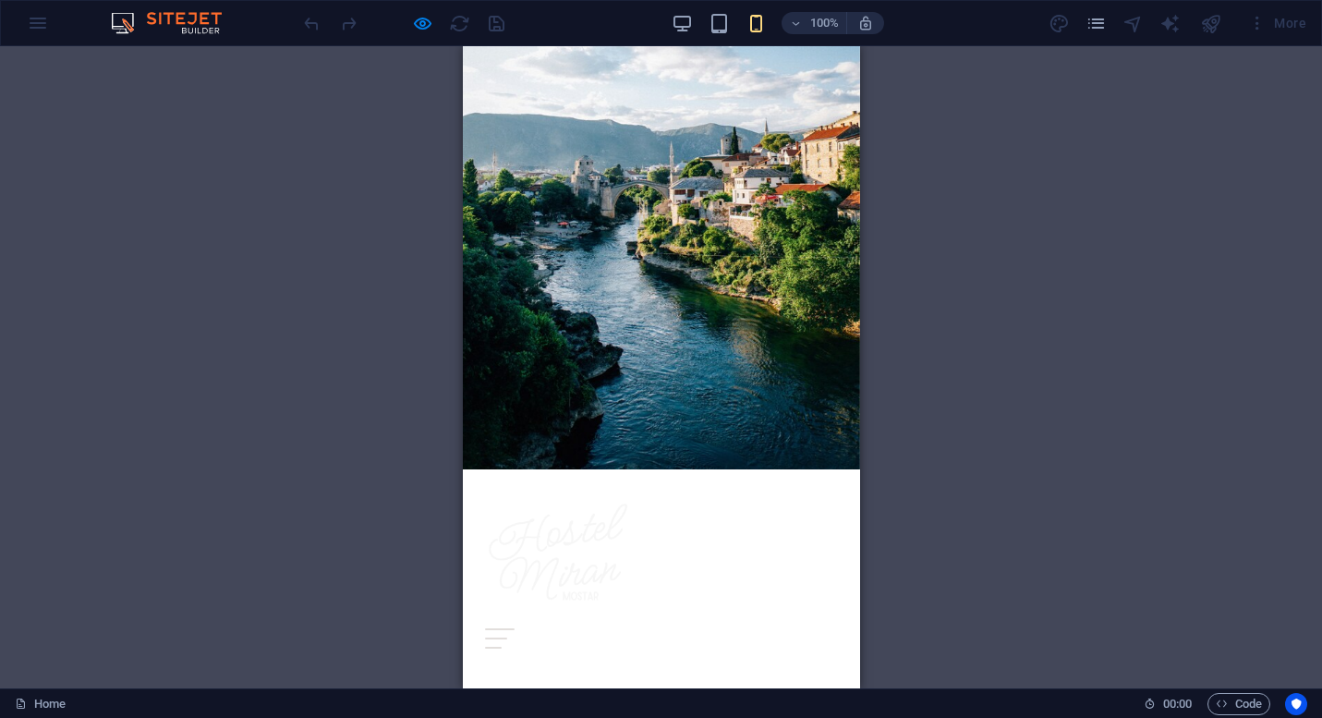
scroll to position [110, 0]
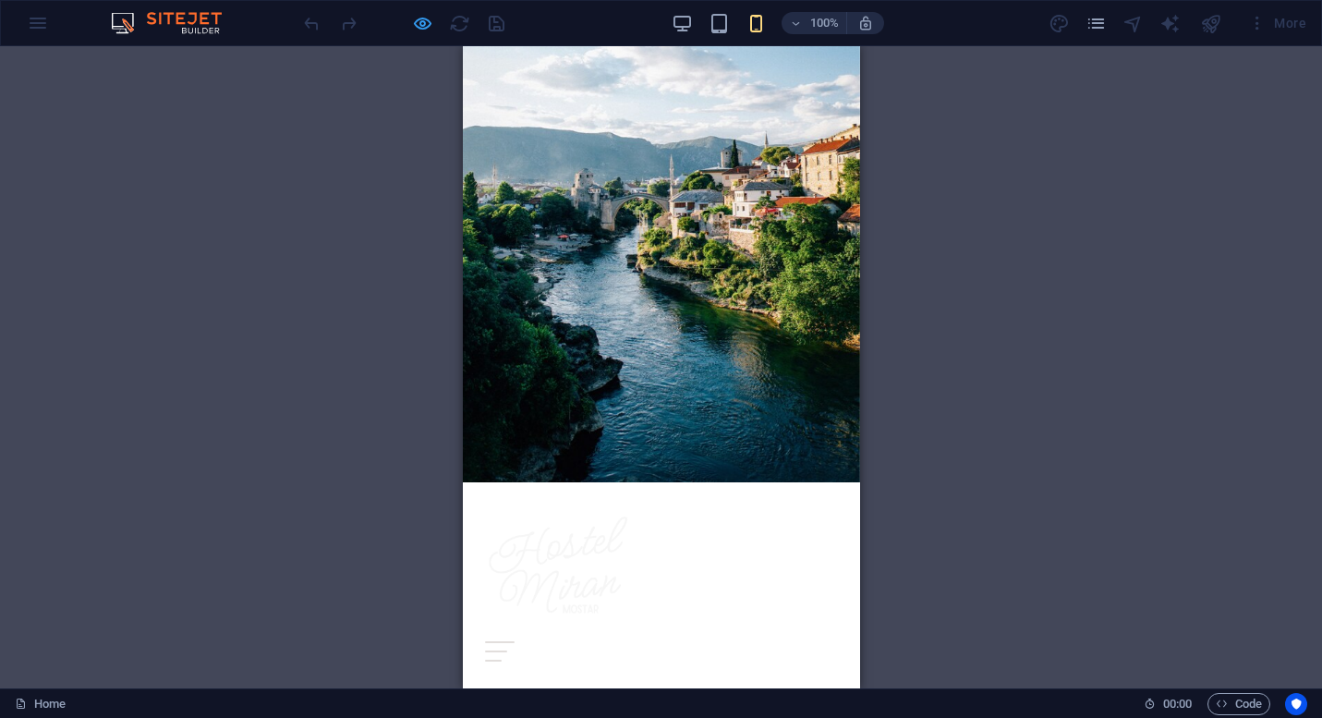
click at [422, 29] on icon "button" at bounding box center [422, 23] width 21 height 21
select select "rem"
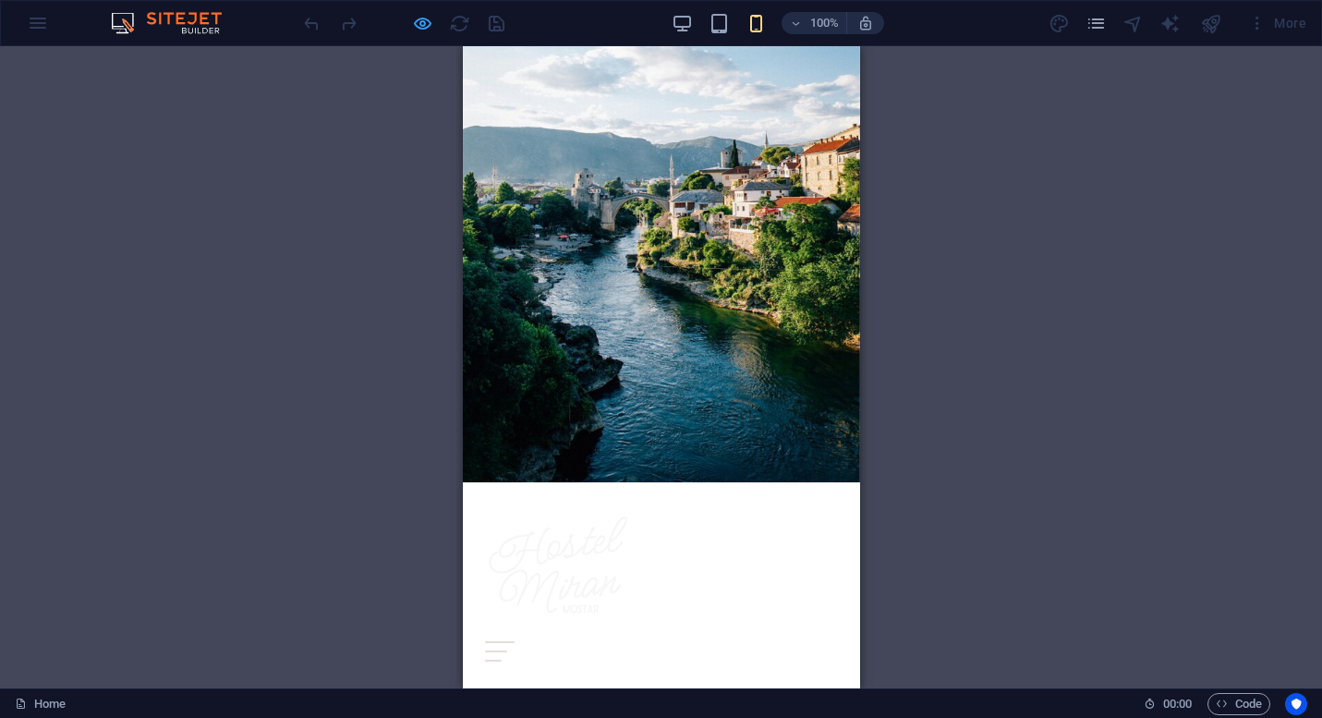
select select "sticky_menu"
select select "px"
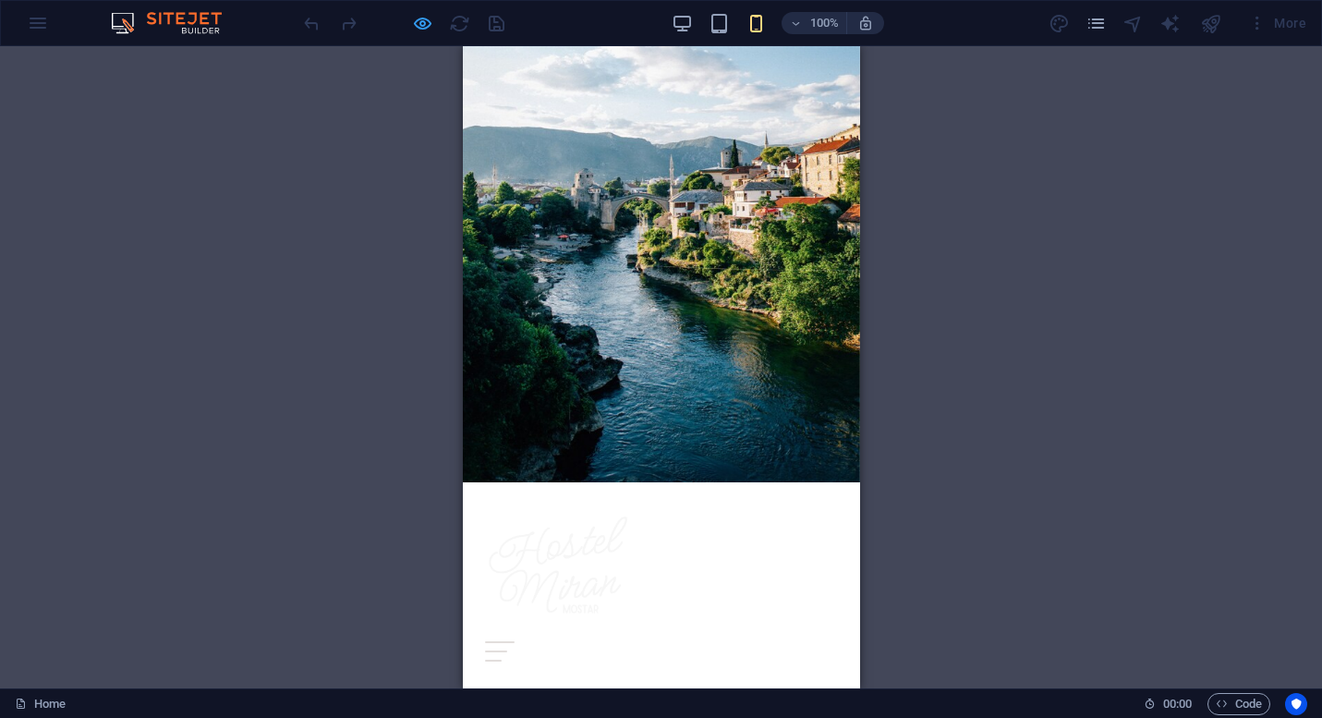
select select "px"
select select "hover_border_bottom"
select select "px"
select select "rem"
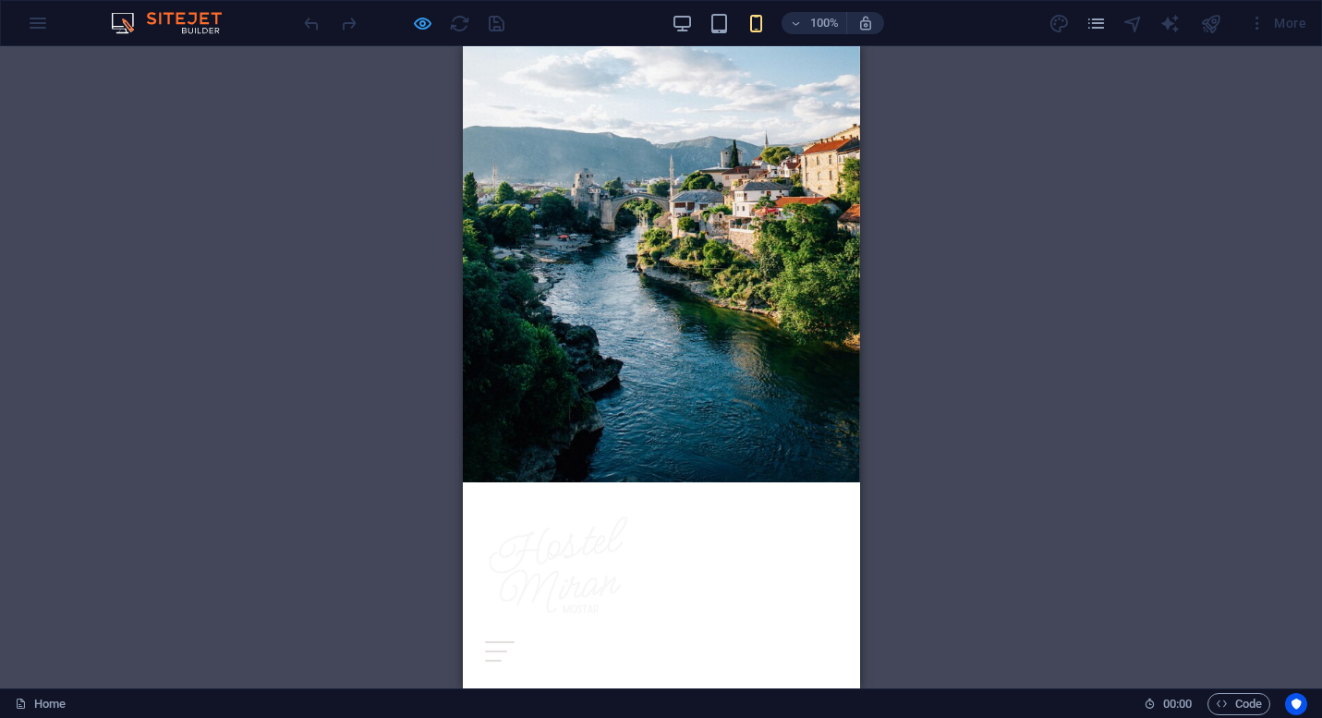
select select "rem"
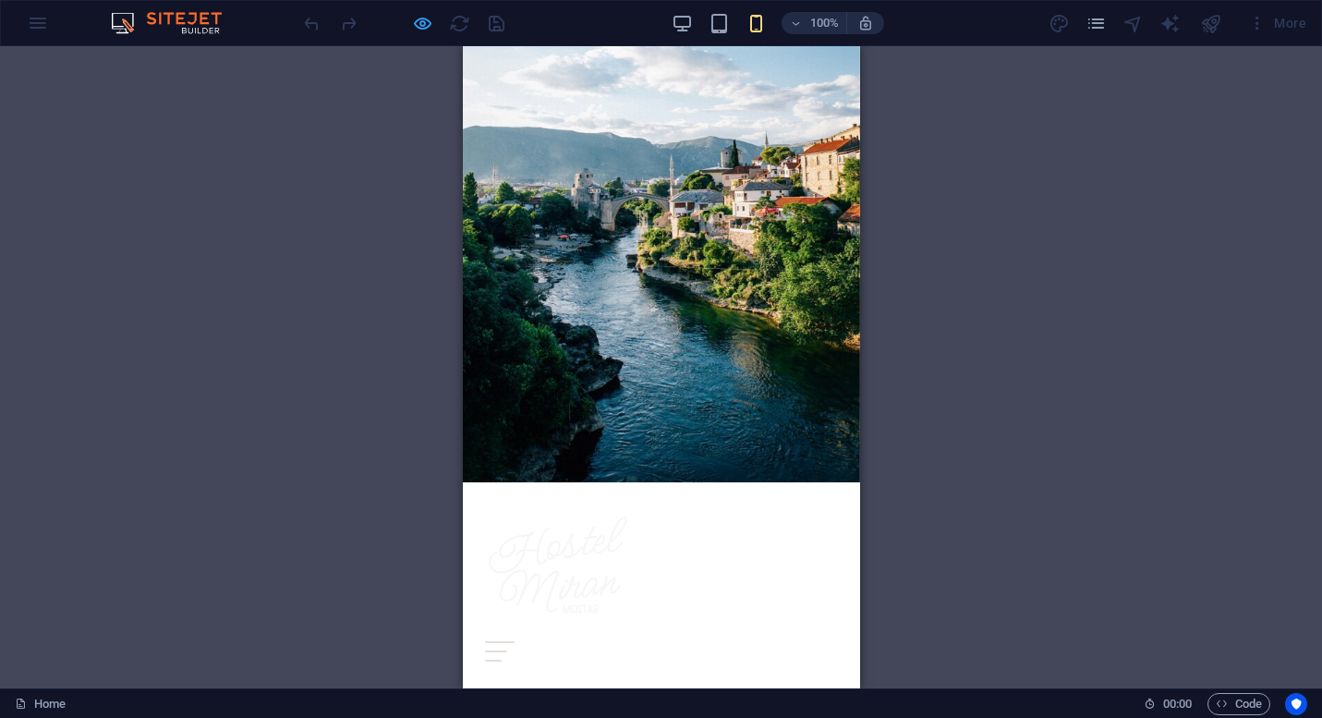
select select "500"
select select "px"
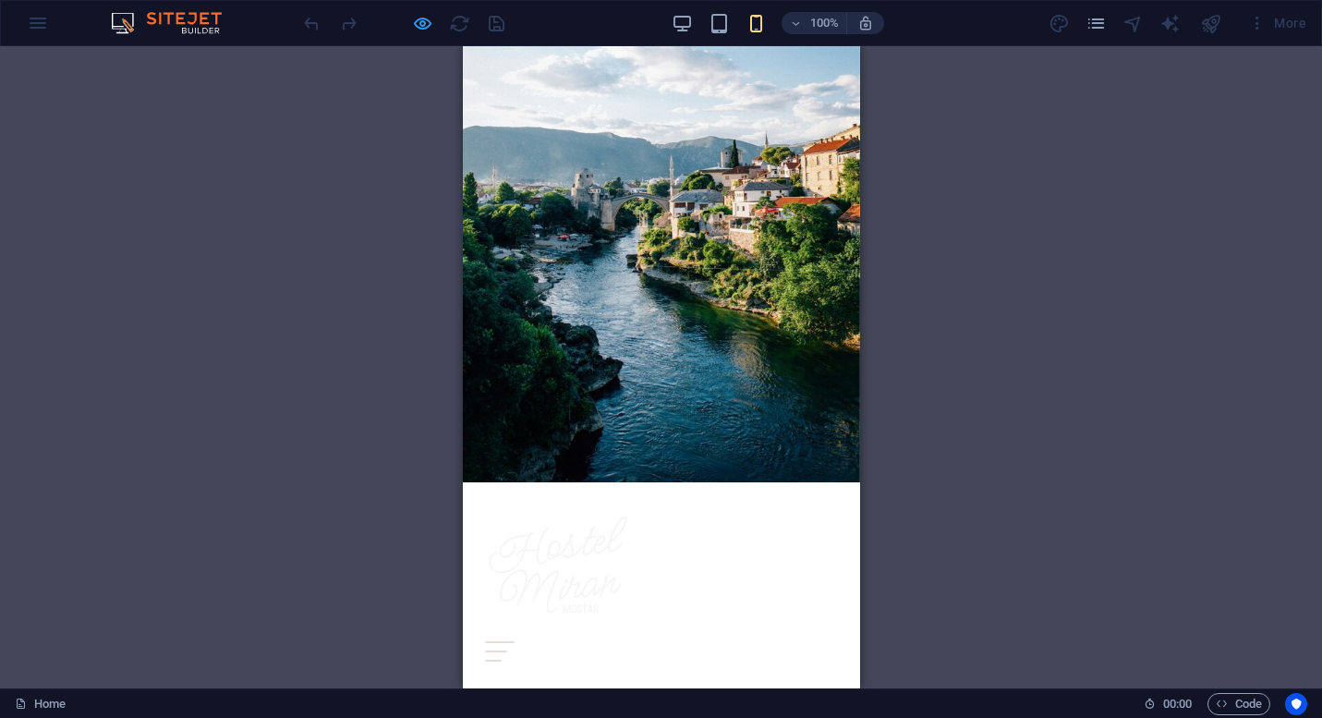
select select "px"
select select "steps"
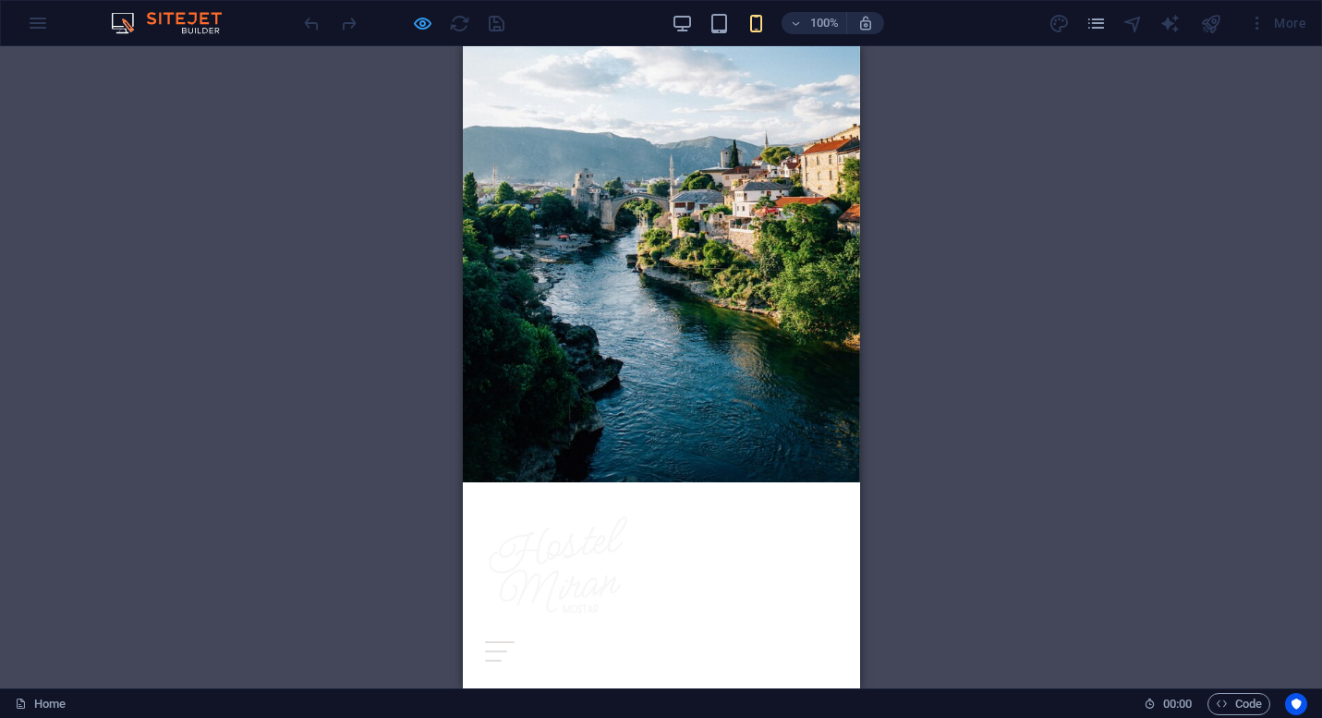
select select "flip_vertical"
select select "turn"
select select "%"
select select "rem"
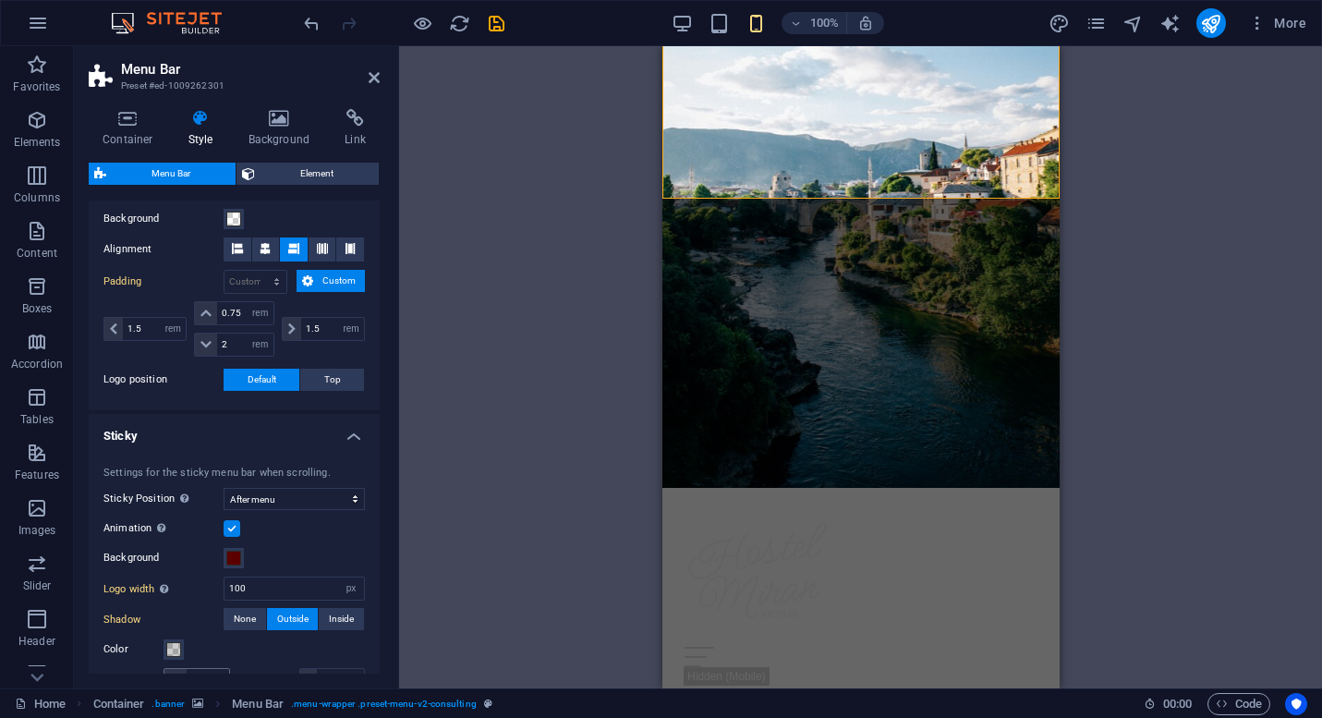
scroll to position [330, 0]
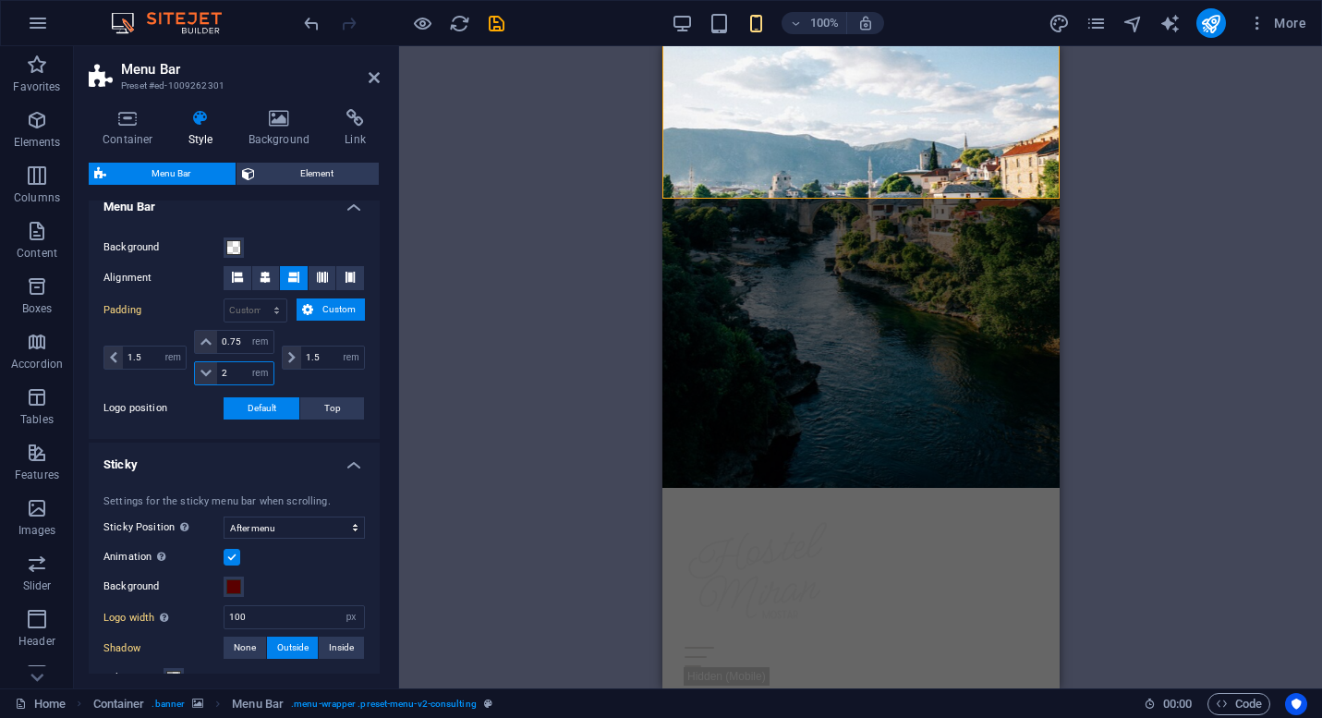
click at [235, 373] on input "2" at bounding box center [244, 373] width 55 height 22
click at [420, 428] on div "Drag here to replace the existing content. Press “Ctrl” if you want to create a…" at bounding box center [860, 367] width 923 height 642
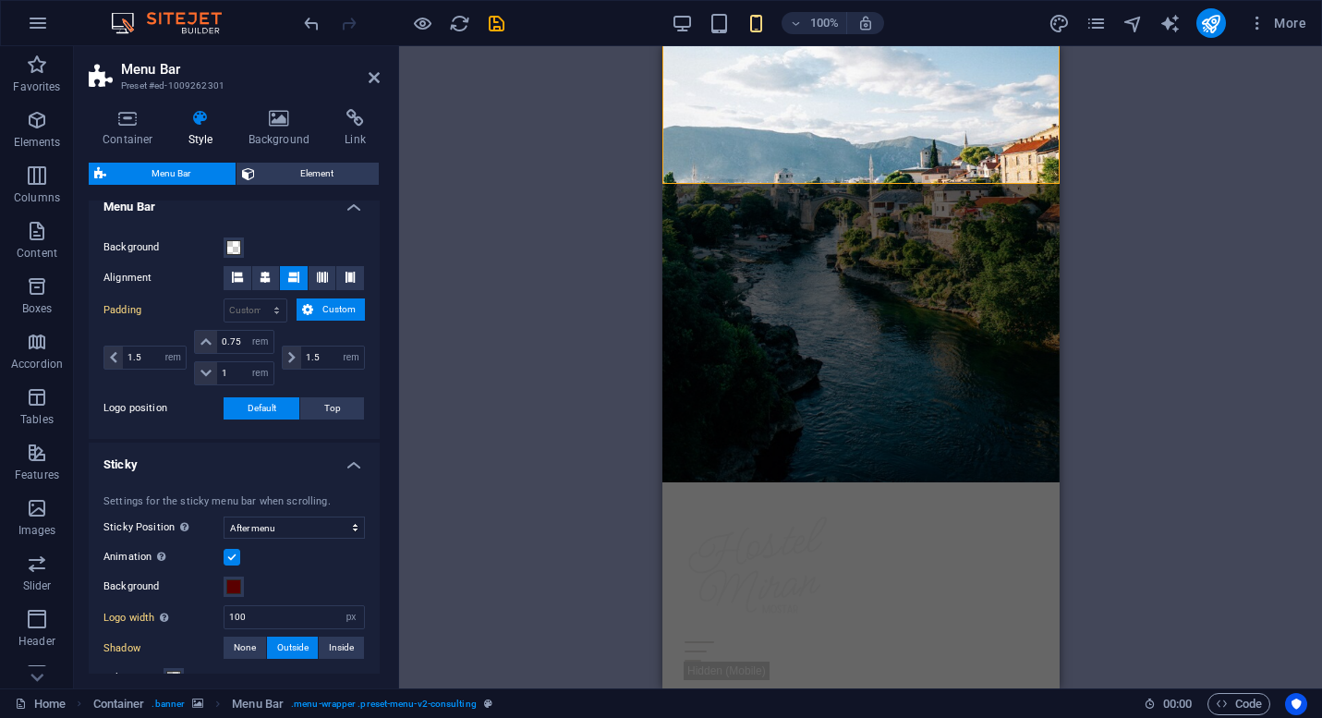
click at [424, 35] on div at bounding box center [403, 23] width 207 height 30
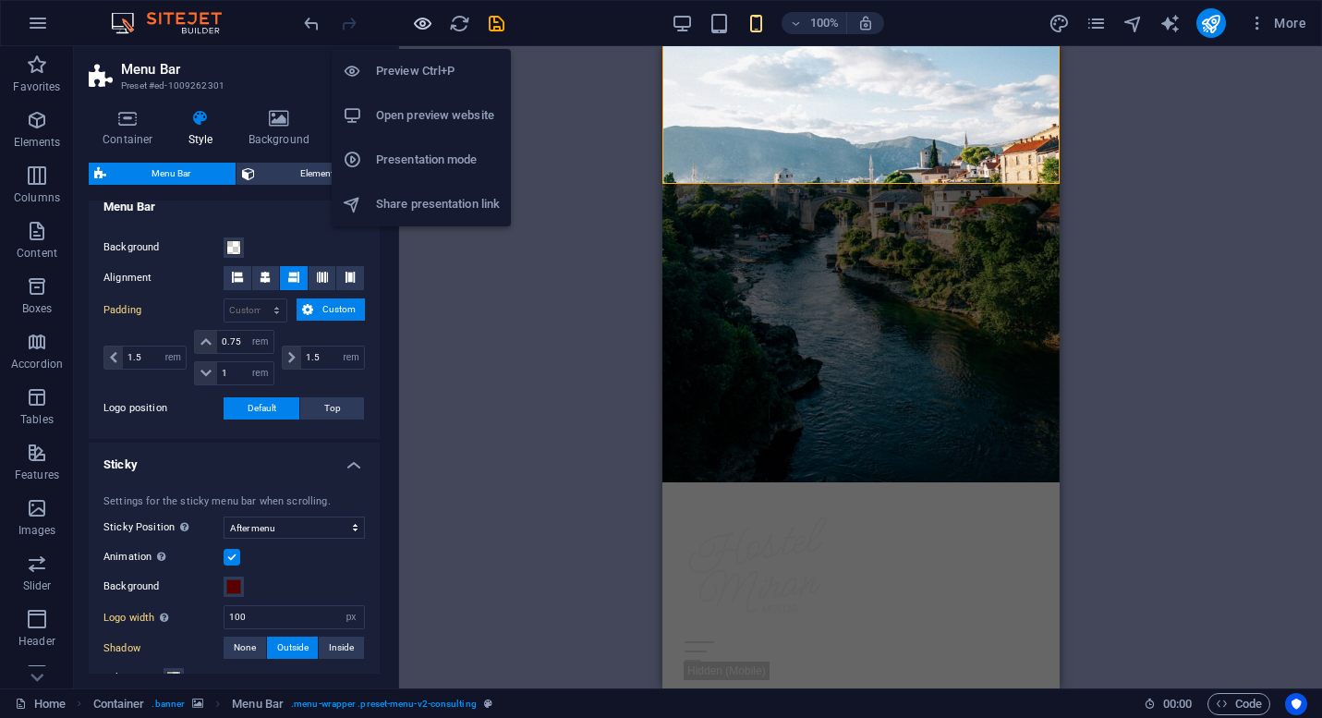
click at [427, 21] on icon "button" at bounding box center [422, 23] width 21 height 21
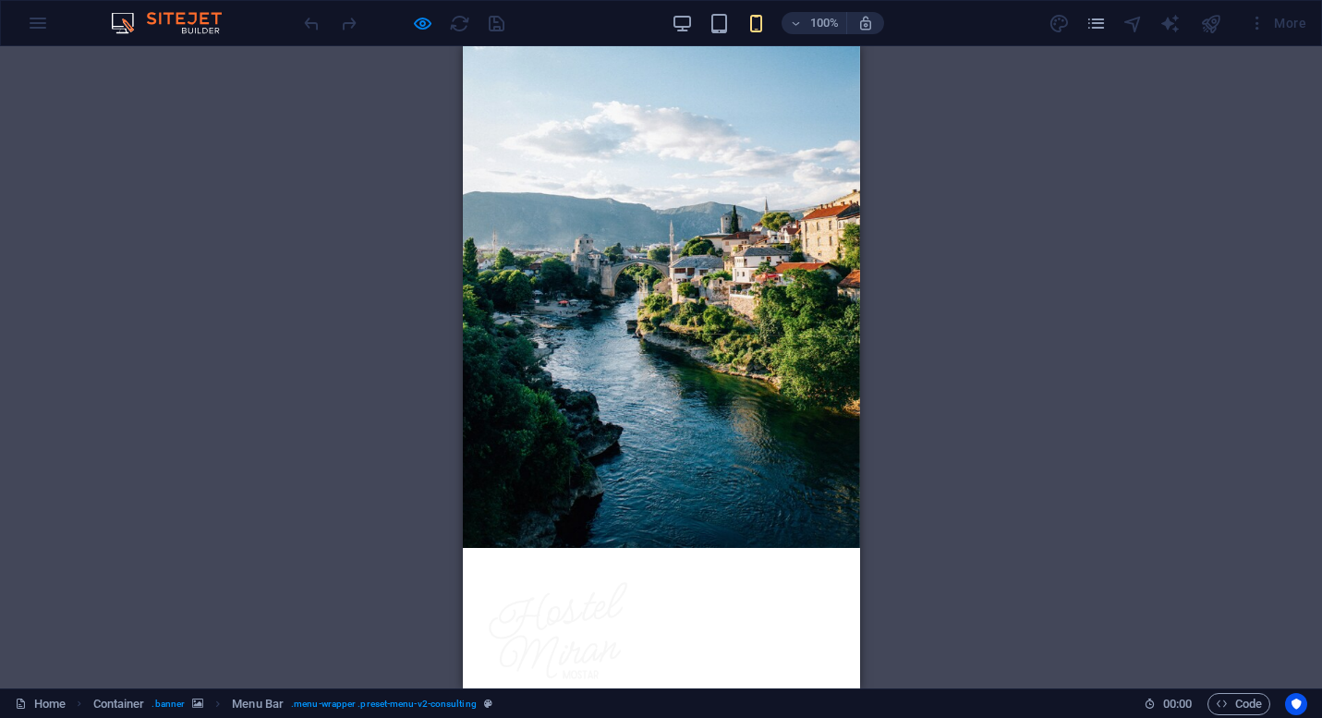
scroll to position [46, 0]
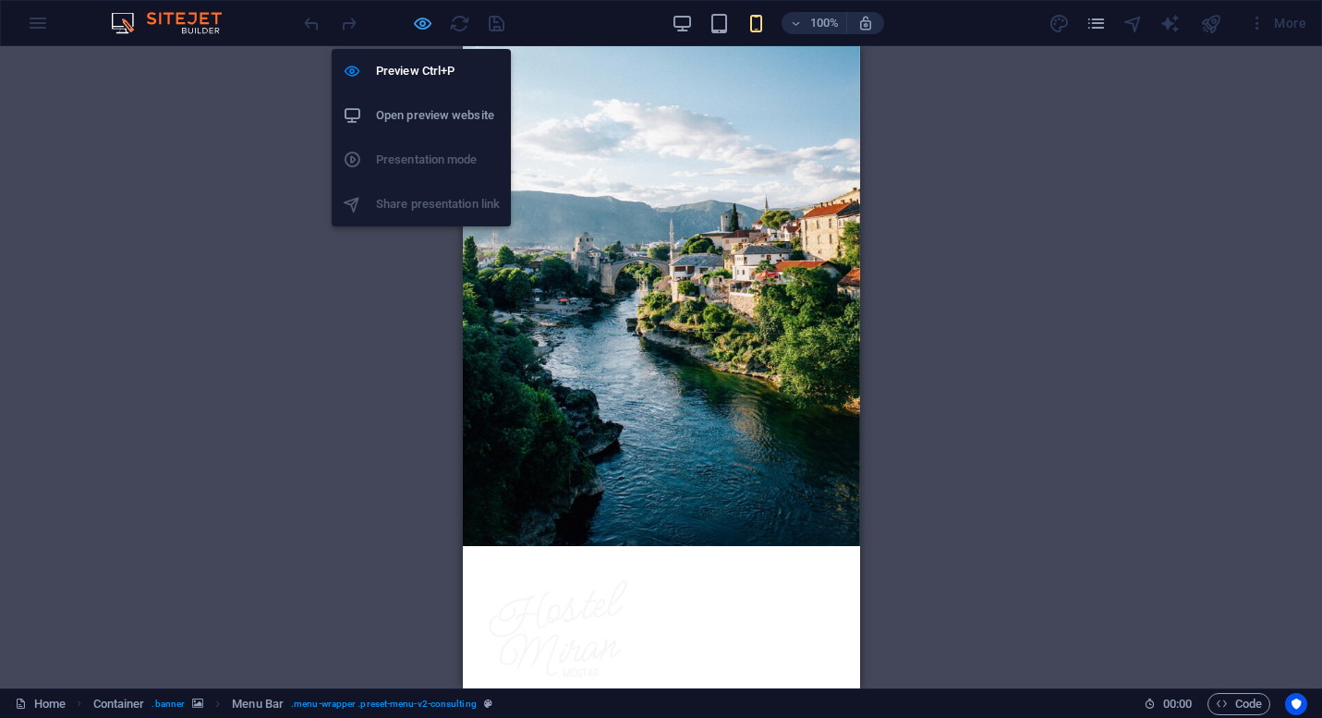
click at [425, 21] on icon "button" at bounding box center [422, 23] width 21 height 21
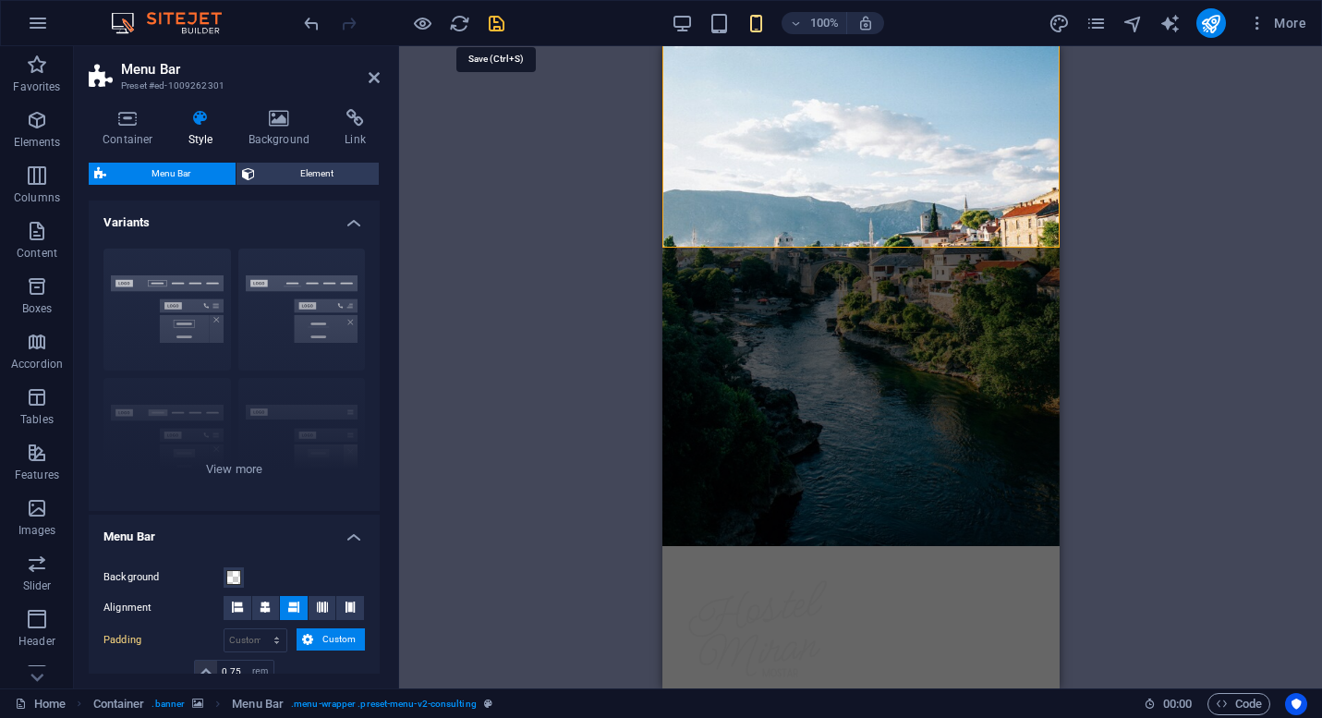
click at [491, 16] on icon "save" at bounding box center [496, 23] width 21 height 21
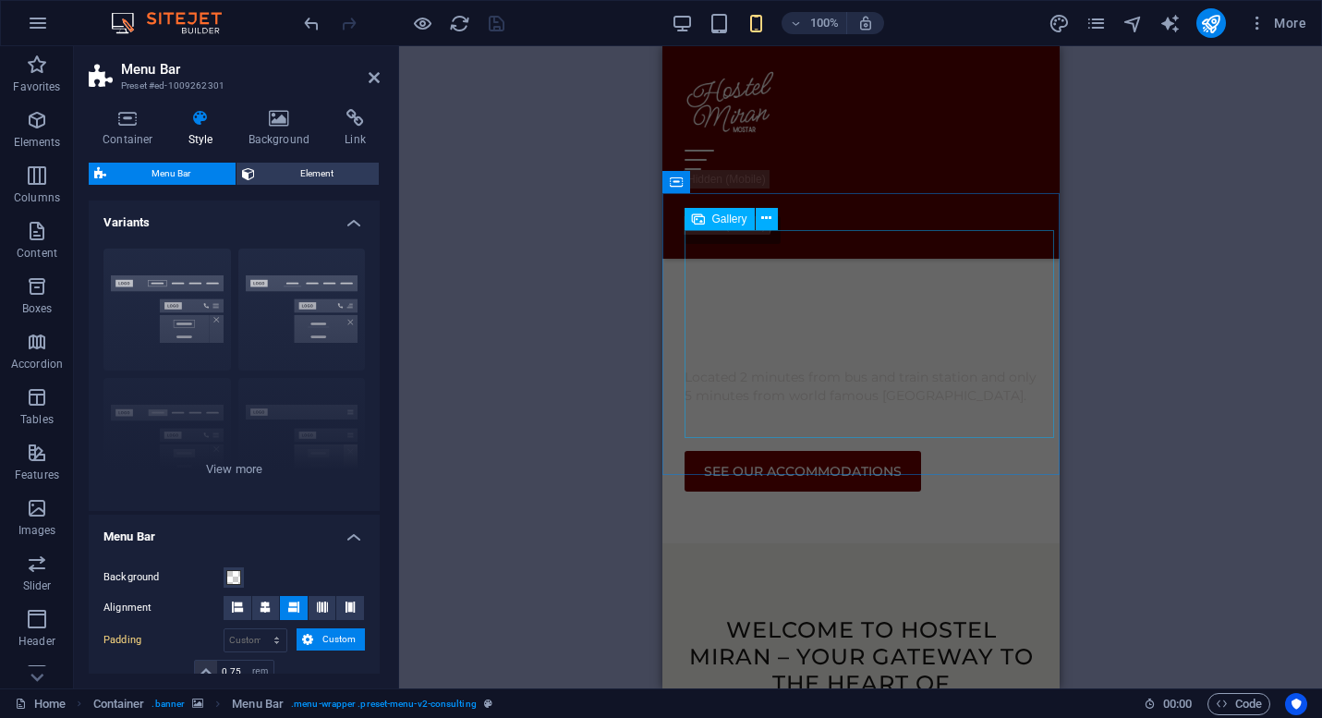
scroll to position [0, 0]
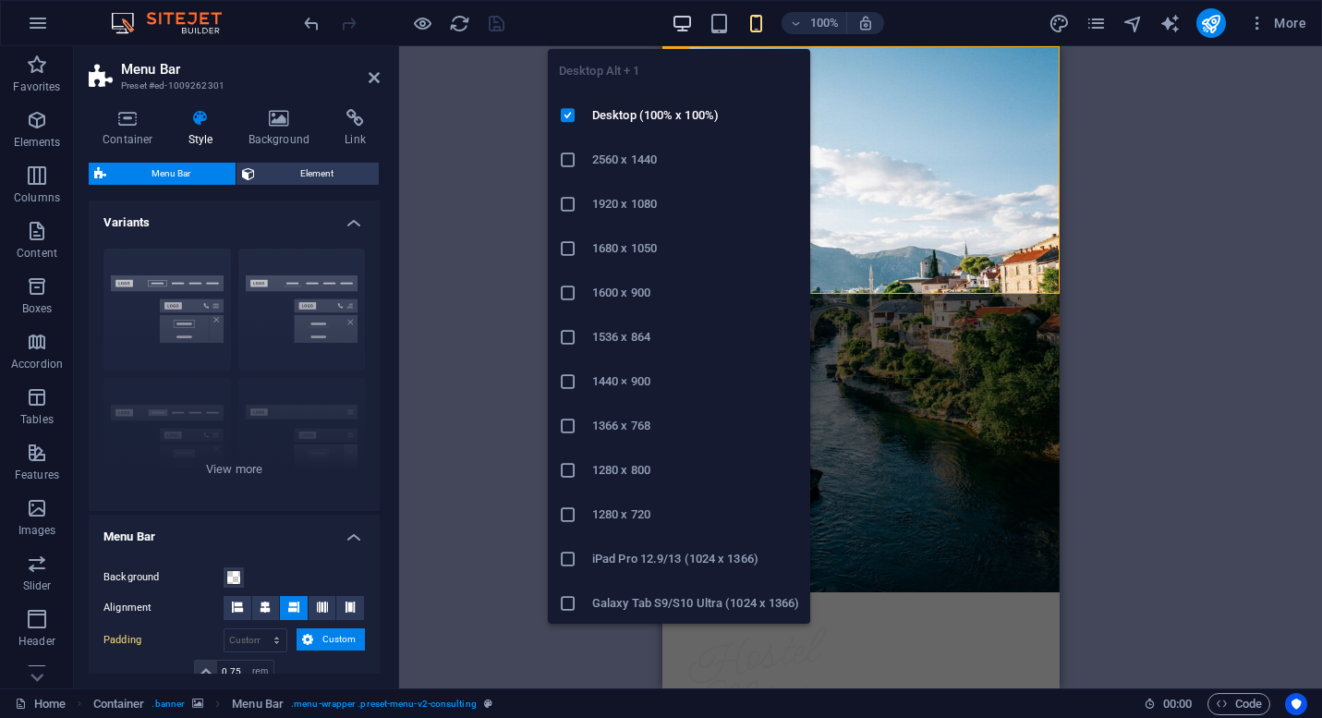
click at [685, 18] on icon "button" at bounding box center [682, 23] width 21 height 21
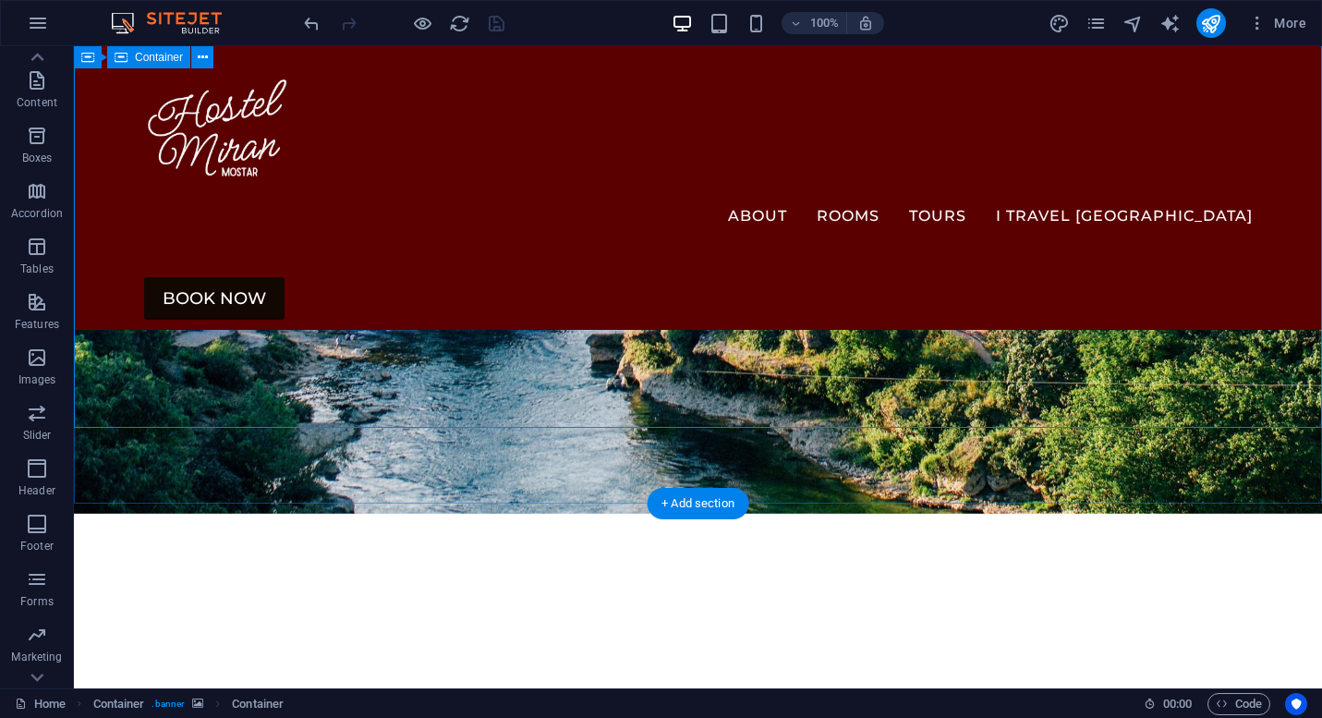
scroll to position [170, 0]
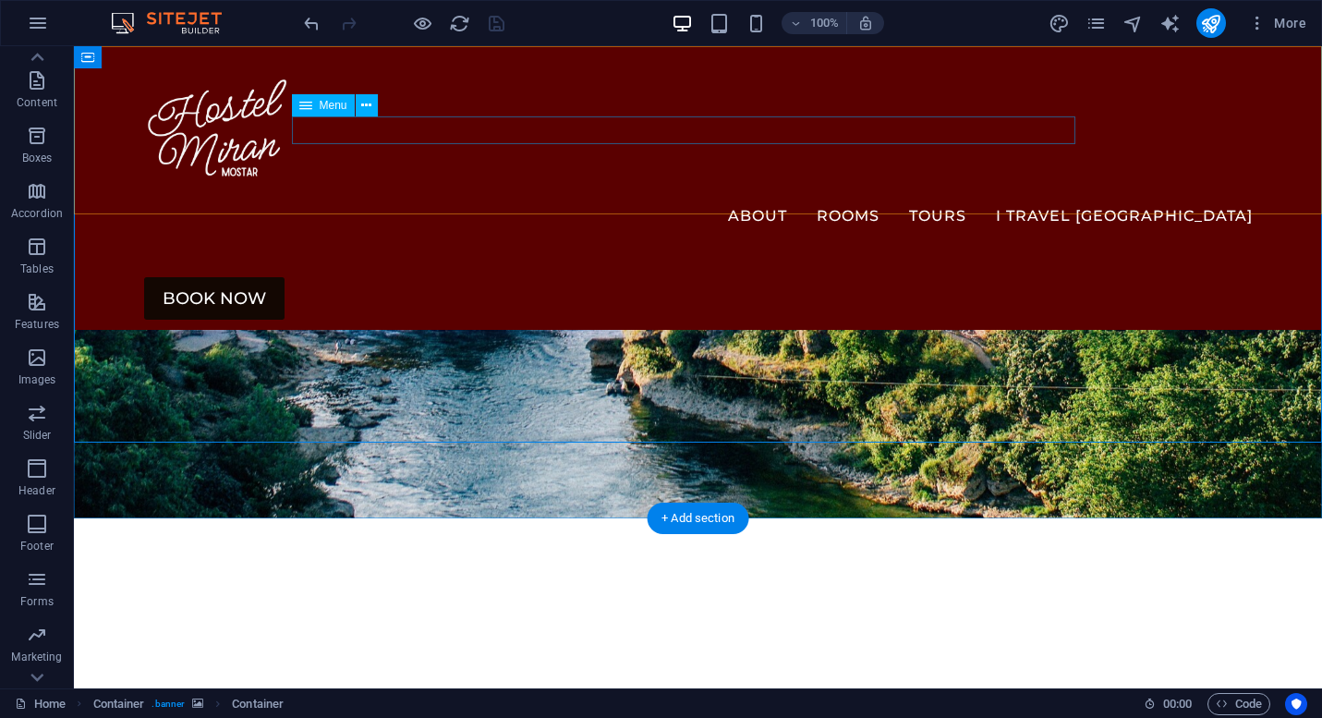
click at [738, 204] on nav "About Rooms Tours I travel [GEOGRAPHIC_DATA]" at bounding box center [698, 217] width 1109 height 27
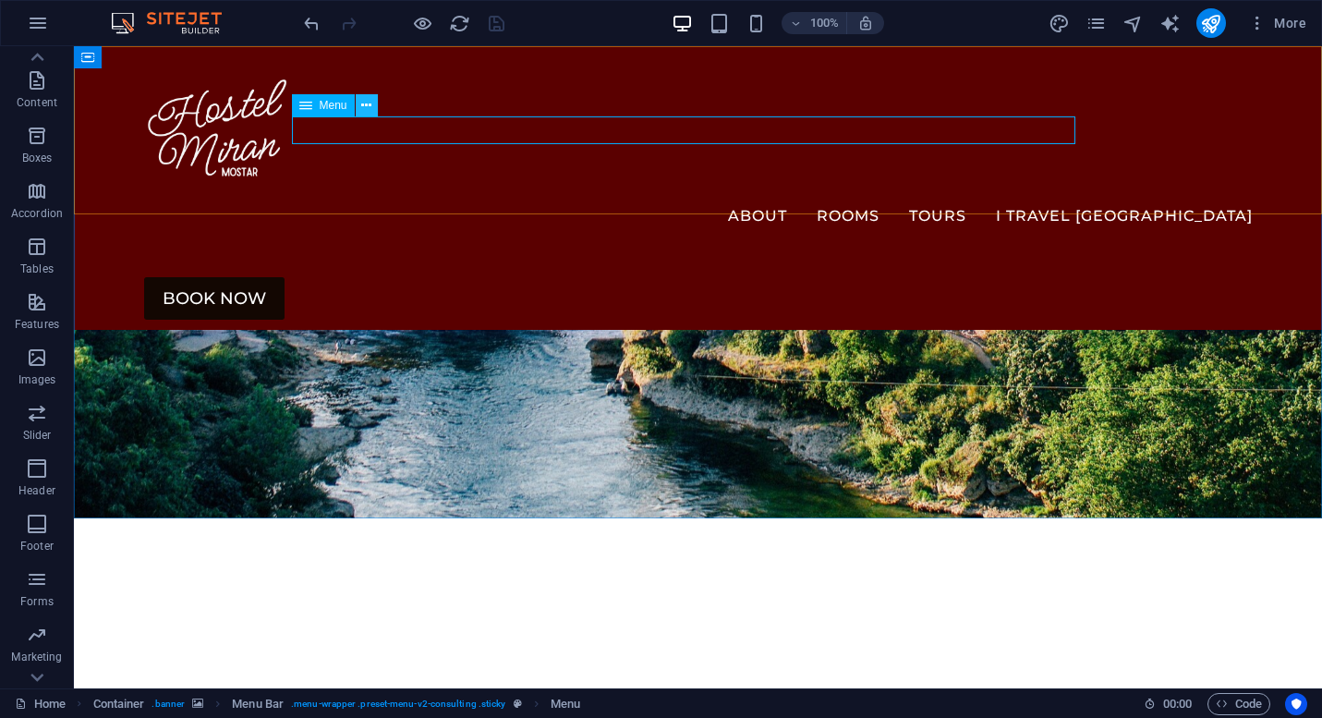
click at [359, 107] on button at bounding box center [367, 105] width 22 height 22
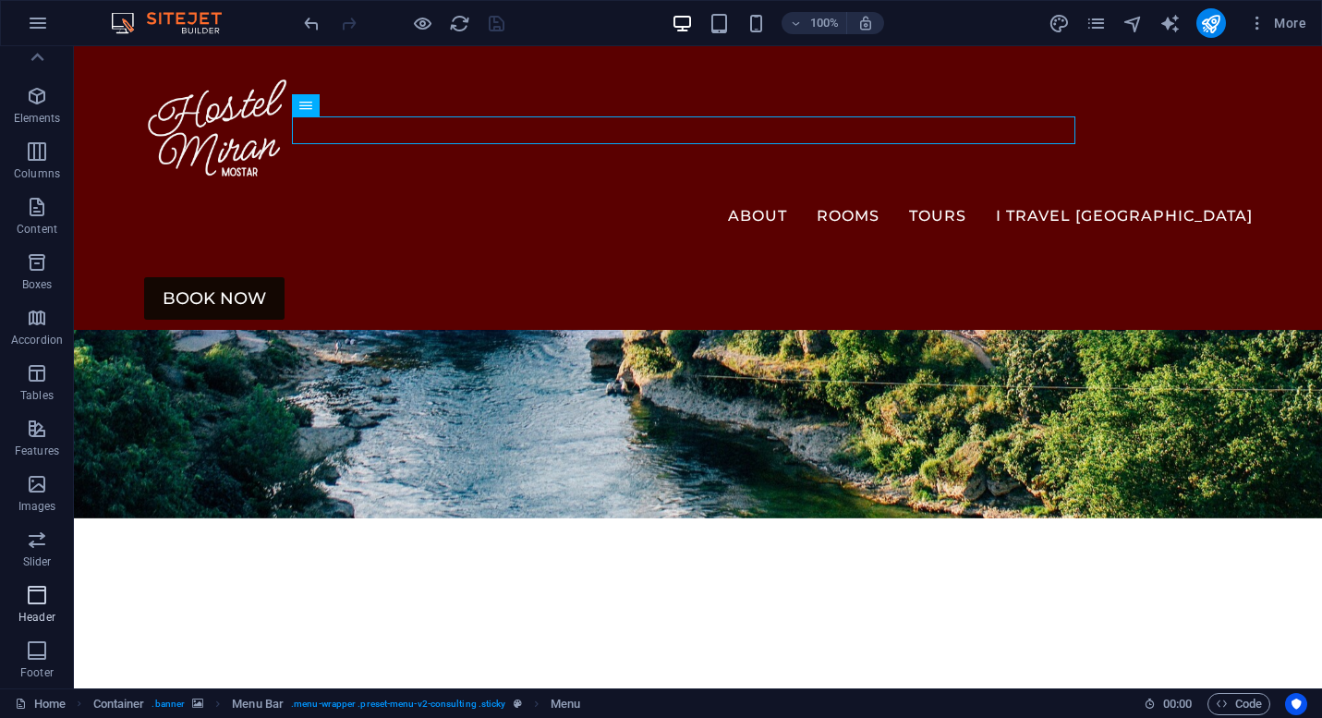
scroll to position [0, 0]
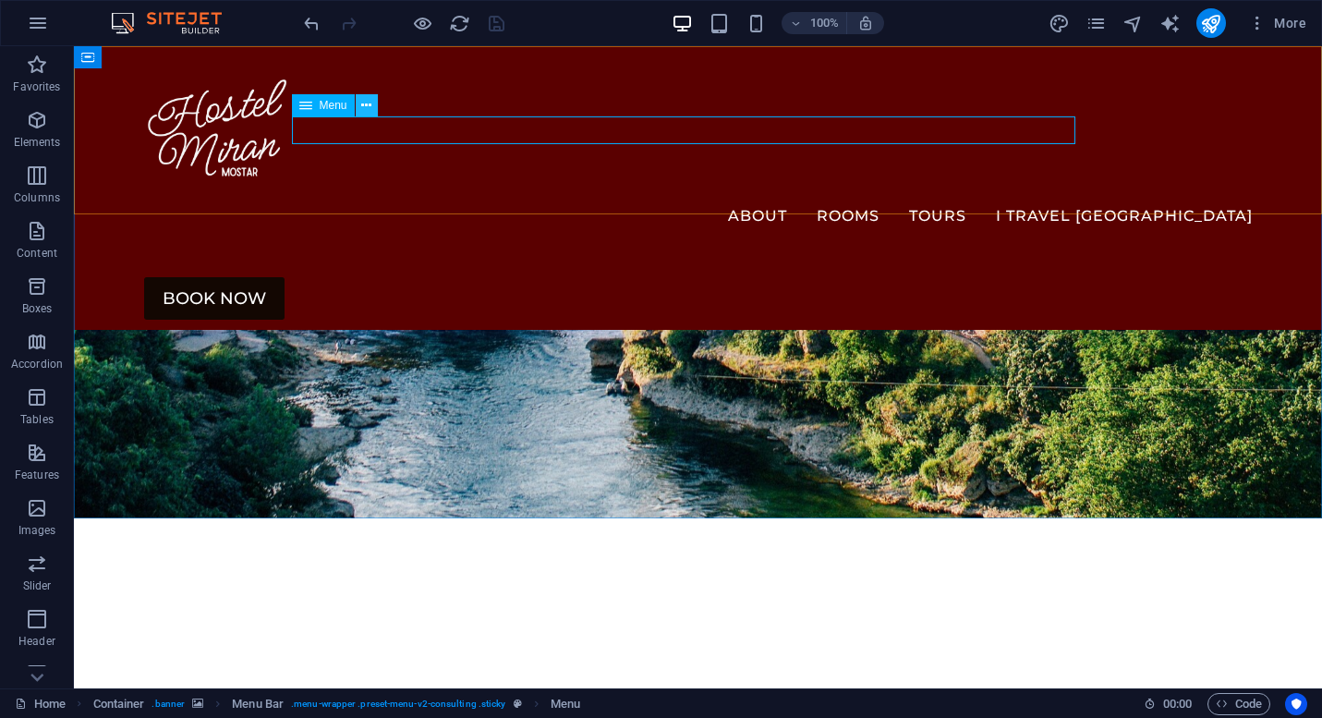
click at [370, 109] on icon at bounding box center [366, 105] width 10 height 19
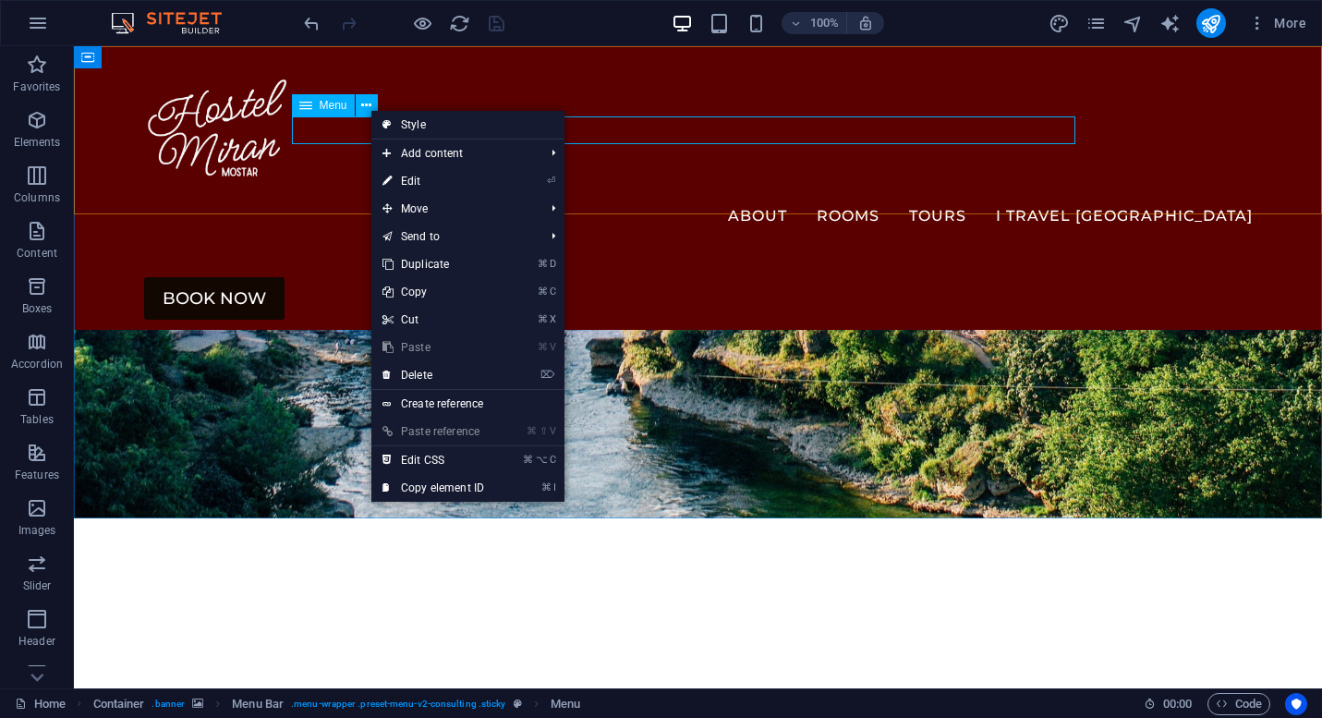
click at [330, 103] on span "Menu" at bounding box center [334, 105] width 28 height 11
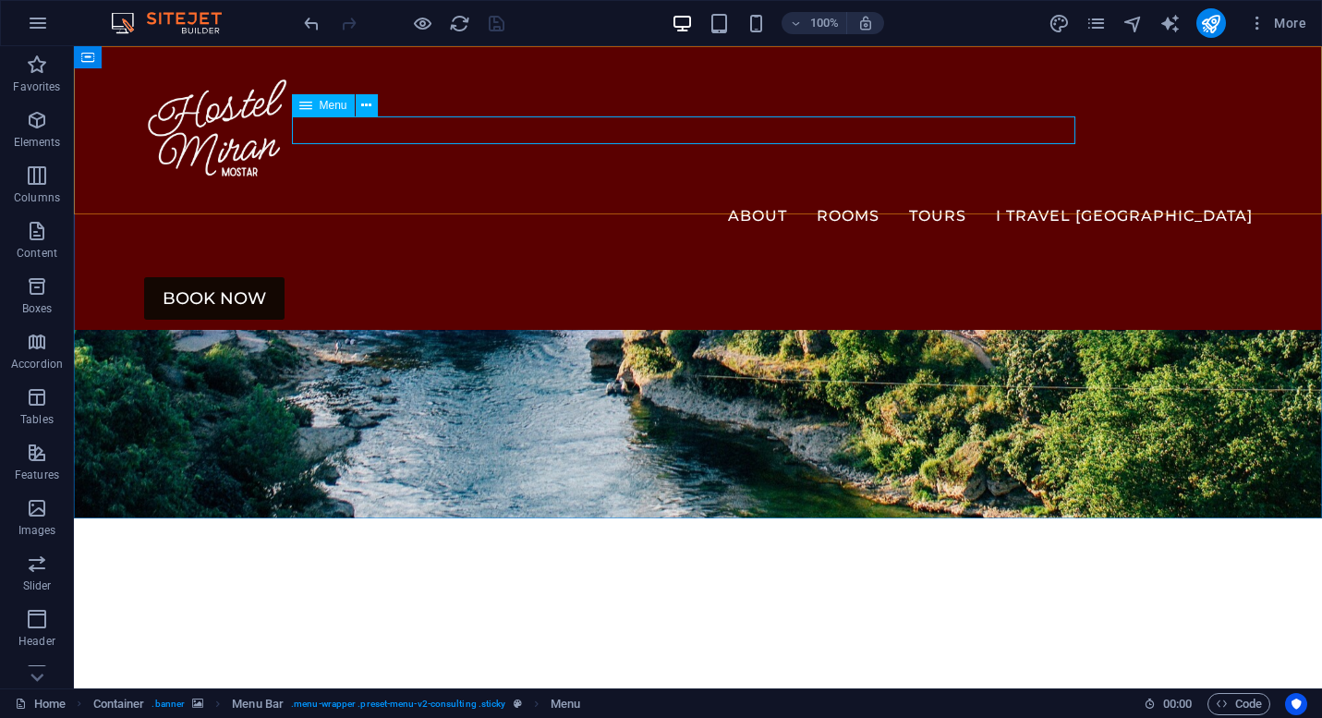
click at [309, 105] on icon at bounding box center [305, 105] width 13 height 22
click at [326, 103] on span "Menu" at bounding box center [334, 105] width 28 height 11
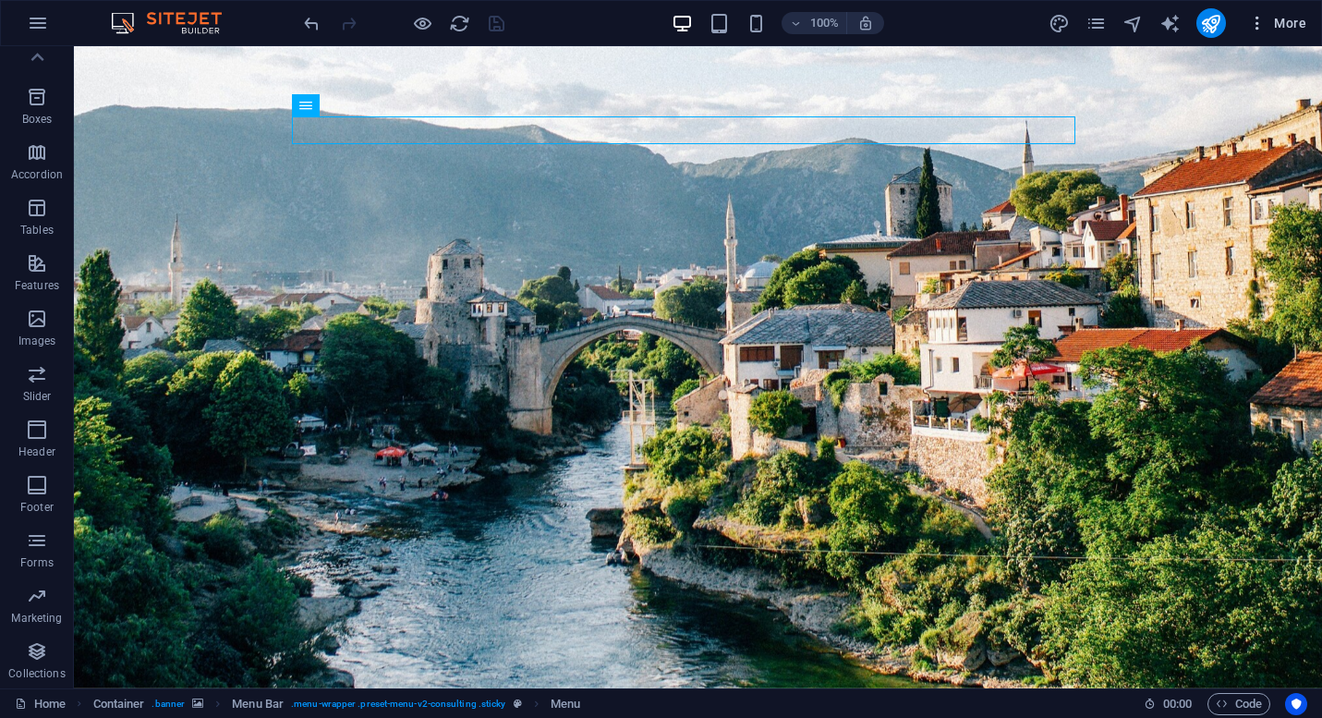
click at [1258, 30] on icon "button" at bounding box center [1257, 23] width 18 height 18
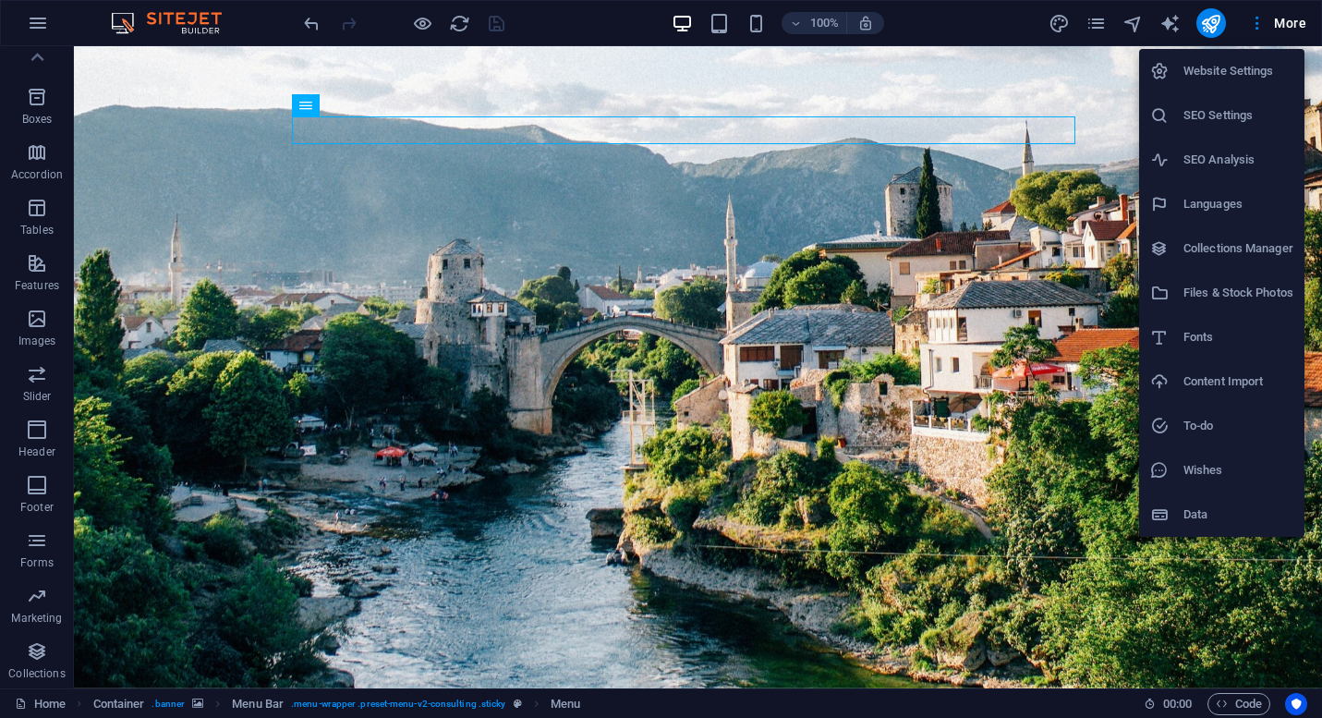
click at [1219, 63] on h6 "Website Settings" at bounding box center [1238, 71] width 110 height 22
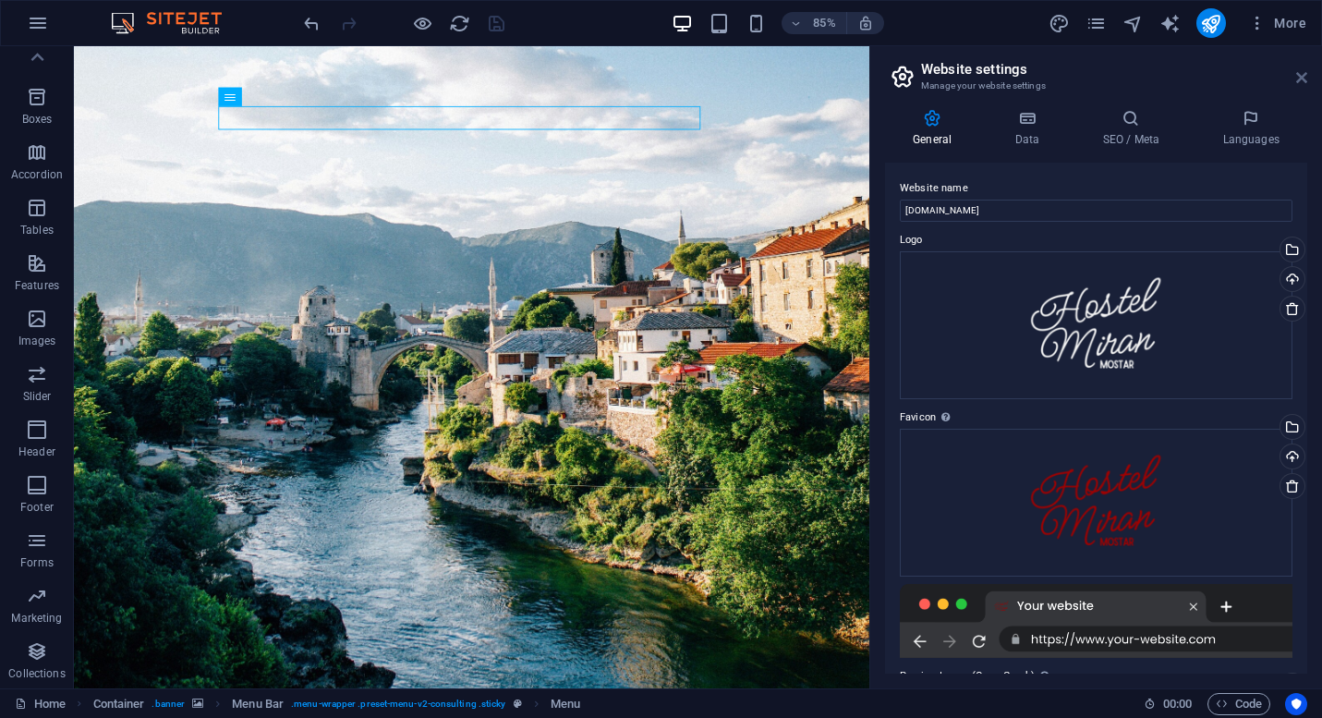
click at [1296, 74] on icon at bounding box center [1301, 77] width 11 height 15
